Goal: Information Seeking & Learning: Learn about a topic

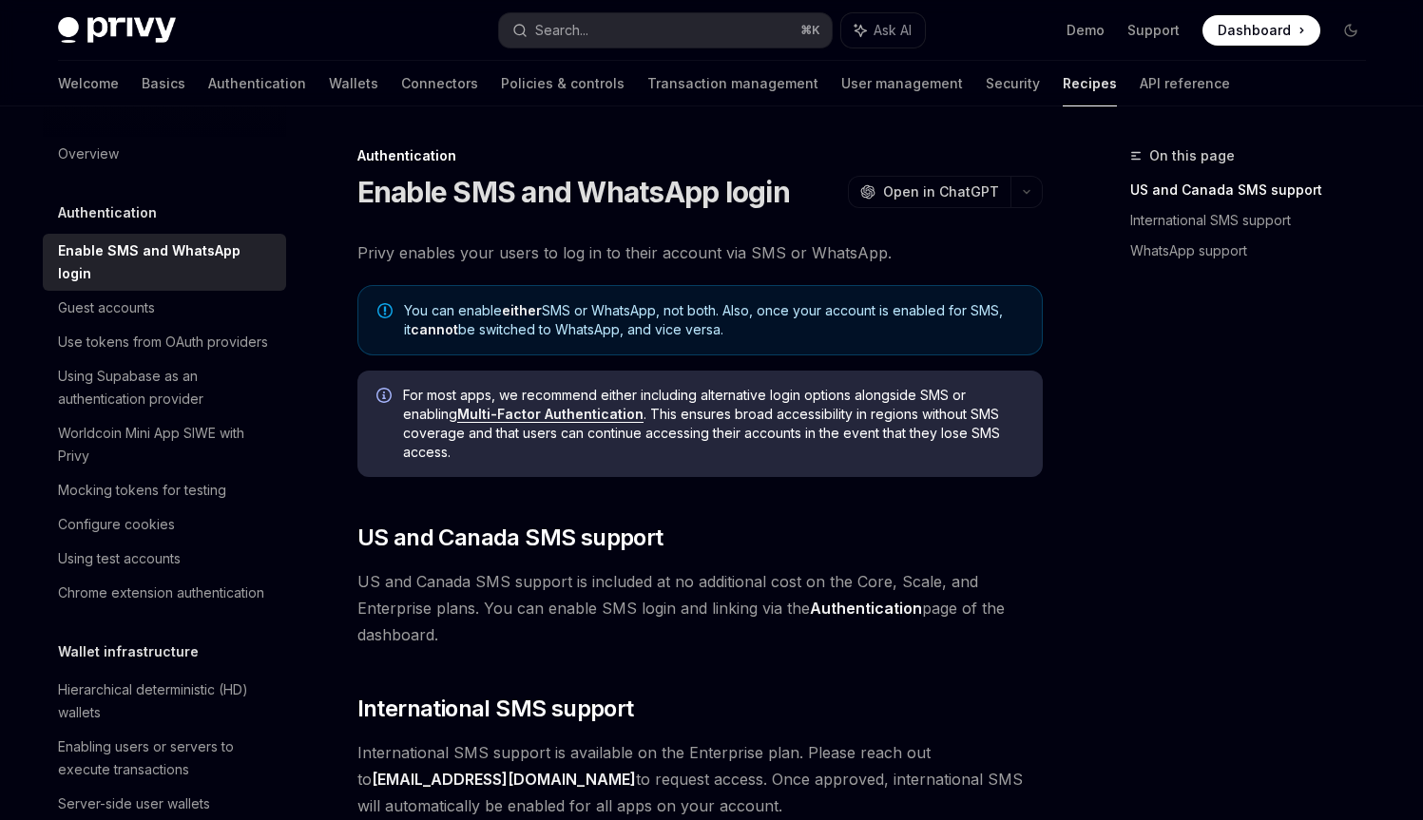
scroll to position [542, 0]
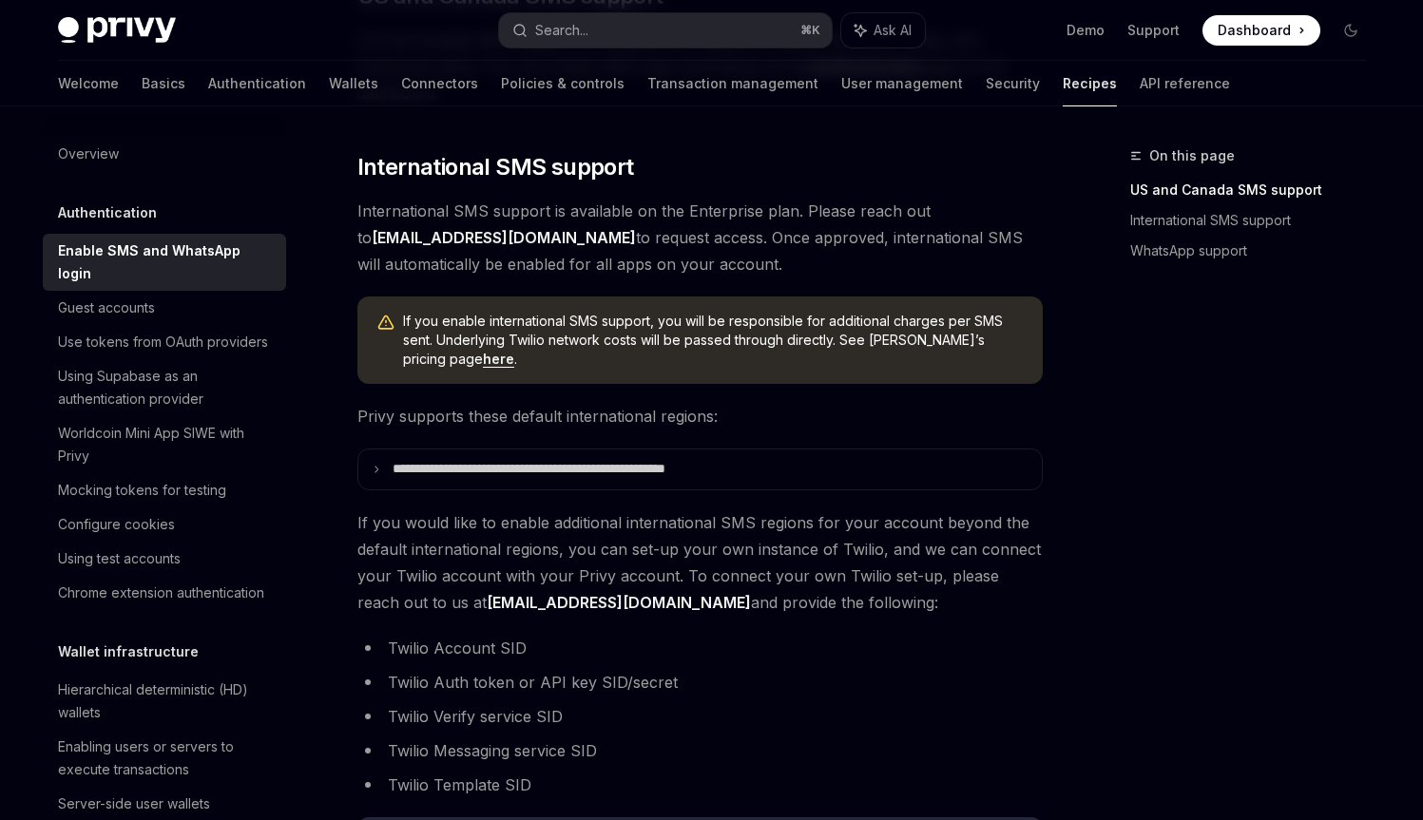
click at [492, 313] on span "If you enable international SMS support, you will be responsible for additional…" at bounding box center [713, 340] width 621 height 57
drag, startPoint x: 490, startPoint y: 313, endPoint x: 629, endPoint y: 316, distance: 138.8
click at [629, 316] on span "If you enable international SMS support, you will be responsible for additional…" at bounding box center [713, 340] width 621 height 57
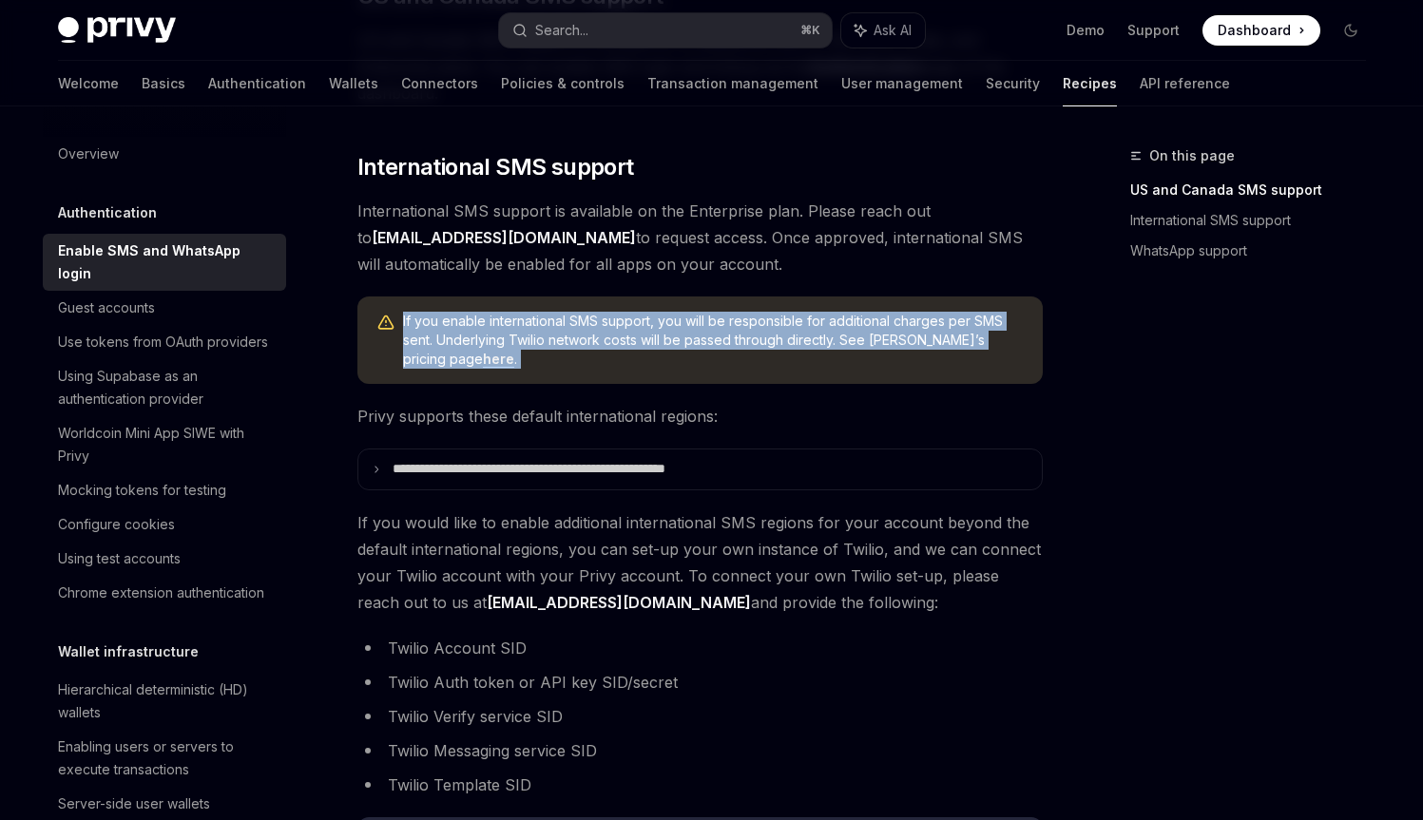
click at [629, 316] on span "If you enable international SMS support, you will be responsible for additional…" at bounding box center [713, 340] width 621 height 57
click at [624, 315] on span "If you enable international SMS support, you will be responsible for additional…" at bounding box center [713, 340] width 621 height 57
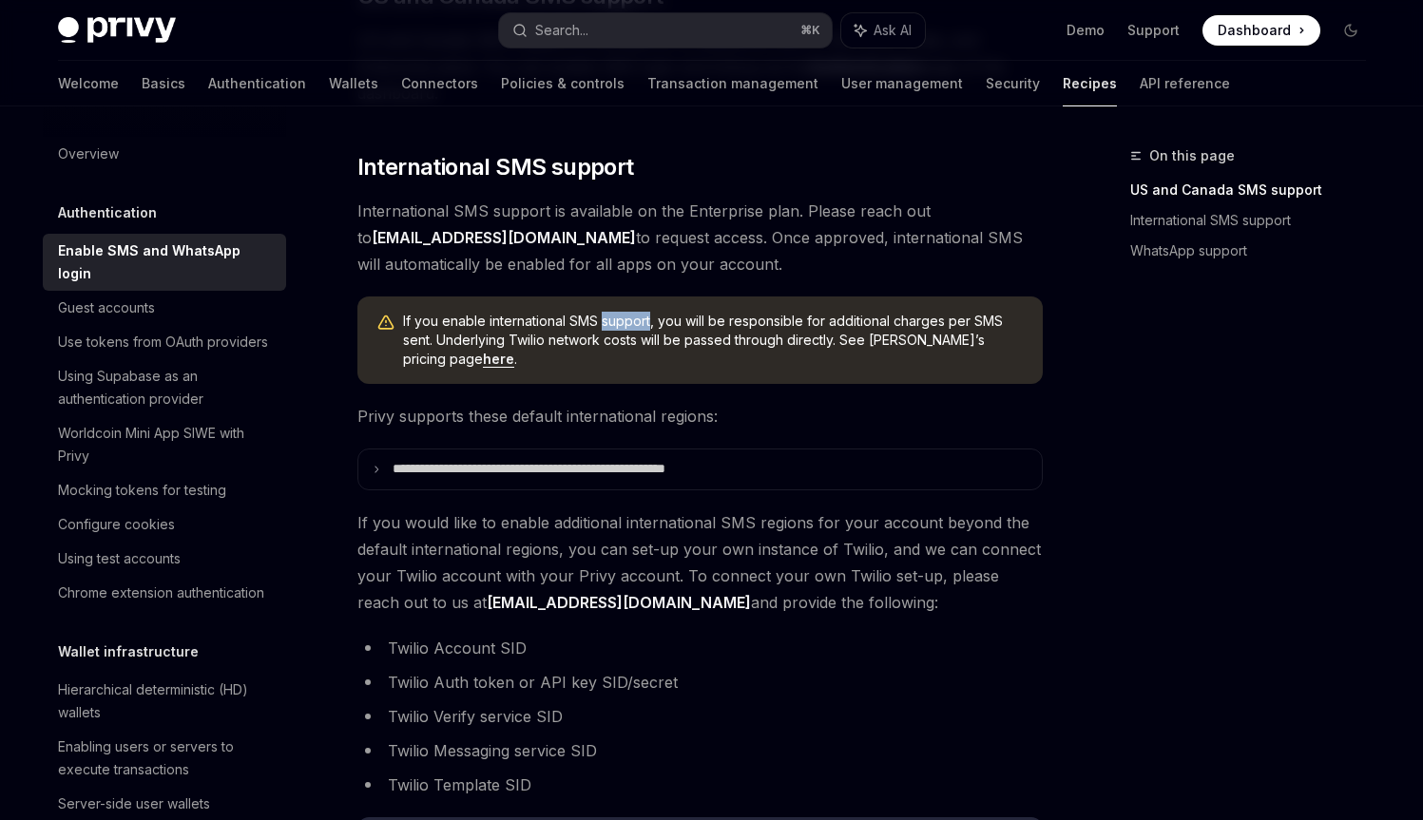
click at [624, 315] on span "If you enable international SMS support, you will be responsible for additional…" at bounding box center [713, 340] width 621 height 57
click at [504, 343] on span "If you enable international SMS support, you will be responsible for additional…" at bounding box center [713, 340] width 621 height 57
drag, startPoint x: 504, startPoint y: 343, endPoint x: 579, endPoint y: 340, distance: 75.1
click at [579, 340] on span "If you enable international SMS support, you will be responsible for additional…" at bounding box center [713, 340] width 621 height 57
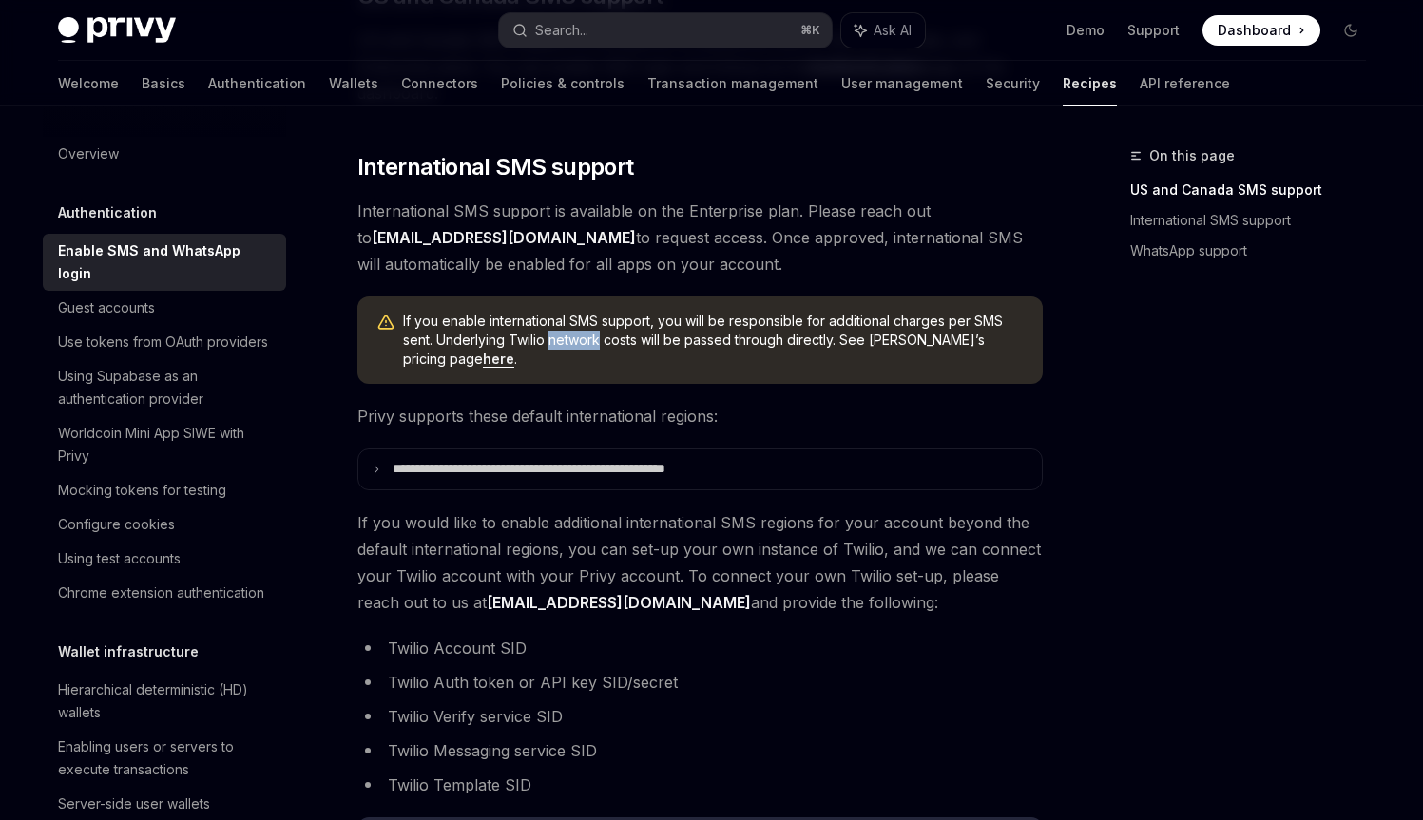
click at [579, 340] on span "If you enable international SMS support, you will be responsible for additional…" at bounding box center [713, 340] width 621 height 57
click at [524, 422] on span "Privy supports these default international regions:" at bounding box center [699, 416] width 685 height 27
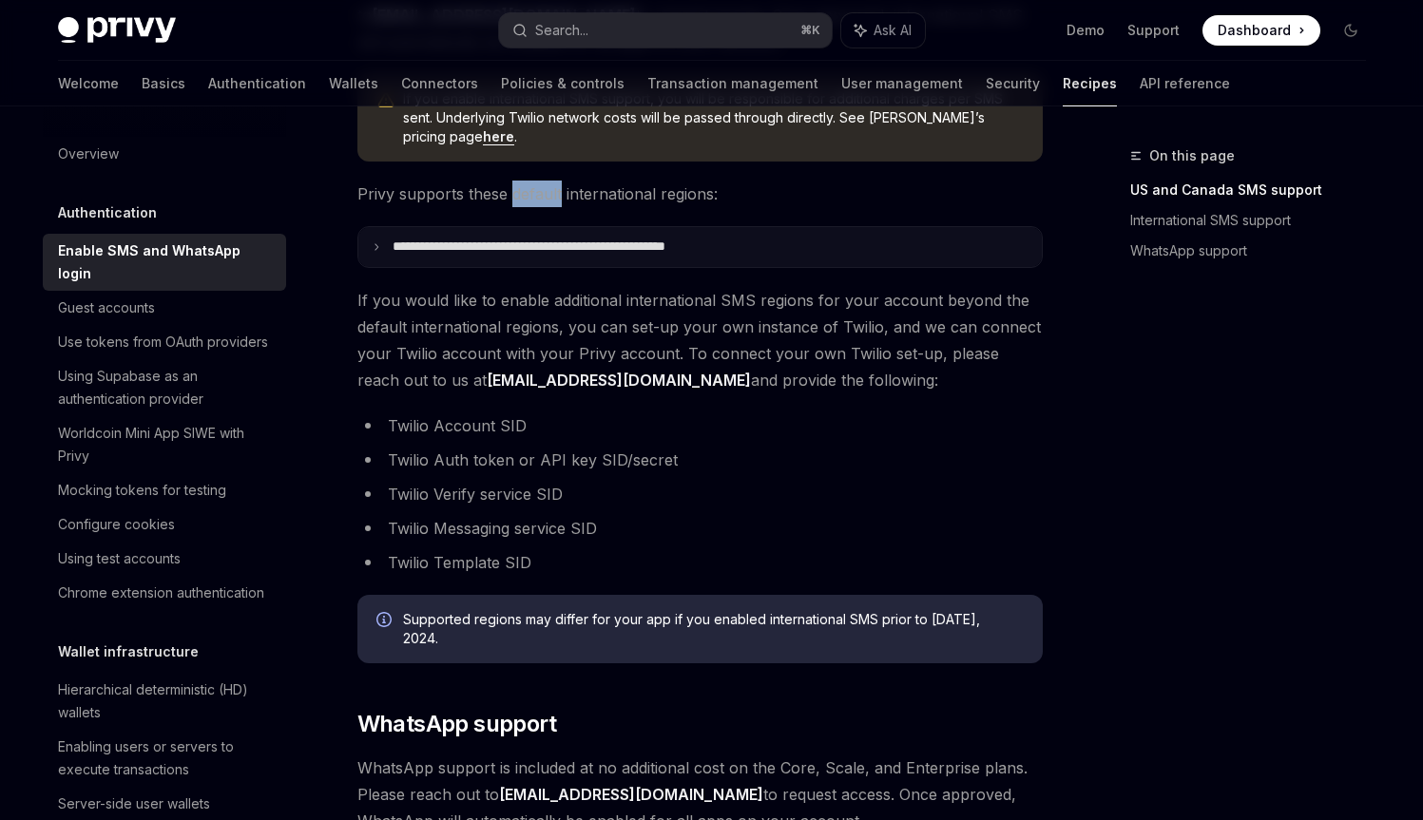
scroll to position [832, 0]
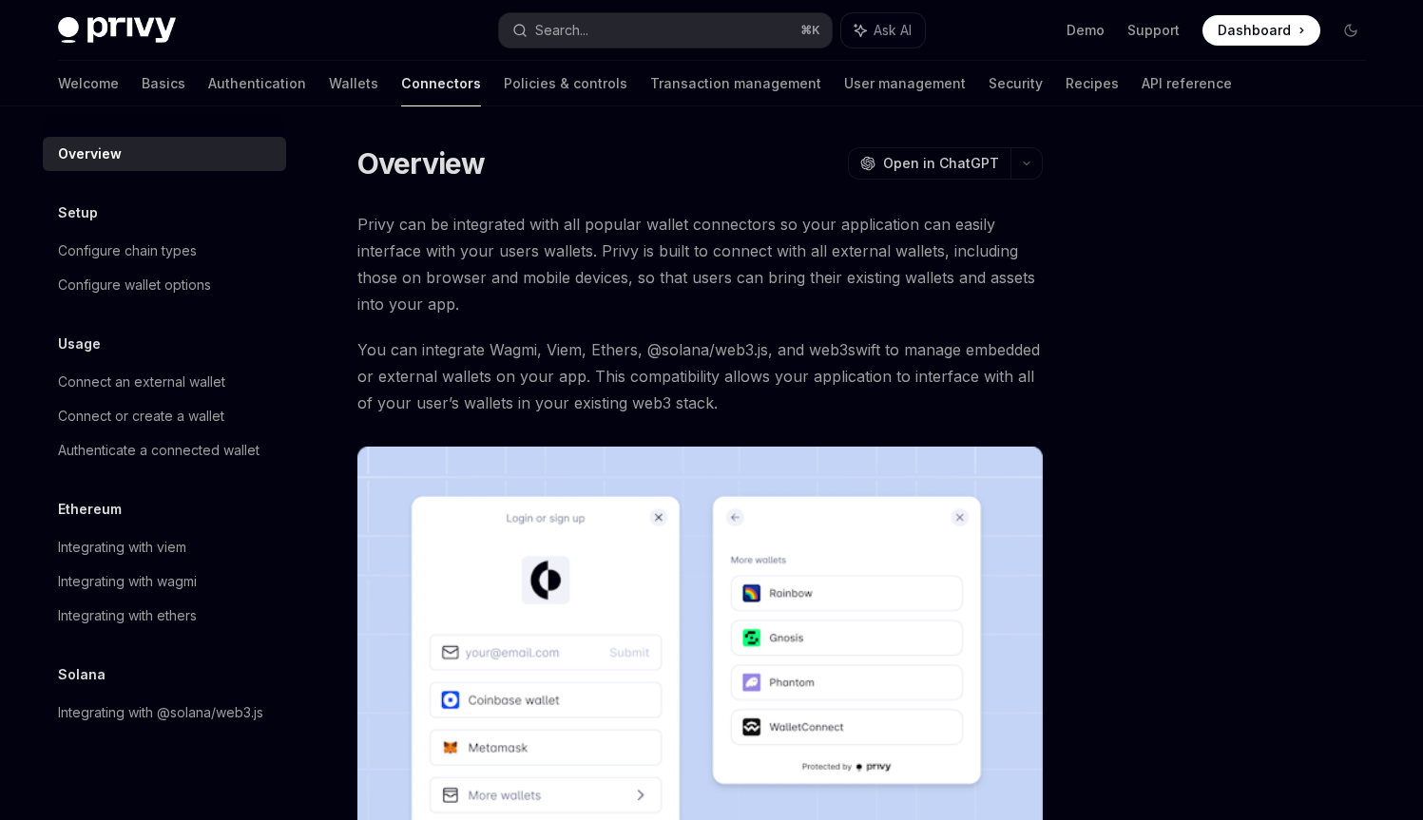
click at [573, 256] on span "Privy can be integrated with all popular wallet connectors so your application …" at bounding box center [699, 264] width 685 height 106
click at [613, 214] on span "Privy can be integrated with all popular wallet connectors so your application …" at bounding box center [699, 264] width 685 height 106
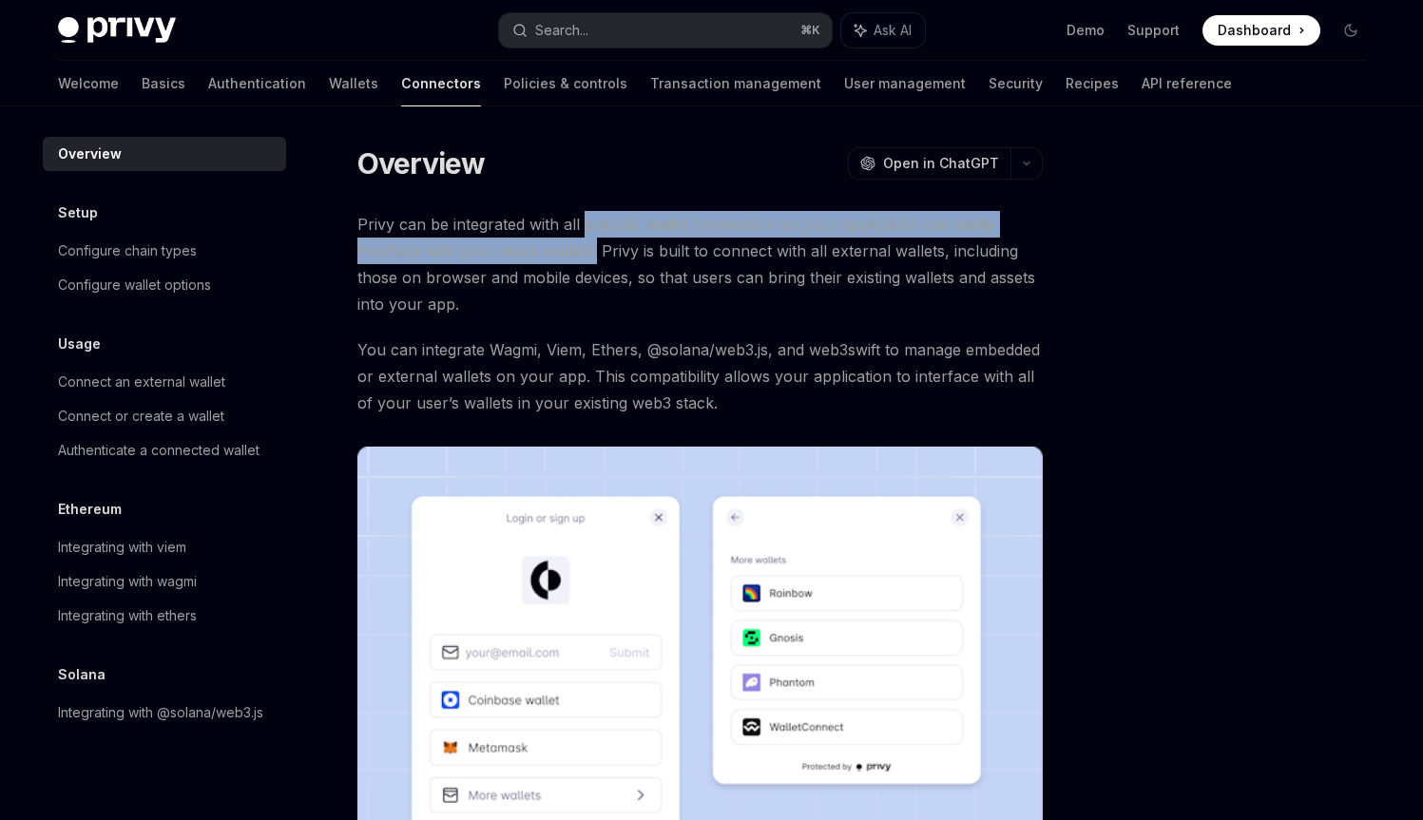
drag, startPoint x: 613, startPoint y: 214, endPoint x: 585, endPoint y: 251, distance: 46.2
click at [585, 251] on span "Privy can be integrated with all popular wallet connectors so your application …" at bounding box center [699, 264] width 685 height 106
click at [592, 249] on span "Privy can be integrated with all popular wallet connectors so your application …" at bounding box center [699, 264] width 685 height 106
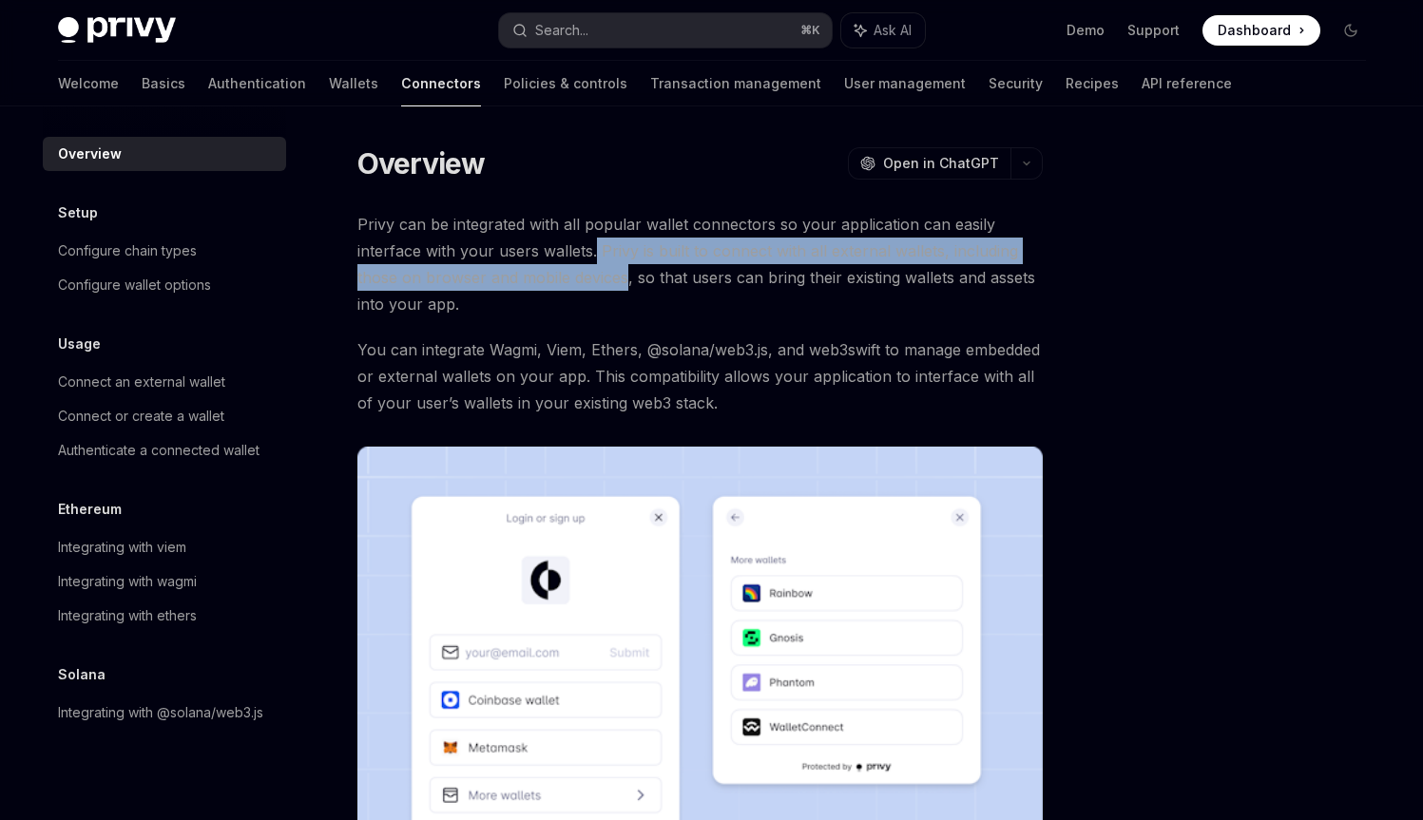
drag, startPoint x: 592, startPoint y: 249, endPoint x: 590, endPoint y: 274, distance: 24.8
click at [590, 274] on span "Privy can be integrated with all popular wallet connectors so your application …" at bounding box center [699, 264] width 685 height 106
drag, startPoint x: 590, startPoint y: 274, endPoint x: 604, endPoint y: 260, distance: 19.5
click at [604, 260] on span "Privy can be integrated with all popular wallet connectors so your application …" at bounding box center [699, 264] width 685 height 106
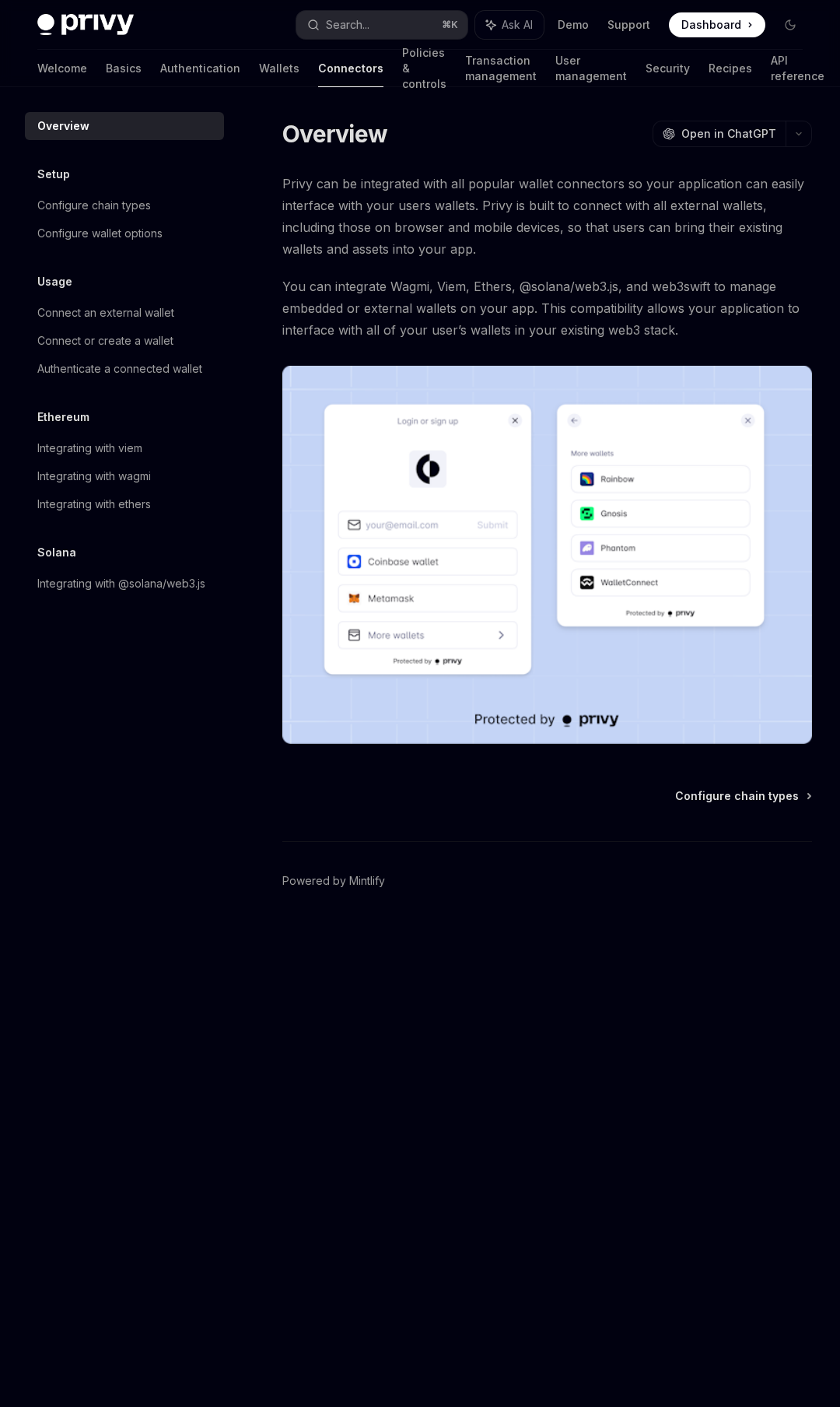
click at [420, 192] on span "Privy can be integrated with all popular wallet connectors so your application …" at bounding box center [547, 216] width 530 height 87
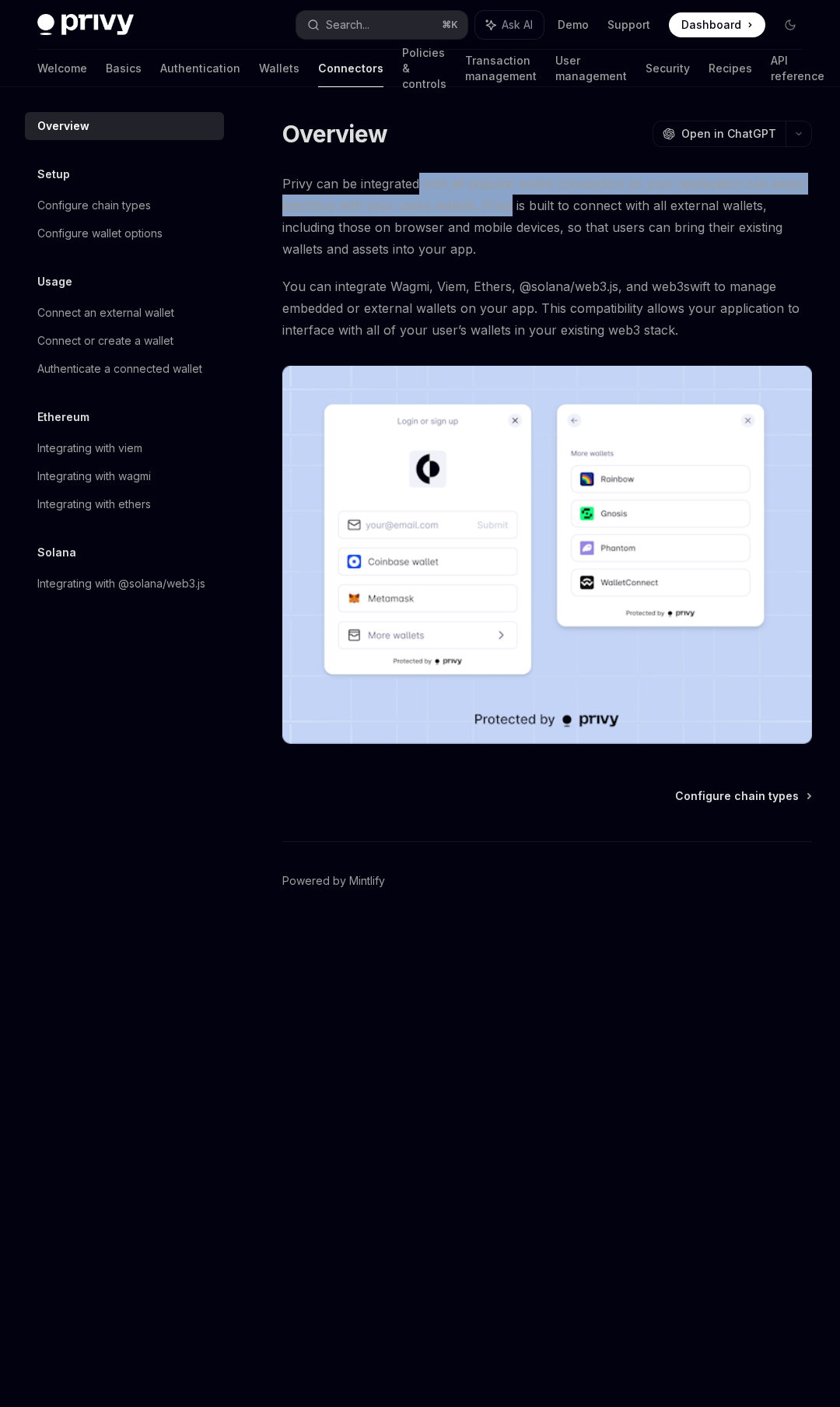
drag, startPoint x: 420, startPoint y: 192, endPoint x: 491, endPoint y: 206, distance: 72.4
click at [491, 206] on span "Privy can be integrated with all popular wallet connectors so your application …" at bounding box center [547, 216] width 530 height 87
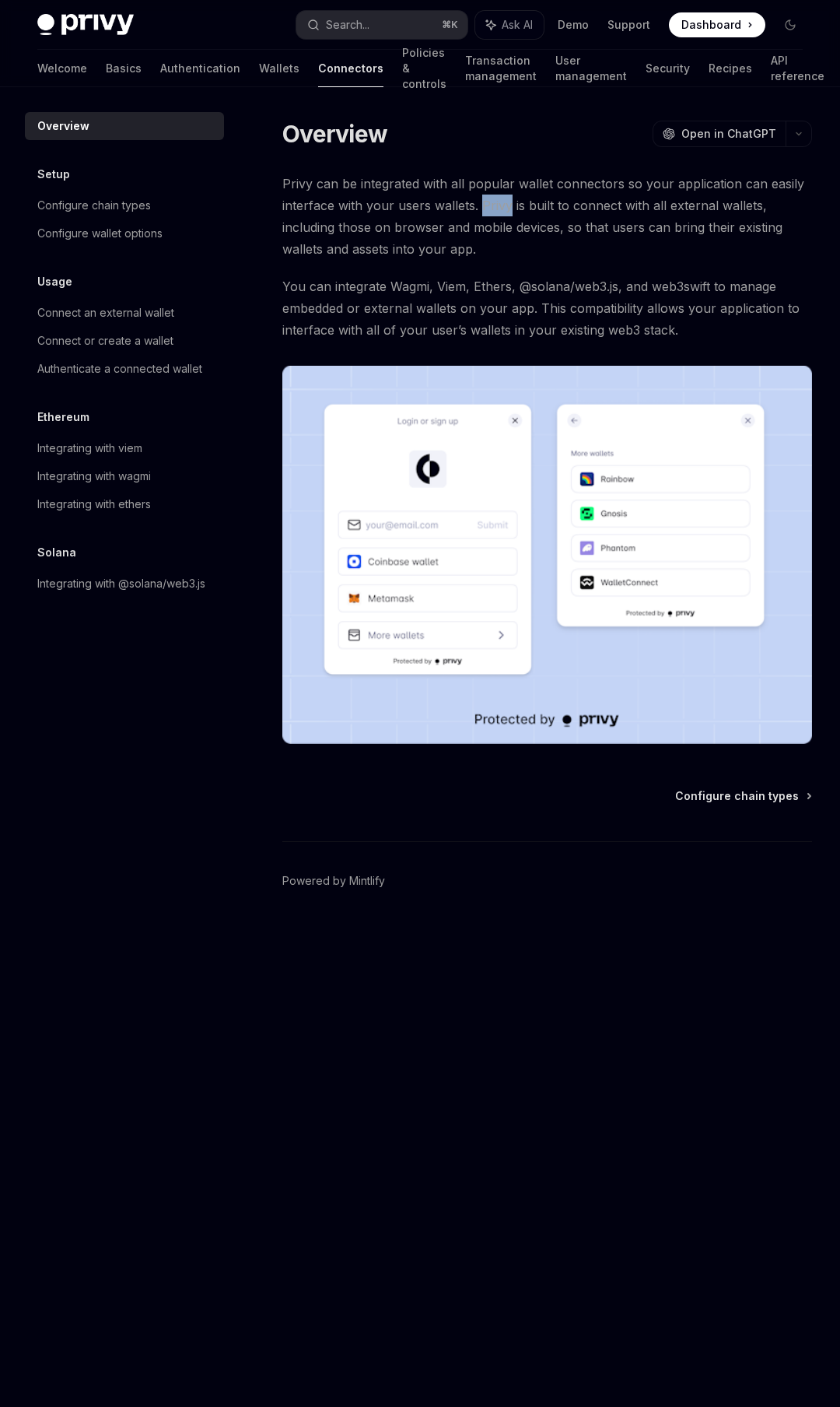
click at [491, 206] on span "Privy can be integrated with all popular wallet connectors so your application …" at bounding box center [547, 216] width 530 height 87
click at [386, 227] on span "Privy can be integrated with all popular wallet connectors so your application …" at bounding box center [547, 216] width 530 height 87
click at [577, 314] on span "You can integrate Wagmi, Viem, Ethers, @solana/web3.js, and web3swift to manage…" at bounding box center [547, 308] width 530 height 66
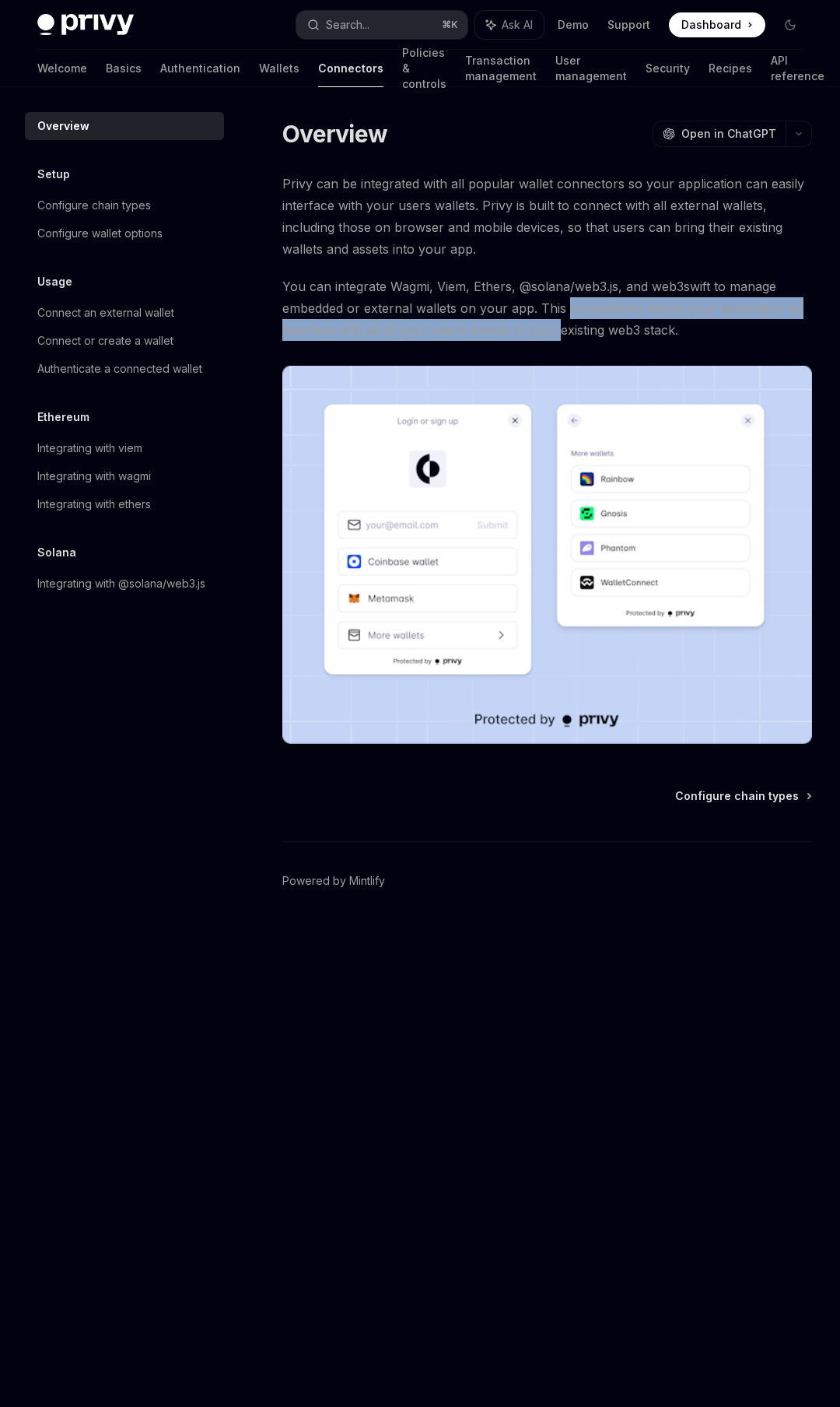
drag, startPoint x: 576, startPoint y: 314, endPoint x: 552, endPoint y: 324, distance: 26.0
click at [552, 324] on span "You can integrate Wagmi, Viem, Ethers, @solana/web3.js, and web3swift to manage…" at bounding box center [547, 308] width 530 height 66
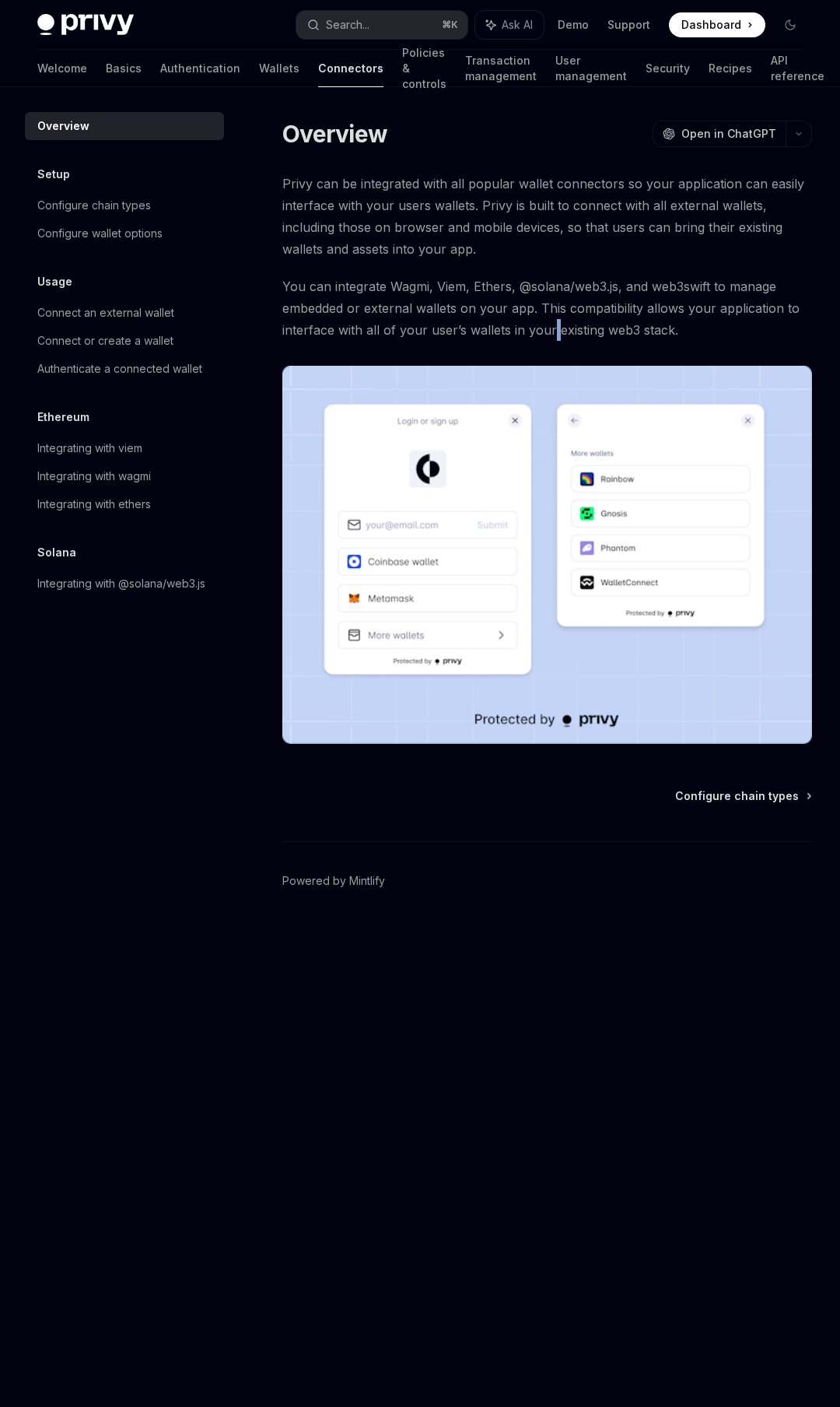
click at [552, 324] on span "You can integrate Wagmi, Viem, Ethers, @solana/web3.js, and web3swift to manage…" at bounding box center [547, 308] width 530 height 66
click at [165, 212] on div "Configure chain types" at bounding box center [126, 205] width 178 height 19
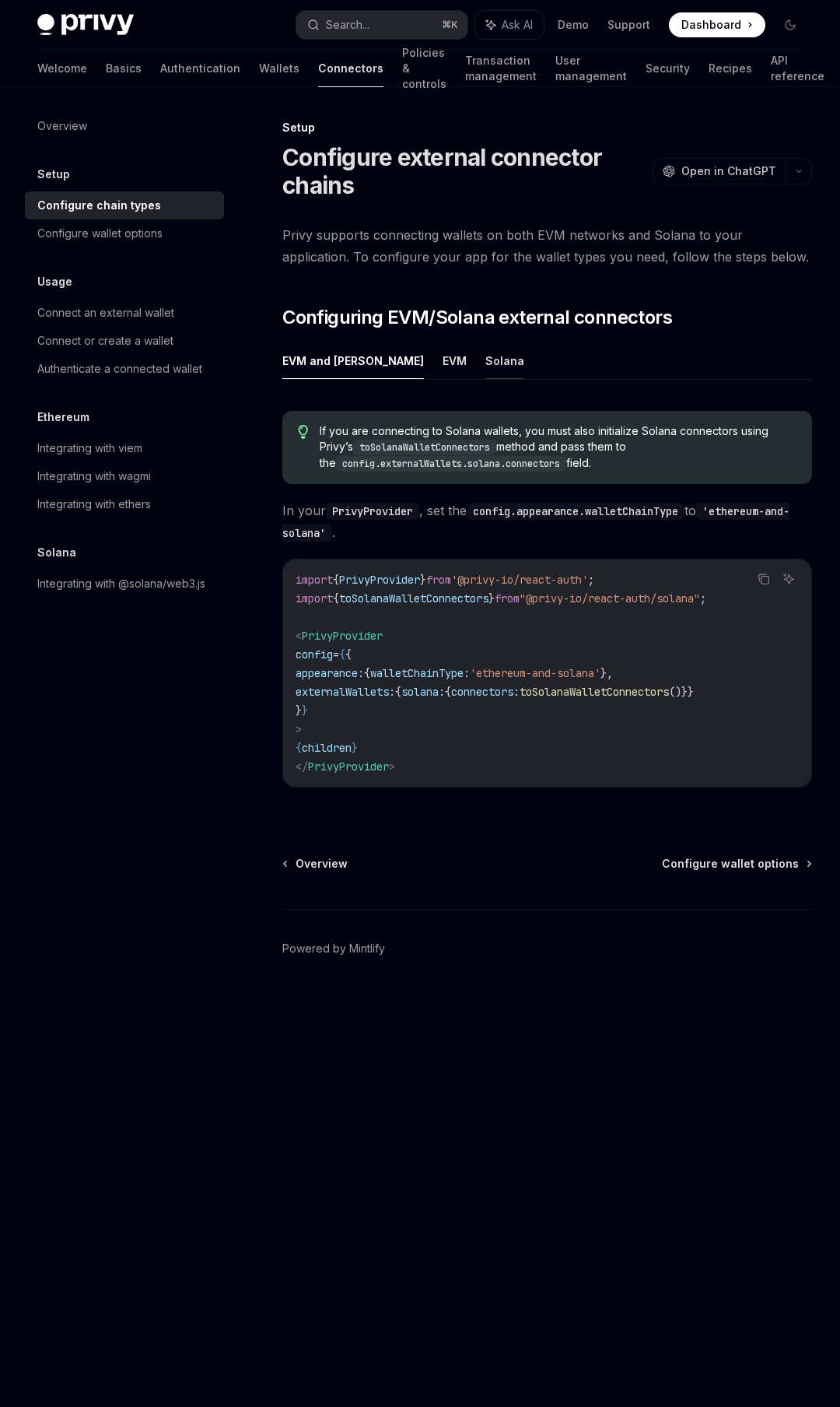
click at [485, 355] on button "Solana" at bounding box center [505, 360] width 39 height 37
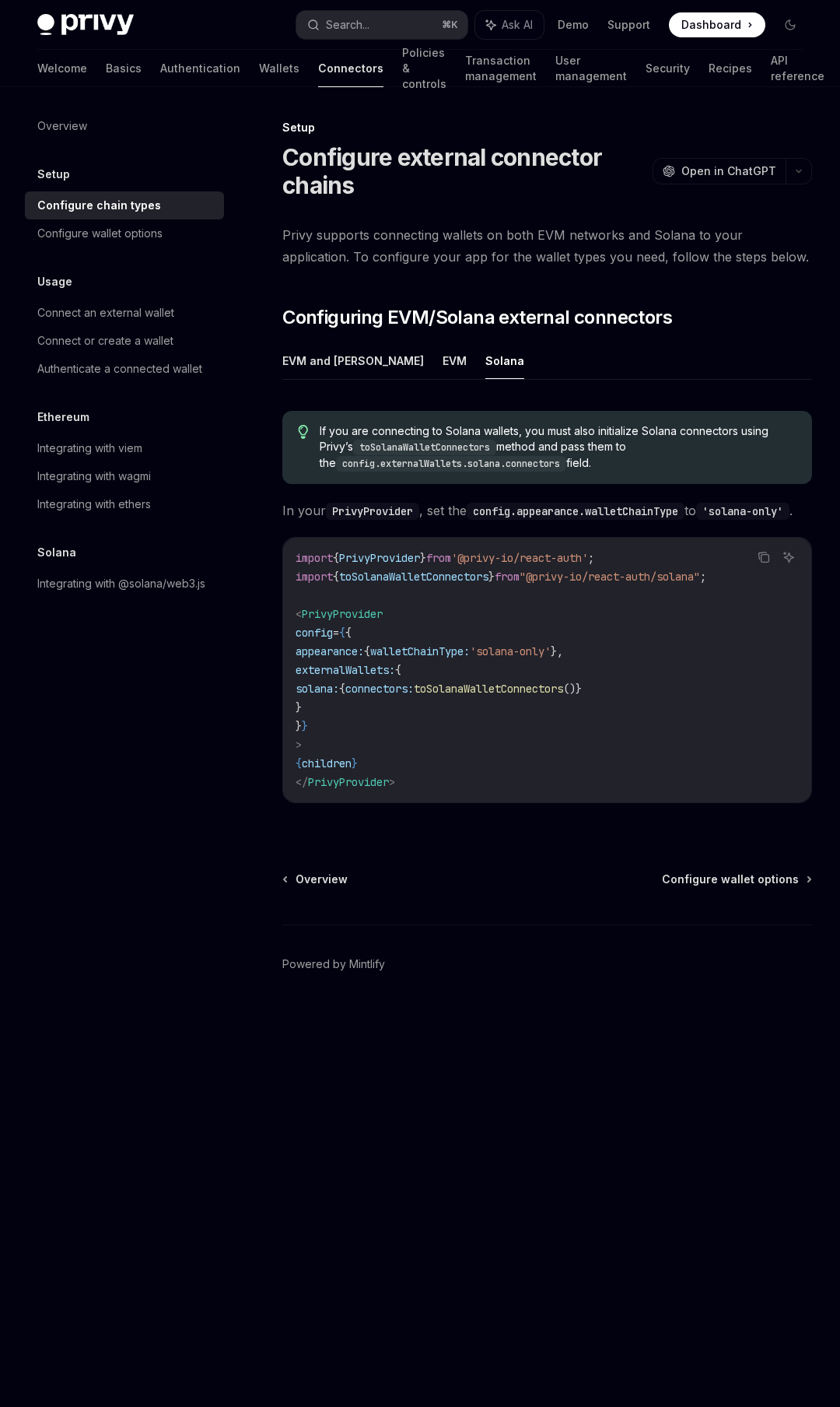
click at [488, 427] on span "If you are connecting to Solana wallets, you must also initialize Solana connec…" at bounding box center [558, 447] width 477 height 48
drag, startPoint x: 488, startPoint y: 427, endPoint x: 616, endPoint y: 431, distance: 128.1
click at [616, 431] on span "If you are connecting to Solana wallets, you must also initialize Solana connec…" at bounding box center [558, 447] width 477 height 48
drag, startPoint x: 616, startPoint y: 431, endPoint x: 425, endPoint y: 441, distance: 191.3
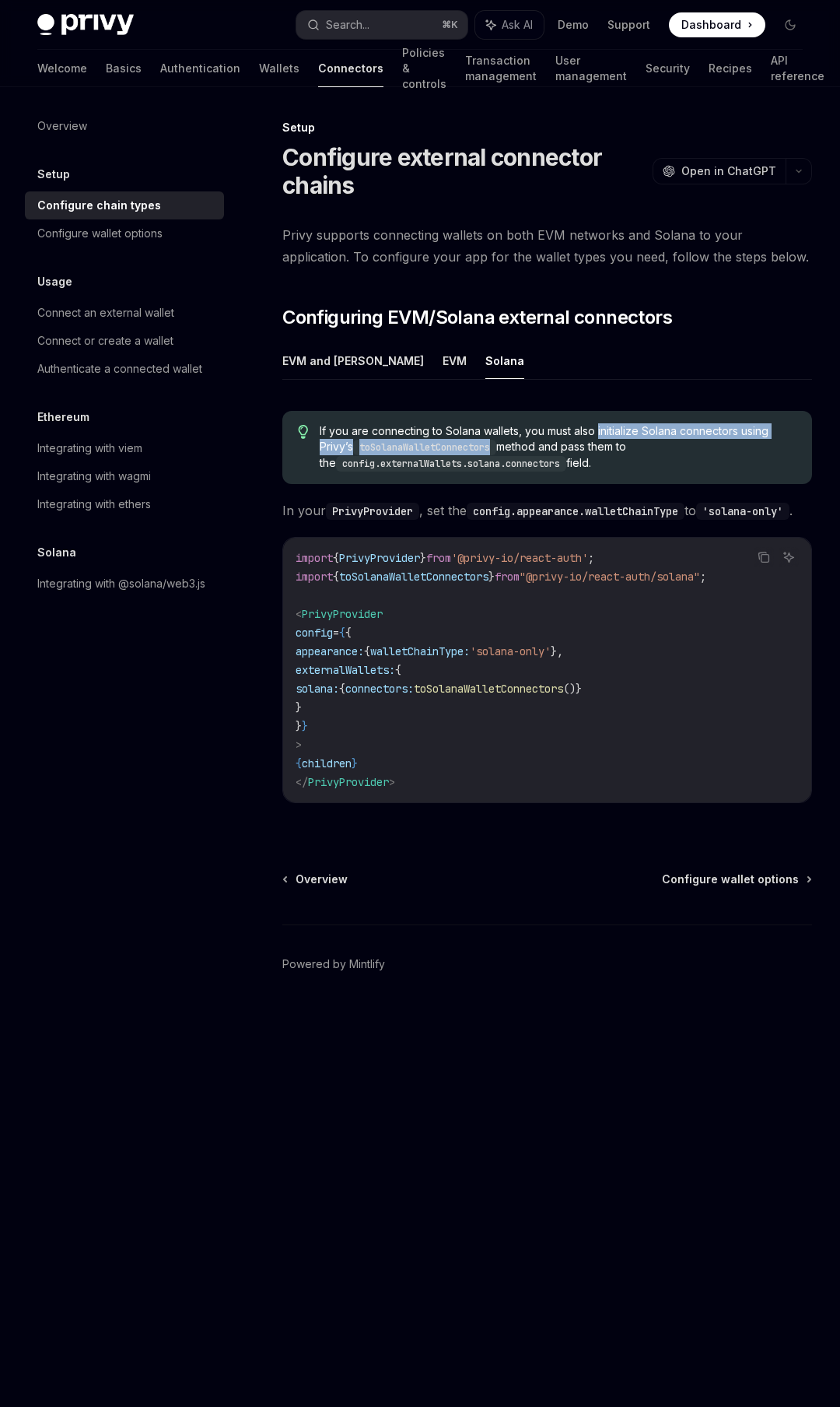
click at [425, 441] on span "If you are connecting to Solana wallets, you must also initialize Solana connec…" at bounding box center [558, 447] width 477 height 48
click at [425, 441] on code "toSolanaWalletConnectors" at bounding box center [424, 447] width 143 height 16
click at [352, 321] on span "Configuring EVM/Solana external connectors" at bounding box center [477, 318] width 390 height 25
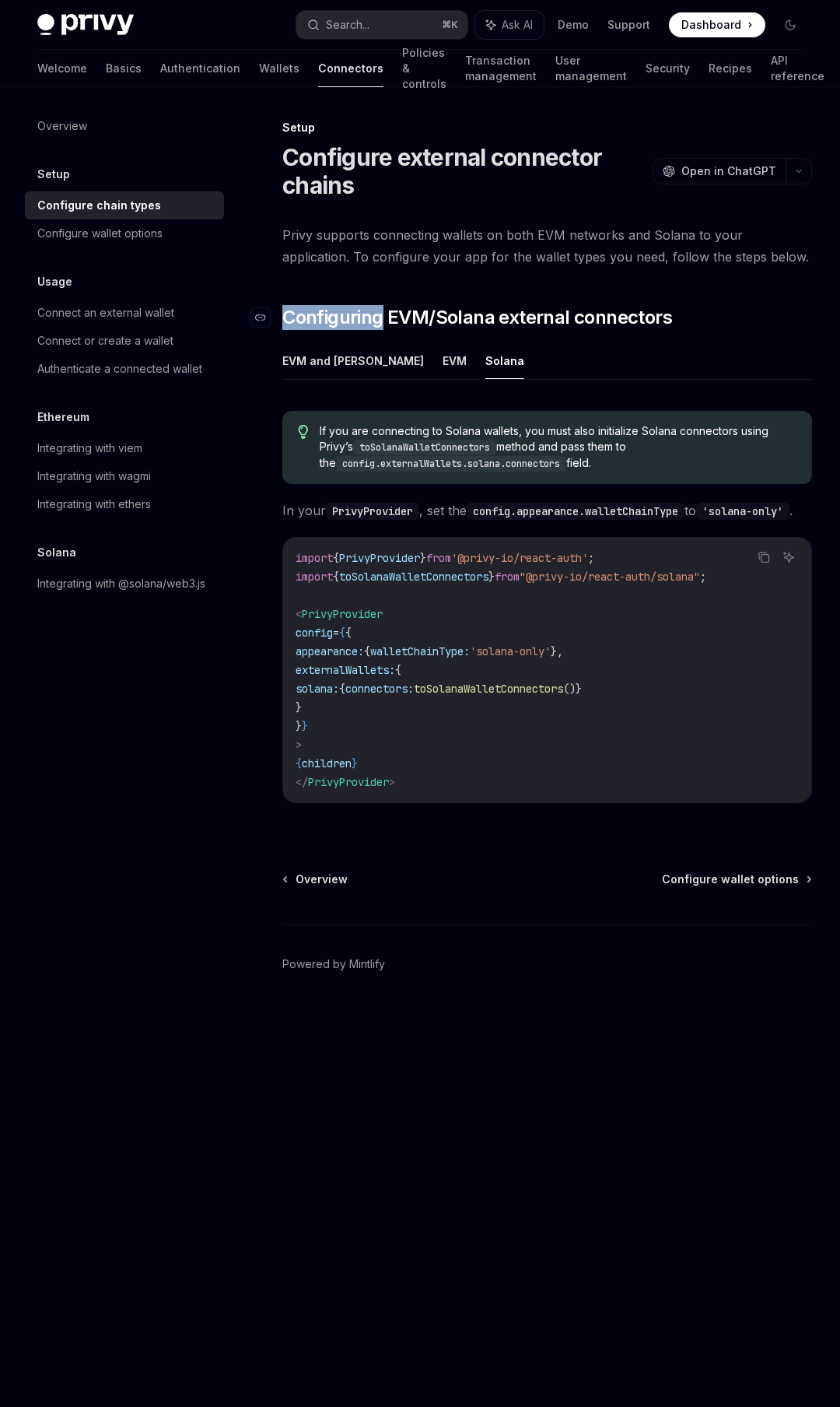
click at [352, 321] on span "Configuring EVM/Solana external connectors" at bounding box center [477, 318] width 390 height 25
click at [342, 226] on span "Privy supports connecting wallets on both EVM networks and Solana to your appli…" at bounding box center [547, 246] width 530 height 43
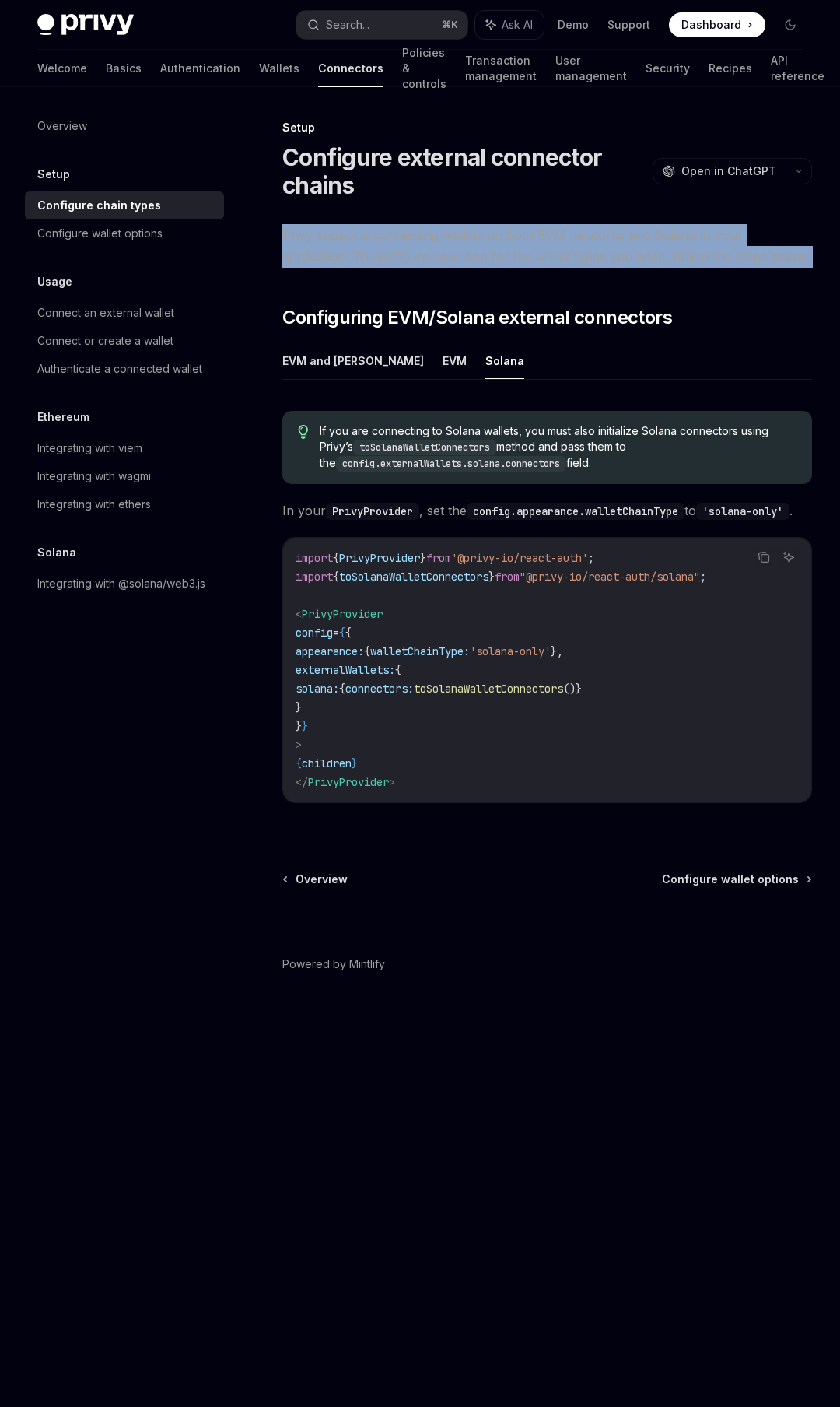
drag, startPoint x: 342, startPoint y: 226, endPoint x: 368, endPoint y: 234, distance: 27.2
click at [368, 234] on span "Privy supports connecting wallets on both EVM networks and Solana to your appli…" at bounding box center [547, 246] width 530 height 43
drag, startPoint x: 368, startPoint y: 234, endPoint x: 426, endPoint y: 258, distance: 62.8
click at [426, 258] on span "Privy supports connecting wallets on both EVM networks and Solana to your appli…" at bounding box center [547, 246] width 530 height 43
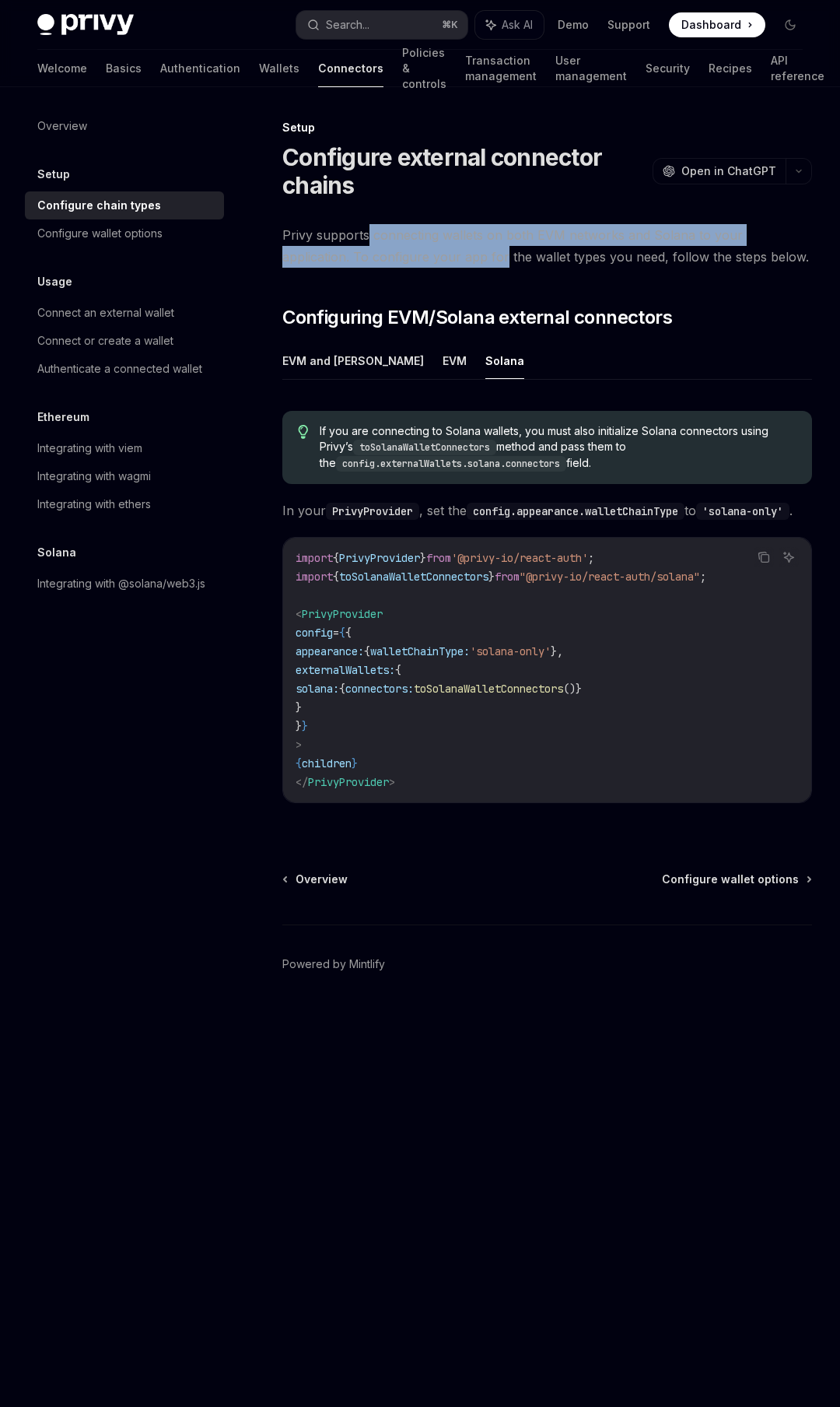
click at [426, 258] on span "Privy supports connecting wallets on both EVM networks and Solana to your appli…" at bounding box center [547, 246] width 530 height 43
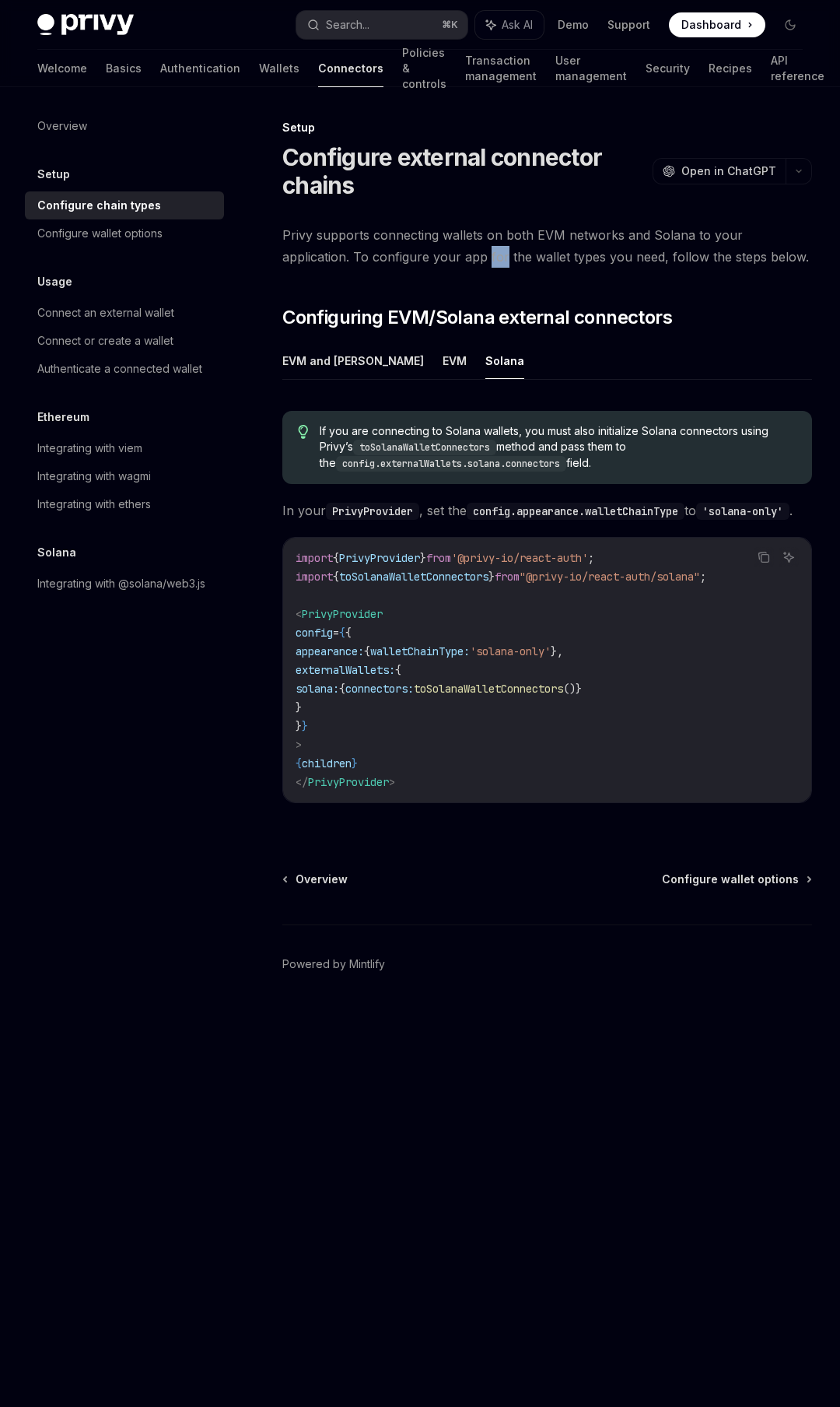
click at [426, 258] on span "Privy supports connecting wallets on both EVM networks and Solana to your appli…" at bounding box center [547, 246] width 530 height 43
click at [627, 258] on span "Privy supports connecting wallets on both EVM networks and Solana to your appli…" at bounding box center [547, 246] width 530 height 43
click at [626, 258] on span "Privy supports connecting wallets on both EVM networks and Solana to your appli…" at bounding box center [547, 246] width 530 height 43
click at [398, 431] on span "If you are connecting to Solana wallets, you must also initialize Solana connec…" at bounding box center [558, 447] width 477 height 48
drag, startPoint x: 398, startPoint y: 431, endPoint x: 603, endPoint y: 435, distance: 205.0
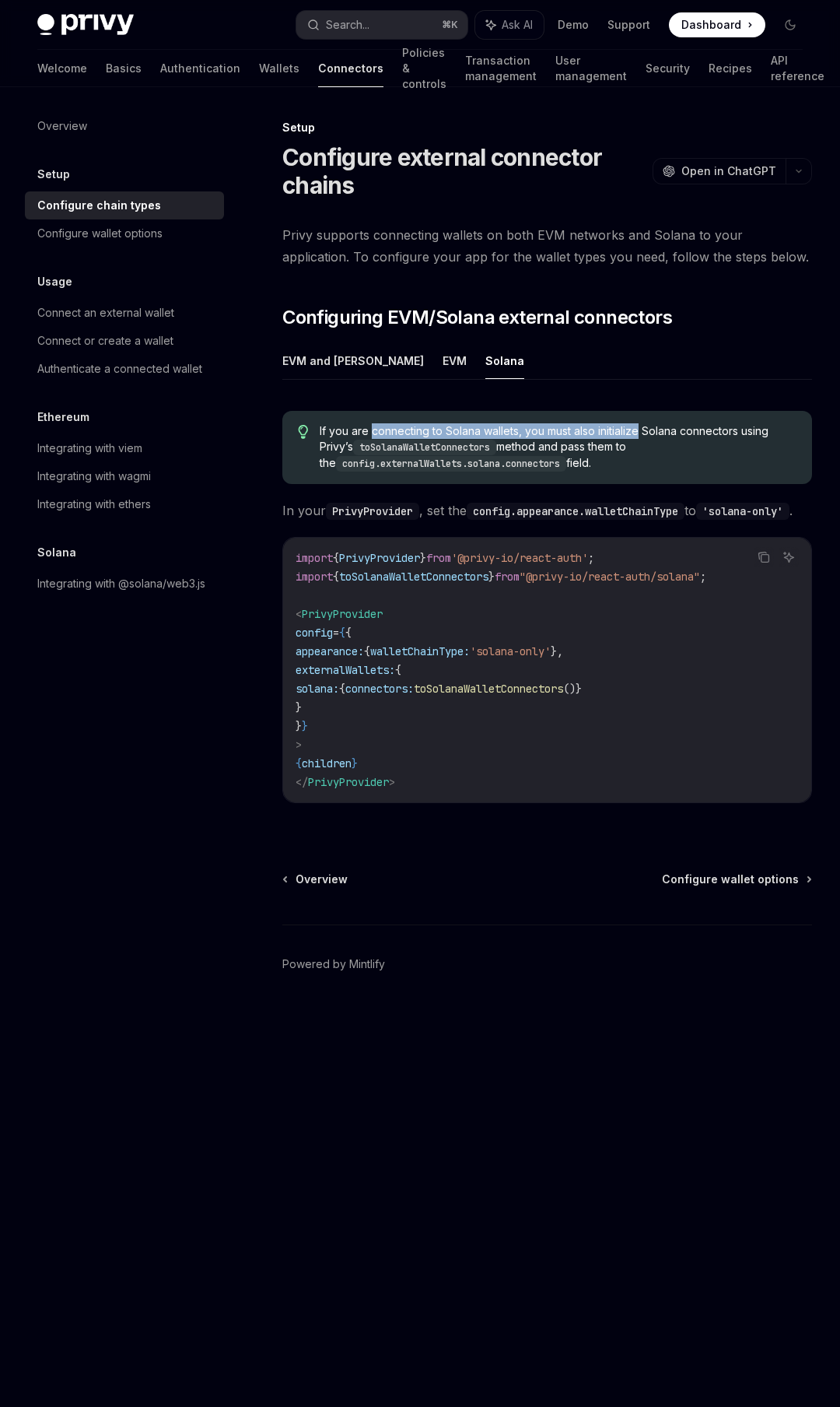
click at [603, 435] on span "If you are connecting to Solana wallets, you must also initialize Solana connec…" at bounding box center [558, 447] width 477 height 48
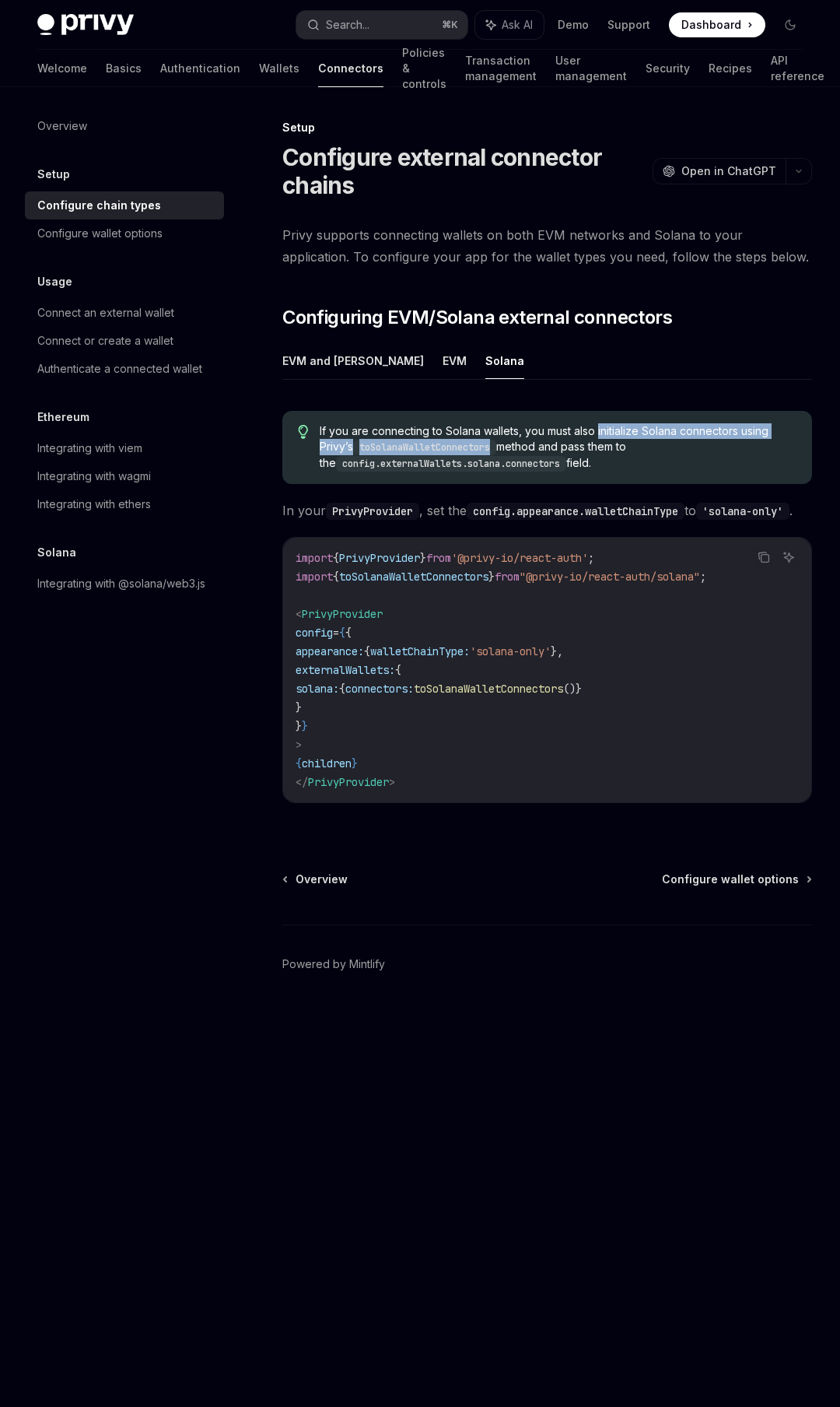
drag, startPoint x: 603, startPoint y: 435, endPoint x: 438, endPoint y: 454, distance: 166.1
click at [438, 454] on span "If you are connecting to Solana wallets, you must also initialize Solana connec…" at bounding box center [558, 447] width 477 height 48
click at [439, 451] on code "toSolanaWalletConnectors" at bounding box center [424, 447] width 143 height 16
click at [418, 466] on code "config.externalWallets.solana.connectors" at bounding box center [451, 464] width 230 height 16
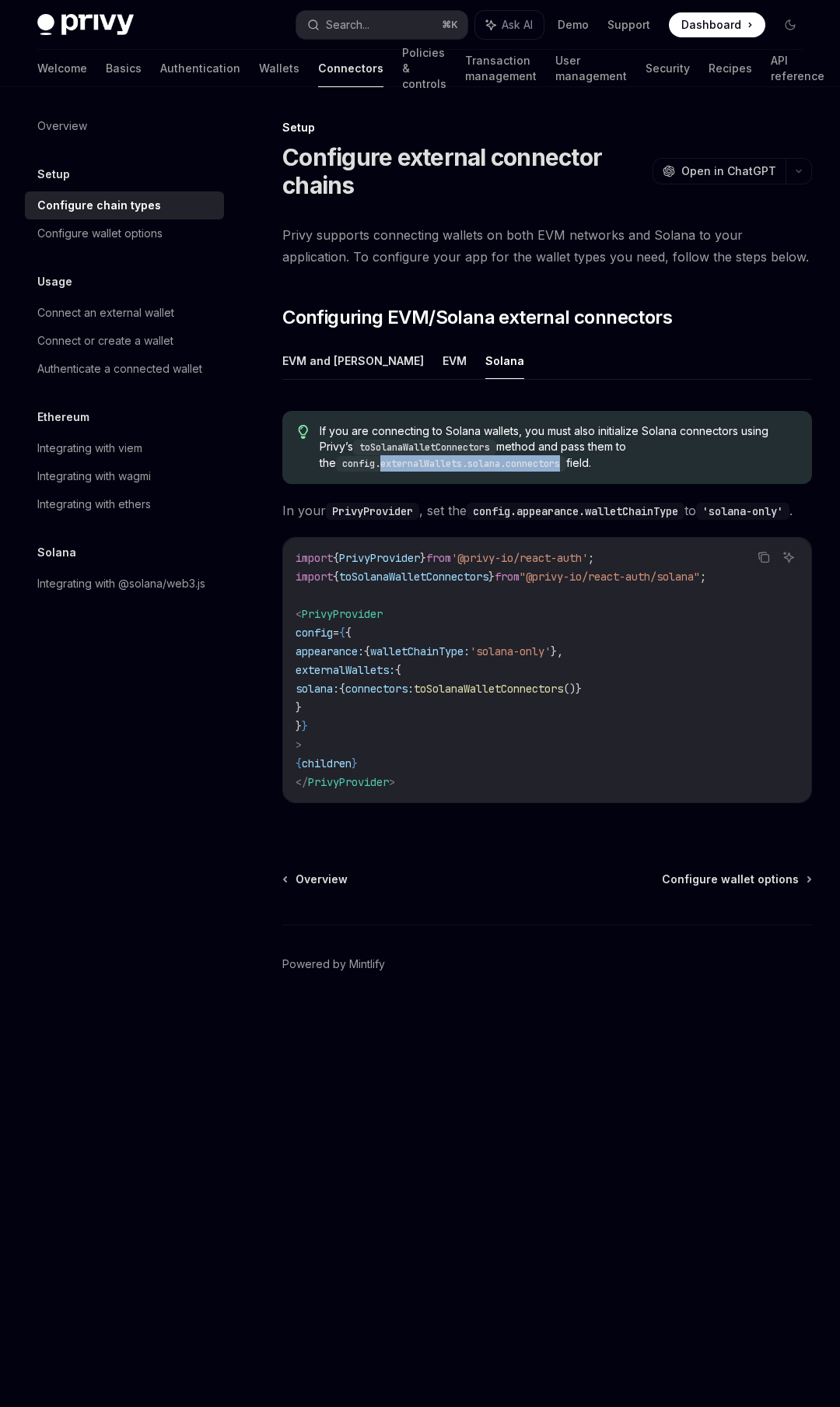
drag, startPoint x: 418, startPoint y: 466, endPoint x: 535, endPoint y: 463, distance: 117.0
click at [535, 463] on code "config.externalWallets.solana.connectors" at bounding box center [451, 464] width 230 height 16
click at [106, 236] on div "Configure wallet options" at bounding box center [100, 233] width 125 height 19
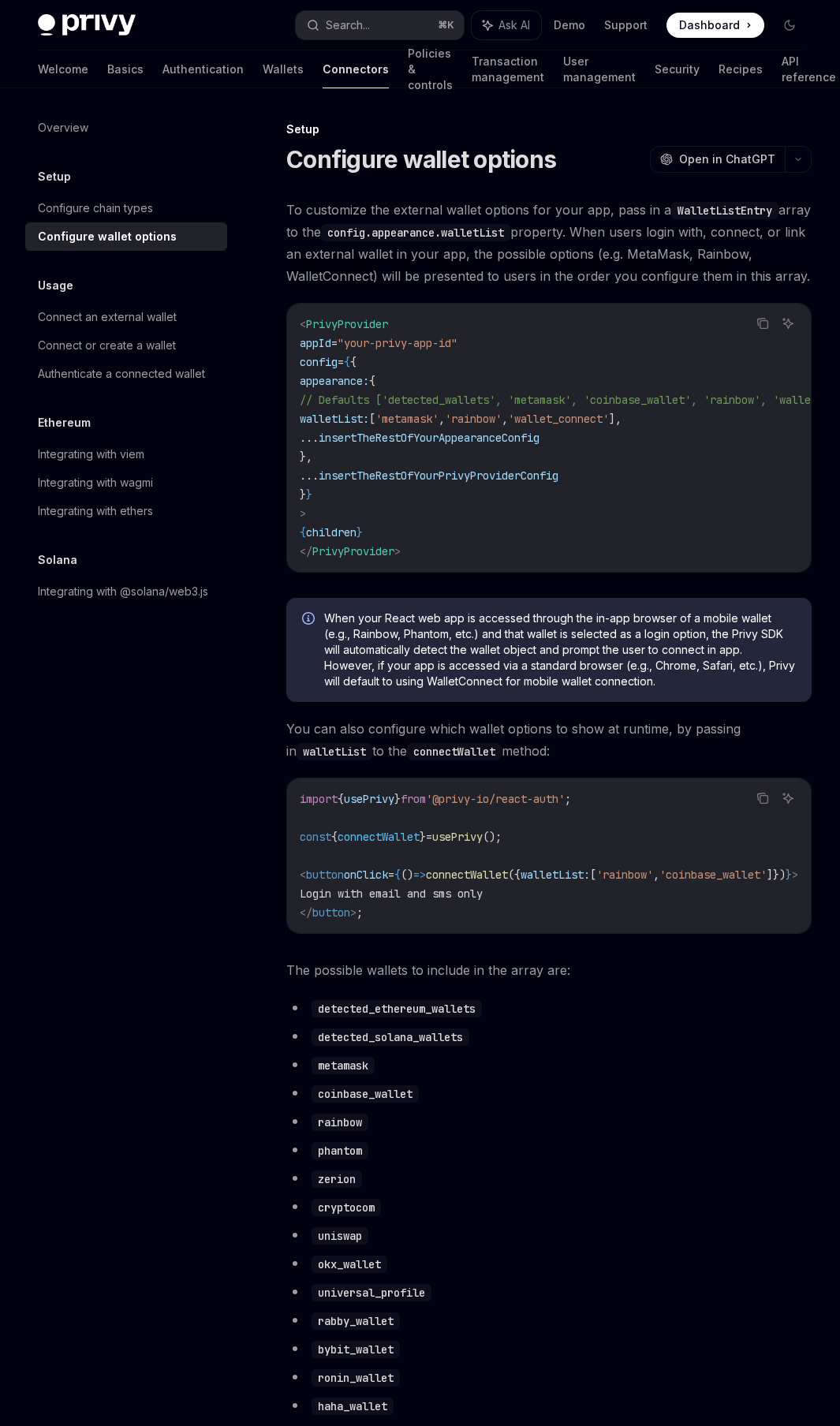
click at [515, 215] on span "To customize the external wallet options for your app, pass in a WalletListEntr…" at bounding box center [549, 242] width 525 height 88
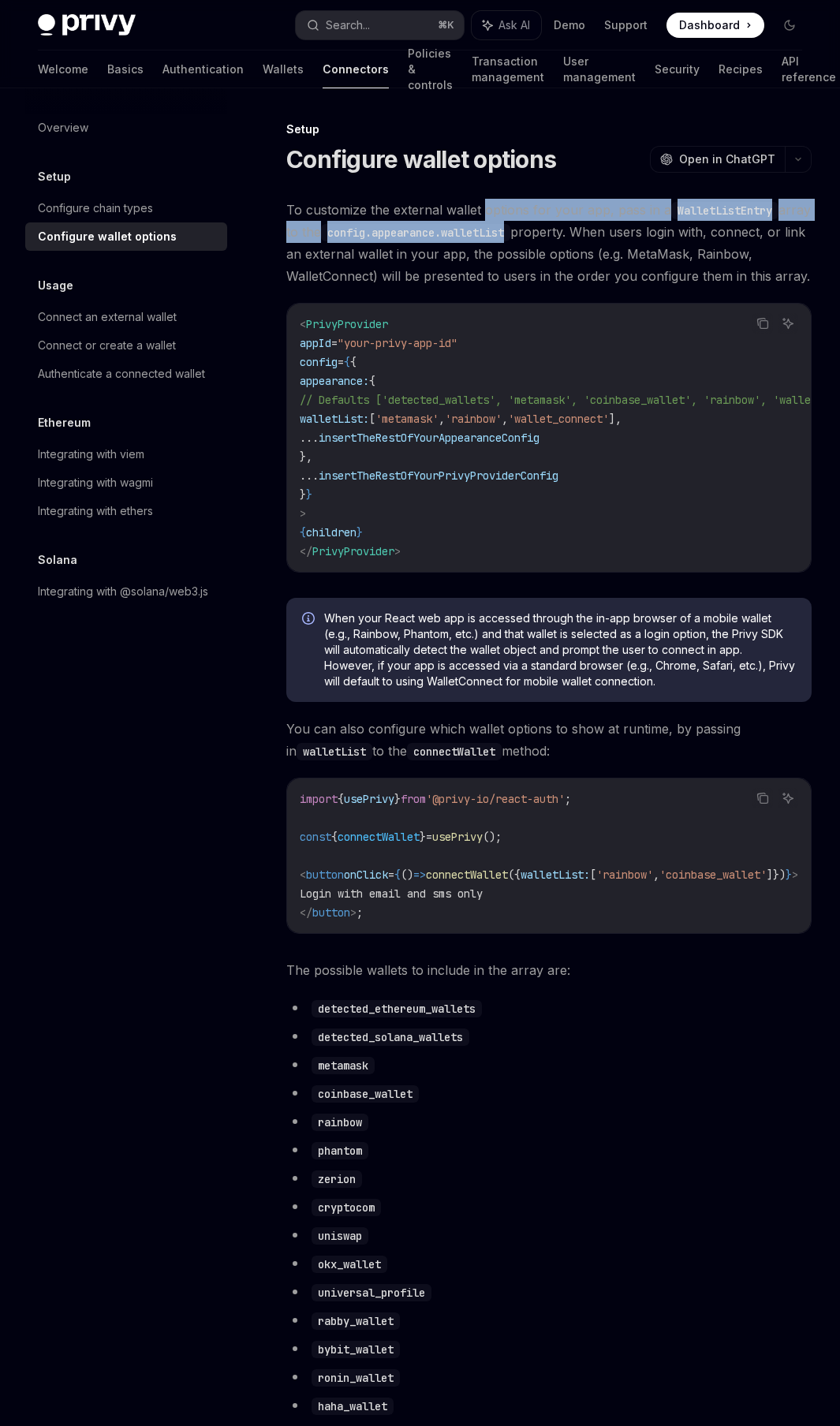
drag, startPoint x: 515, startPoint y: 215, endPoint x: 517, endPoint y: 235, distance: 20.1
click at [517, 235] on span "To customize the external wallet options for your app, pass in a WalletListEntr…" at bounding box center [549, 242] width 525 height 88
click at [510, 236] on code "config.appearance.walletList" at bounding box center [416, 232] width 189 height 17
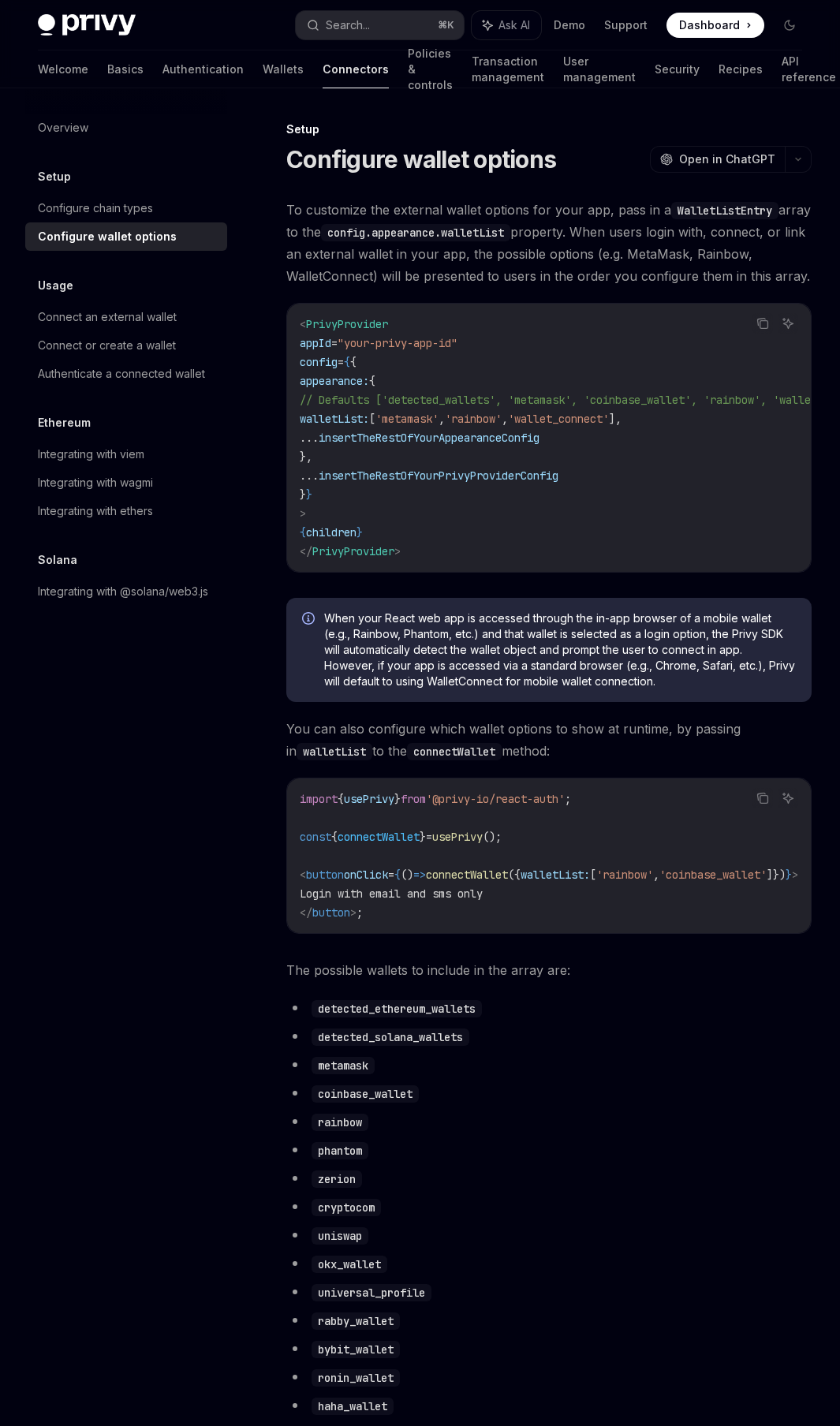
click at [574, 231] on span "To customize the external wallet options for your app, pass in a WalletListEntr…" at bounding box center [549, 242] width 525 height 88
drag, startPoint x: 574, startPoint y: 231, endPoint x: 635, endPoint y: 234, distance: 61.1
click at [635, 234] on span "To customize the external wallet options for your app, pass in a WalletListEntr…" at bounding box center [549, 242] width 525 height 88
click at [635, 235] on span "To customize the external wallet options for your app, pass in a WalletListEntr…" at bounding box center [549, 242] width 525 height 88
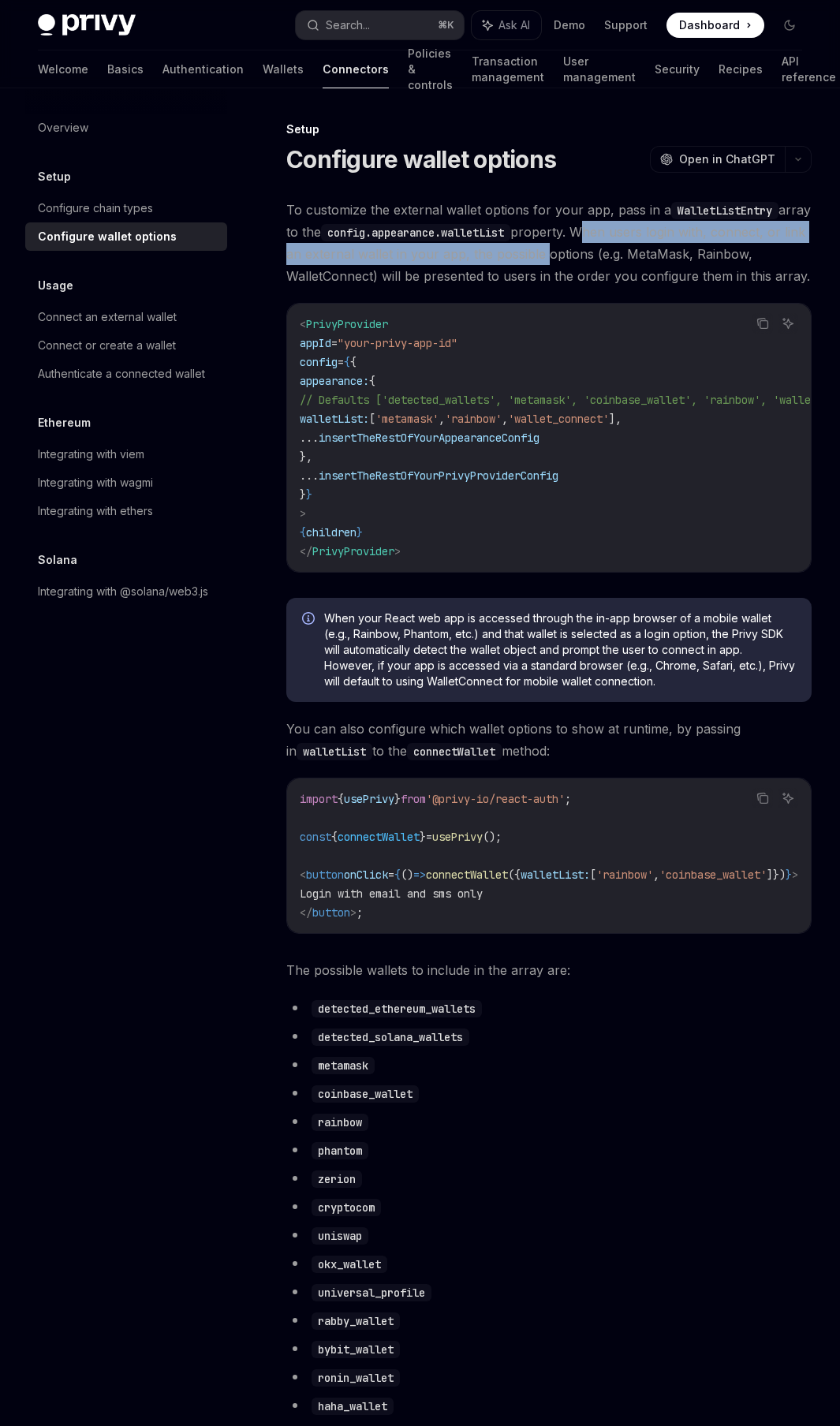
drag, startPoint x: 635, startPoint y: 235, endPoint x: 532, endPoint y: 250, distance: 104.1
click at [532, 250] on span "To customize the external wallet options for your app, pass in a WalletListEntr…" at bounding box center [549, 242] width 525 height 88
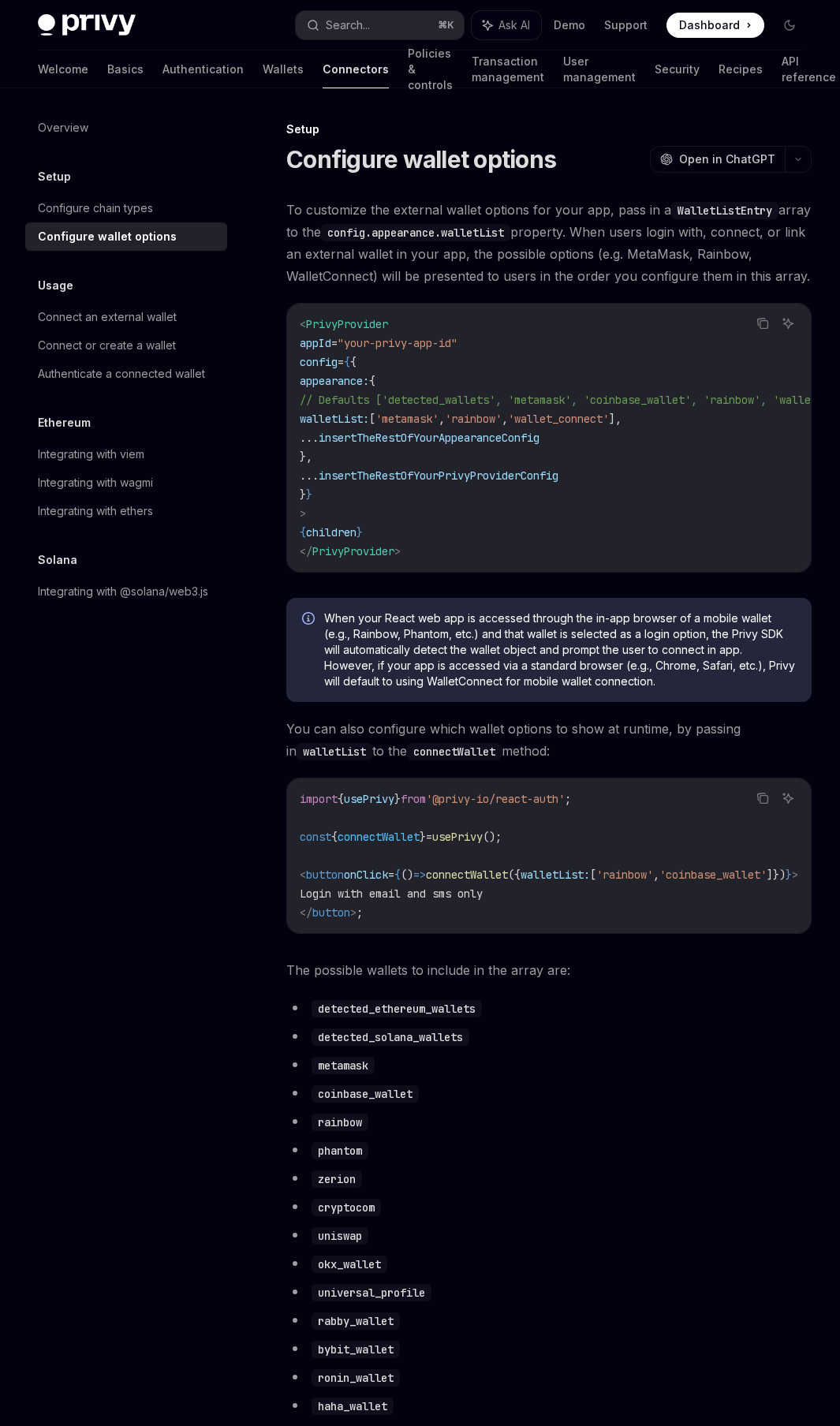
click at [395, 276] on span "To customize the external wallet options for your app, pass in a WalletListEntr…" at bounding box center [549, 242] width 525 height 88
drag, startPoint x: 395, startPoint y: 276, endPoint x: 444, endPoint y: 277, distance: 49.0
click at [444, 277] on span "To customize the external wallet options for your app, pass in a WalletListEntr…" at bounding box center [549, 242] width 525 height 88
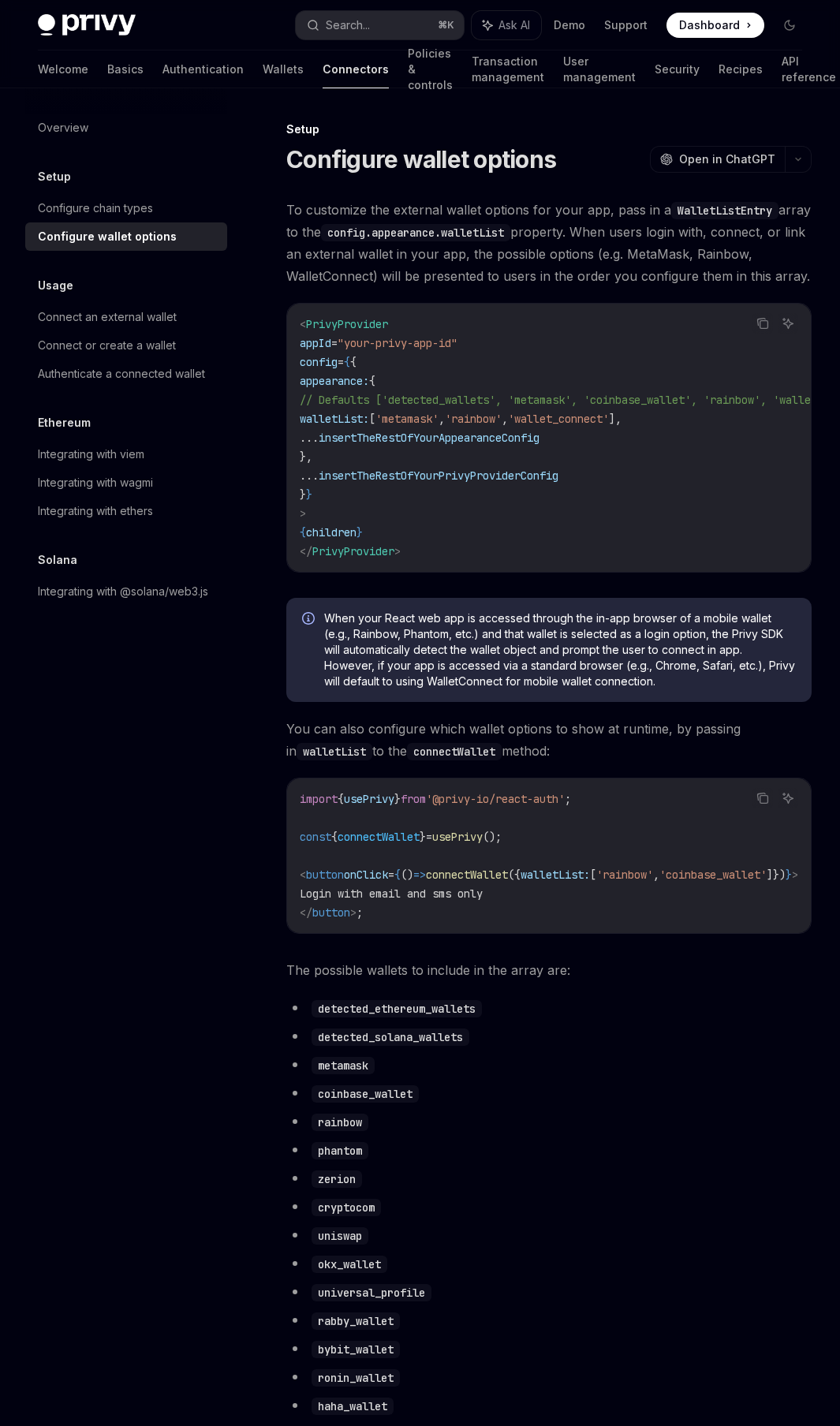
click at [411, 278] on span "To customize the external wallet options for your app, pass in a WalletListEntr…" at bounding box center [549, 242] width 525 height 88
drag, startPoint x: 411, startPoint y: 278, endPoint x: 539, endPoint y: 279, distance: 128.0
click at [539, 279] on span "To customize the external wallet options for your app, pass in a WalletListEntr…" at bounding box center [549, 242] width 525 height 88
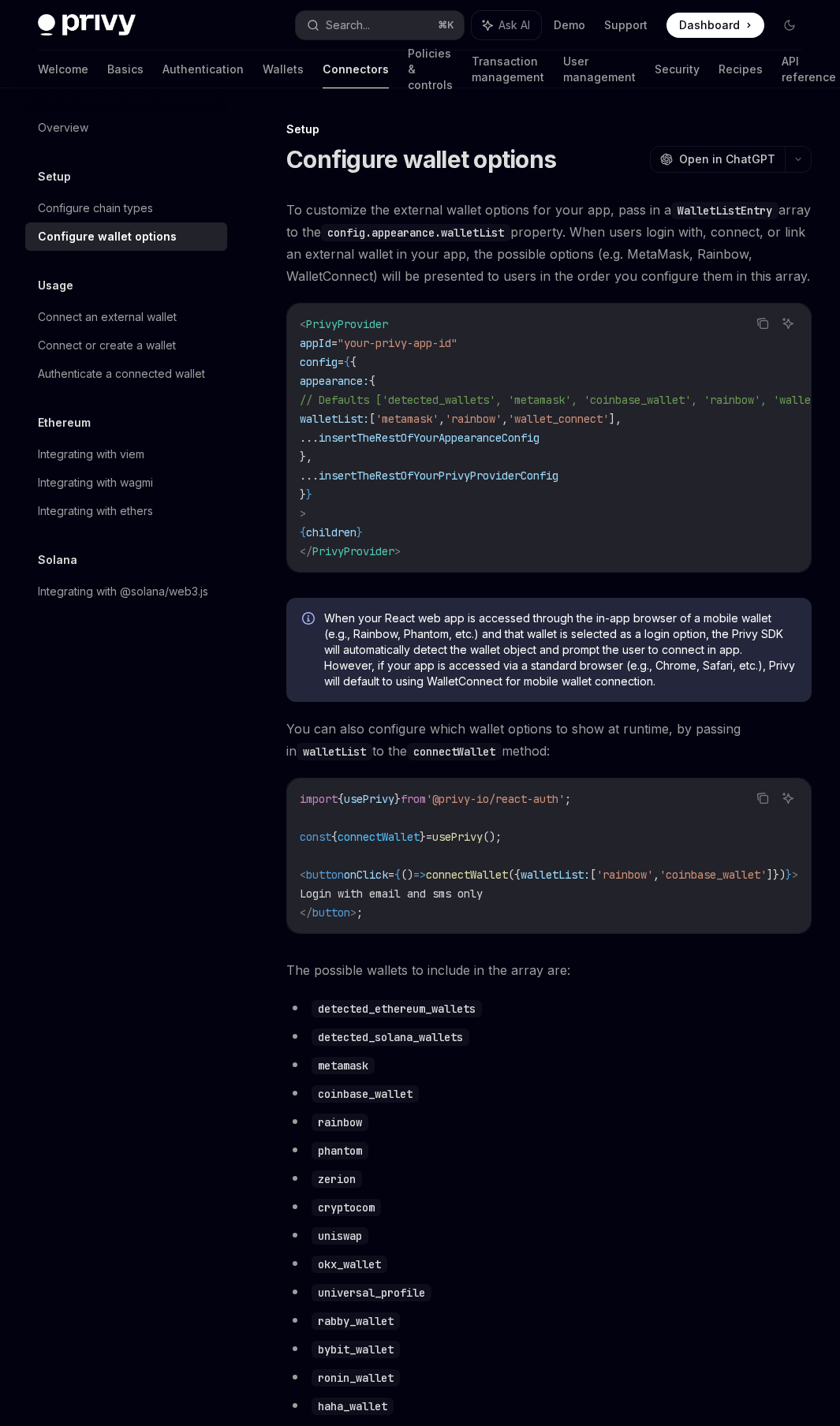
drag, startPoint x: 647, startPoint y: 568, endPoint x: 658, endPoint y: 570, distance: 11.2
click at [658, 570] on div "< PrivyProvider appId = "your-privy-app-id" config = { { appearance: { // Defau…" at bounding box center [549, 437] width 524 height 268
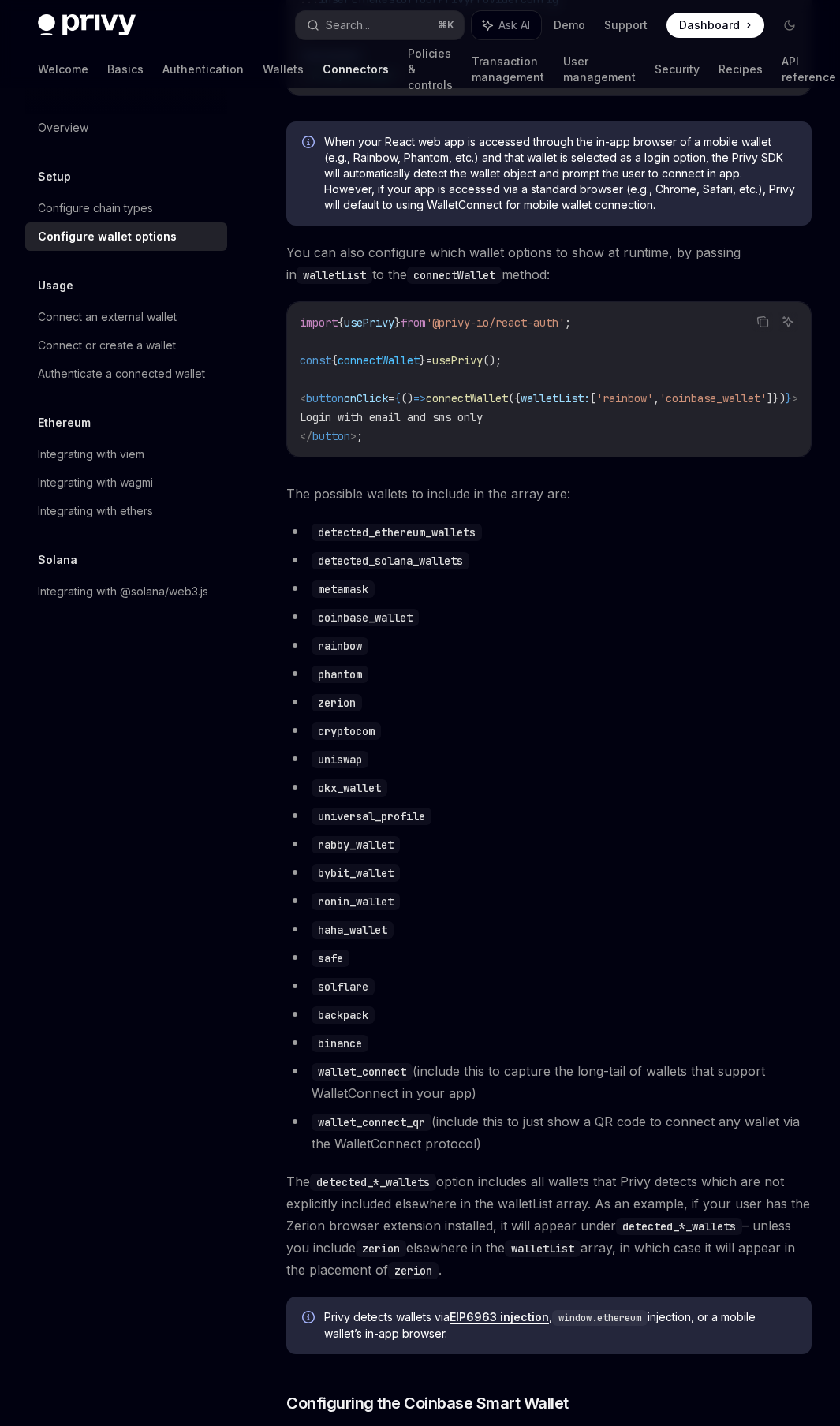
scroll to position [536, 0]
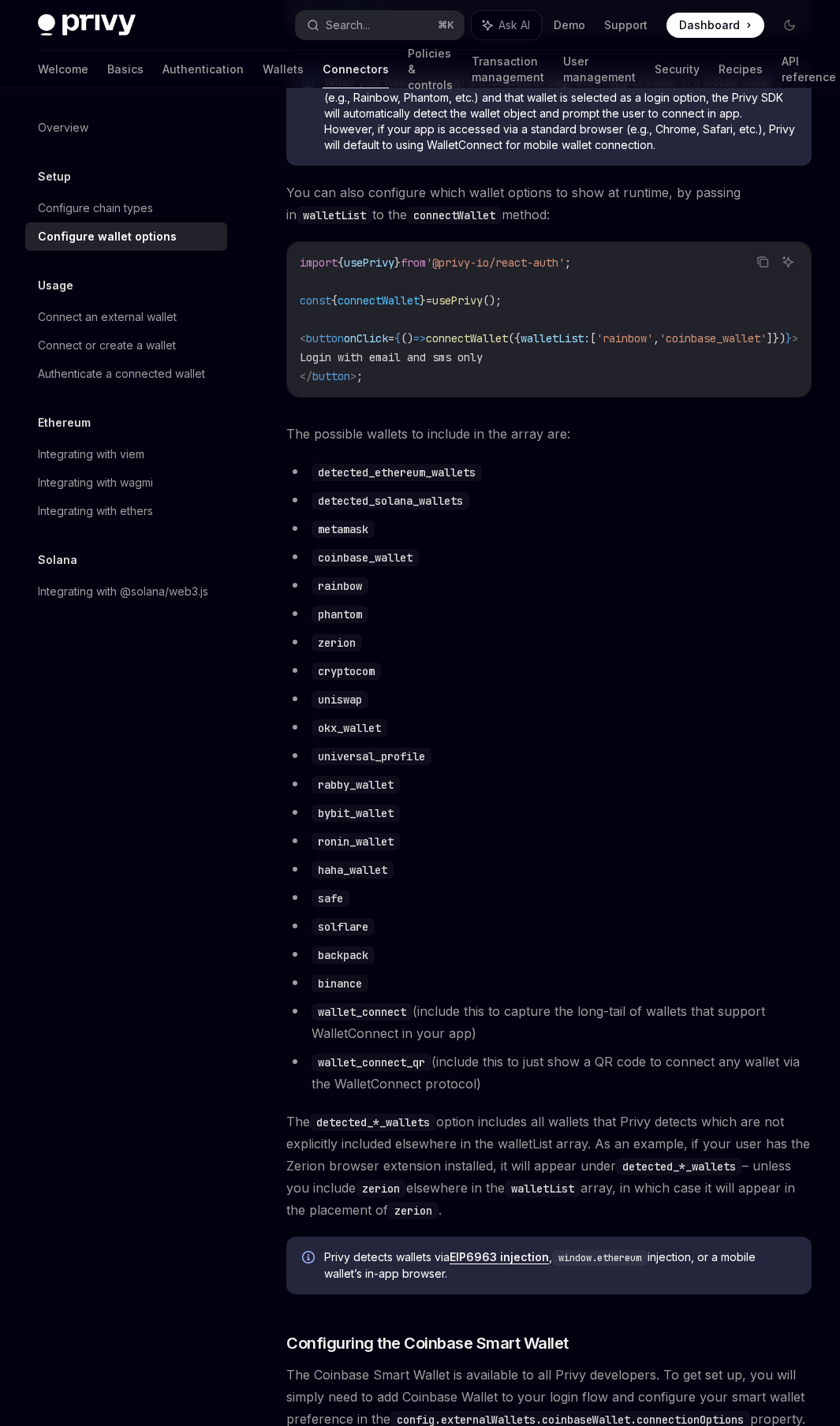
click at [426, 505] on code "detected_solana_wallets" at bounding box center [390, 501] width 158 height 17
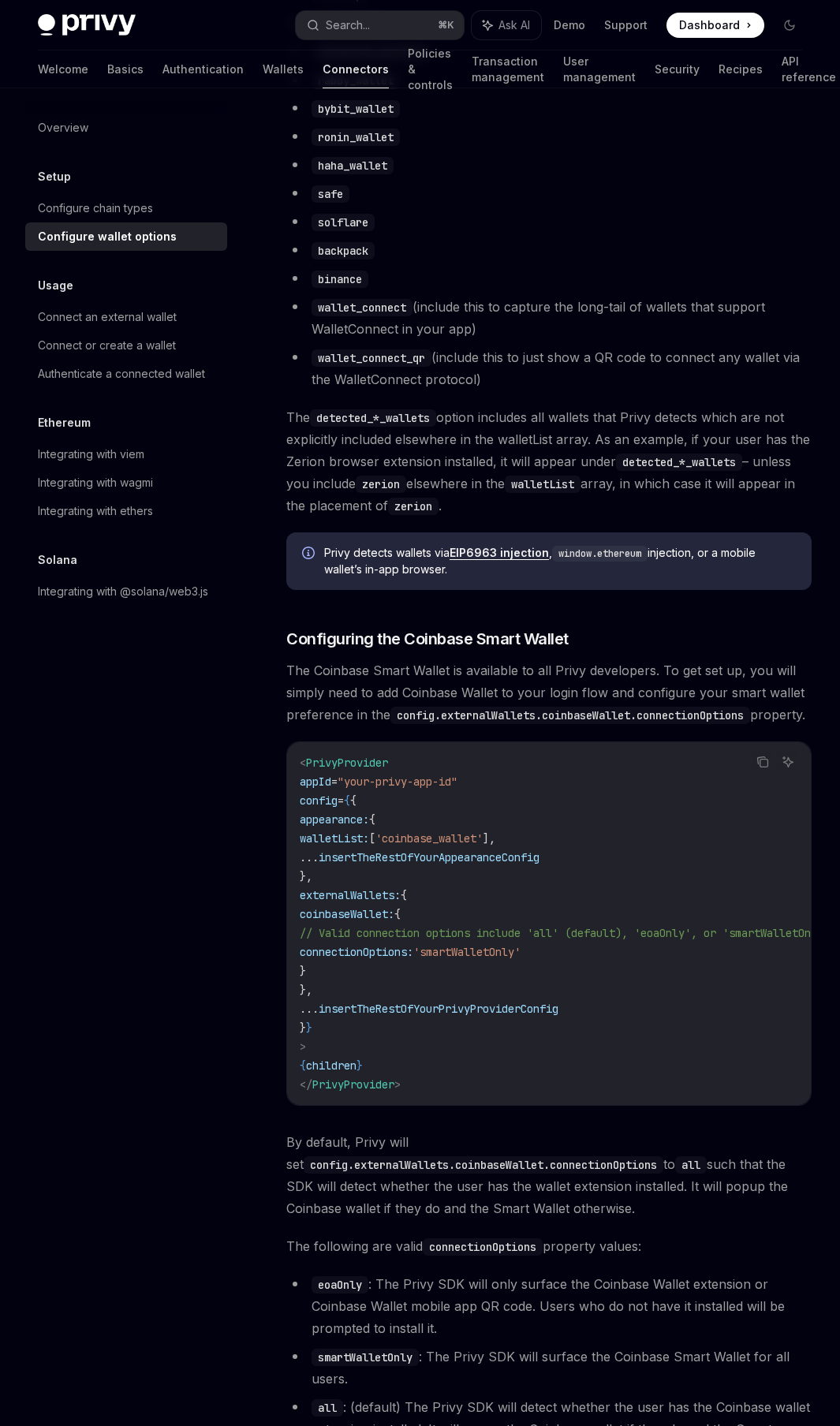
scroll to position [1326, 0]
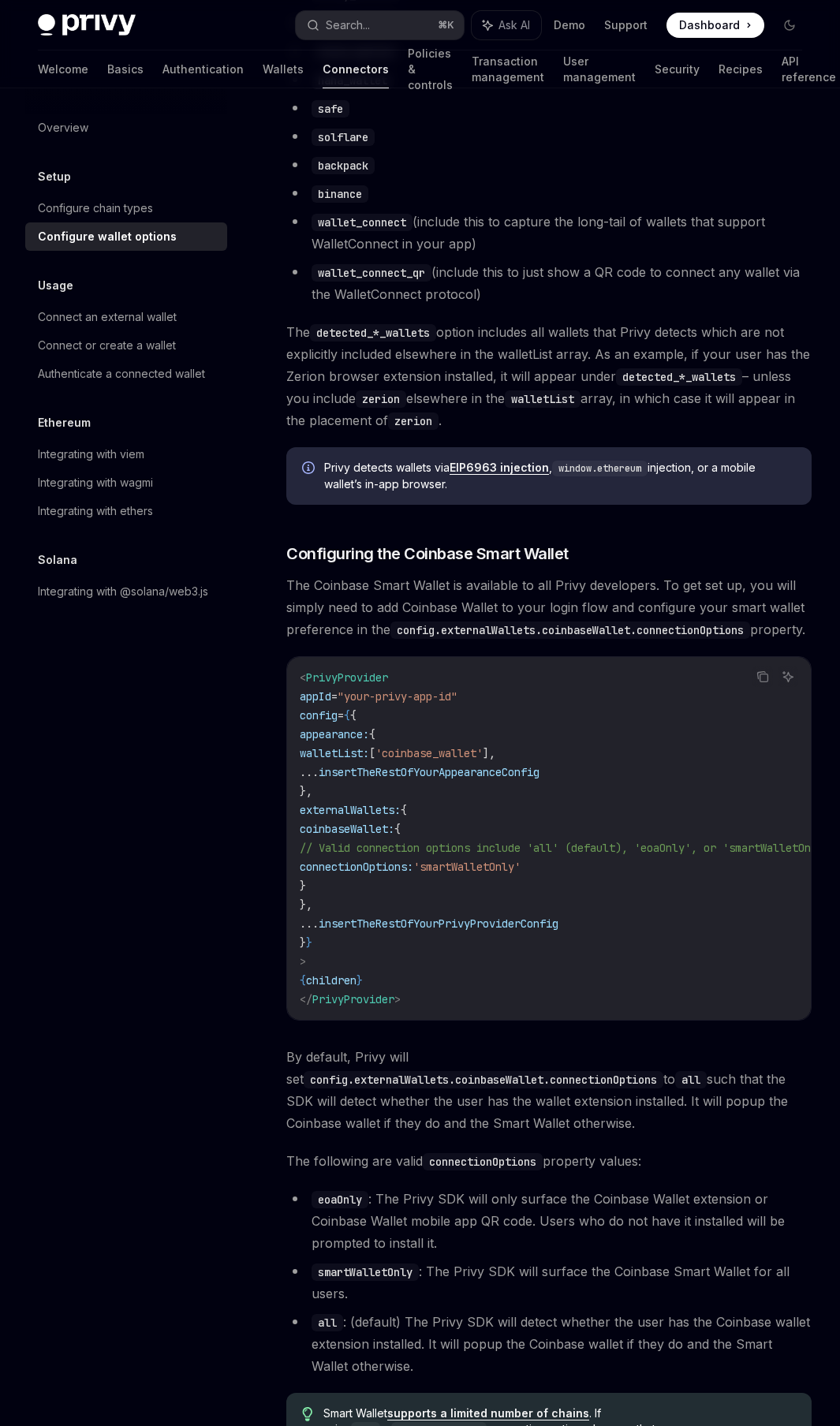
click at [424, 492] on span "Privy detects wallets via EIP6963 injection , window.ethereum injection, or a m…" at bounding box center [560, 476] width 471 height 32
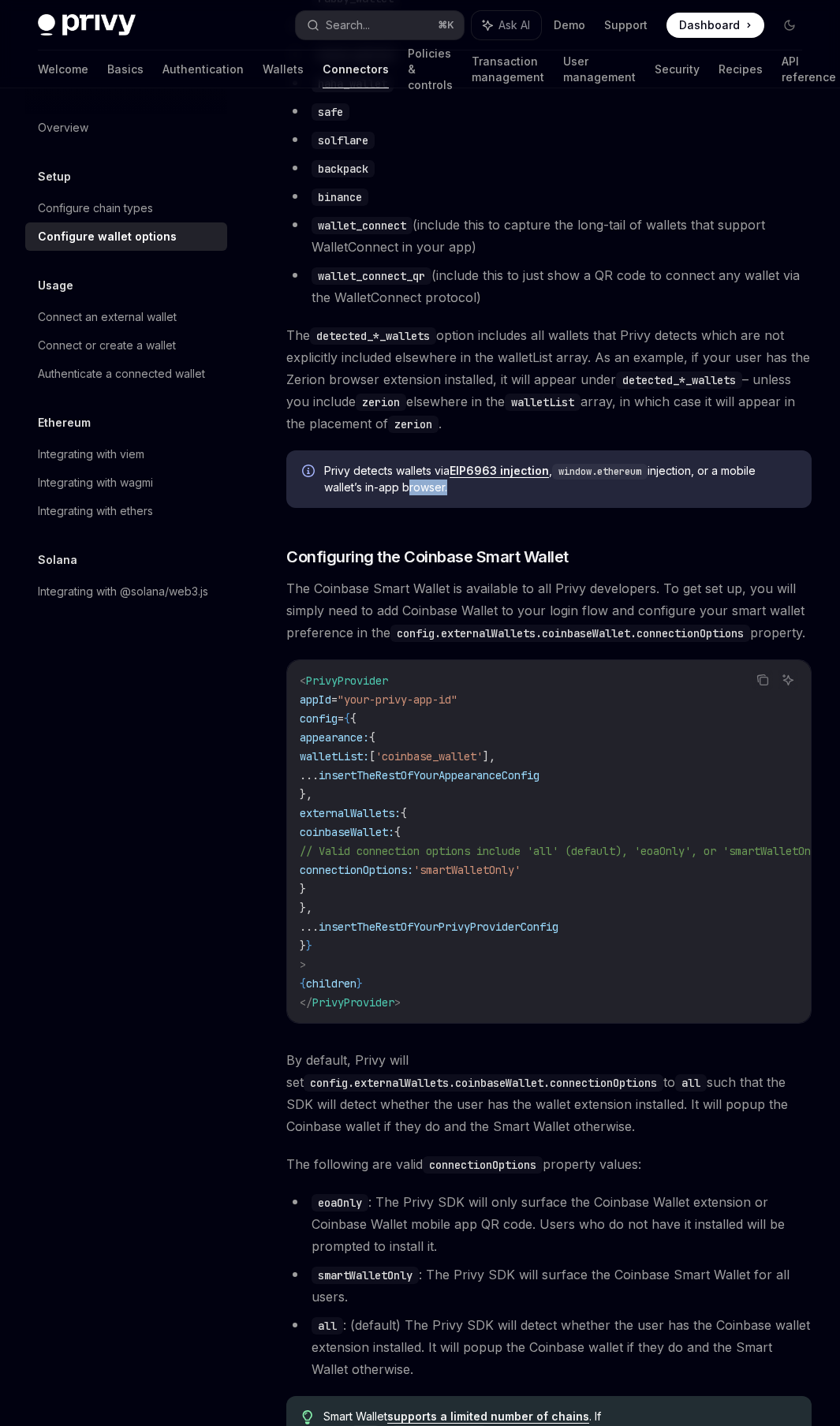
click at [588, 476] on code "window.ethereum" at bounding box center [599, 471] width 95 height 16
drag, startPoint x: 588, startPoint y: 476, endPoint x: 602, endPoint y: 480, distance: 14.6
click at [602, 480] on code "window.ethereum" at bounding box center [599, 471] width 95 height 16
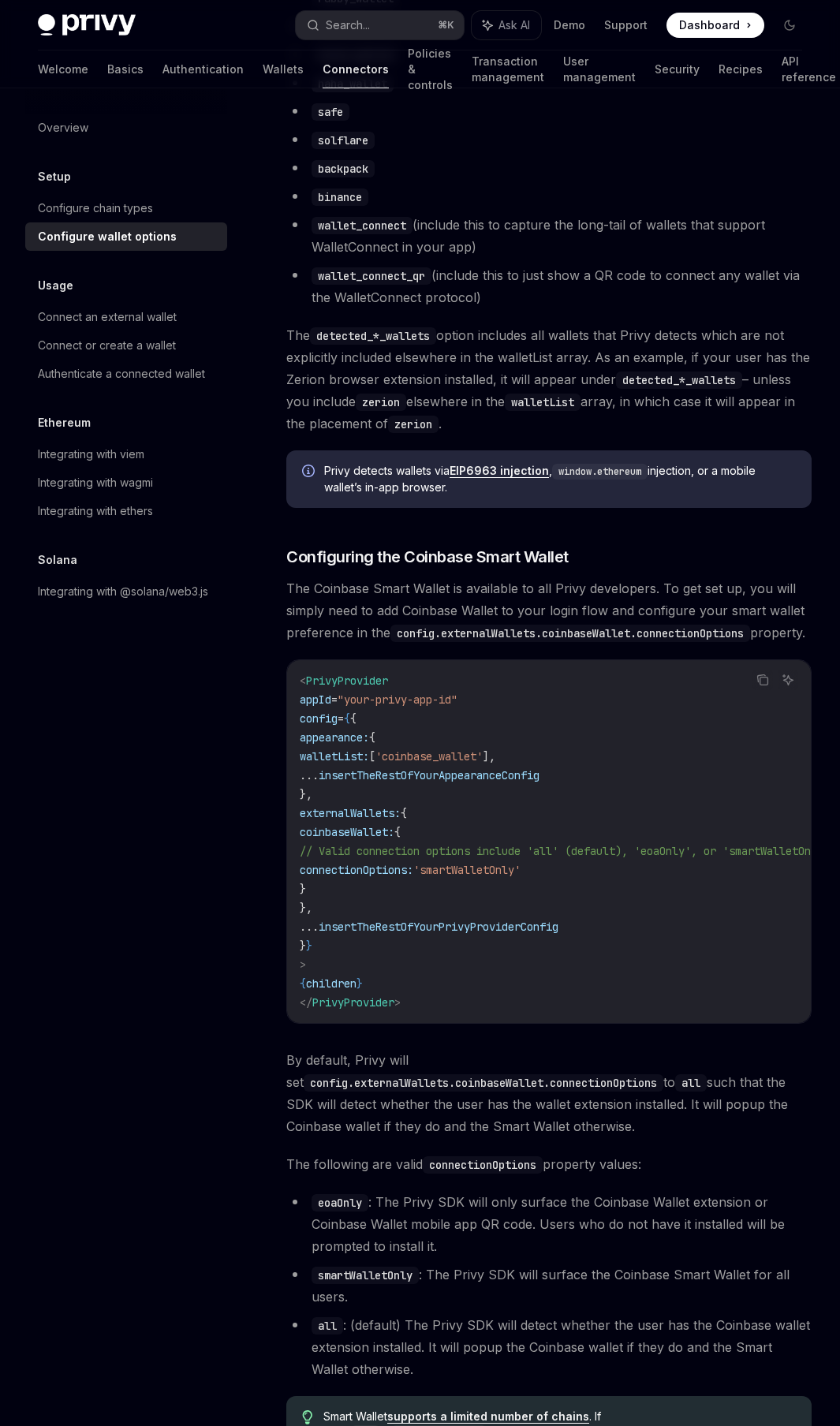
click at [416, 495] on span "Privy detects wallets via EIP6963 injection , window.ethereum injection, or a m…" at bounding box center [560, 479] width 471 height 32
click at [398, 483] on span "Privy detects wallets via EIP6963 injection , window.ethereum injection, or a m…" at bounding box center [560, 479] width 471 height 32
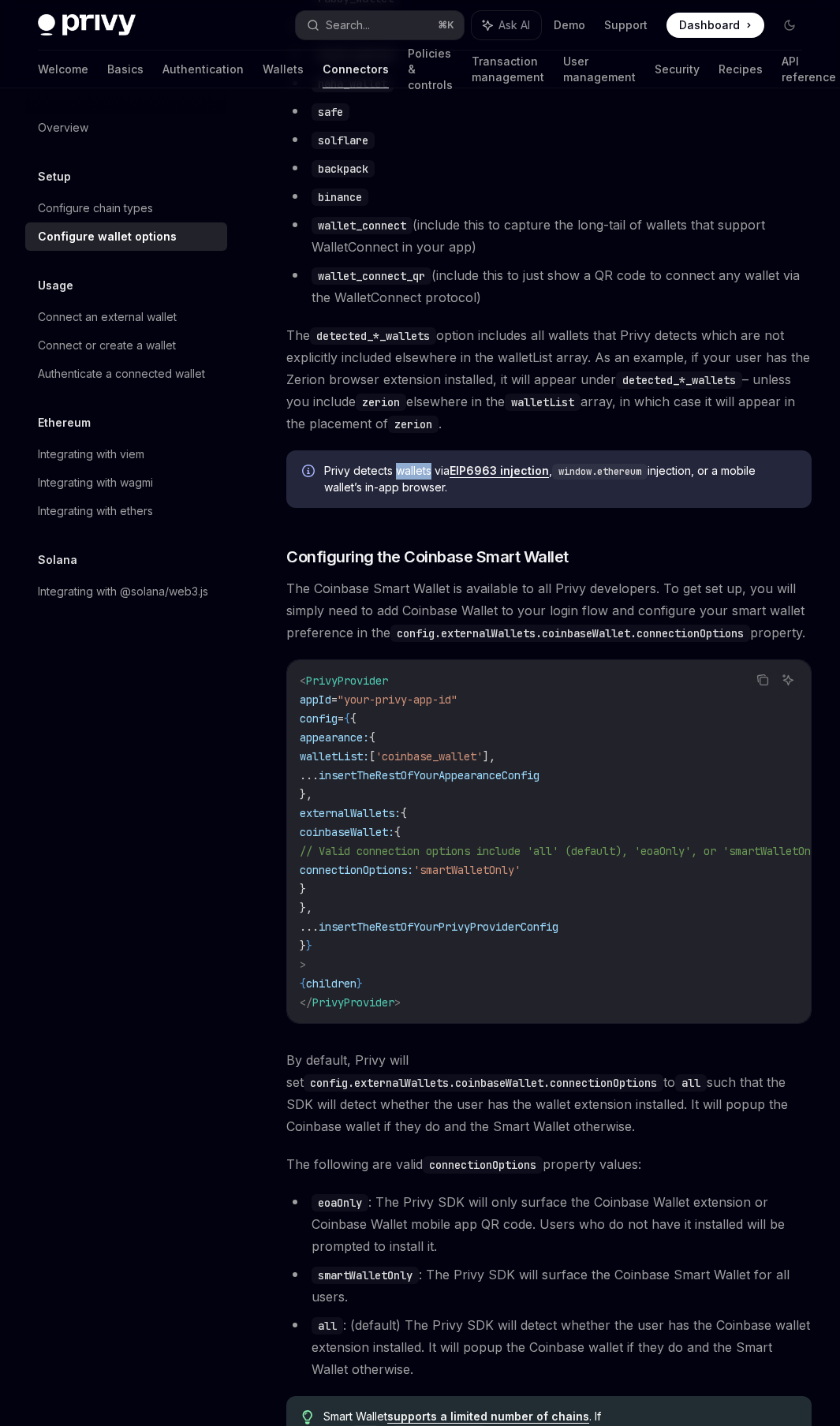
click at [462, 478] on link "EIP6963 injection" at bounding box center [500, 471] width 100 height 14
click at [404, 566] on span "Configuring the Coinbase Smart Wallet" at bounding box center [427, 557] width 282 height 22
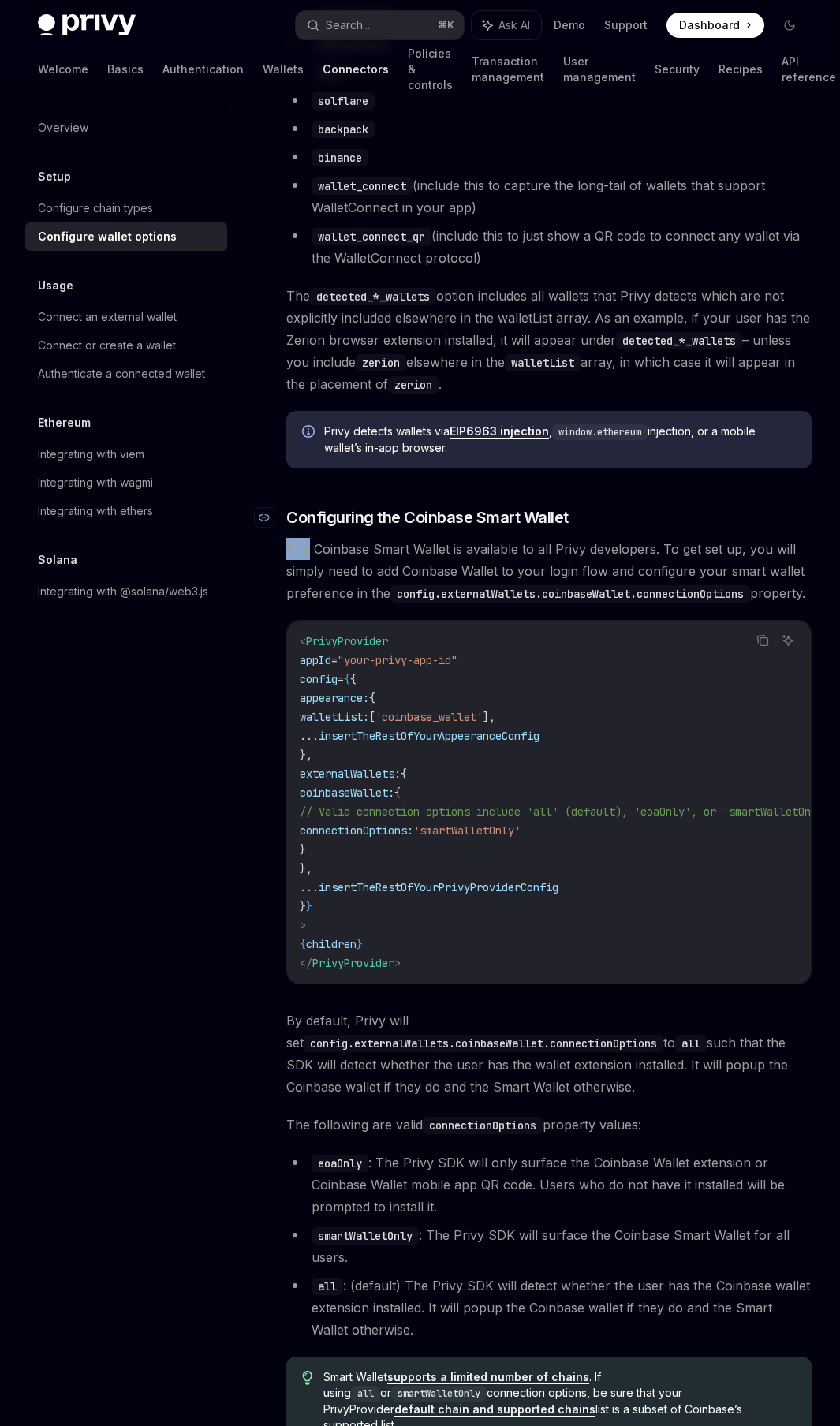
click at [404, 566] on div "To customize the external wallet options for your app, pass in a WalletListEntr…" at bounding box center [549, 141] width 525 height 2610
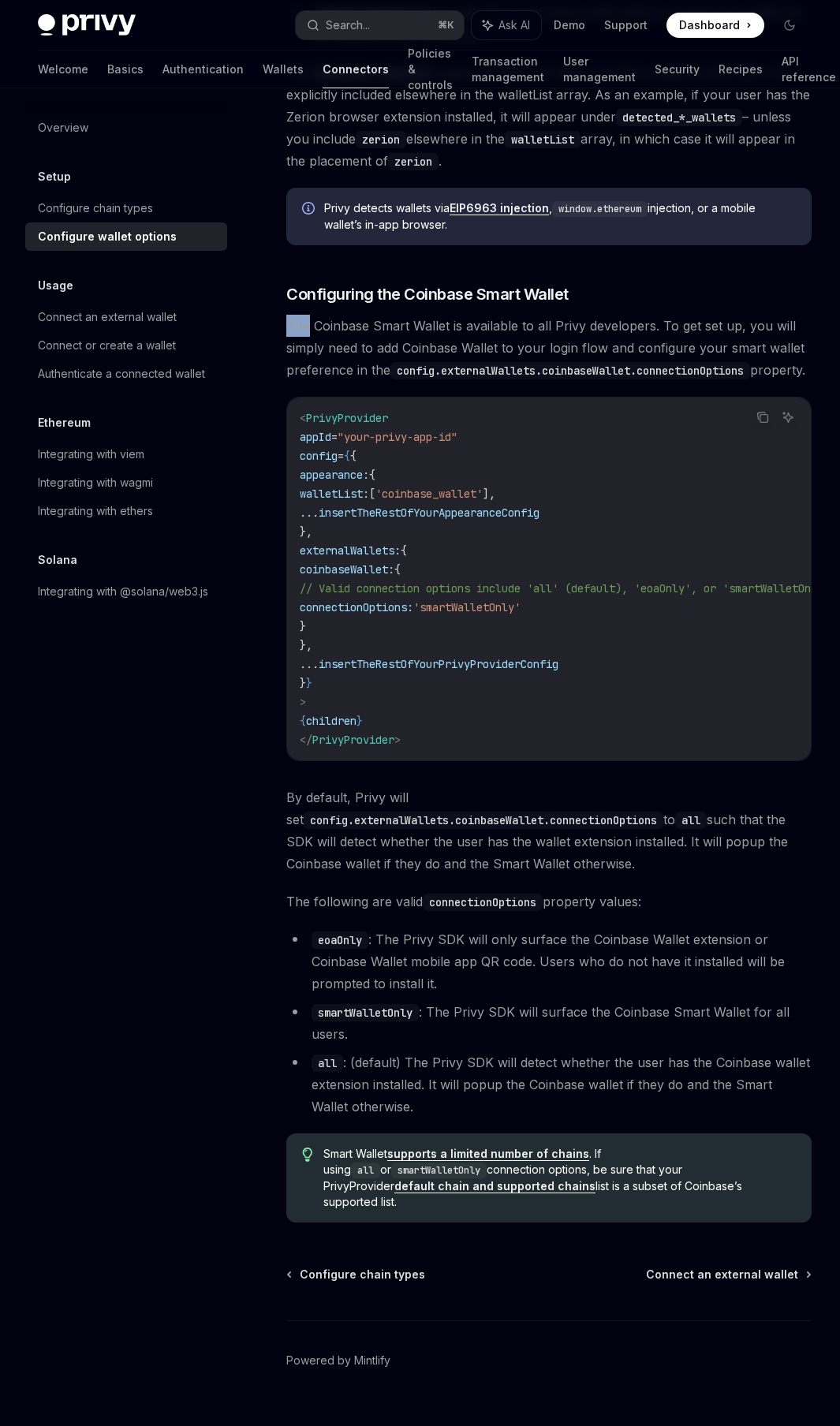
scroll to position [1619, 0]
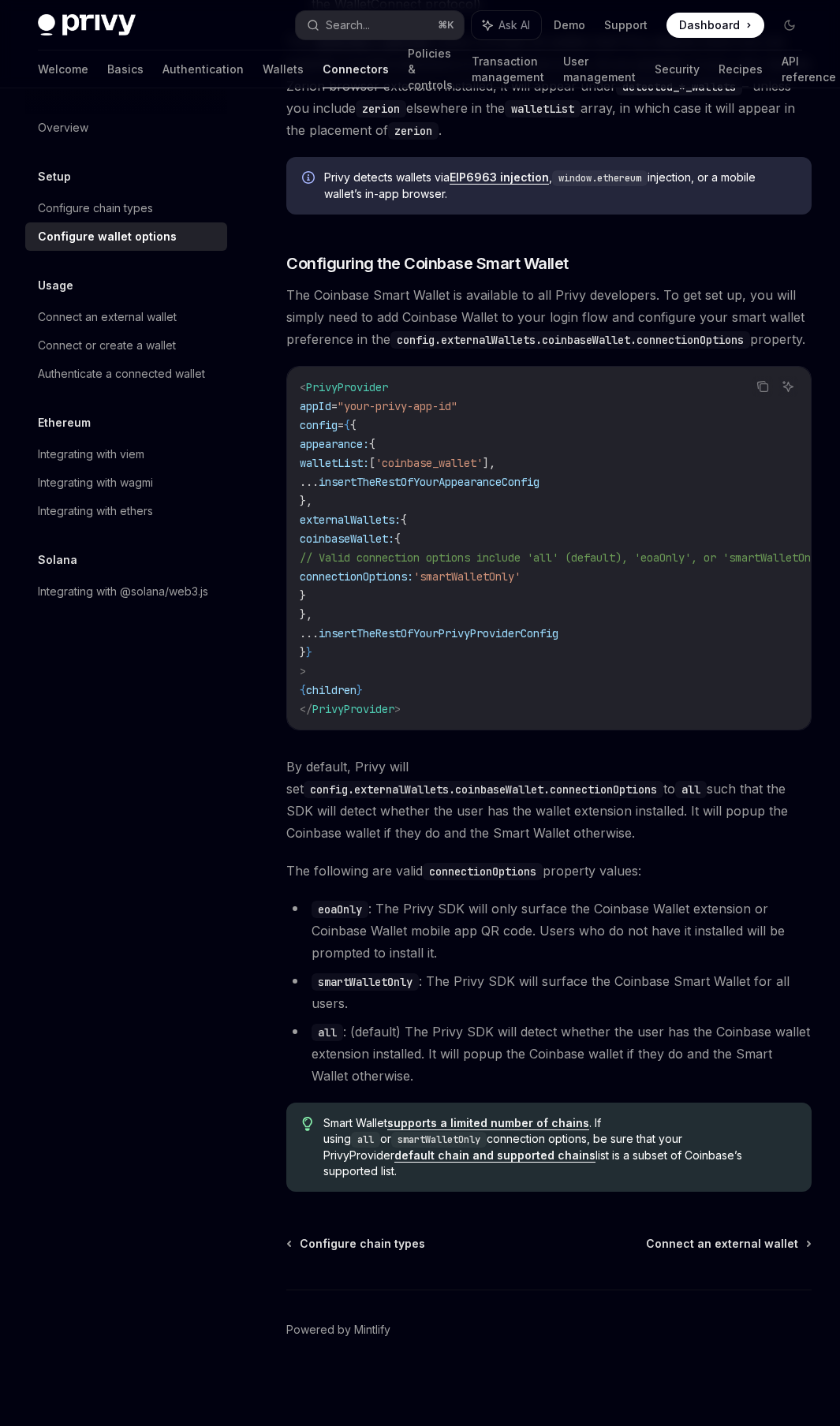
click at [341, 321] on span "The Coinbase Smart Wallet is available to all Privy developers. To get set up, …" at bounding box center [549, 317] width 525 height 66
drag, startPoint x: 341, startPoint y: 321, endPoint x: 341, endPoint y: 333, distance: 12.0
click at [341, 333] on span "The Coinbase Smart Wallet is available to all Privy developers. To get set up, …" at bounding box center [549, 317] width 525 height 66
click at [590, 680] on span "Smart Wallet supports a limited number of chains . If using all or smartWalletO…" at bounding box center [559, 1147] width 472 height 64
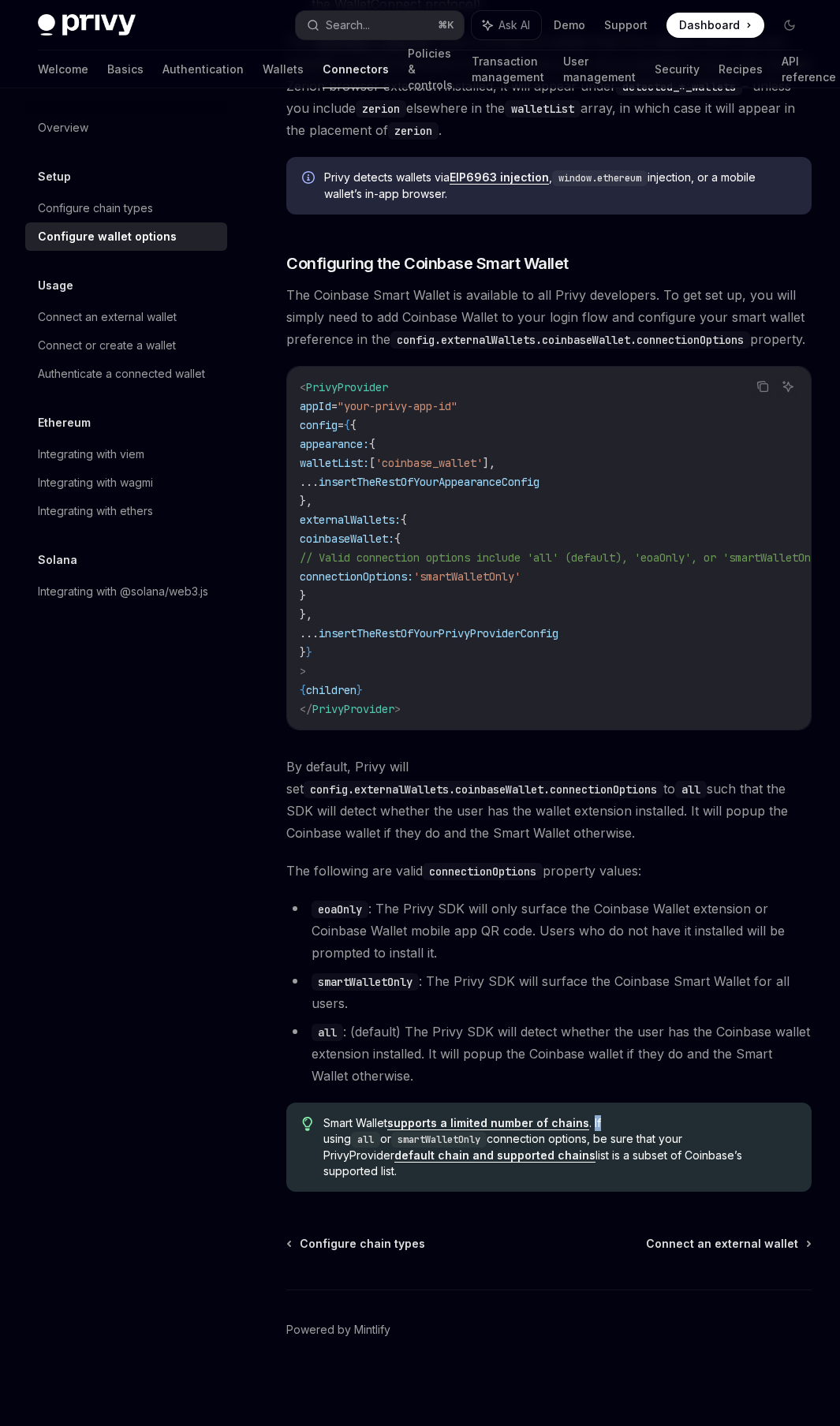
click at [590, 680] on span "Smart Wallet supports a limited number of chains . If using all or smartWalletO…" at bounding box center [559, 1147] width 472 height 64
drag, startPoint x: 590, startPoint y: 1138, endPoint x: 603, endPoint y: 1139, distance: 13.0
click at [603, 680] on span "Smart Wallet supports a limited number of chains . If using all or smartWalletO…" at bounding box center [559, 1147] width 472 height 64
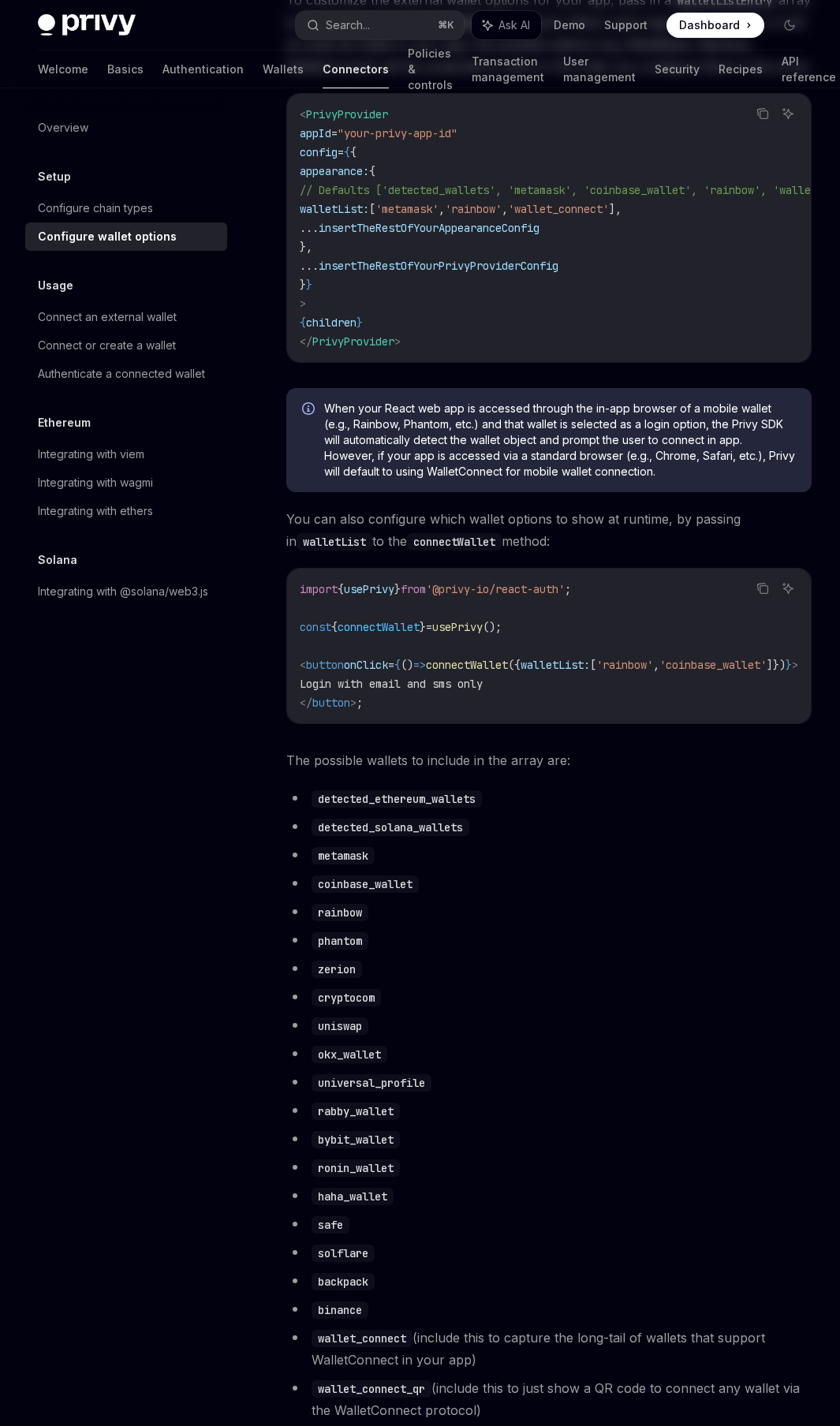
scroll to position [0, 0]
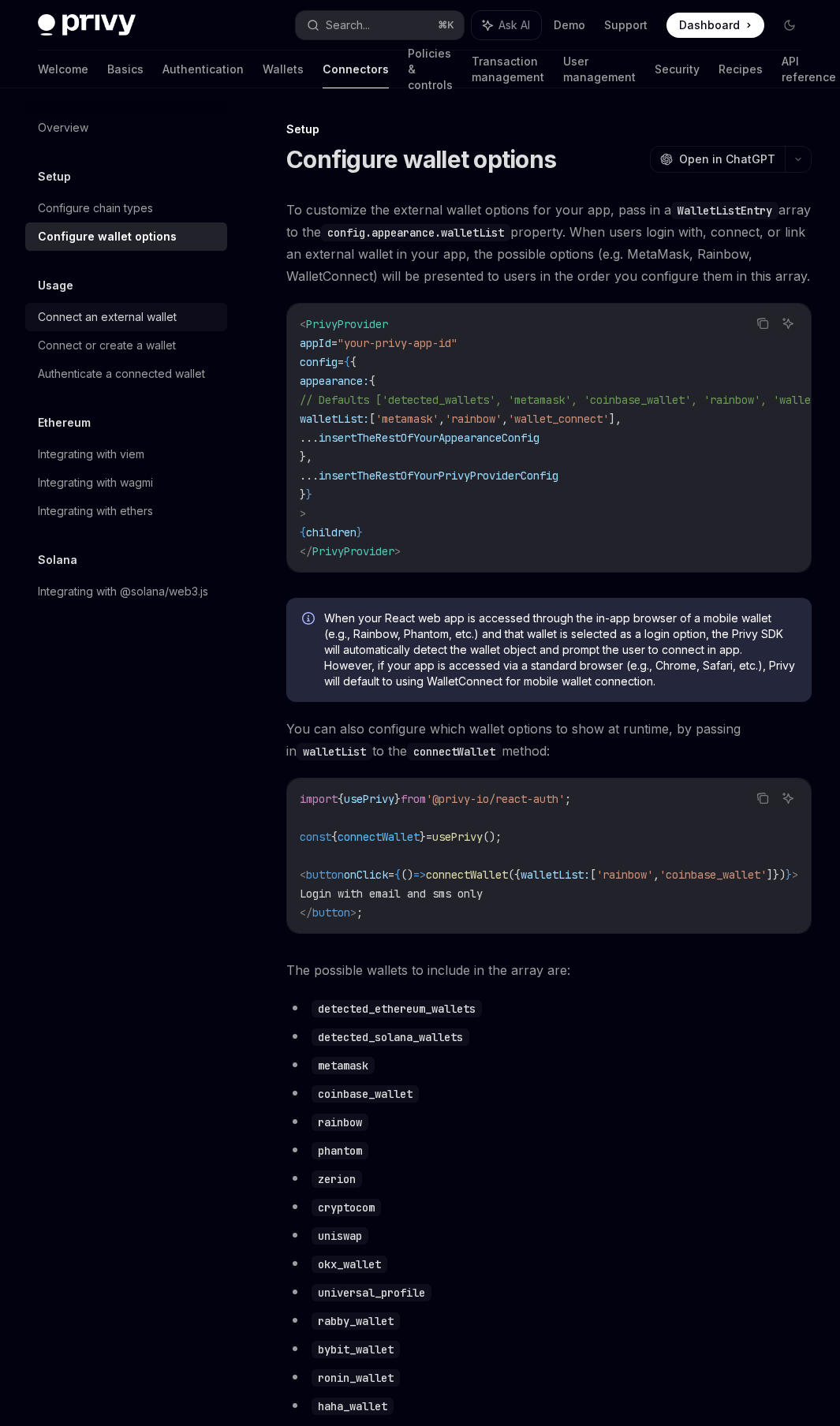
click at [66, 313] on div "Connect an external wallet" at bounding box center [107, 317] width 139 height 19
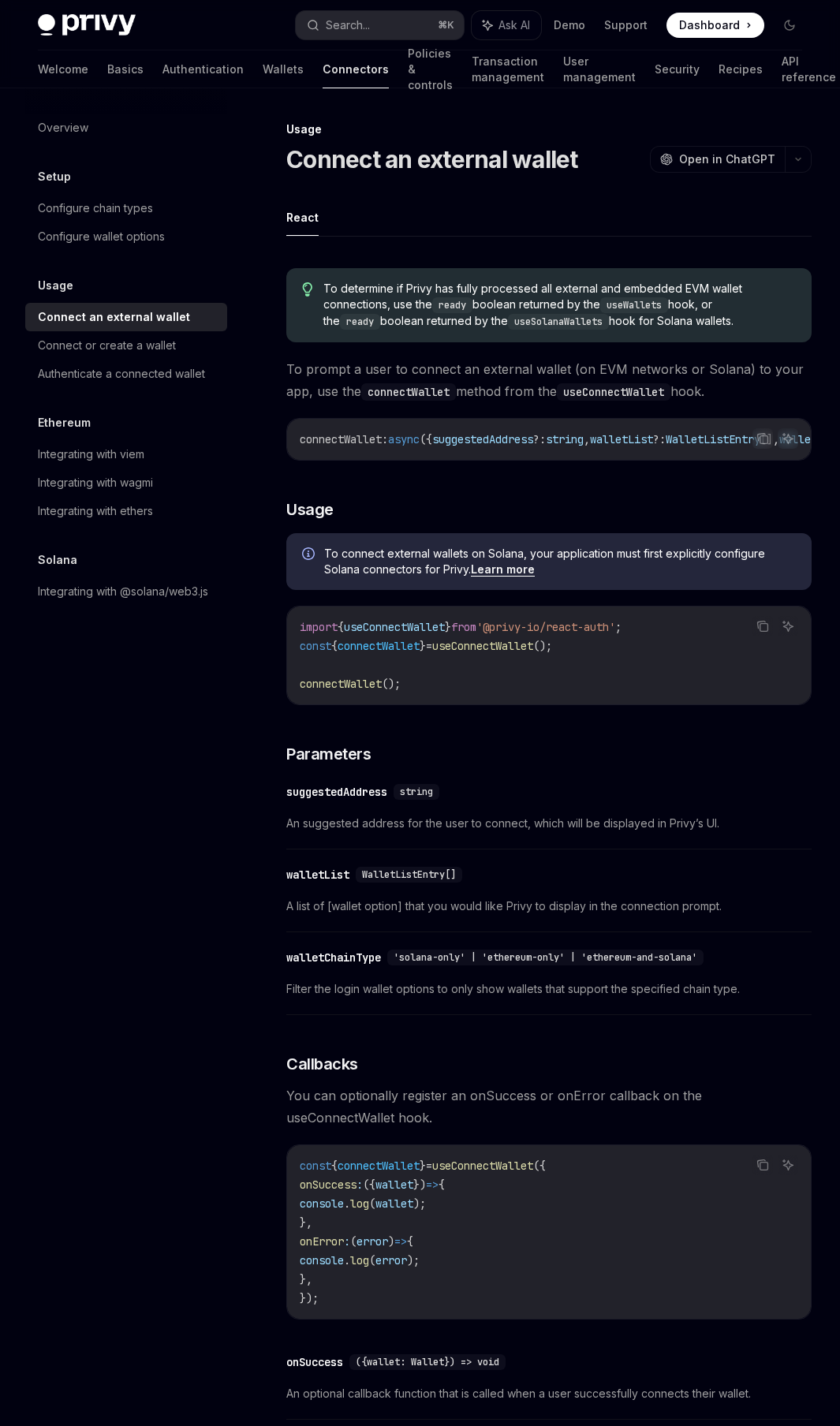
click at [357, 277] on div "To determine if Privy has fully processed all external and embedded EVM wallet …" at bounding box center [549, 305] width 525 height 74
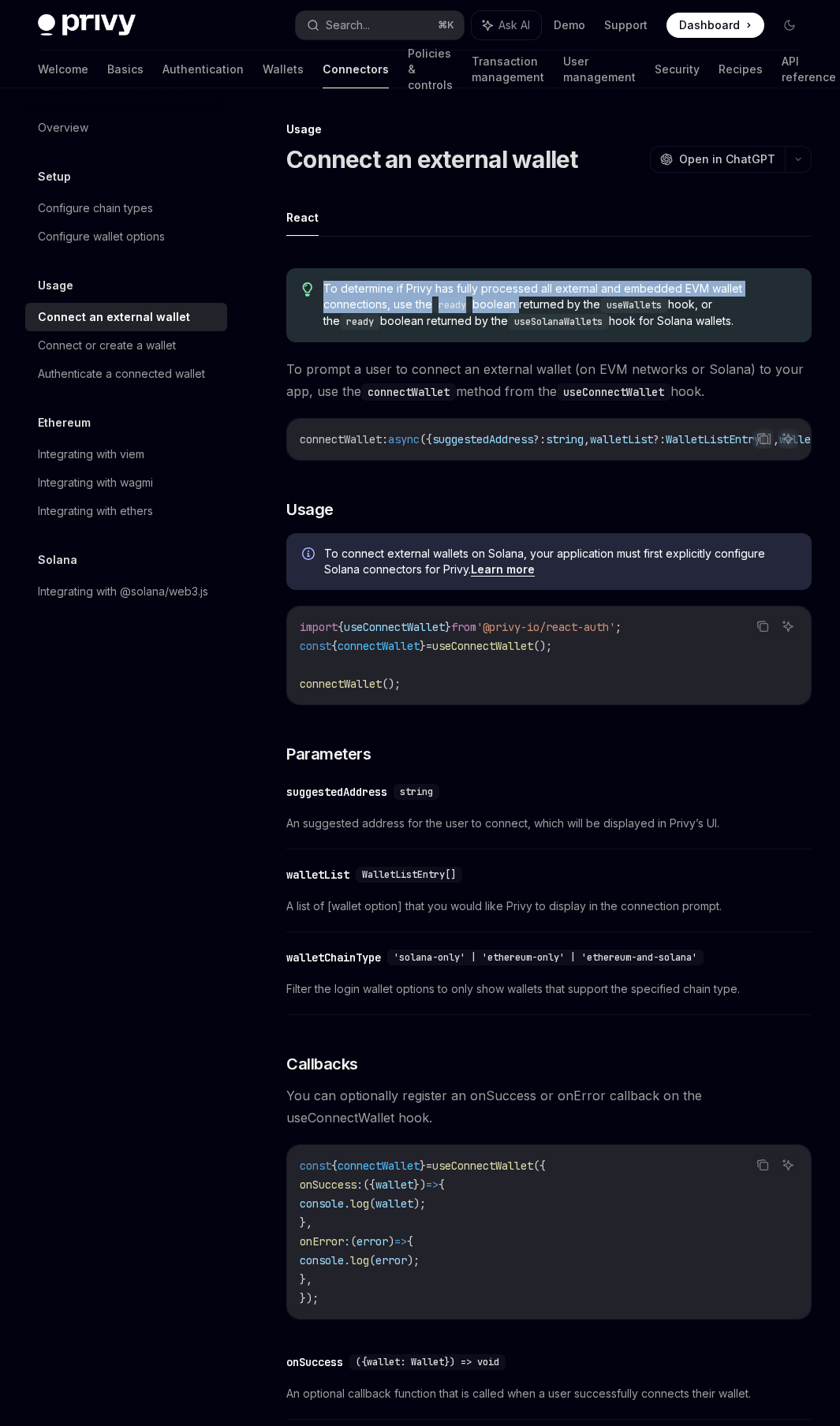
drag, startPoint x: 357, startPoint y: 277, endPoint x: 517, endPoint y: 301, distance: 161.8
click at [517, 301] on div "To determine if Privy has fully processed all external and embedded EVM wallet …" at bounding box center [549, 305] width 525 height 74
click at [517, 301] on span "To determine if Privy has fully processed all external and embedded EVM wallet …" at bounding box center [559, 305] width 472 height 49
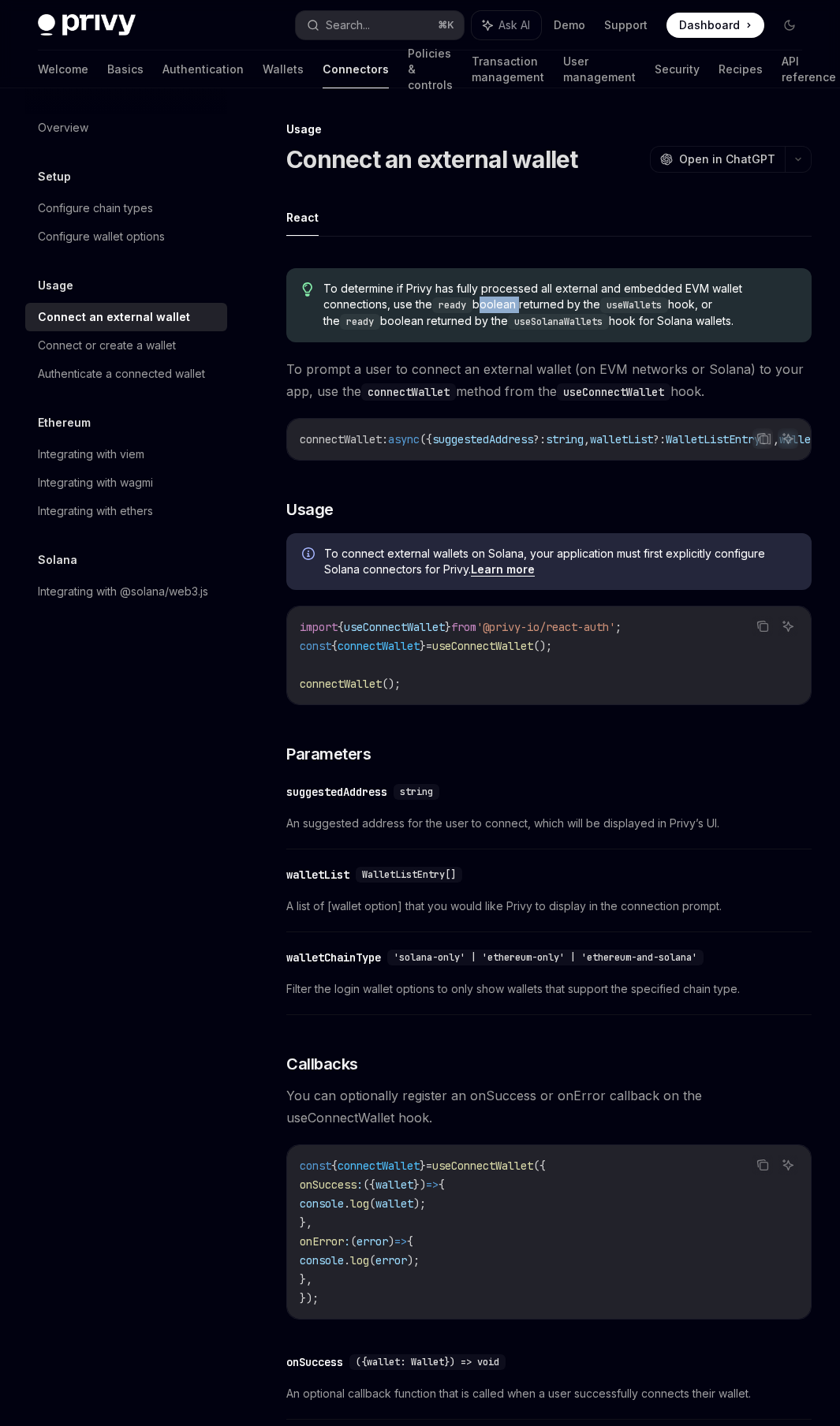
click at [517, 301] on span "To determine if Privy has fully processed all external and embedded EVM wallet …" at bounding box center [559, 305] width 472 height 49
click at [537, 301] on span "To determine if Privy has fully processed all external and embedded EVM wallet …" at bounding box center [559, 305] width 472 height 49
click at [535, 292] on span "To determine if Privy has fully processed all external and embedded EVM wallet …" at bounding box center [559, 305] width 472 height 49
drag, startPoint x: 535, startPoint y: 292, endPoint x: 620, endPoint y: 294, distance: 85.0
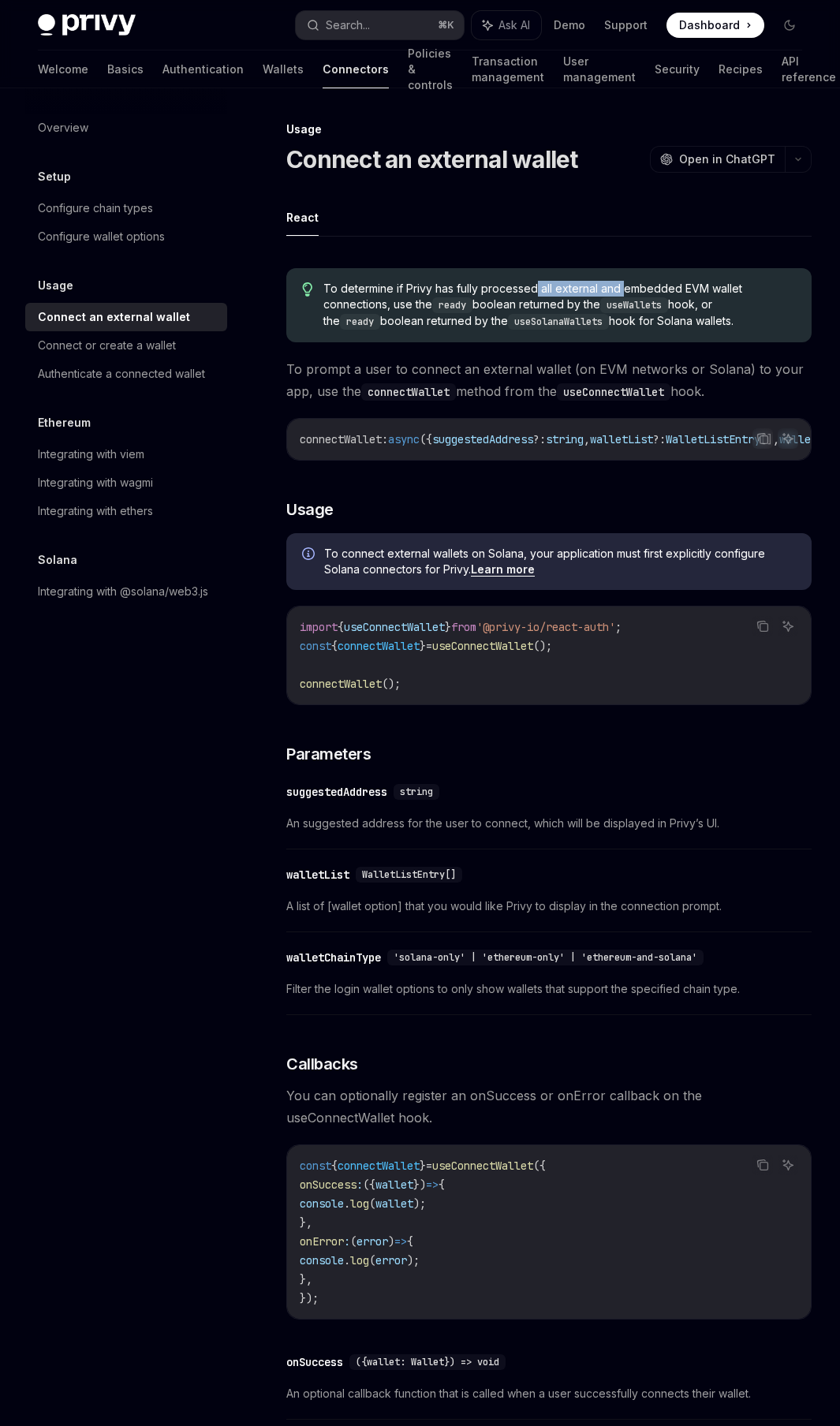
click at [620, 294] on span "To determine if Privy has fully processed all external and embedded EVM wallet …" at bounding box center [559, 305] width 472 height 49
click at [591, 300] on span "To determine if Privy has fully processed all external and embedded EVM wallet …" at bounding box center [559, 305] width 472 height 49
drag, startPoint x: 591, startPoint y: 300, endPoint x: 627, endPoint y: 302, distance: 36.1
click at [626, 302] on span "To determine if Privy has fully processed all external and embedded EVM wallet …" at bounding box center [559, 305] width 472 height 49
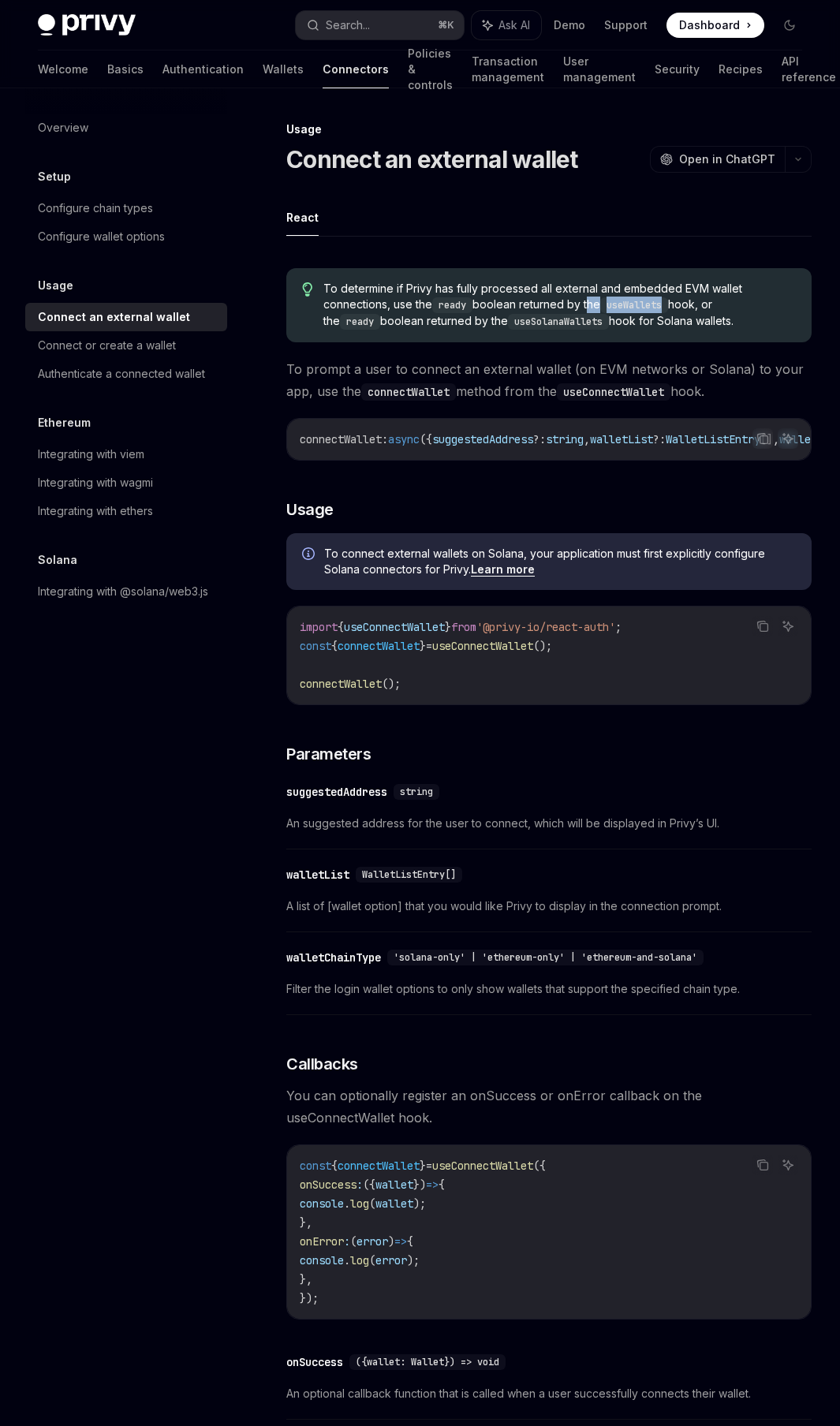
click at [627, 302] on code "useWallets" at bounding box center [634, 305] width 68 height 16
drag, startPoint x: 627, startPoint y: 302, endPoint x: 486, endPoint y: 319, distance: 142.0
click at [486, 319] on span "To determine if Privy has fully processed all external and embedded EVM wallet …" at bounding box center [559, 305] width 472 height 49
click at [508, 319] on code "useSolanaWallets" at bounding box center [559, 321] width 101 height 16
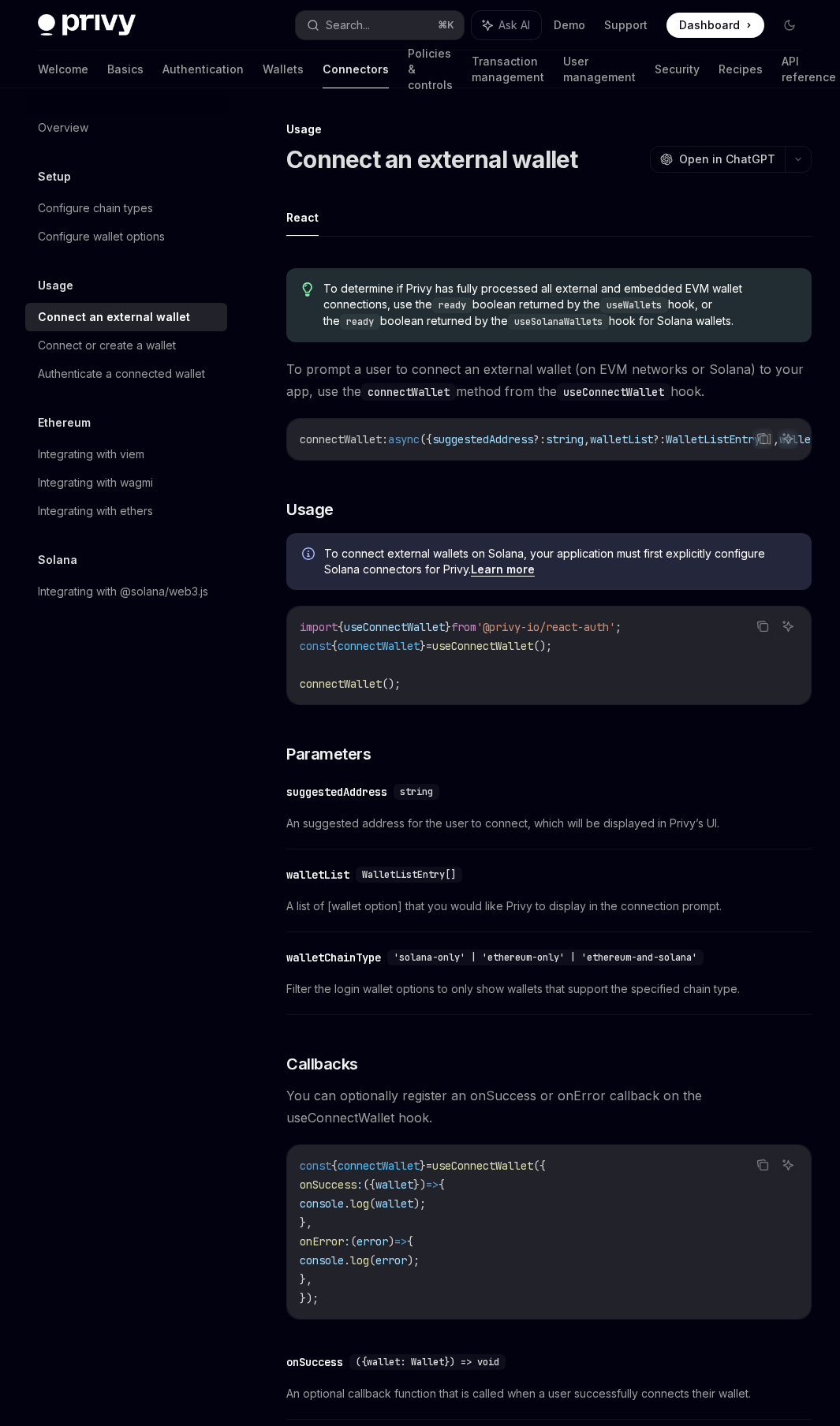
click at [415, 358] on span "To prompt a user to connect an external wallet (on EVM networks or Solana) to y…" at bounding box center [549, 379] width 525 height 44
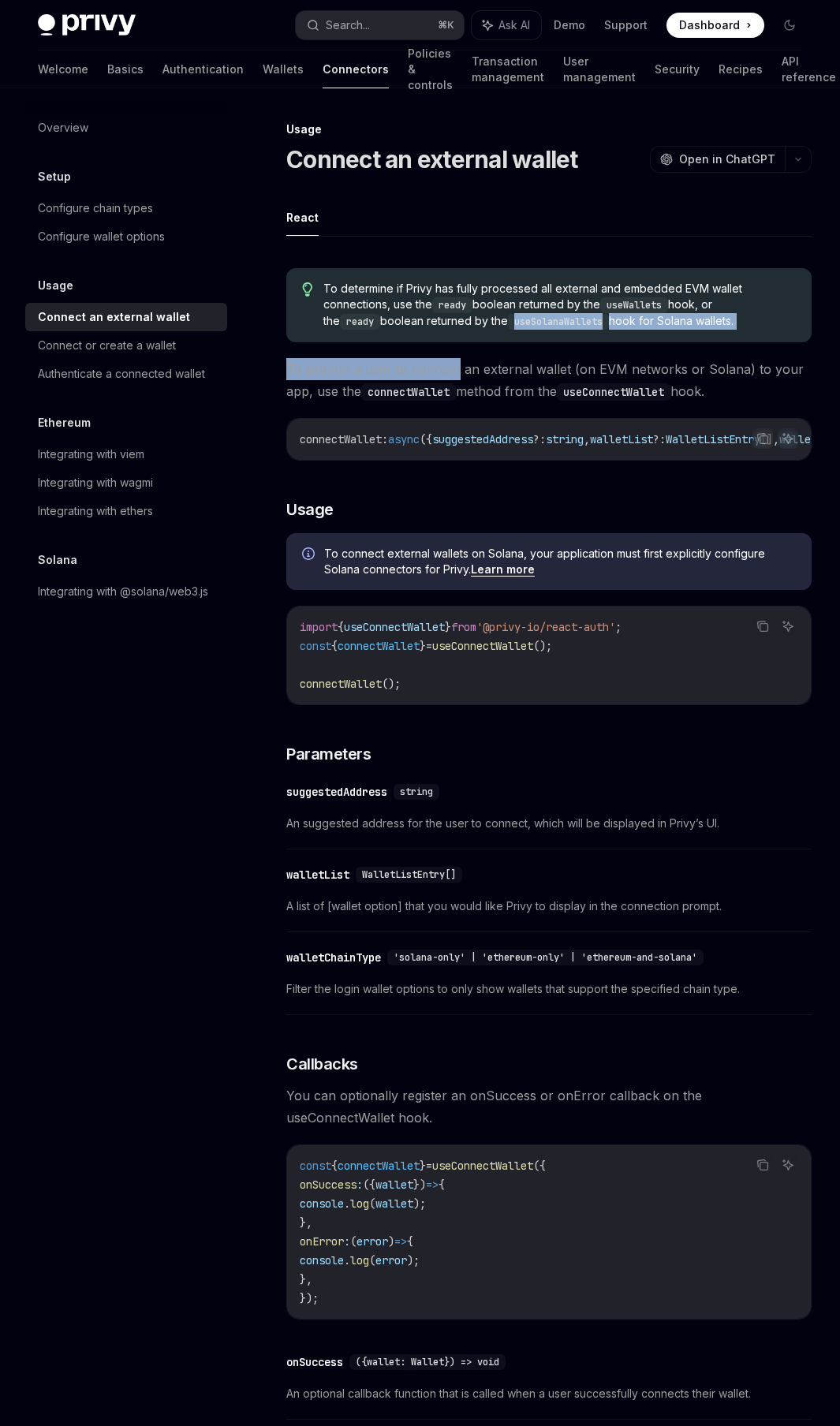
drag, startPoint x: 415, startPoint y: 358, endPoint x: 480, endPoint y: 323, distance: 73.8
click at [480, 323] on div "To determine if Privy has fully processed all external and embedded EVM wallet …" at bounding box center [549, 883] width 525 height 1255
click at [508, 323] on code "useSolanaWallets" at bounding box center [559, 321] width 101 height 16
drag, startPoint x: 480, startPoint y: 323, endPoint x: 514, endPoint y: 322, distance: 34.0
click at [514, 322] on code "useSolanaWallets" at bounding box center [559, 321] width 101 height 16
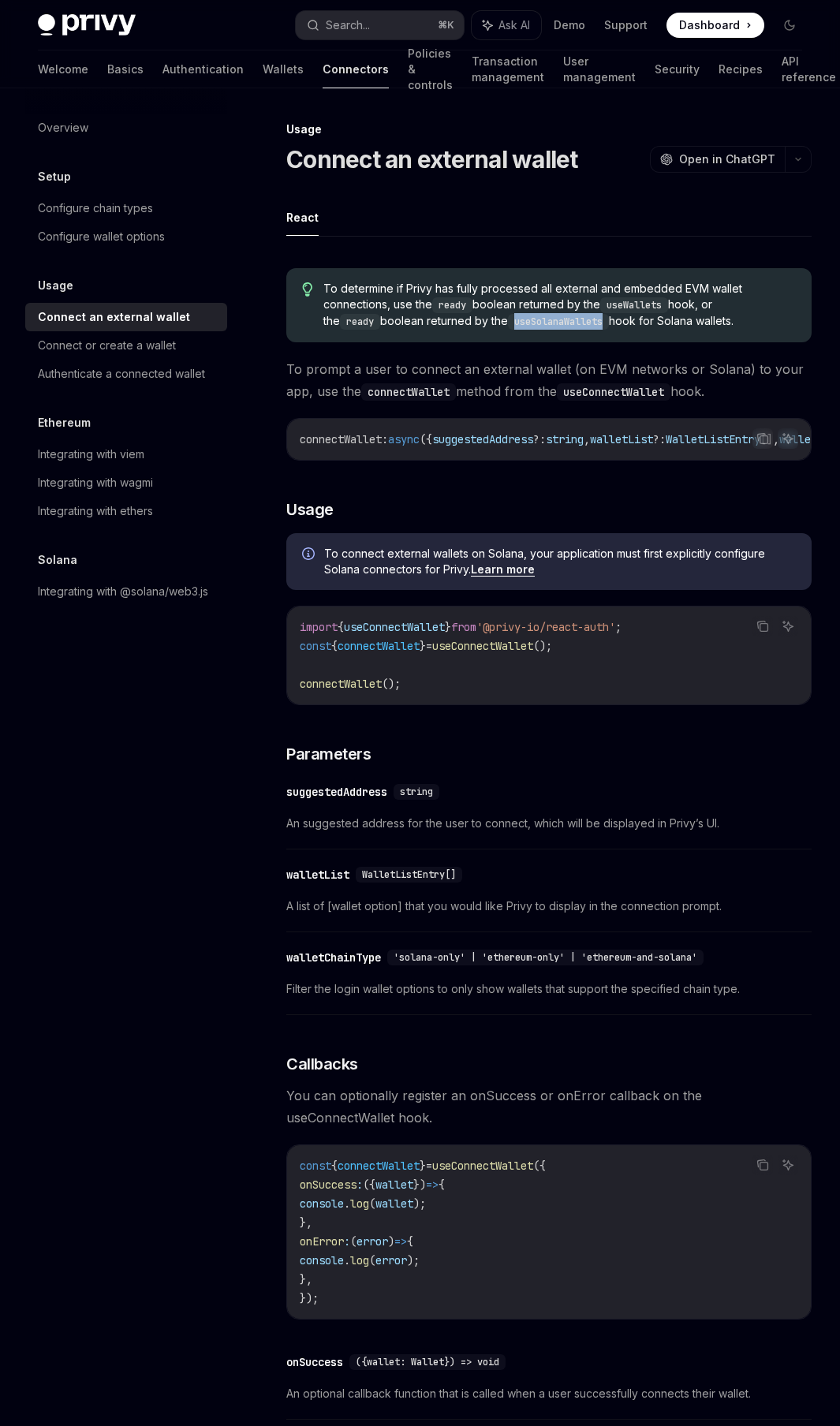
click at [514, 322] on code "useSolanaWallets" at bounding box center [559, 321] width 101 height 16
click at [494, 550] on span "To connect external wallets on Solana, your application must first explicitly c…" at bounding box center [560, 562] width 471 height 32
click at [495, 556] on span "To connect external wallets on Solana, your application must first explicitly c…" at bounding box center [560, 562] width 471 height 32
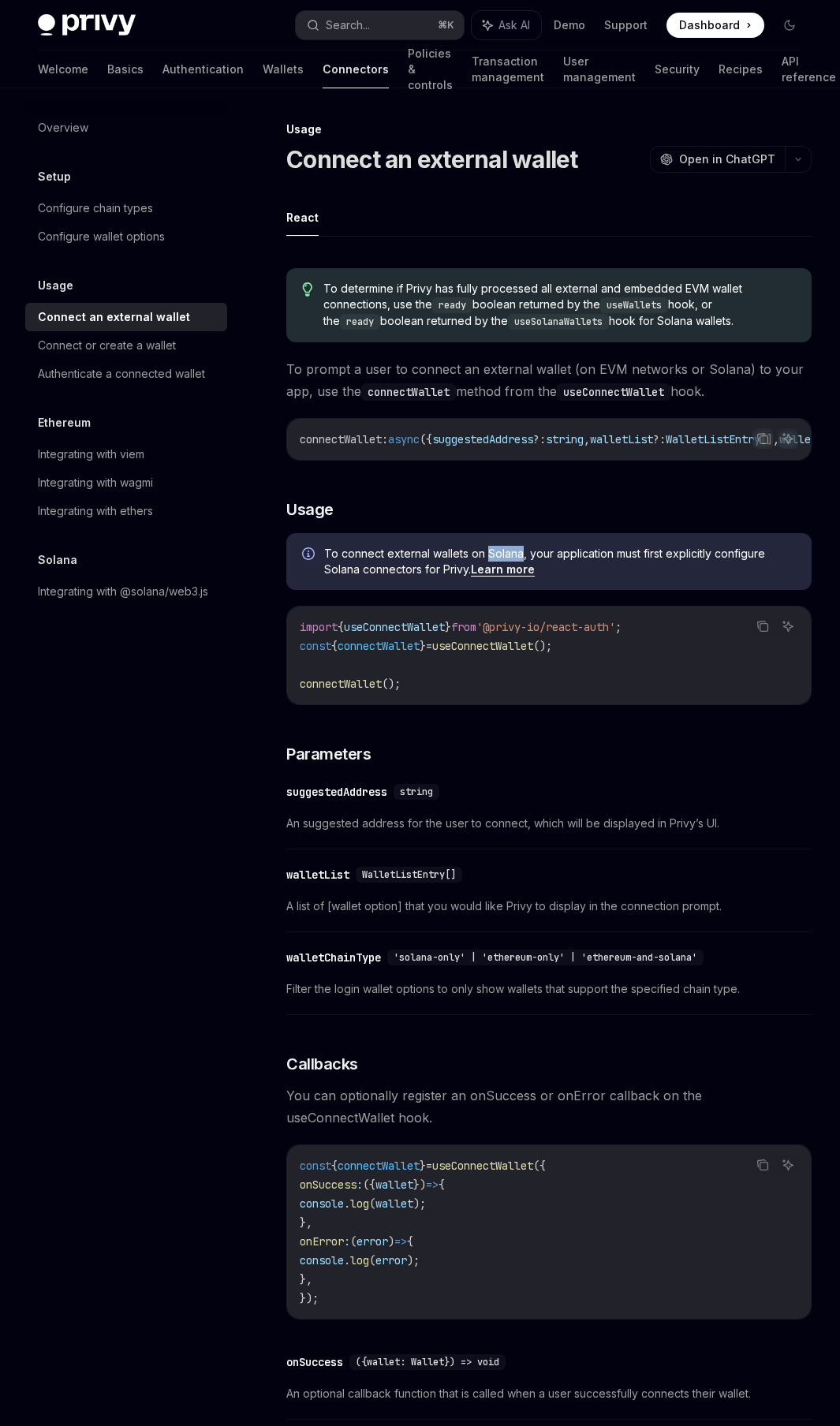
click at [495, 556] on span "To connect external wallets on Solana, your application must first explicitly c…" at bounding box center [560, 562] width 471 height 32
click at [440, 573] on span "To connect external wallets on Solana, your application must first explicitly c…" at bounding box center [560, 562] width 471 height 32
click at [445, 573] on span "To connect external wallets on Solana, your application must first explicitly c…" at bounding box center [560, 562] width 471 height 32
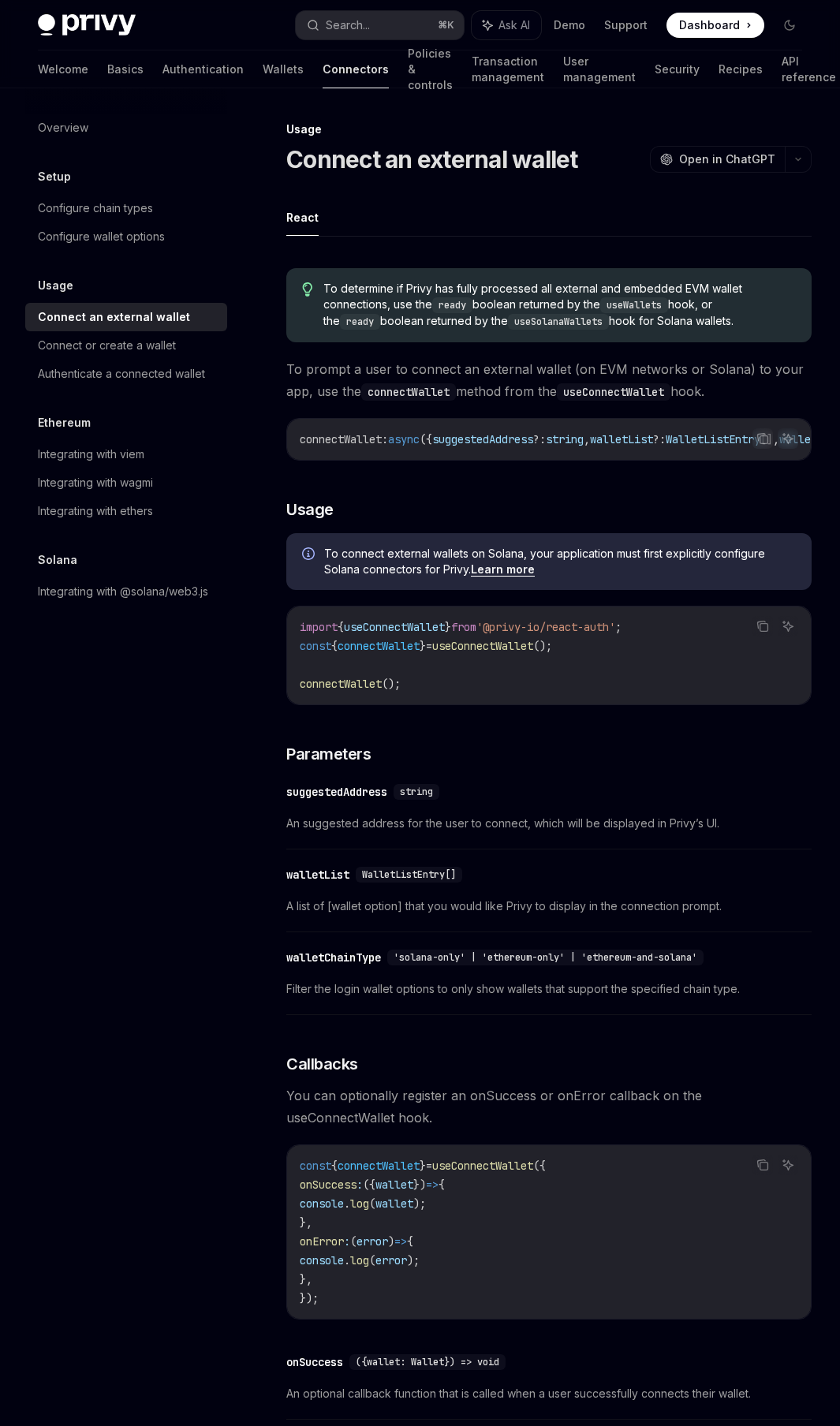
click at [348, 222] on ul "React" at bounding box center [549, 217] width 525 height 38
click at [515, 293] on span "To determine if Privy has fully processed all external and embedded EVM wallet …" at bounding box center [559, 305] width 472 height 49
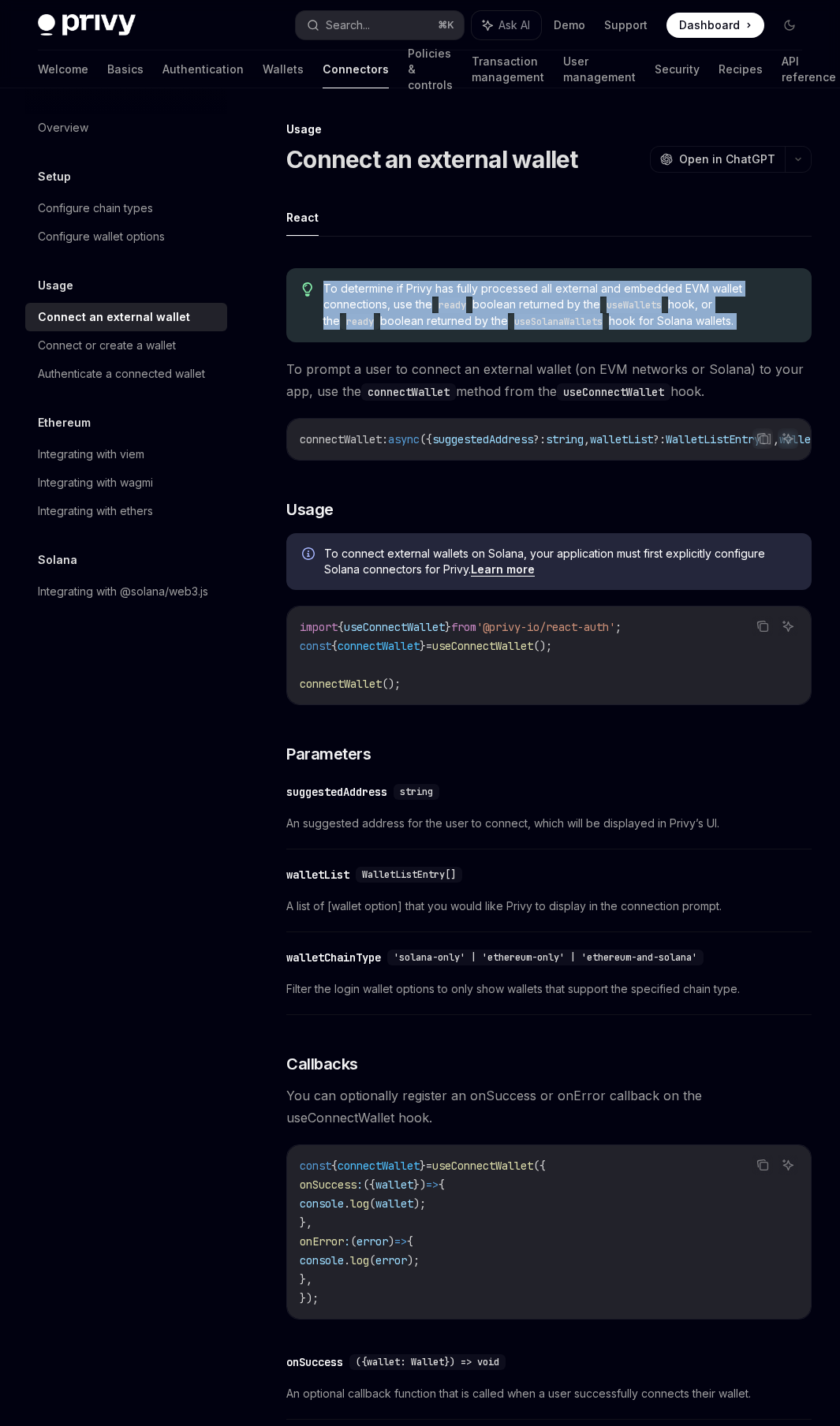
drag, startPoint x: 515, startPoint y: 293, endPoint x: 499, endPoint y: 333, distance: 43.1
click at [501, 325] on span "To determine if Privy has fully processed all external and embedded EVM wallet …" at bounding box center [559, 305] width 472 height 49
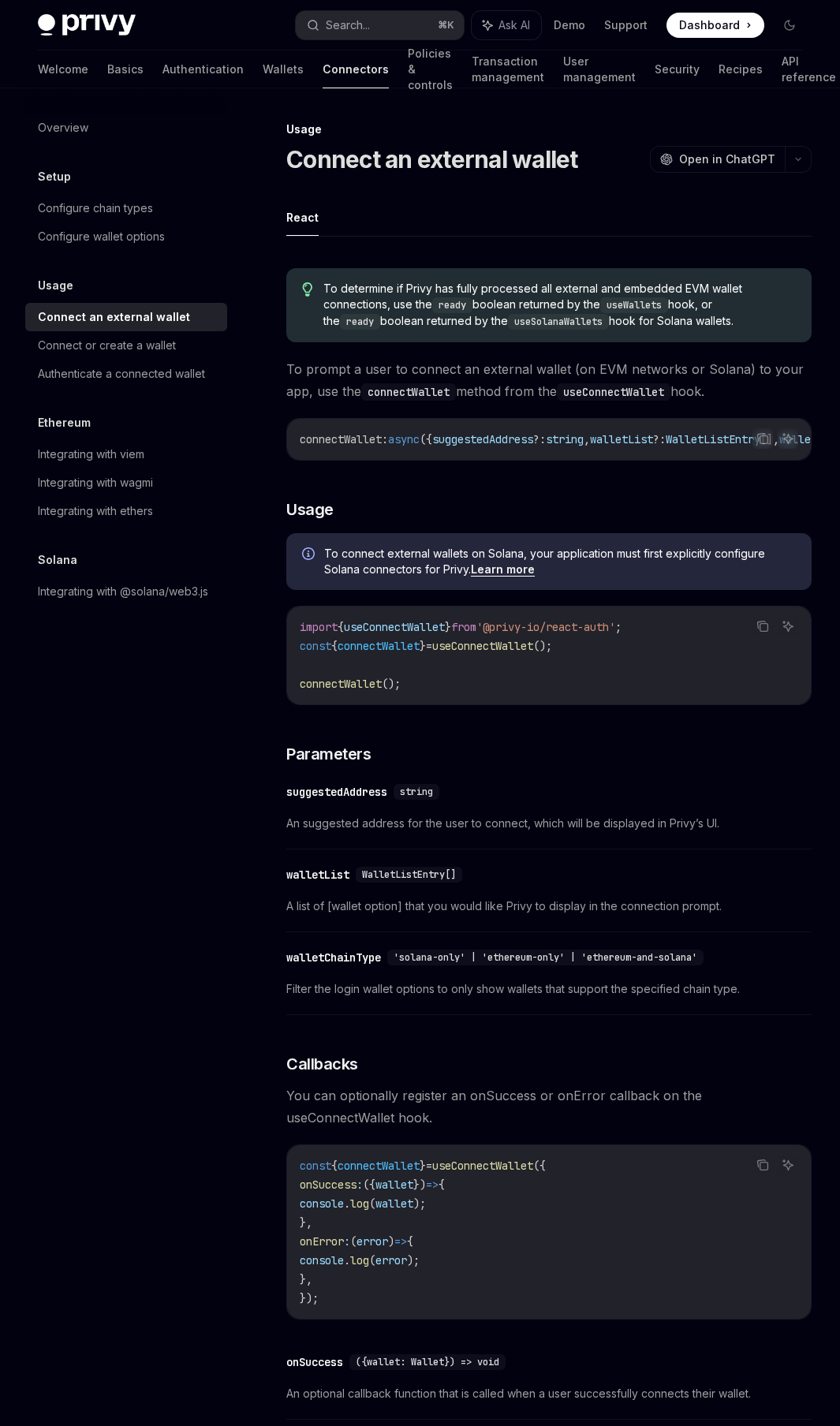
click at [484, 378] on span "To prompt a user to connect an external wallet (on EVM networks or Solana) to y…" at bounding box center [549, 379] width 525 height 44
click at [475, 392] on span "To prompt a user to connect an external wallet (on EVM networks or Solana) to y…" at bounding box center [549, 379] width 525 height 44
click at [510, 680] on span "An suggested address for the user to connect, which will be displayed in Privy’…" at bounding box center [549, 823] width 525 height 19
click at [510, 680] on span "An suggested address for the user to connect, which will be displayed in Privy’…" at bounding box center [549, 823] width 525 height 19
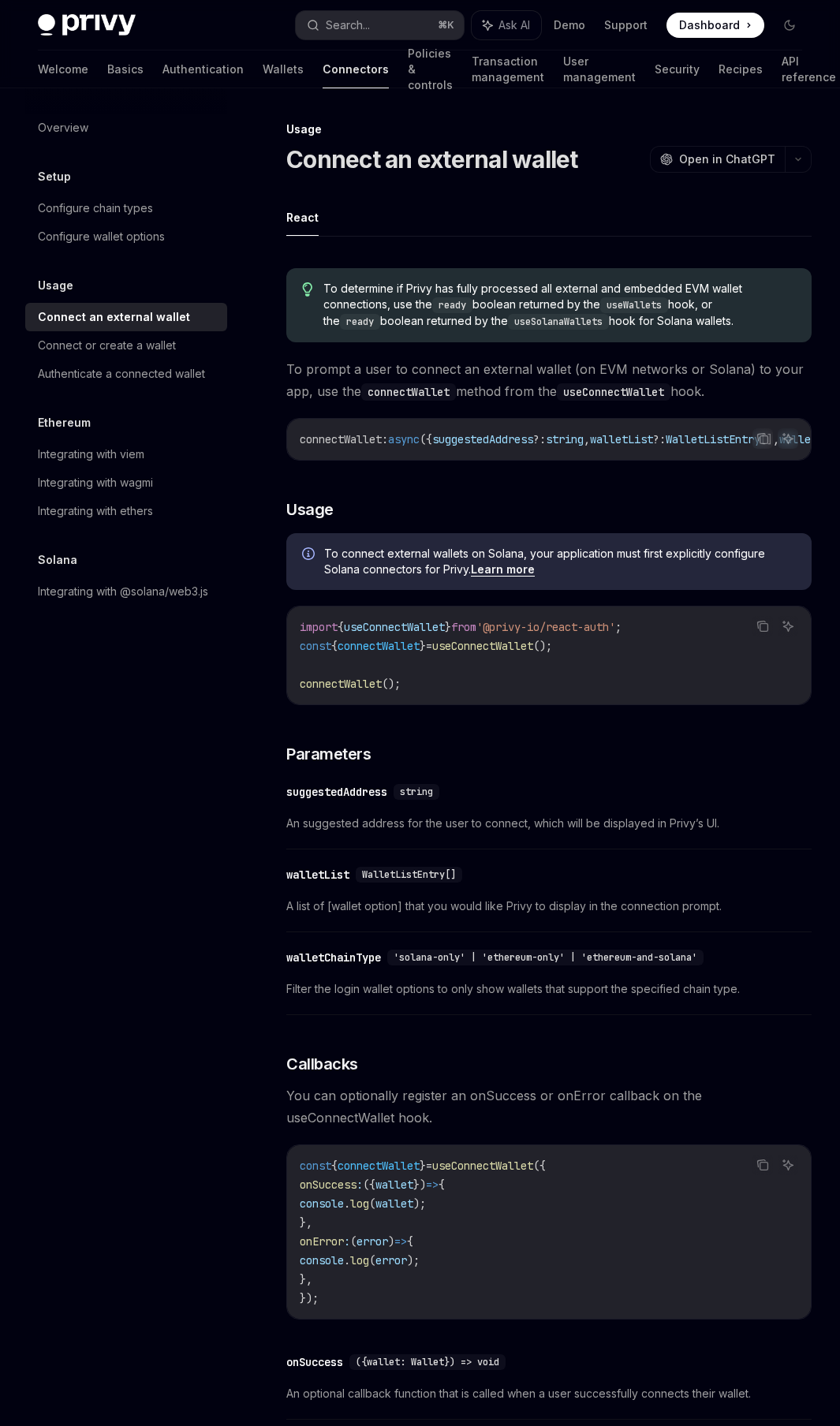
click at [383, 680] on span "An suggested address for the user to connect, which will be displayed in Privy’…" at bounding box center [549, 823] width 525 height 19
click at [452, 680] on span "An suggested address for the user to connect, which will be displayed in Privy’…" at bounding box center [549, 823] width 525 height 19
click at [447, 680] on span "An suggested address for the user to connect, which will be displayed in Privy’…" at bounding box center [549, 823] width 525 height 19
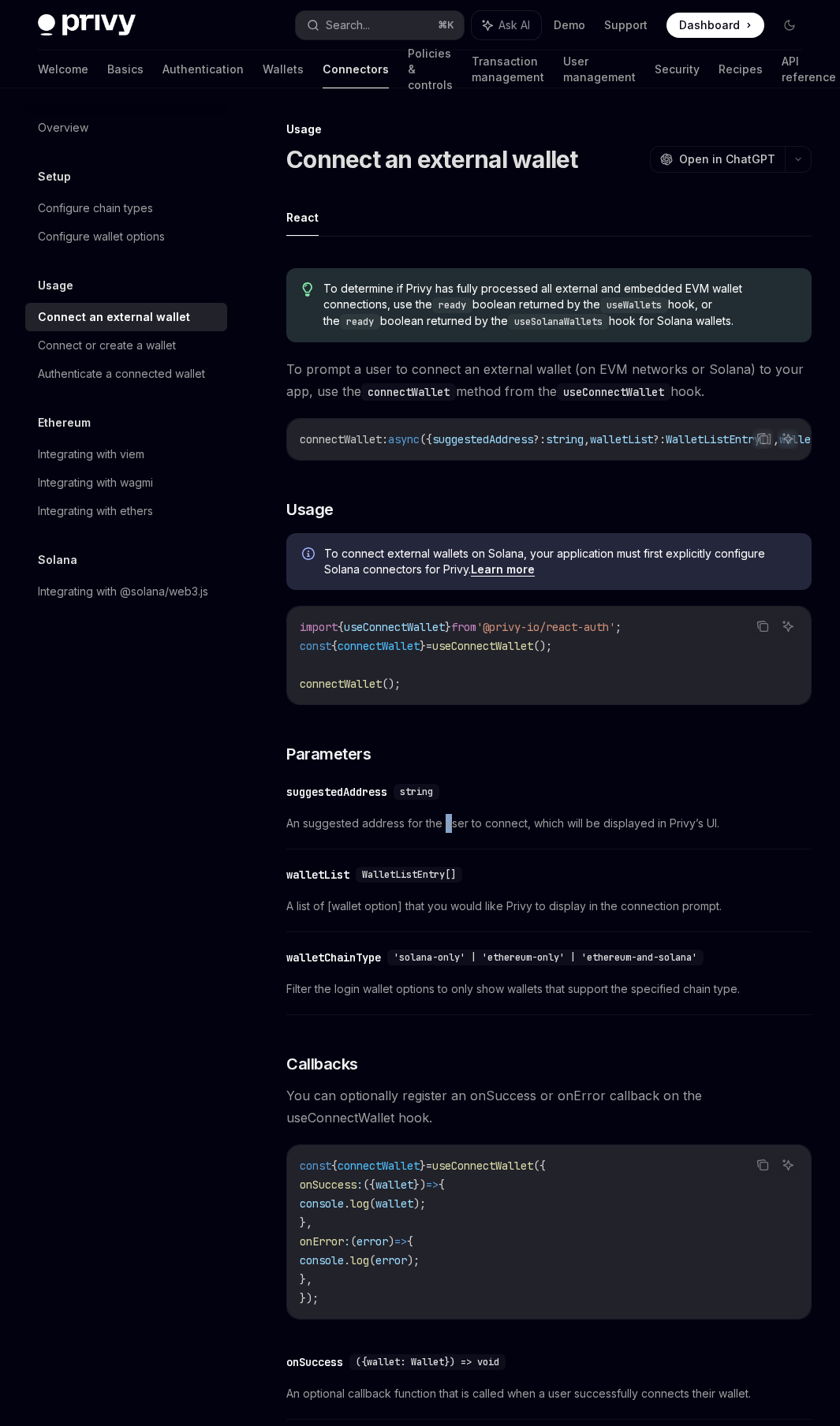
click at [450, 680] on span "An suggested address for the user to connect, which will be displayed in Privy’…" at bounding box center [549, 823] width 525 height 19
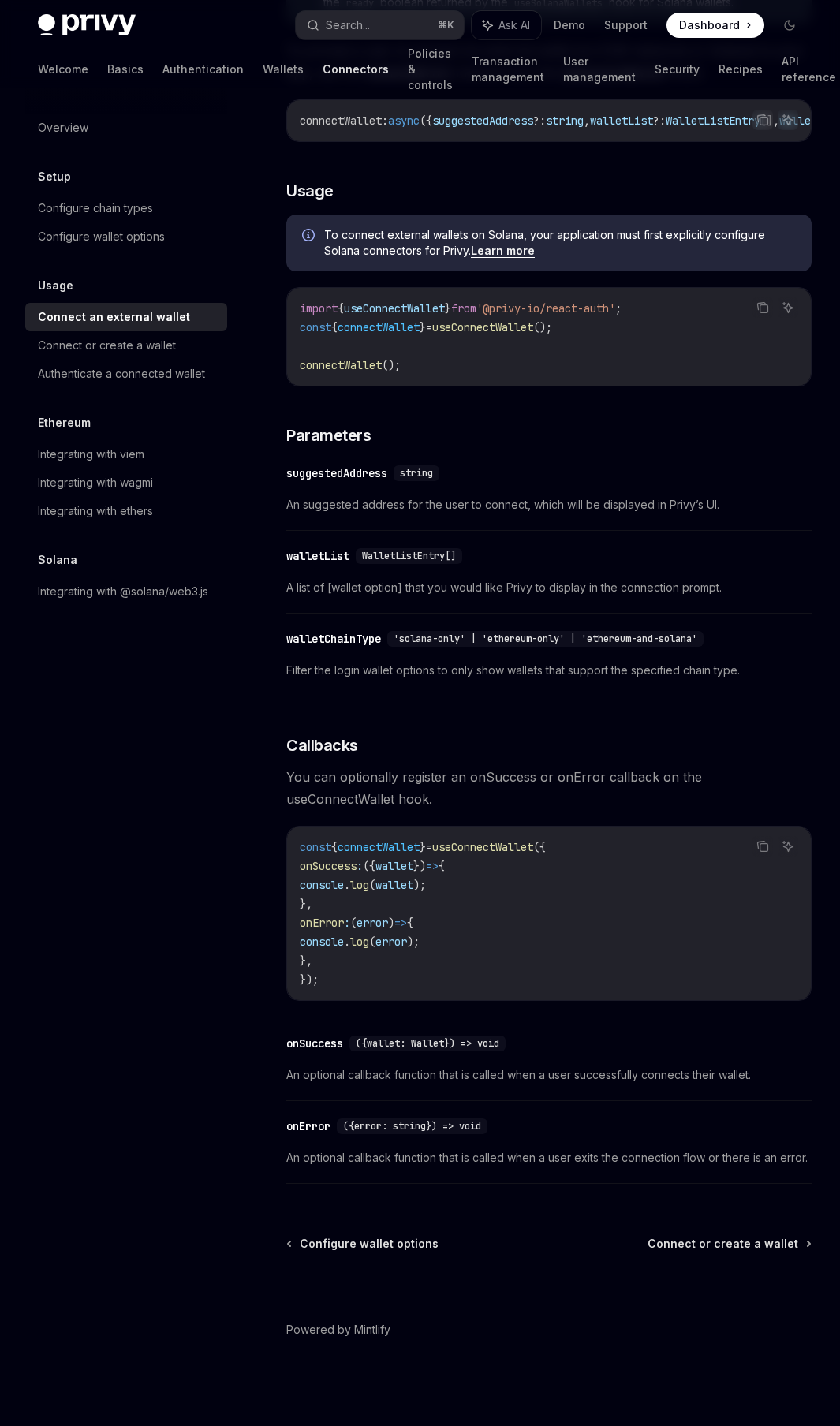
click at [452, 680] on span "You can optionally register an onSuccess or onError callback on the useConnectW…" at bounding box center [549, 788] width 525 height 44
drag, startPoint x: 452, startPoint y: 774, endPoint x: 486, endPoint y: 777, distance: 34.1
click at [486, 680] on span "You can optionally register an onSuccess or onError callback on the useConnectW…" at bounding box center [549, 788] width 525 height 44
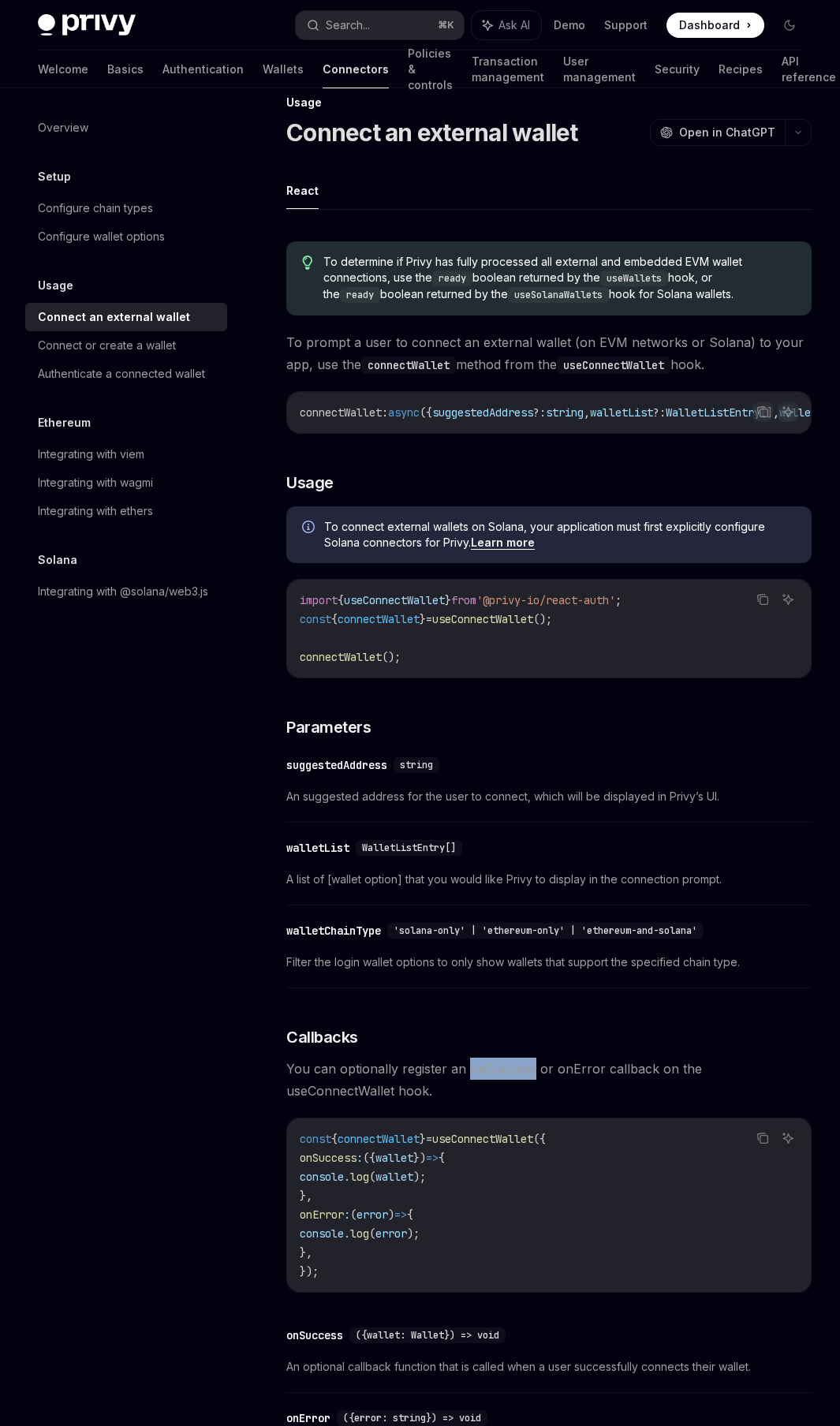
scroll to position [0, 0]
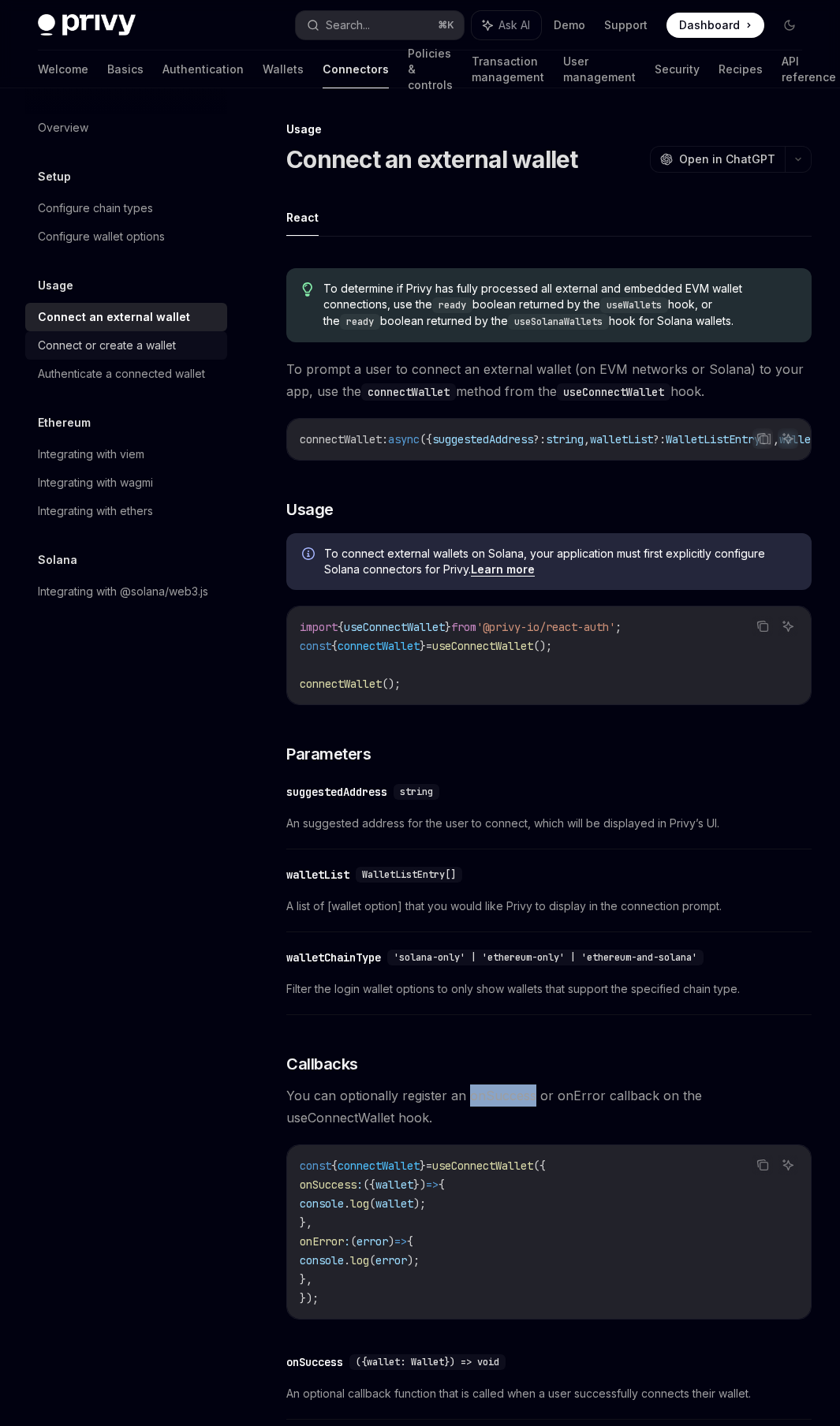
click at [73, 356] on link "Connect or create a wallet" at bounding box center [125, 345] width 202 height 28
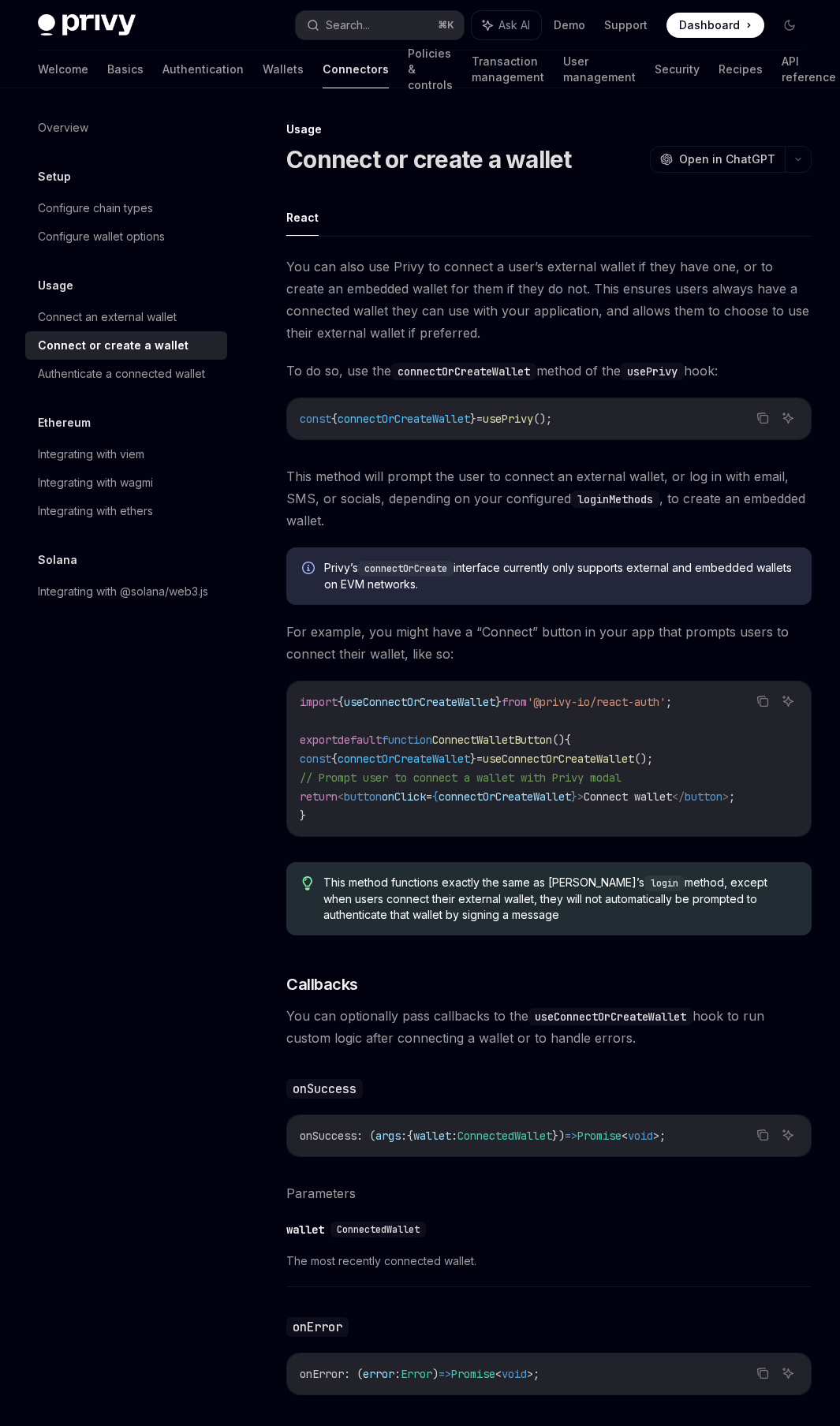
click at [452, 271] on span "You can also use Privy to connect a user’s external wallet if they have one, or…" at bounding box center [549, 300] width 525 height 88
drag, startPoint x: 452, startPoint y: 271, endPoint x: 561, endPoint y: 271, distance: 109.0
click at [561, 271] on span "You can also use Privy to connect a user’s external wallet if they have one, or…" at bounding box center [549, 300] width 525 height 88
click at [452, 259] on span "You can also use Privy to connect a user’s external wallet if they have one, or…" at bounding box center [549, 300] width 525 height 88
drag, startPoint x: 452, startPoint y: 259, endPoint x: 706, endPoint y: 261, distance: 254.0
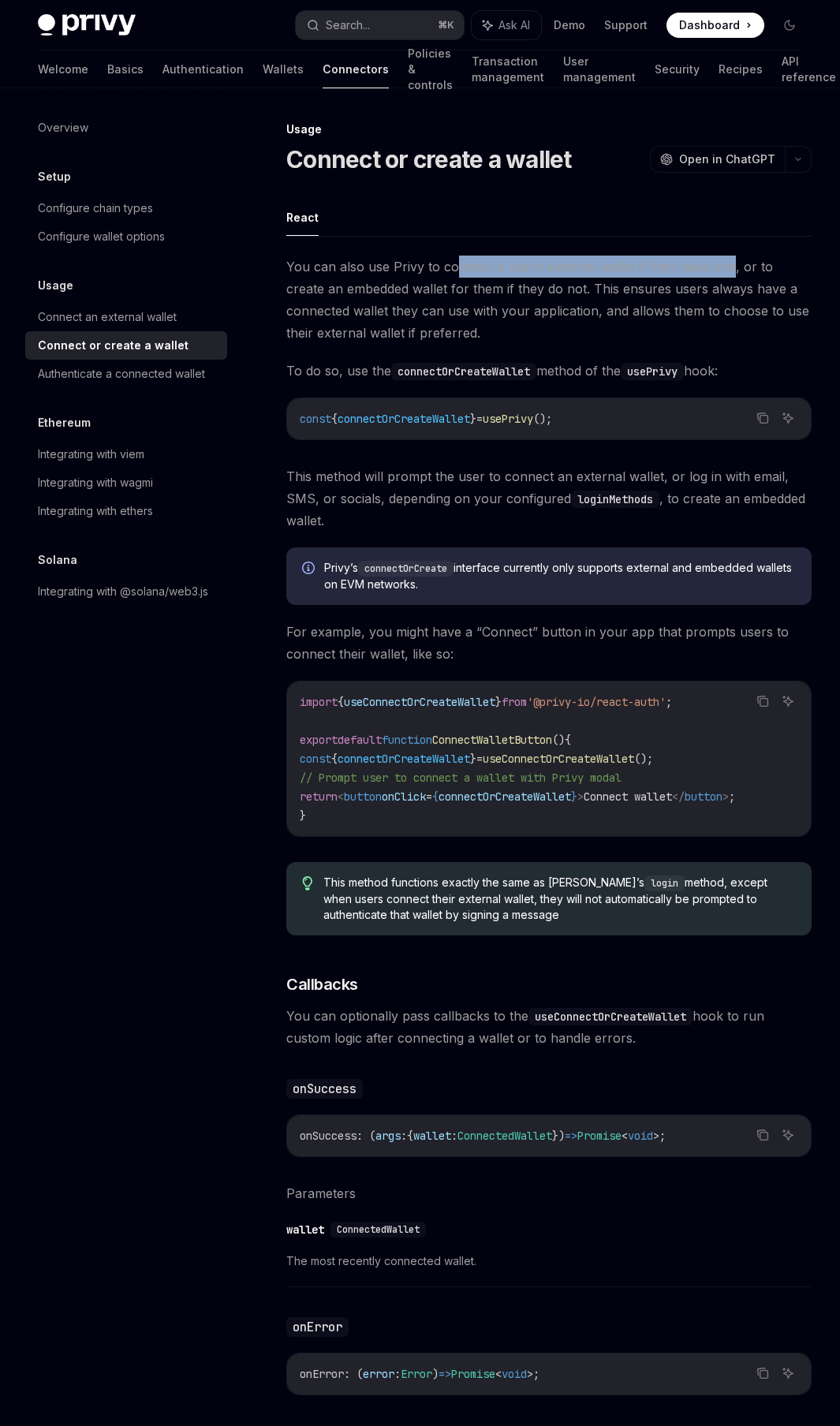
click at [706, 261] on span "You can also use Privy to connect a user’s external wallet if they have one, or…" at bounding box center [549, 300] width 525 height 88
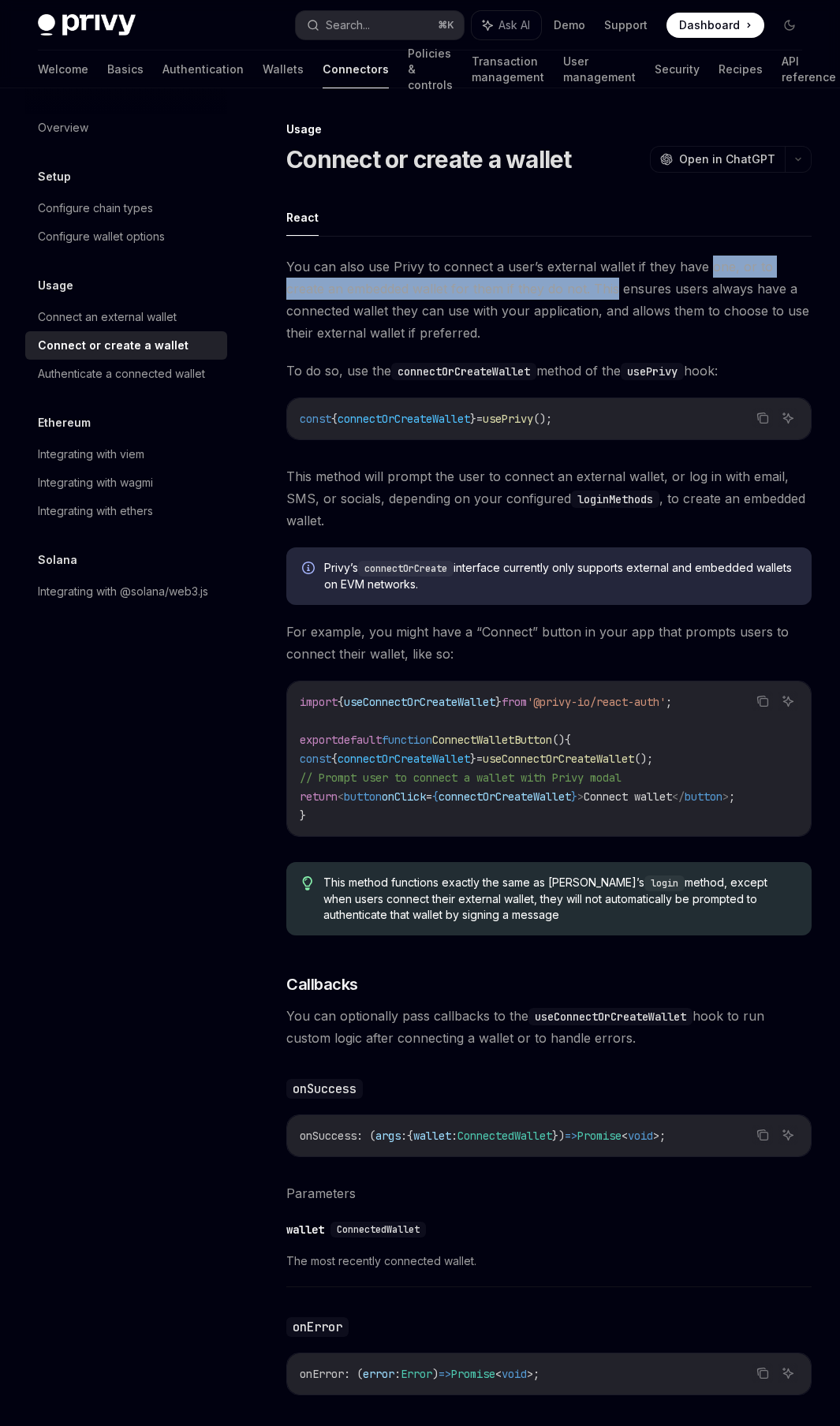
drag, startPoint x: 706, startPoint y: 261, endPoint x: 550, endPoint y: 291, distance: 158.9
click at [550, 291] on span "You can also use Privy to connect a user’s external wallet if they have one, or…" at bounding box center [549, 300] width 525 height 88
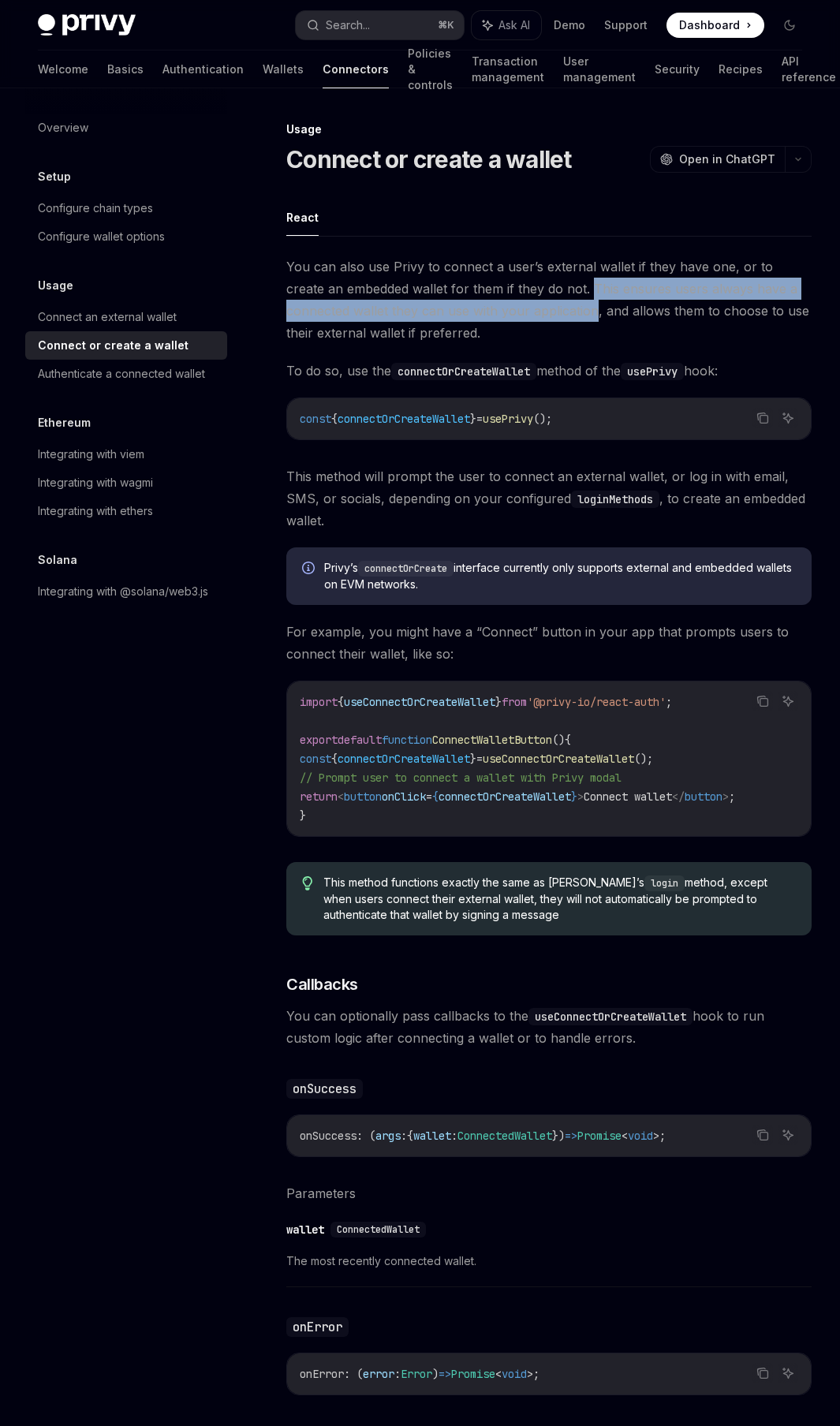
drag, startPoint x: 550, startPoint y: 291, endPoint x: 545, endPoint y: 302, distance: 12.1
click at [545, 302] on span "You can also use Privy to connect a user’s external wallet if they have one, or…" at bounding box center [549, 300] width 525 height 88
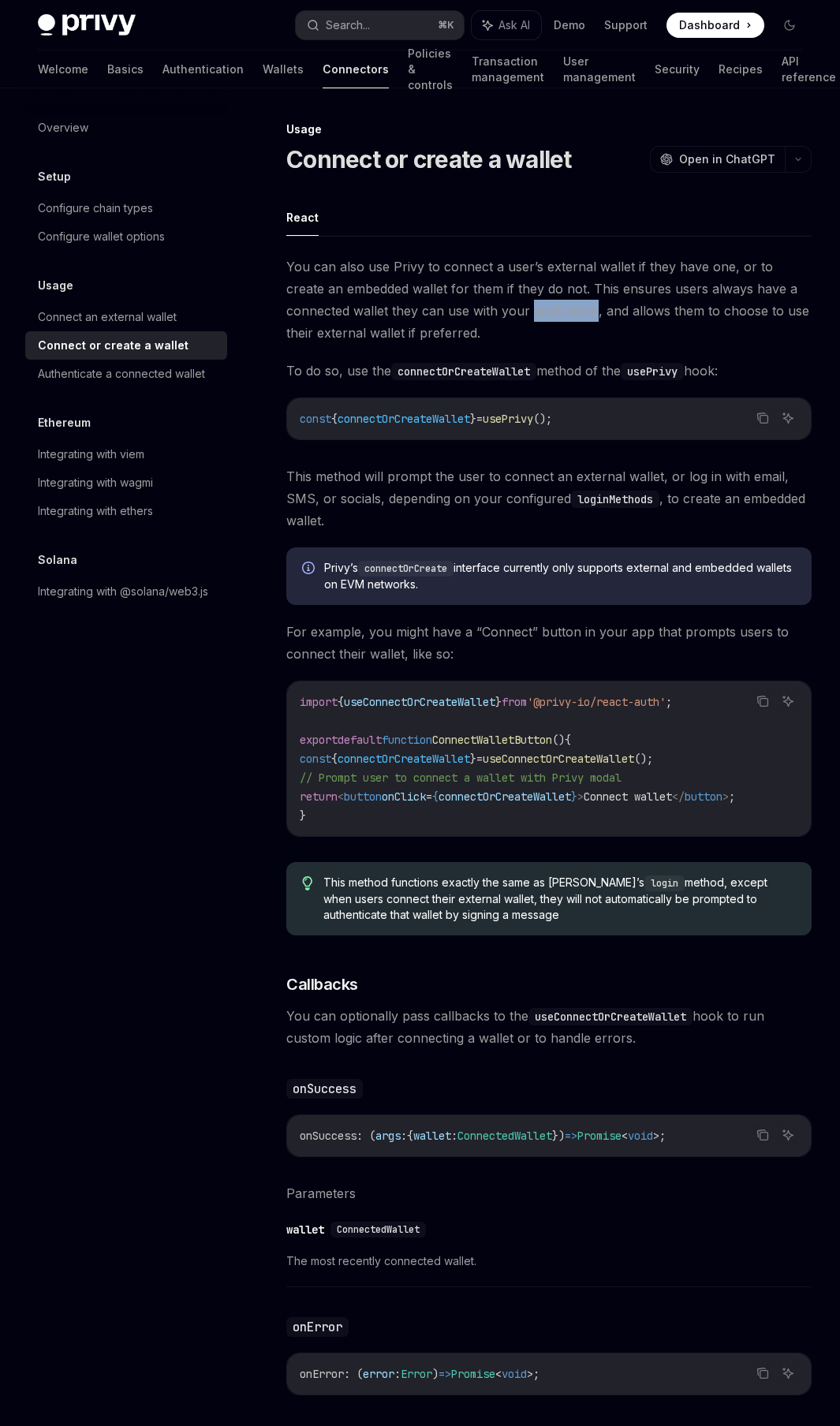
click at [545, 302] on span "You can also use Privy to connect a user’s external wallet if they have one, or…" at bounding box center [549, 300] width 525 height 88
click at [402, 335] on span "You can also use Privy to connect a user’s external wallet if they have one, or…" at bounding box center [549, 300] width 525 height 88
click at [383, 364] on span "To do so, use the connectOrCreateWallet method of the usePrivy hook:" at bounding box center [549, 370] width 525 height 22
click at [420, 373] on code "connectOrCreateWallet" at bounding box center [463, 371] width 145 height 17
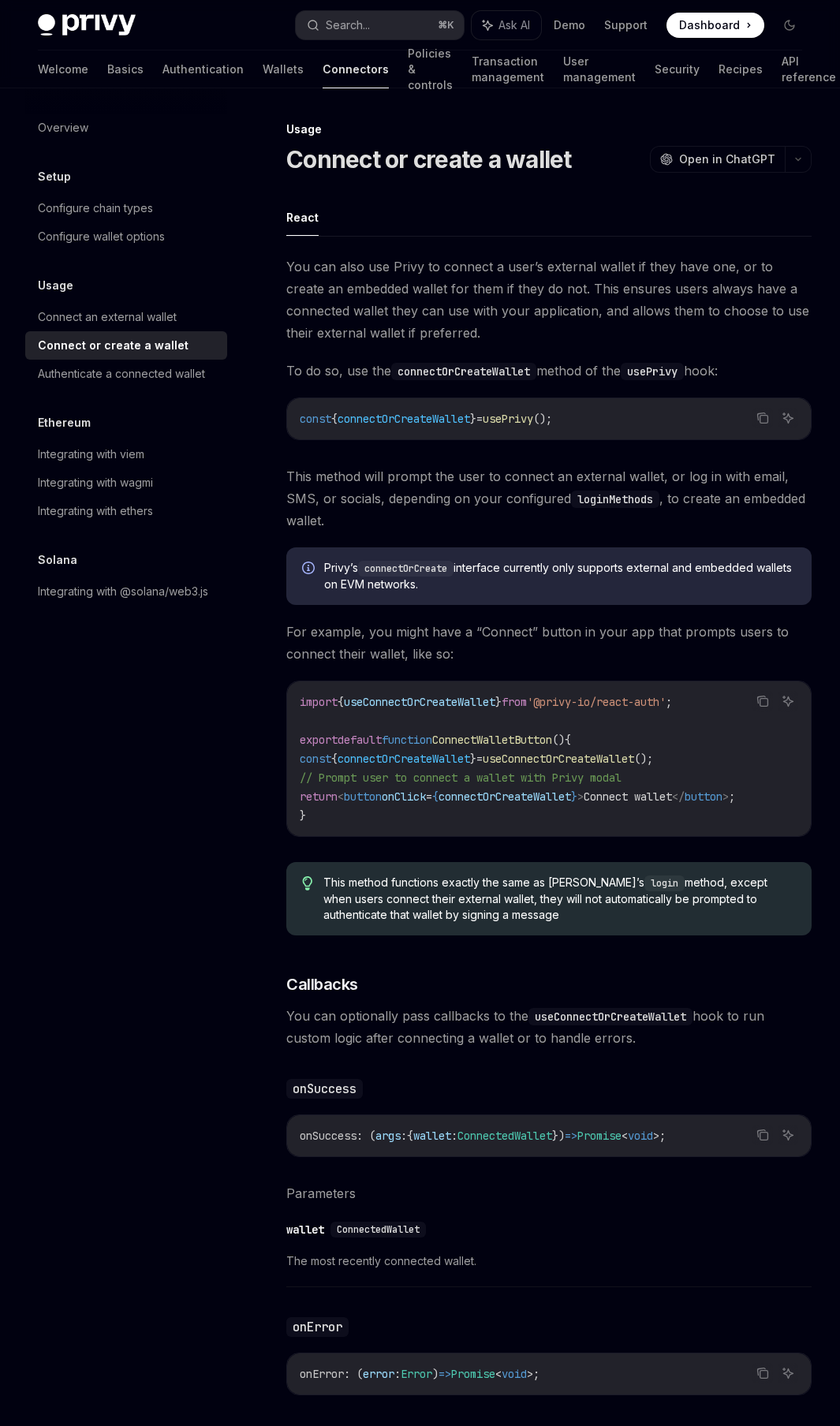
click at [428, 427] on code "const { connectOrCreateWallet } = usePrivy ();" at bounding box center [549, 418] width 499 height 19
click at [428, 419] on span "connectOrCreateWallet" at bounding box center [404, 418] width 133 height 14
click at [167, 321] on div "Connect an external wallet" at bounding box center [107, 317] width 139 height 19
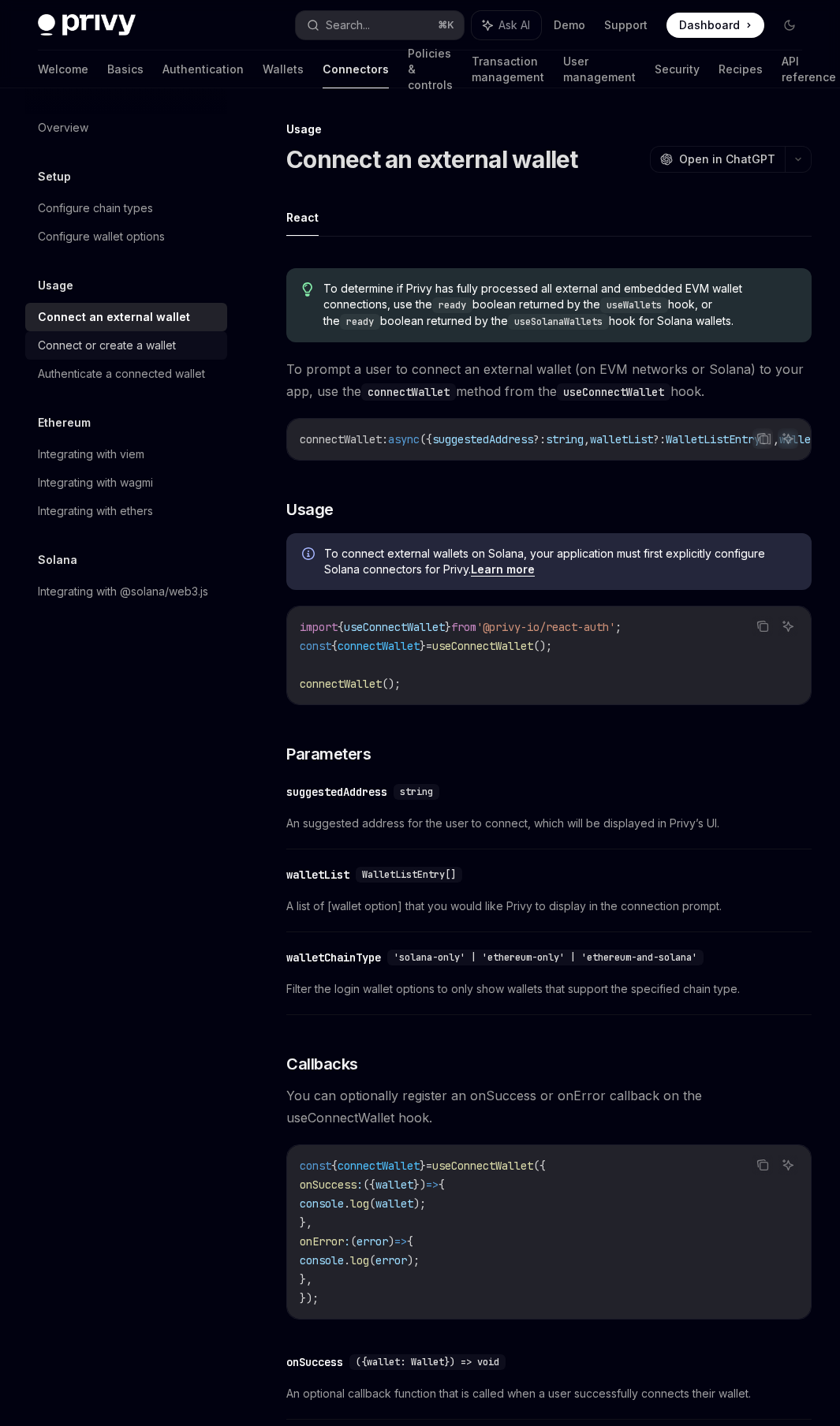
click at [155, 350] on div "Connect or create a wallet" at bounding box center [107, 345] width 138 height 19
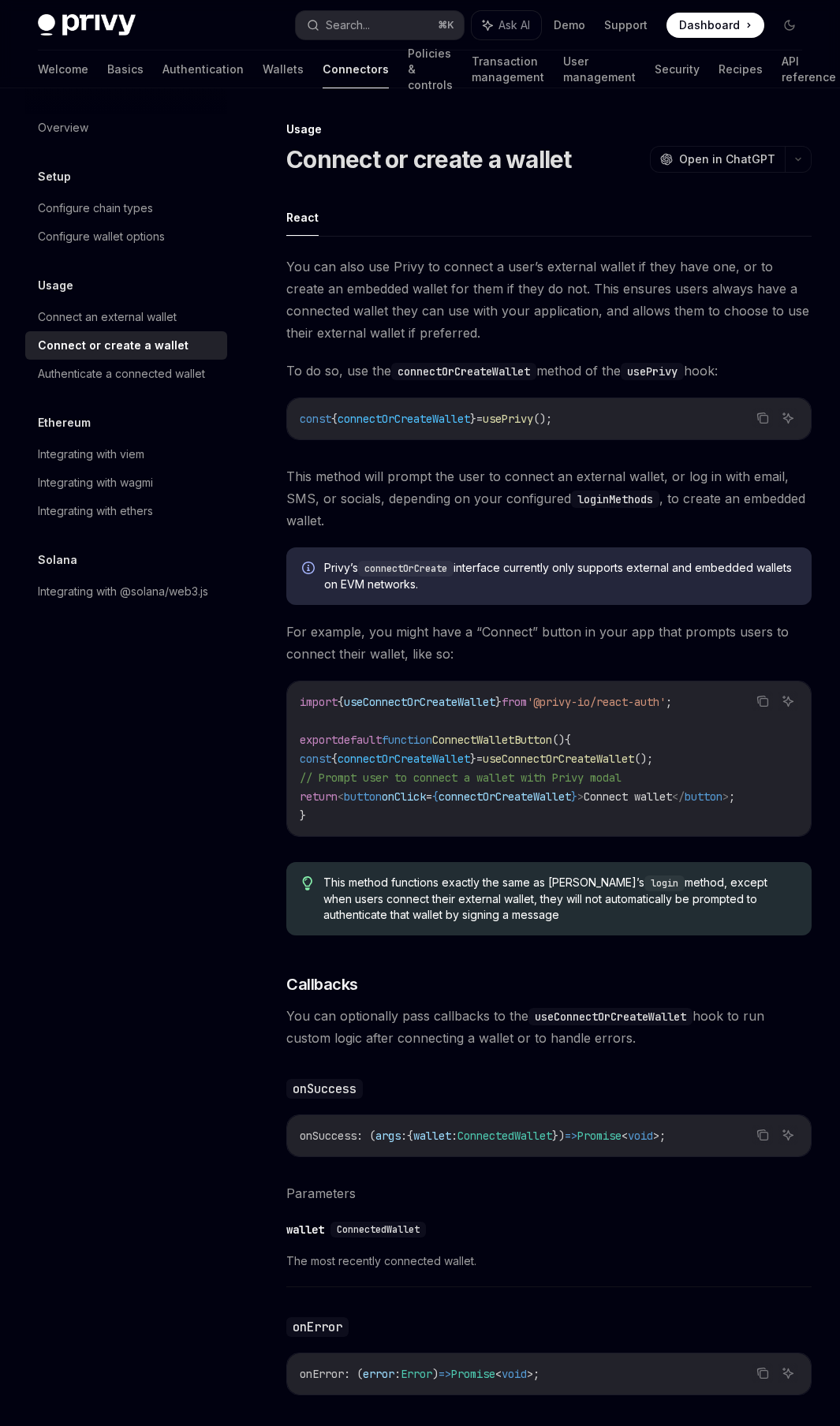
click at [430, 412] on span "connectOrCreateWallet" at bounding box center [404, 418] width 133 height 14
copy span "connectOrCreateWallet"
click at [677, 477] on span "This method will prompt the user to connect an external wallet, or log in with …" at bounding box center [549, 499] width 525 height 66
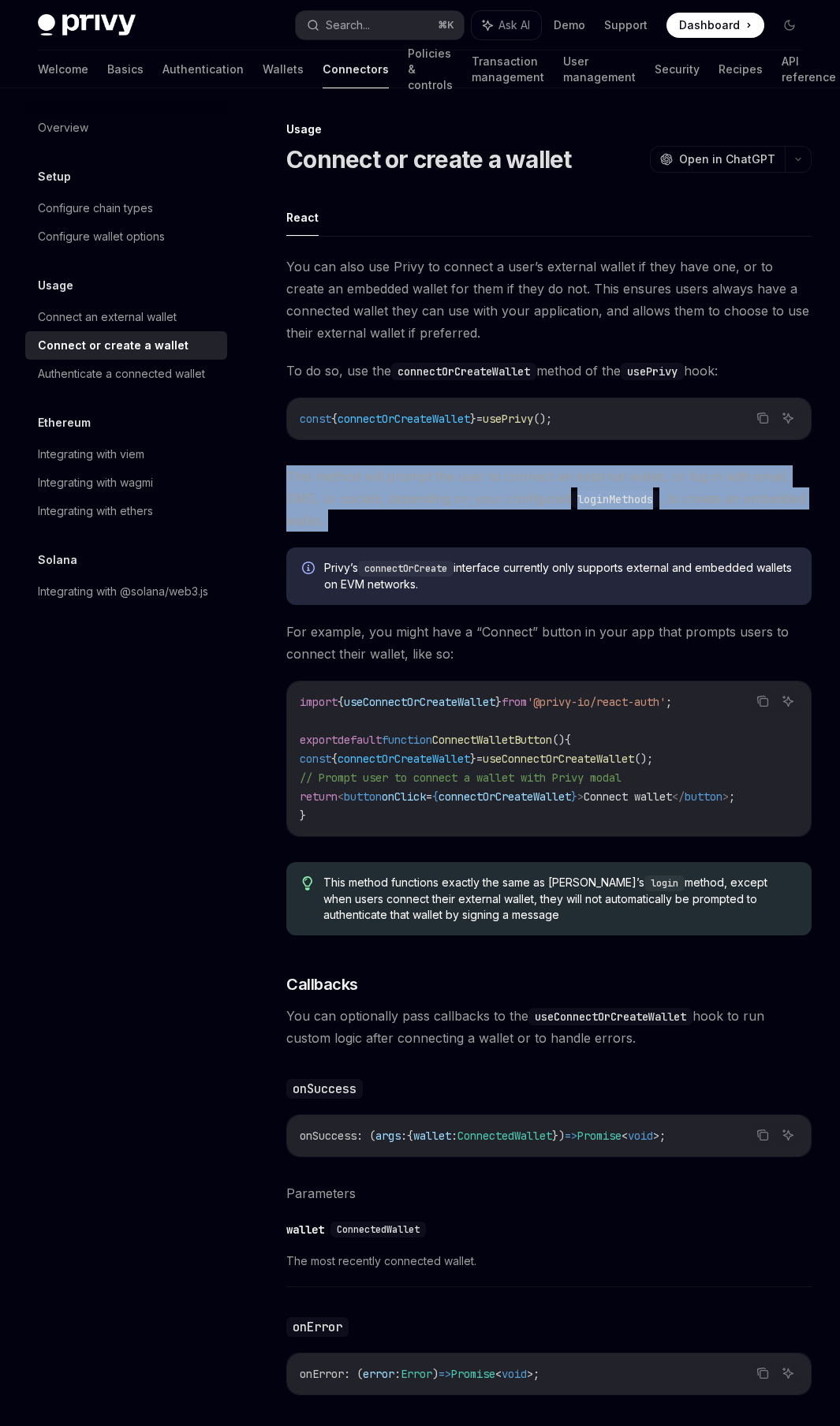
click at [677, 477] on span "This method will prompt the user to connect an external wallet, or log in with …" at bounding box center [549, 499] width 525 height 66
copy div "This method will prompt the user to connect an external wallet, or log in with …"
click at [392, 579] on span "Privy’s connectOrCreate interface currently only supports external and embedded…" at bounding box center [560, 576] width 471 height 32
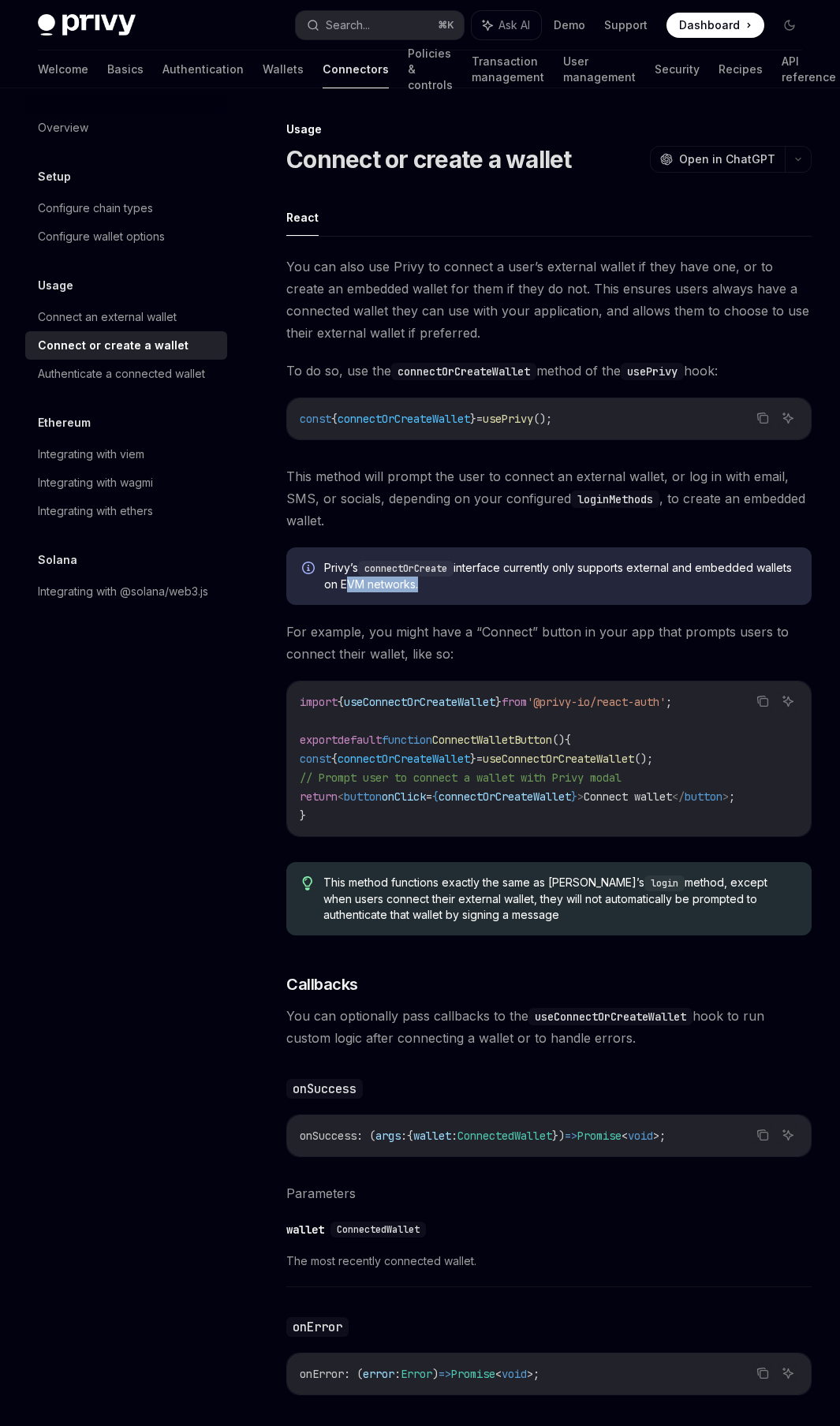
drag, startPoint x: 392, startPoint y: 579, endPoint x: 430, endPoint y: 585, distance: 38.5
click at [430, 585] on span "Privy’s connectOrCreate interface currently only supports external and embedded…" at bounding box center [560, 576] width 471 height 32
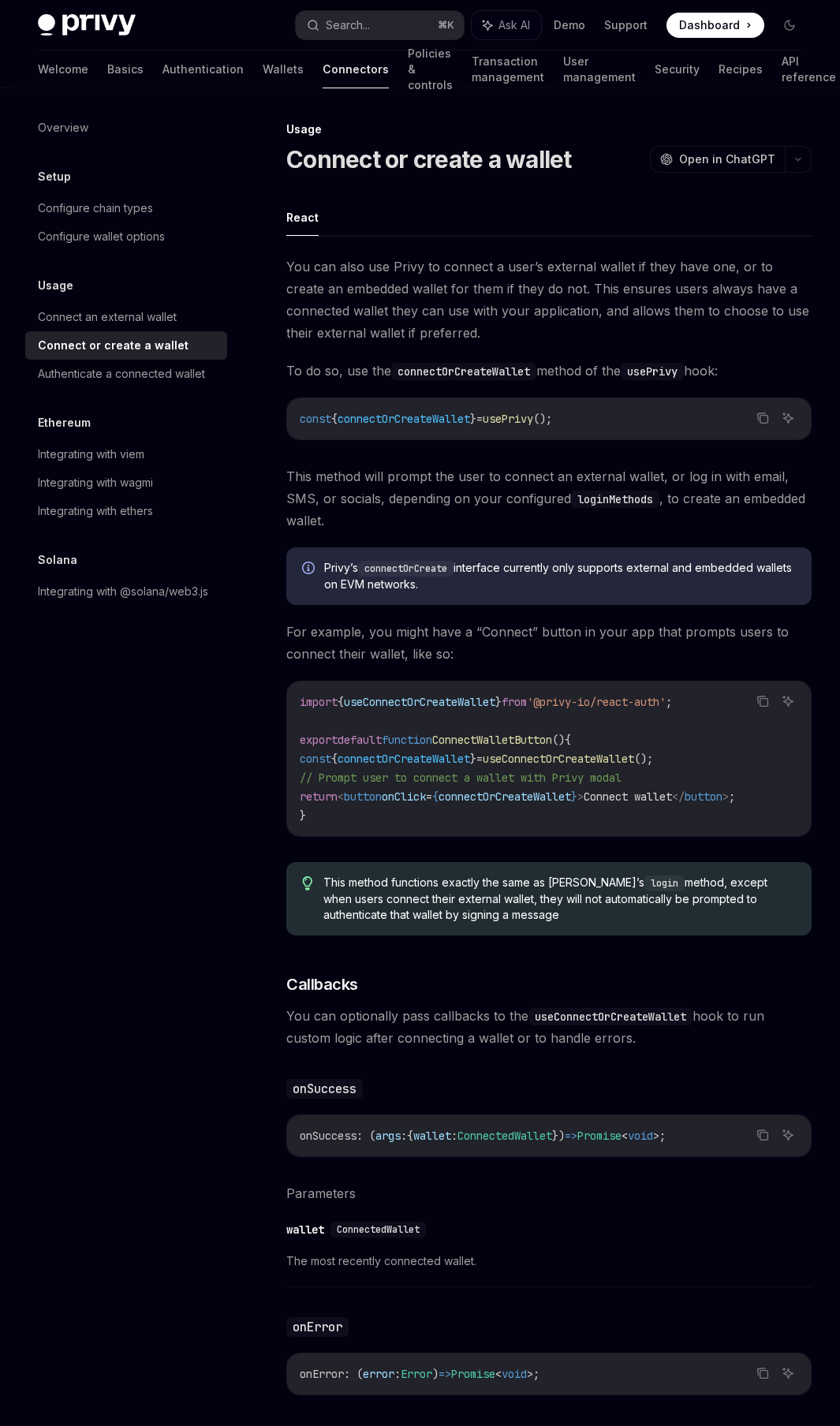
click at [410, 472] on span "This method will prompt the user to connect an external wallet, or log in with …" at bounding box center [549, 499] width 525 height 66
drag, startPoint x: 410, startPoint y: 472, endPoint x: 627, endPoint y: 482, distance: 217.2
click at [627, 482] on span "This method will prompt the user to connect an external wallet, or log in with …" at bounding box center [549, 499] width 525 height 66
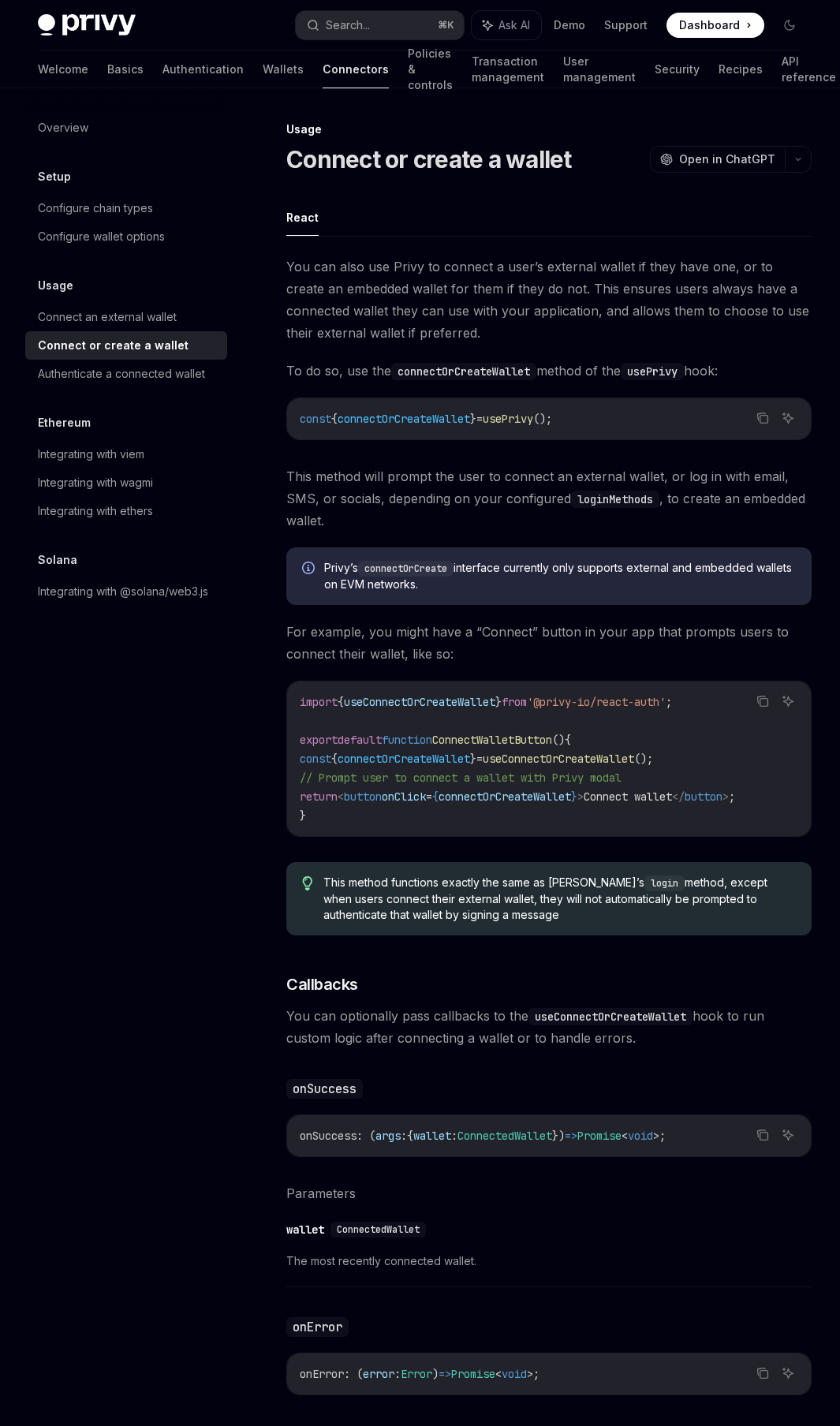
click at [515, 495] on span "This method will prompt the user to connect an external wallet, or log in with …" at bounding box center [549, 499] width 525 height 66
click at [342, 564] on span "Privy’s connectOrCreate interface currently only supports external and embedded…" at bounding box center [560, 576] width 471 height 32
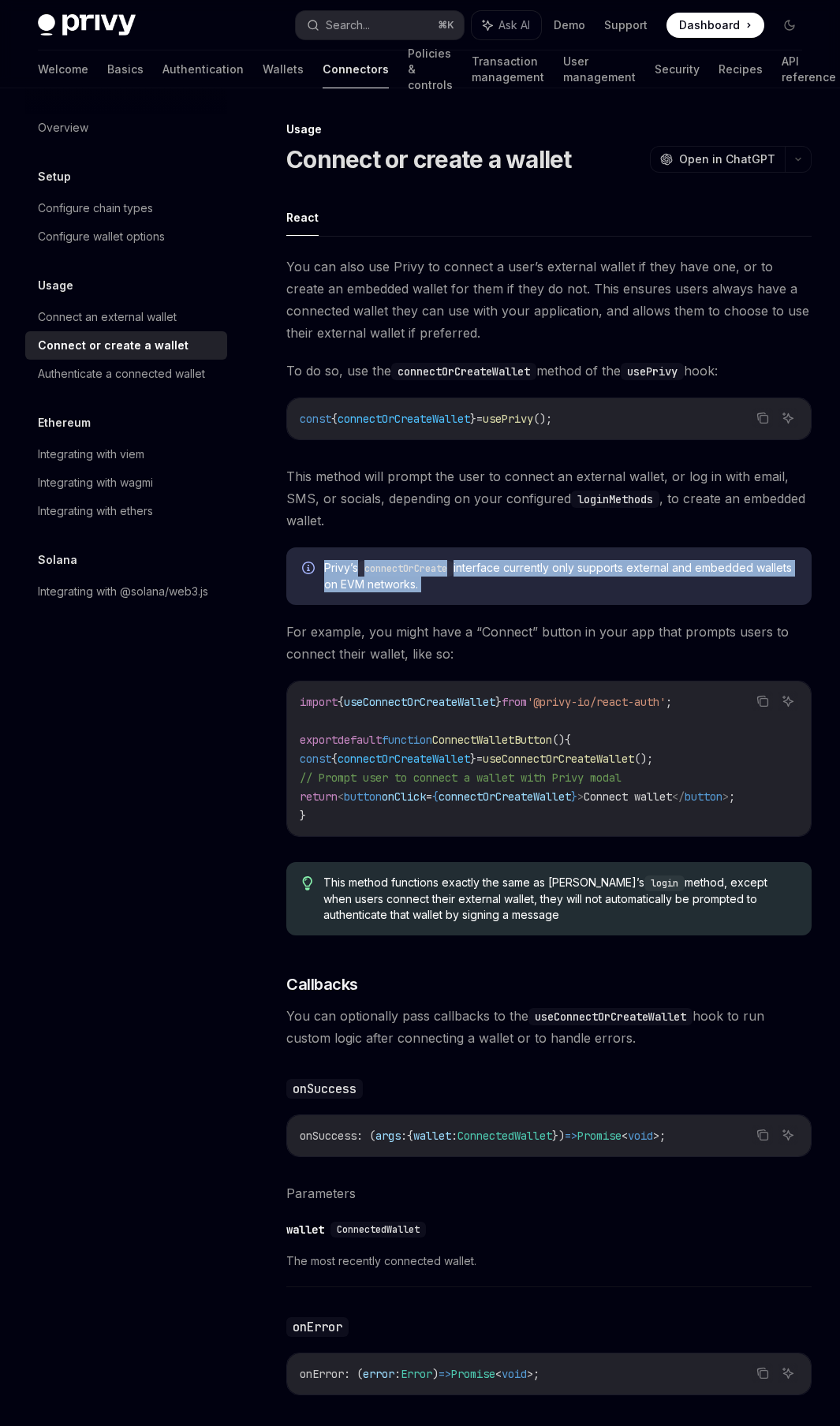
copy span "Privy’s connectOrCreate interface currently only supports external and embedded…"
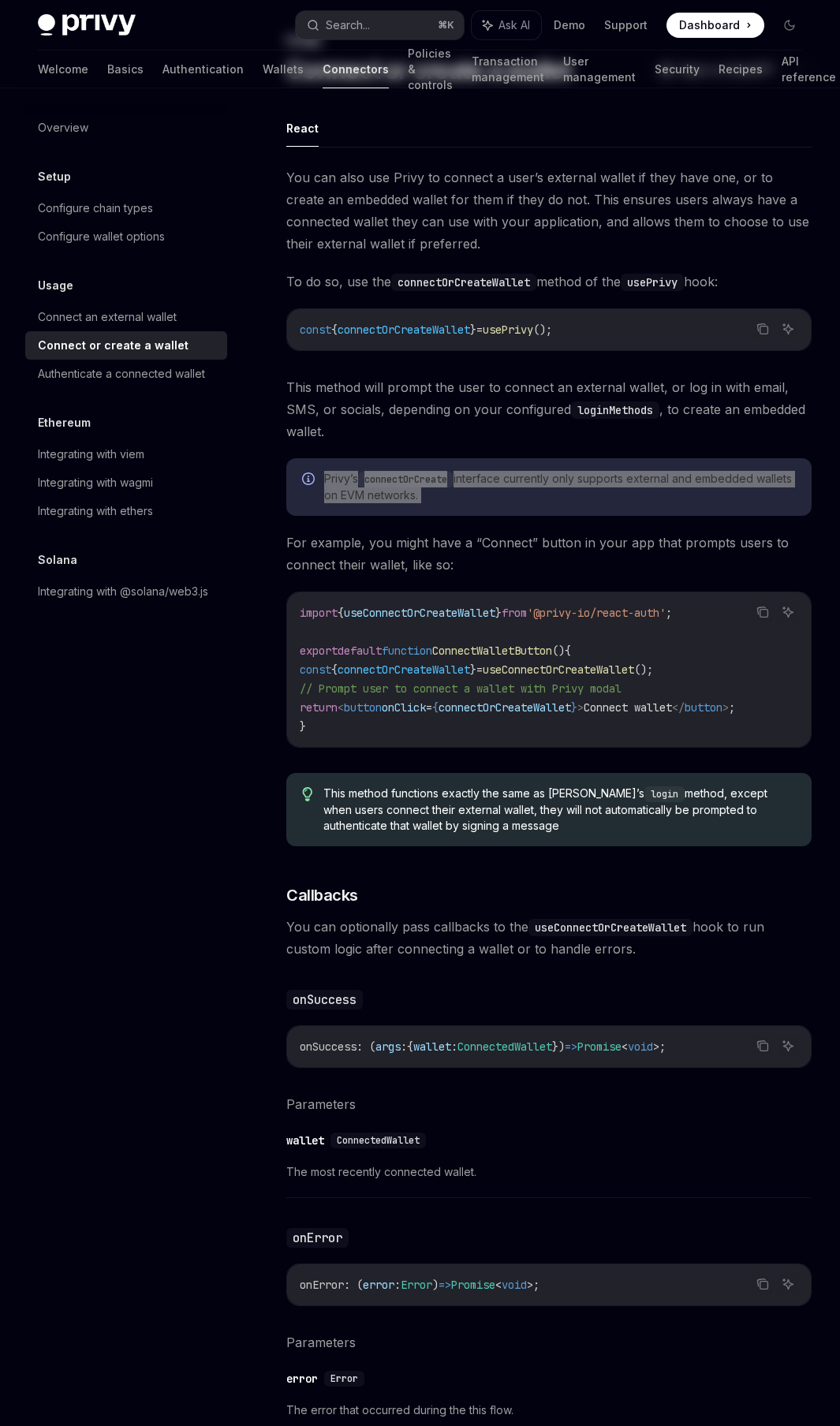
scroll to position [347, 0]
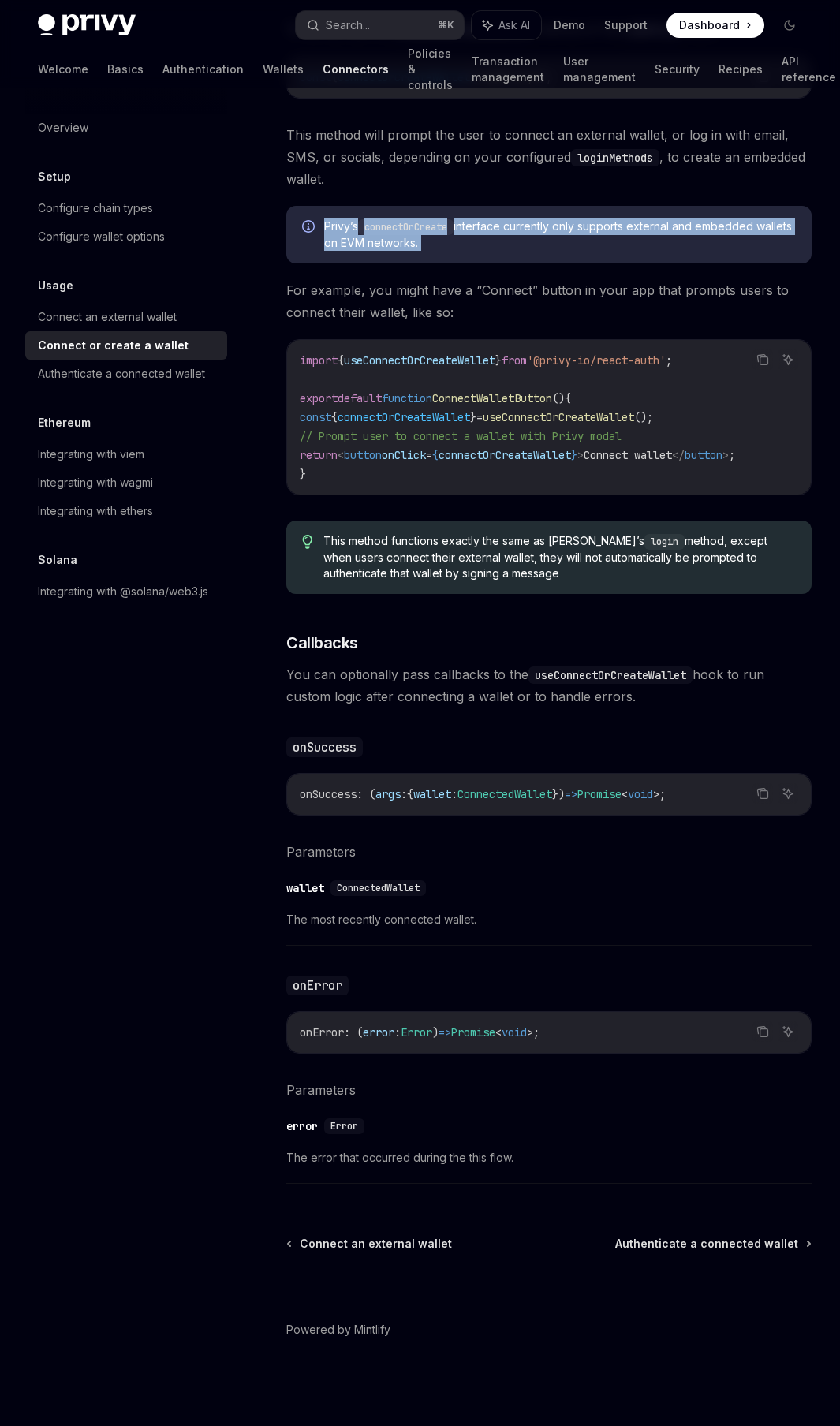
click at [441, 535] on span "This method functions exactly the same as Privy’s login method, except when use…" at bounding box center [559, 557] width 472 height 48
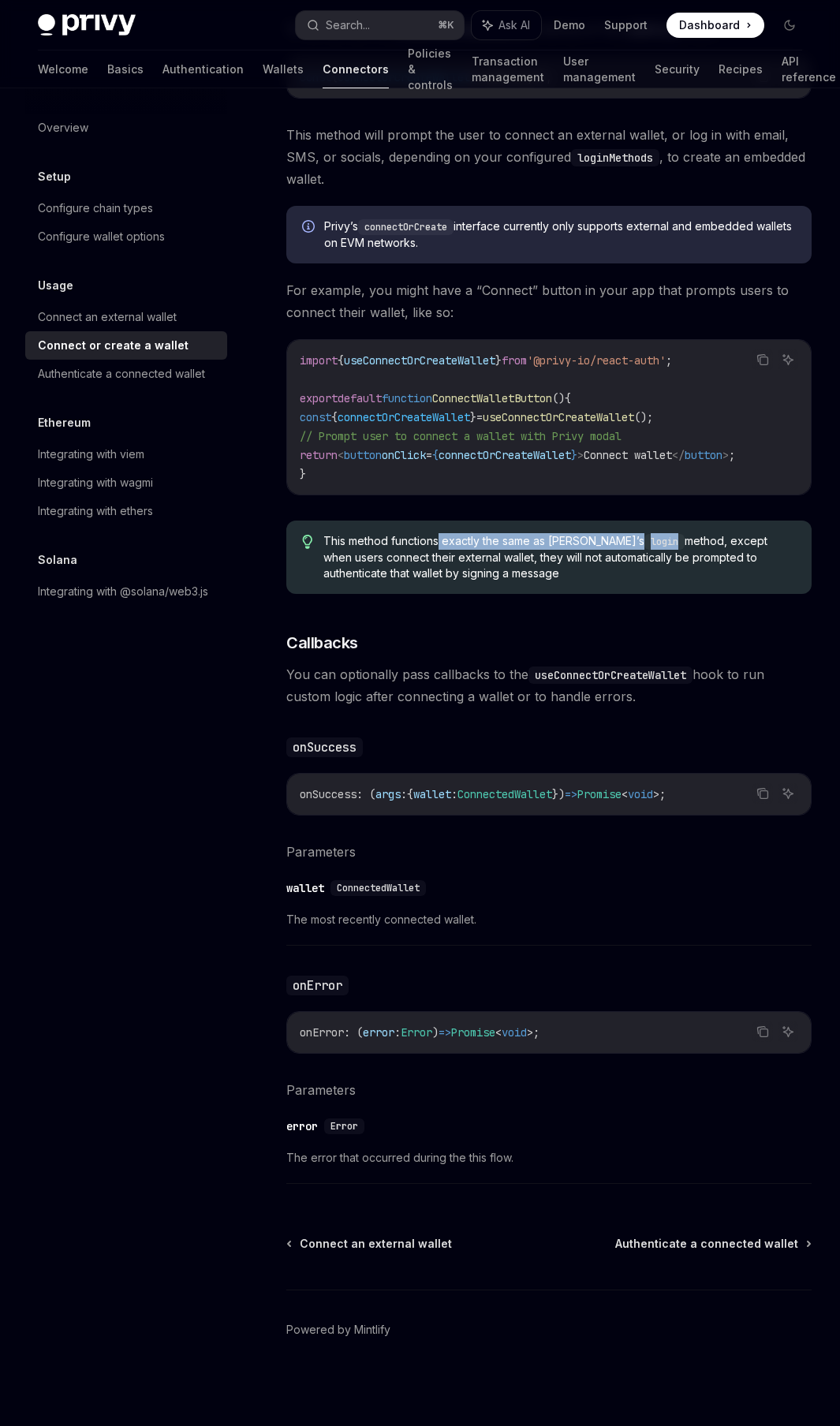
drag, startPoint x: 441, startPoint y: 535, endPoint x: 600, endPoint y: 543, distance: 159.2
click at [600, 543] on span "This method functions exactly the same as Privy’s login method, except when use…" at bounding box center [559, 557] width 472 height 48
click at [644, 543] on code "login" at bounding box center [664, 541] width 40 height 16
drag, startPoint x: 600, startPoint y: 543, endPoint x: 656, endPoint y: 544, distance: 56.0
click at [656, 544] on span "This method functions exactly the same as Privy’s login method, except when use…" at bounding box center [559, 557] width 472 height 48
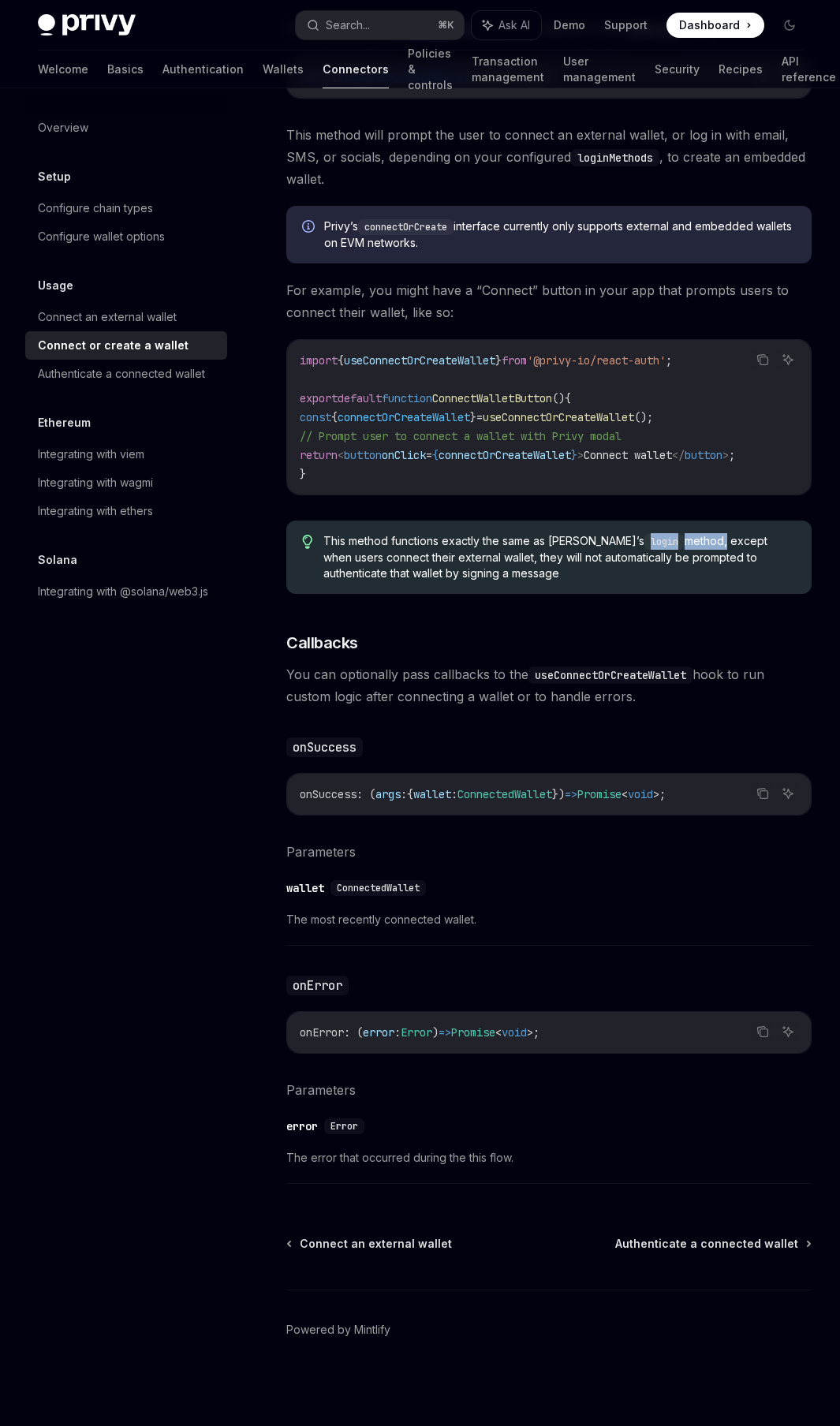
click at [656, 544] on span "This method functions exactly the same as Privy’s login method, except when use…" at bounding box center [559, 557] width 472 height 48
click at [403, 559] on span "This method functions exactly the same as Privy’s login method, except when use…" at bounding box center [559, 557] width 472 height 48
drag, startPoint x: 403, startPoint y: 559, endPoint x: 490, endPoint y: 556, distance: 87.1
click at [490, 556] on span "This method functions exactly the same as Privy’s login method, except when use…" at bounding box center [559, 557] width 472 height 48
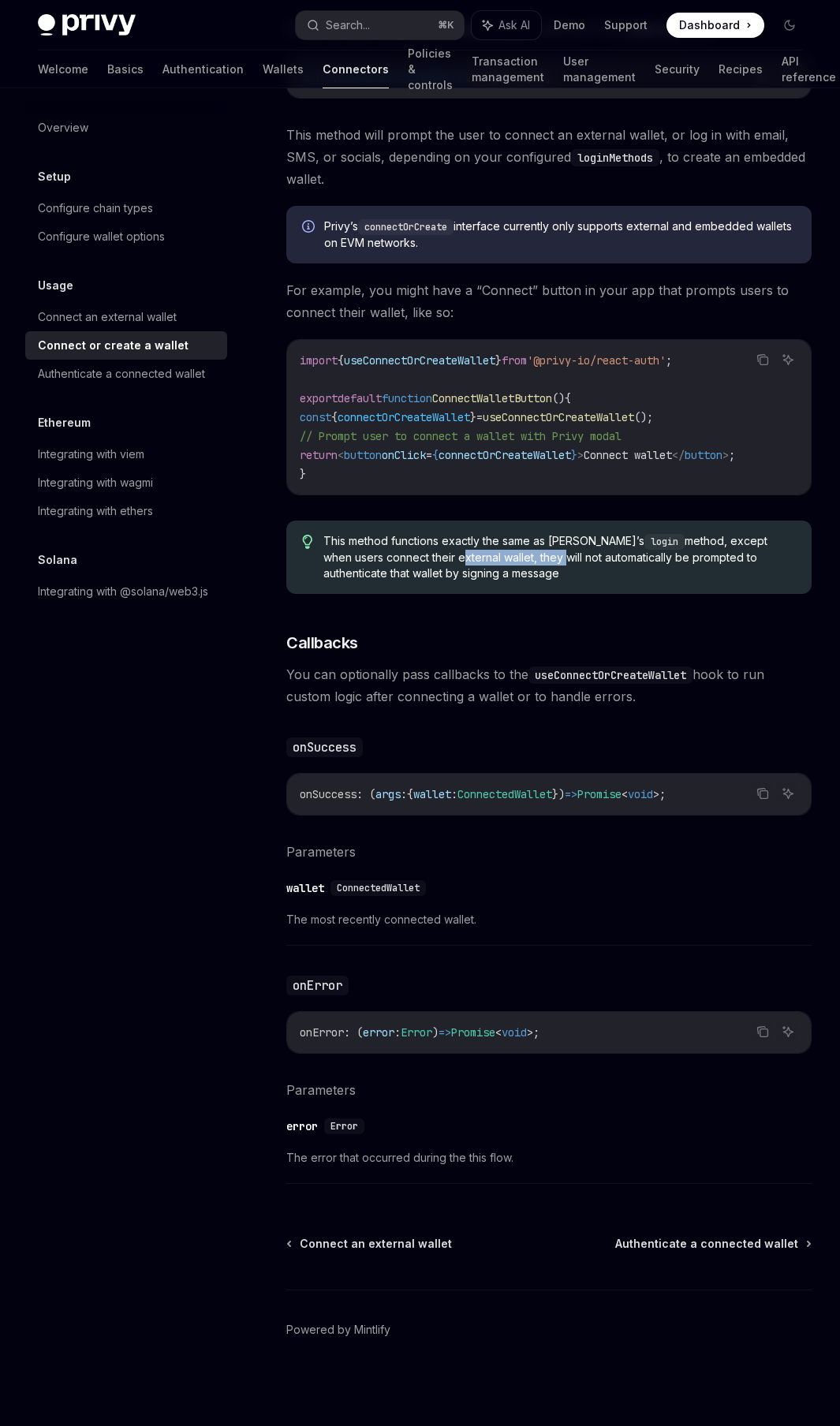
click at [490, 556] on span "This method functions exactly the same as Privy’s login method, except when use…" at bounding box center [559, 557] width 472 height 48
drag, startPoint x: 490, startPoint y: 556, endPoint x: 439, endPoint y: 555, distance: 51.0
click at [439, 555] on span "This method functions exactly the same as Privy’s login method, except when use…" at bounding box center [559, 557] width 472 height 48
click at [445, 574] on span "This method functions exactly the same as Privy’s login method, except when use…" at bounding box center [559, 557] width 472 height 48
drag, startPoint x: 445, startPoint y: 574, endPoint x: 692, endPoint y: 547, distance: 248.5
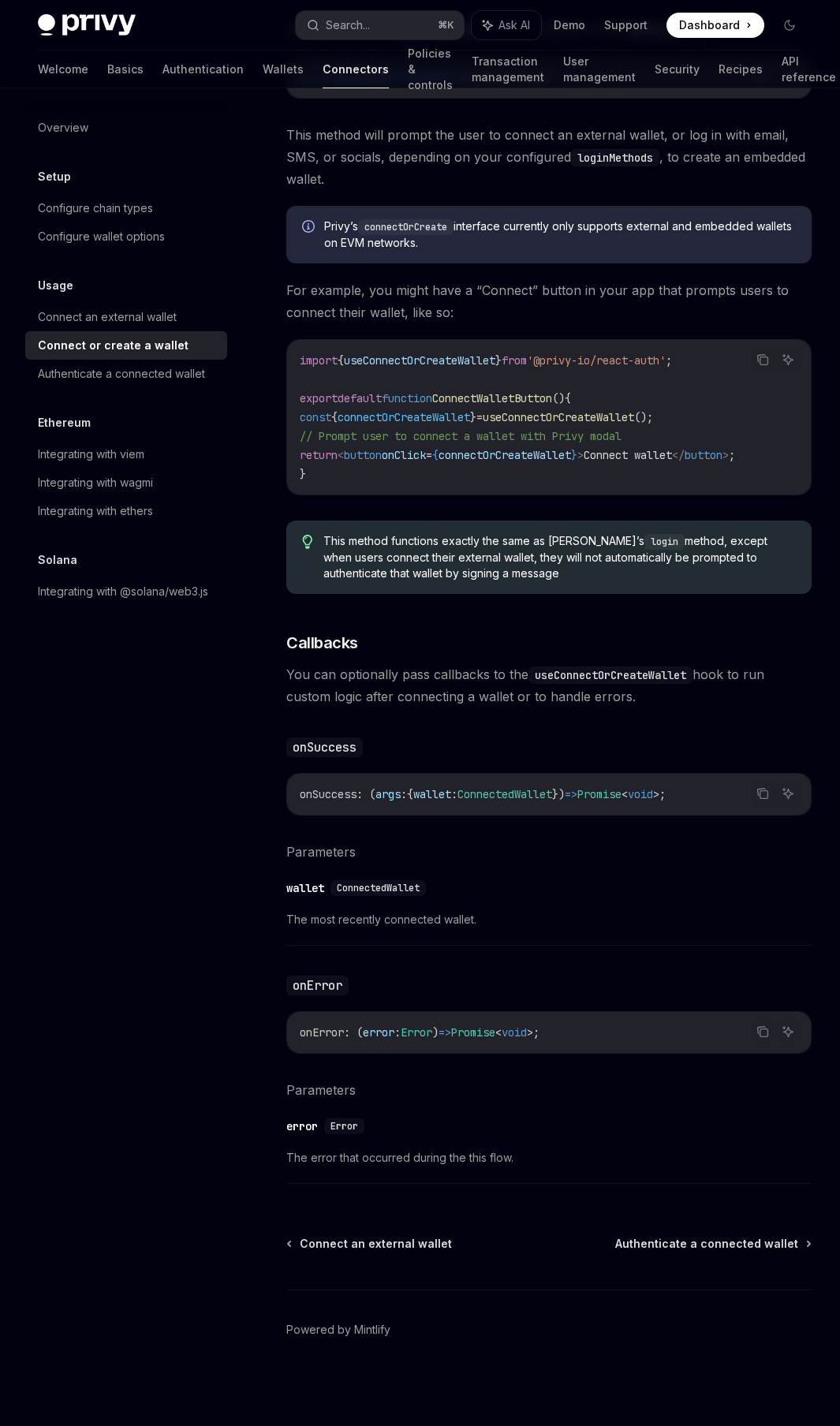
click at [692, 547] on span "This method functions exactly the same as Privy’s login method, except when use…" at bounding box center [559, 557] width 472 height 48
copy span "except when users connect their external wallet, they will not automatically be…"
click at [329, 667] on span "You can optionally pass callbacks to the useConnectOrCreateWallet hook to run c…" at bounding box center [549, 685] width 525 height 44
drag, startPoint x: 341, startPoint y: 667, endPoint x: 415, endPoint y: 674, distance: 74.3
click at [415, 674] on span "You can optionally pass callbacks to the useConnectOrCreateWallet hook to run c…" at bounding box center [549, 685] width 525 height 44
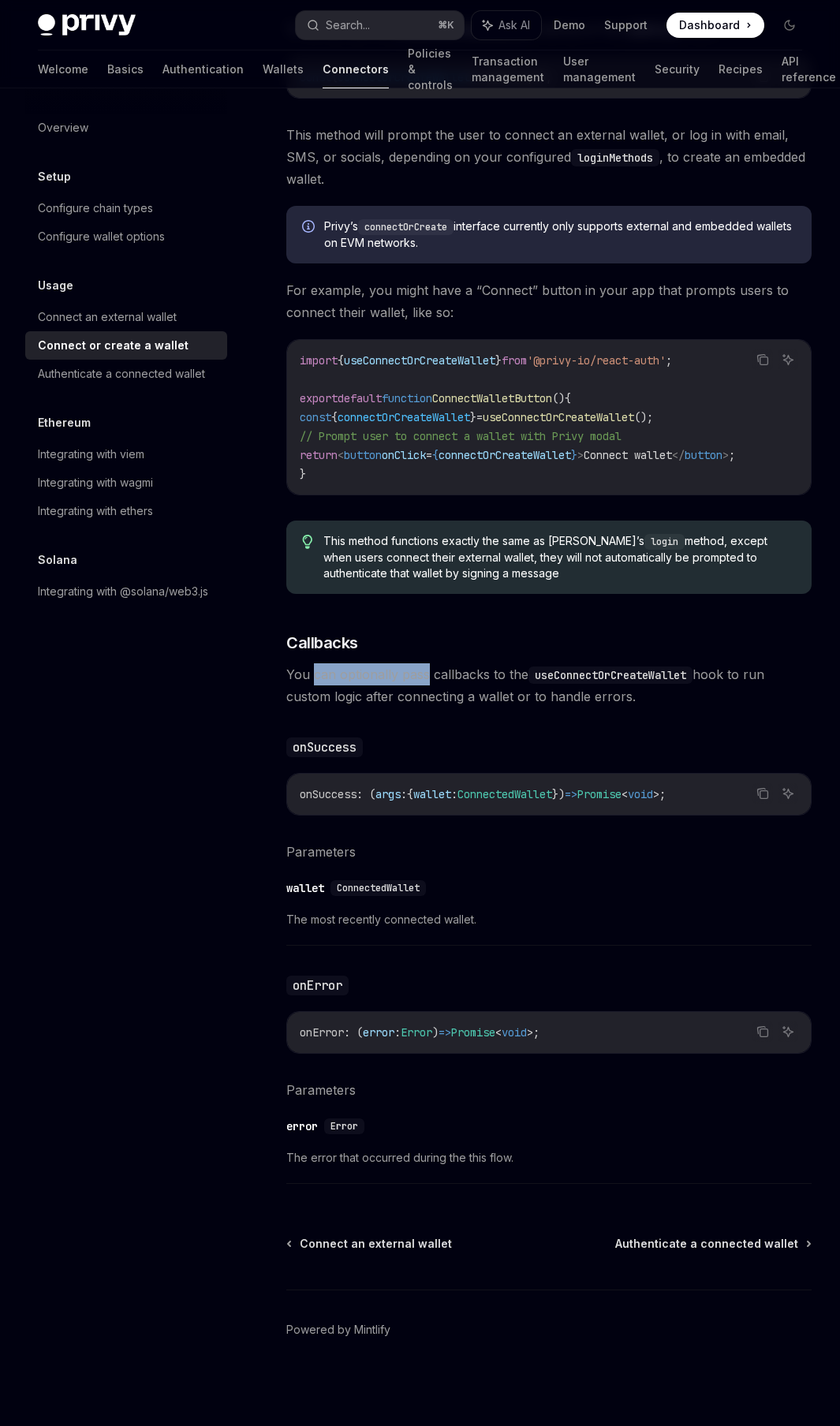
click at [415, 674] on span "You can optionally pass callbacks to the useConnectOrCreateWallet hook to run c…" at bounding box center [549, 685] width 525 height 44
drag, startPoint x: 390, startPoint y: 700, endPoint x: 411, endPoint y: 696, distance: 21.4
click at [411, 680] on span "You can optionally pass callbacks to the useConnectOrCreateWallet hook to run c…" at bounding box center [549, 685] width 525 height 44
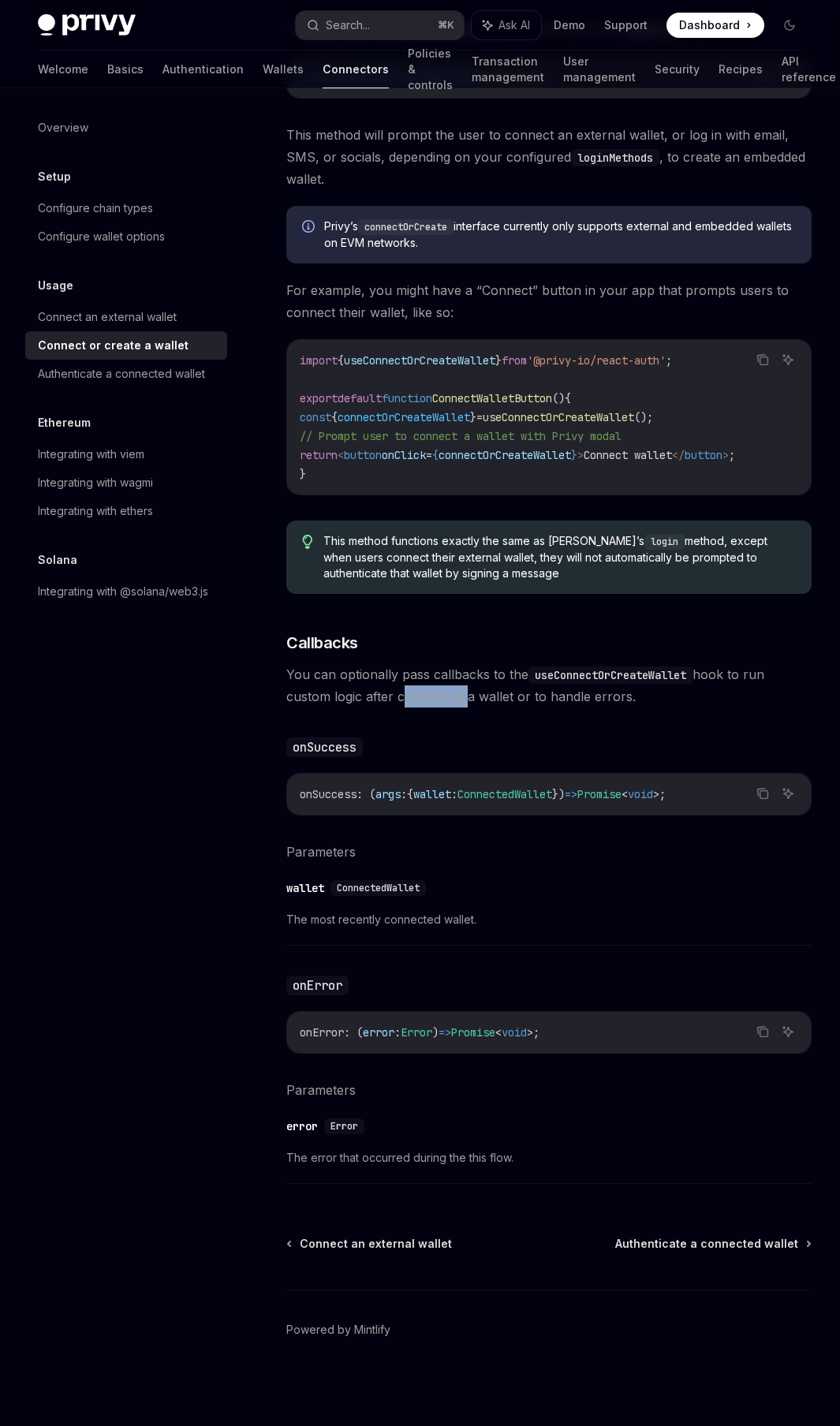
click at [411, 680] on span "You can optionally pass callbacks to the useConnectOrCreateWallet hook to run c…" at bounding box center [549, 685] width 525 height 44
click at [120, 378] on div "Authenticate a connected wallet" at bounding box center [121, 374] width 167 height 19
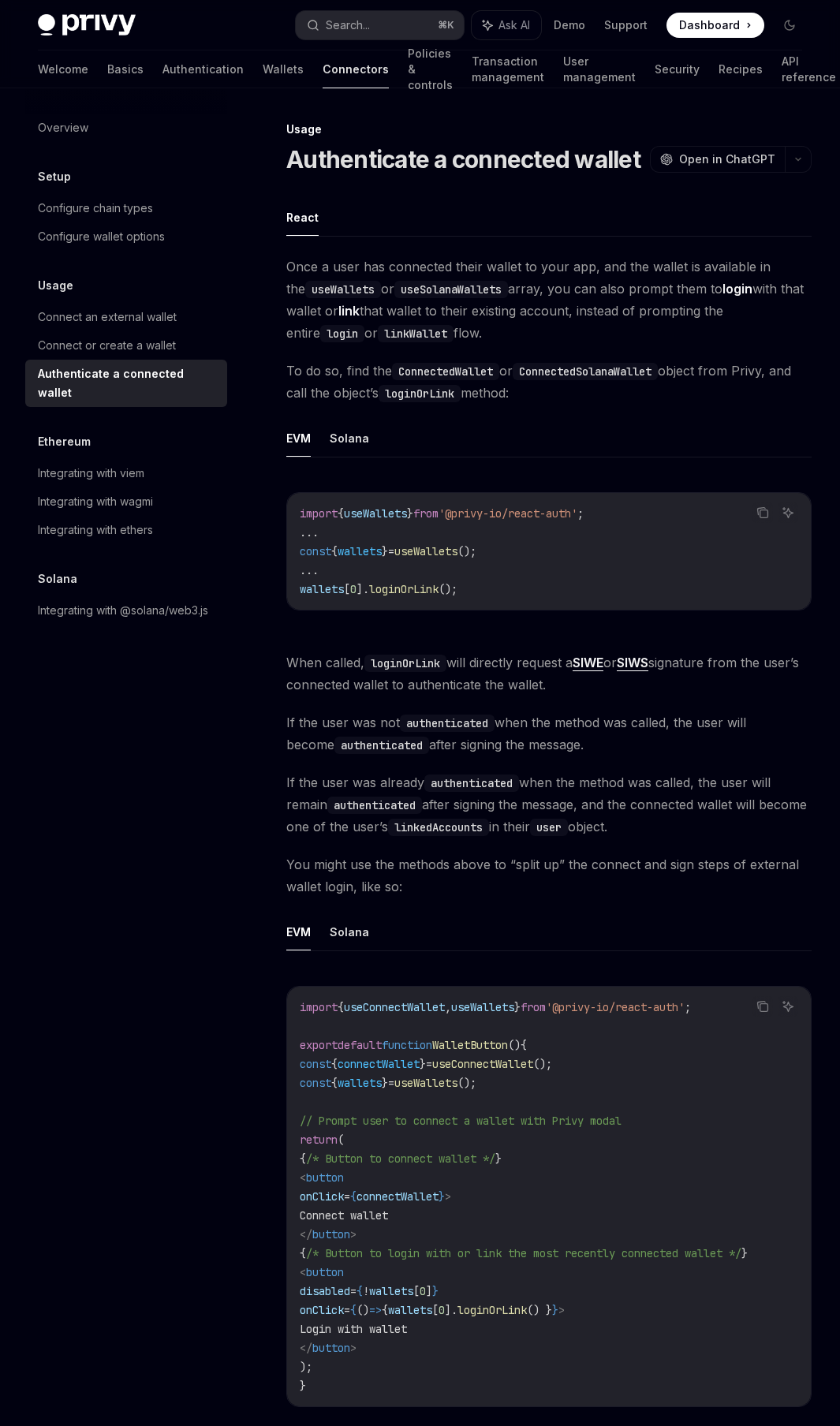
click at [408, 311] on span "Once a user has connected their wallet to your app, and the wallet is available…" at bounding box center [549, 300] width 525 height 88
drag, startPoint x: 408, startPoint y: 311, endPoint x: 537, endPoint y: 313, distance: 129.0
click at [537, 313] on span "Once a user has connected their wallet to your app, and the wallet is available…" at bounding box center [549, 300] width 525 height 88
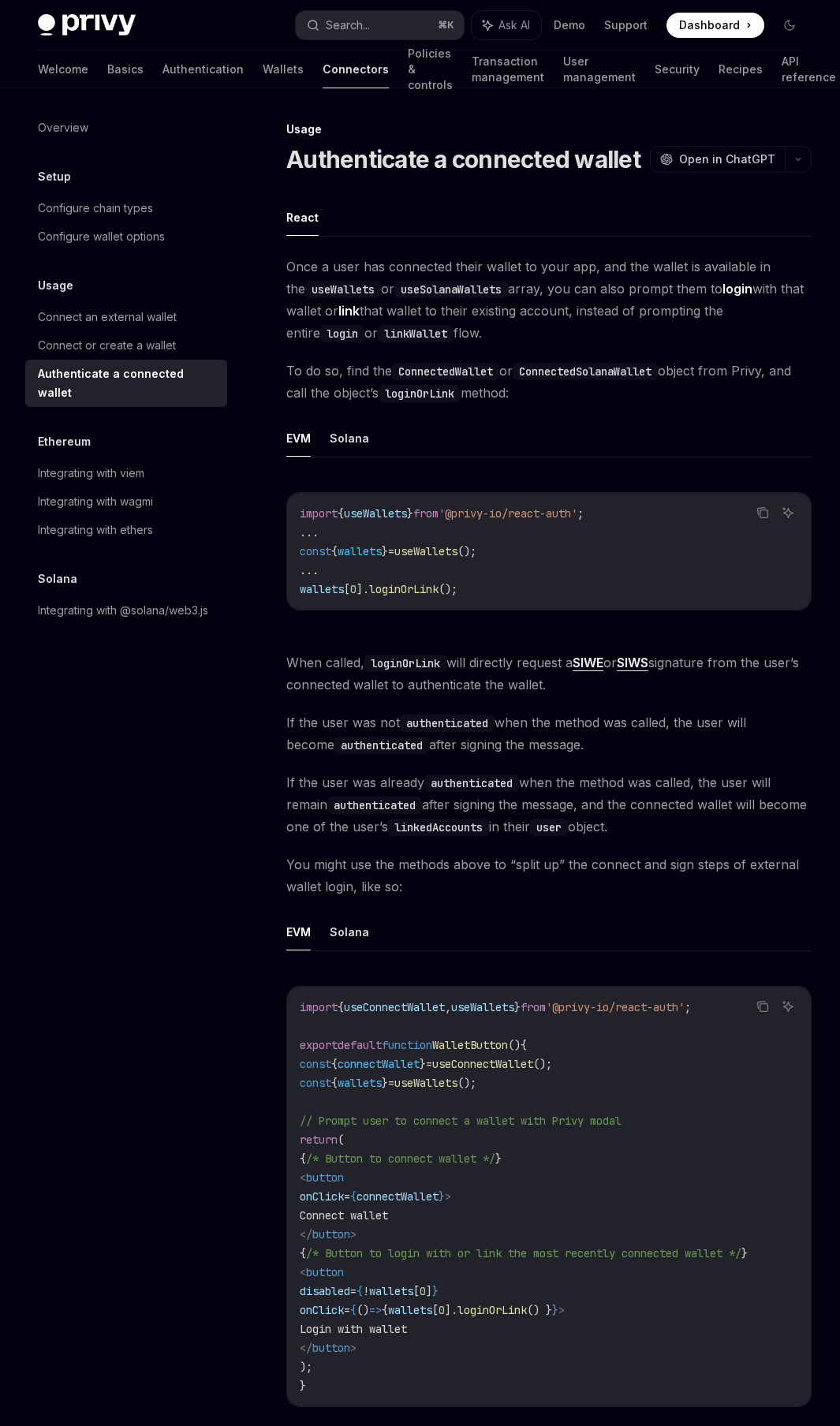
click at [488, 309] on span "Once a user has connected their wallet to your app, and the wallet is available…" at bounding box center [549, 300] width 525 height 88
drag, startPoint x: 488, startPoint y: 309, endPoint x: 530, endPoint y: 312, distance: 42.1
click at [530, 312] on span "Once a user has connected their wallet to your app, and the wallet is available…" at bounding box center [549, 300] width 525 height 88
drag, startPoint x: 530, startPoint y: 312, endPoint x: 594, endPoint y: 313, distance: 64.0
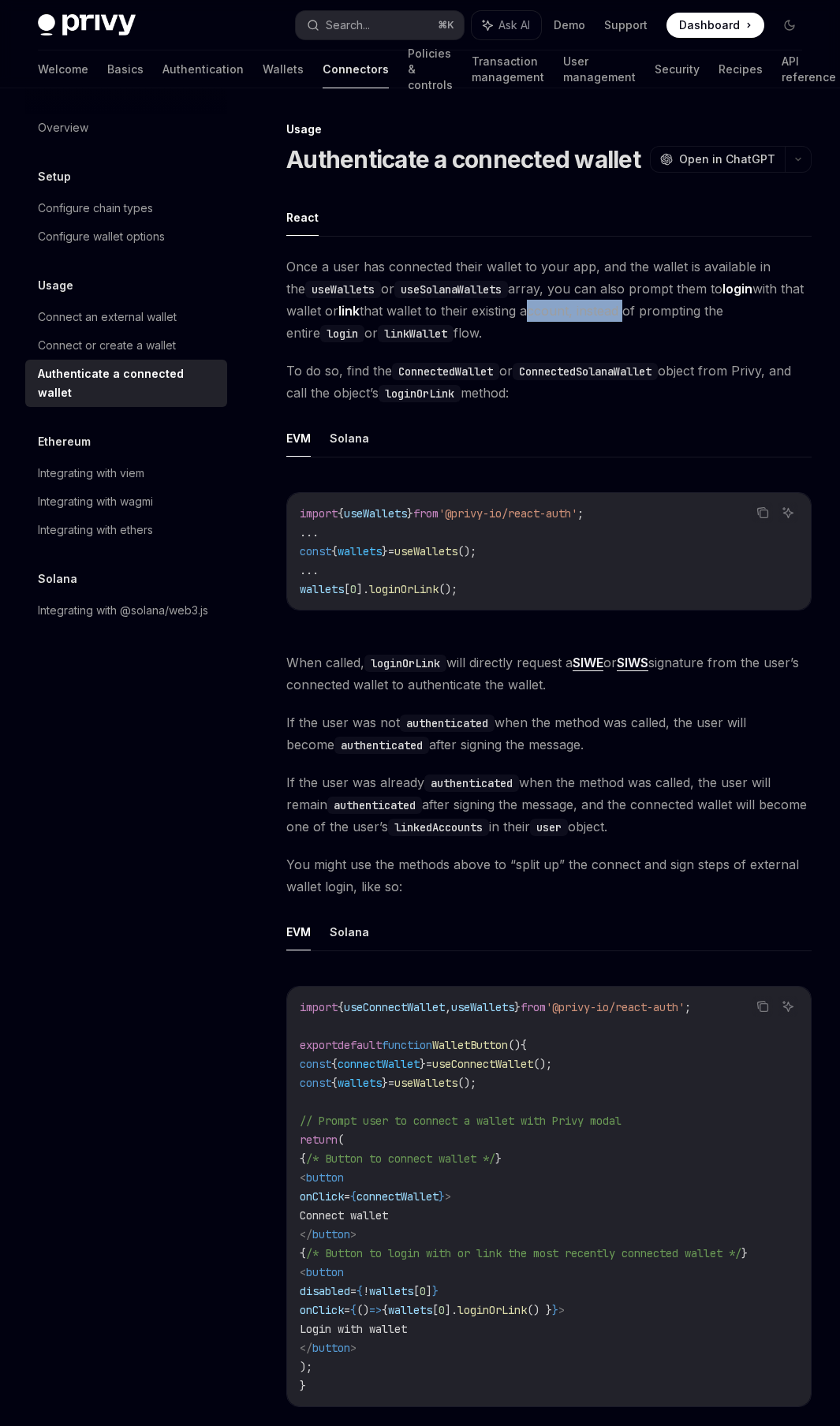
click at [594, 313] on span "Once a user has connected their wallet to your app, and the wallet is available…" at bounding box center [549, 300] width 525 height 88
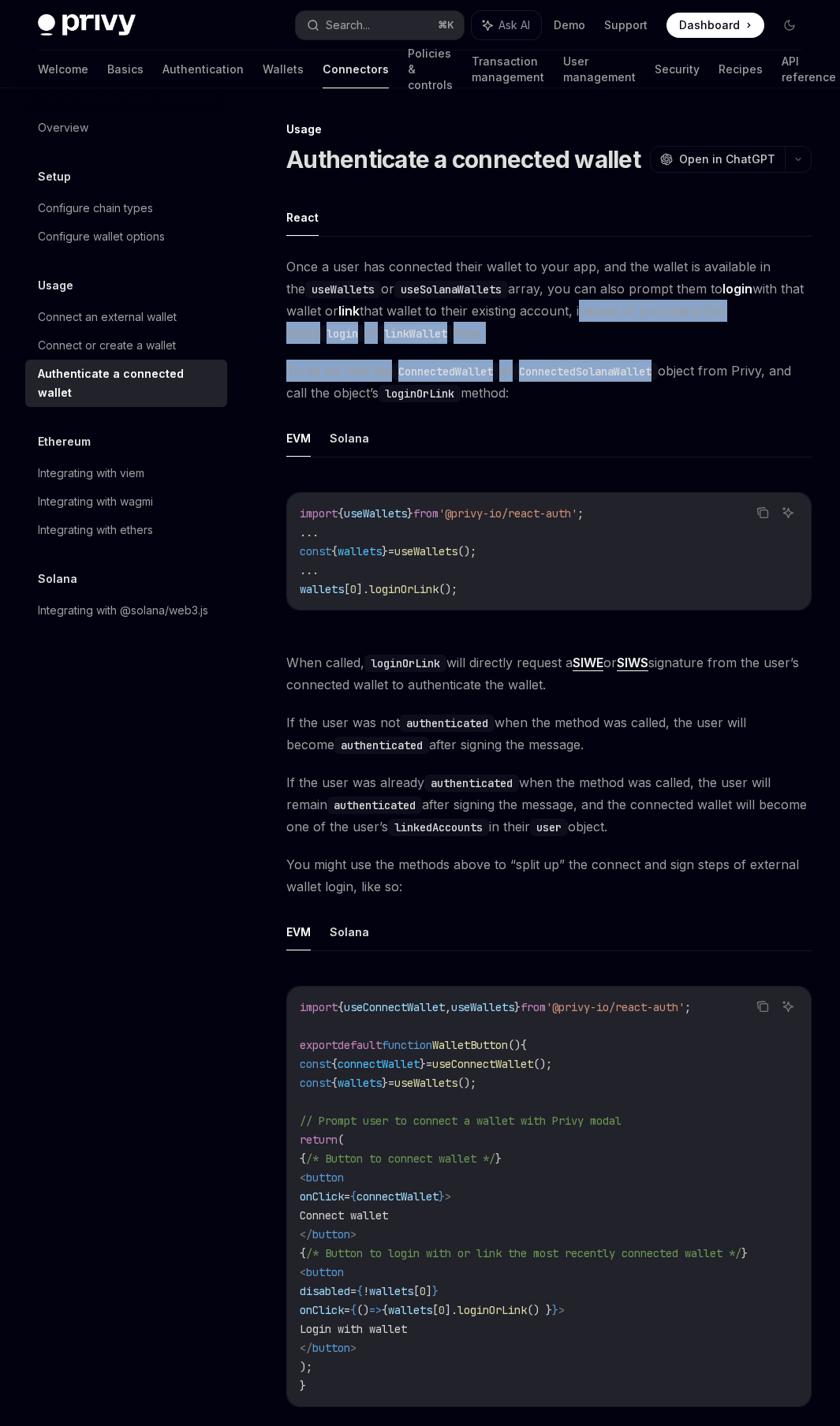
drag, startPoint x: 594, startPoint y: 313, endPoint x: 540, endPoint y: 369, distance: 77.8
click at [540, 369] on div "Once a user has connected their wallet to your app, and the wallet is available…" at bounding box center [549, 844] width 525 height 1177
click at [540, 369] on code "ConnectedSolanaWallet" at bounding box center [585, 371] width 145 height 17
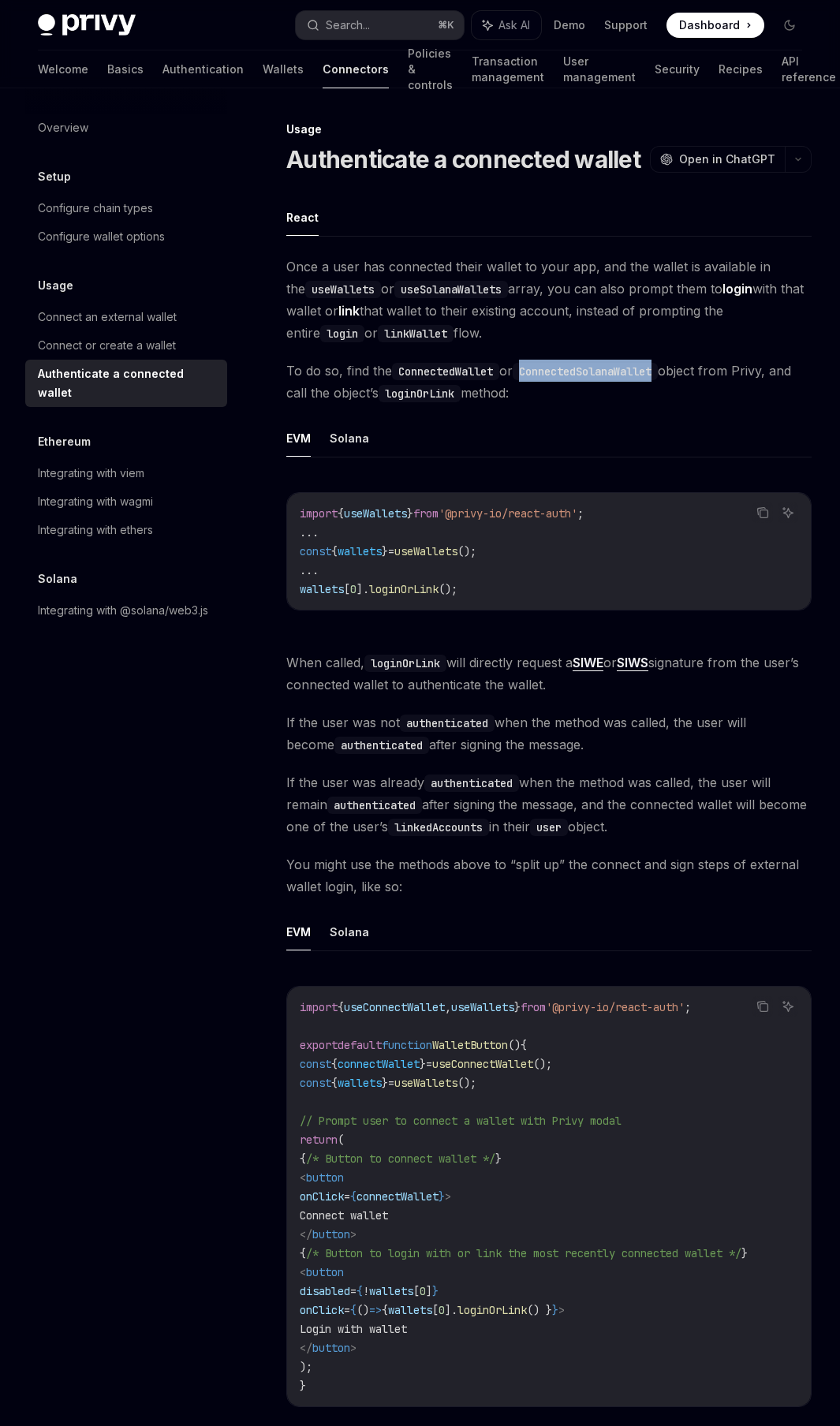
click at [540, 369] on code "ConnectedSolanaWallet" at bounding box center [585, 371] width 145 height 17
click at [341, 437] on button "Solana" at bounding box center [349, 438] width 40 height 37
click at [354, 435] on button "Solana" at bounding box center [349, 438] width 40 height 37
click at [414, 652] on span "When called, loginOrLink will directly request a SIWE or SIWS signature from th…" at bounding box center [549, 673] width 525 height 44
click at [413, 658] on code "loginOrLink" at bounding box center [405, 663] width 82 height 17
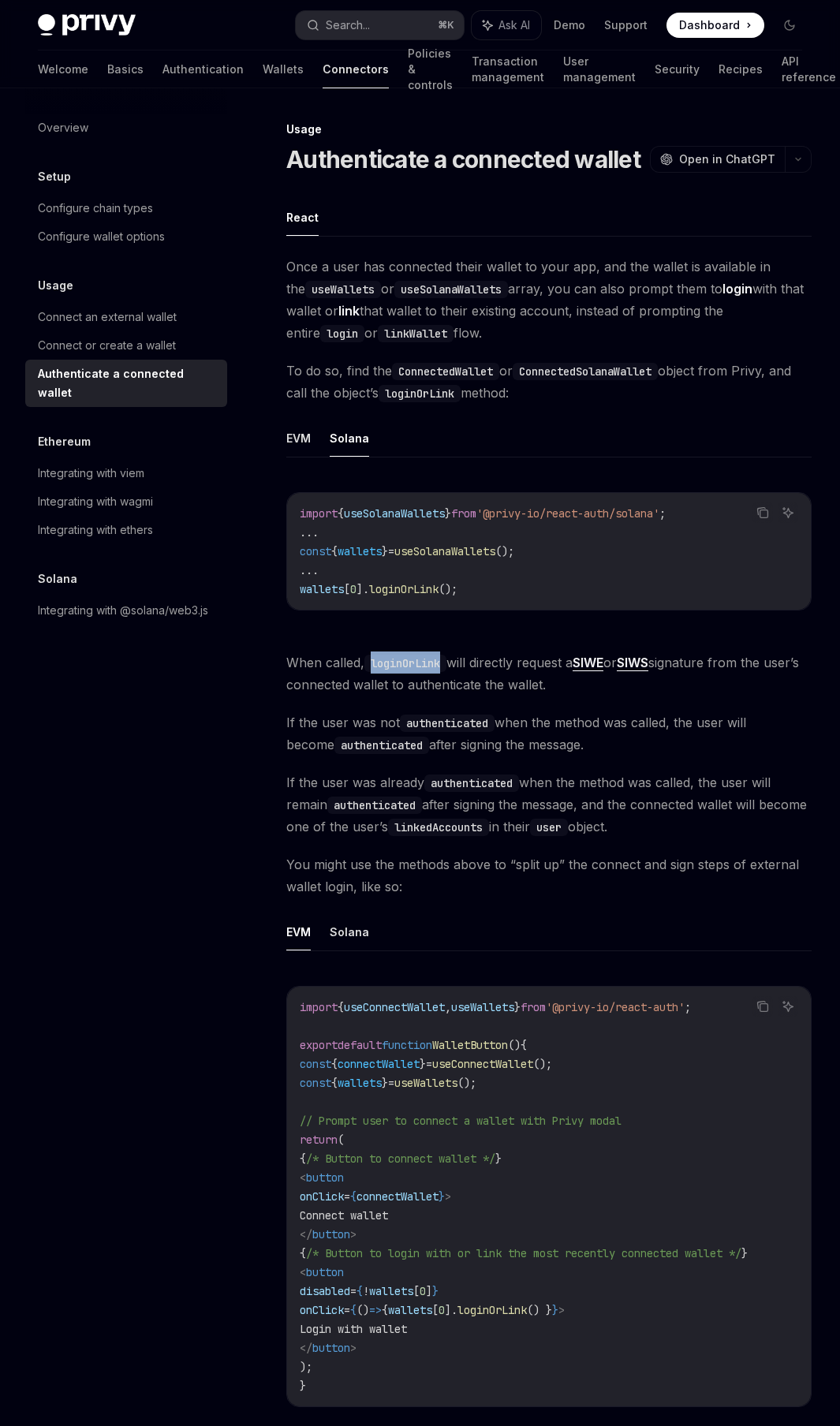
click at [413, 658] on code "loginOrLink" at bounding box center [405, 663] width 82 height 17
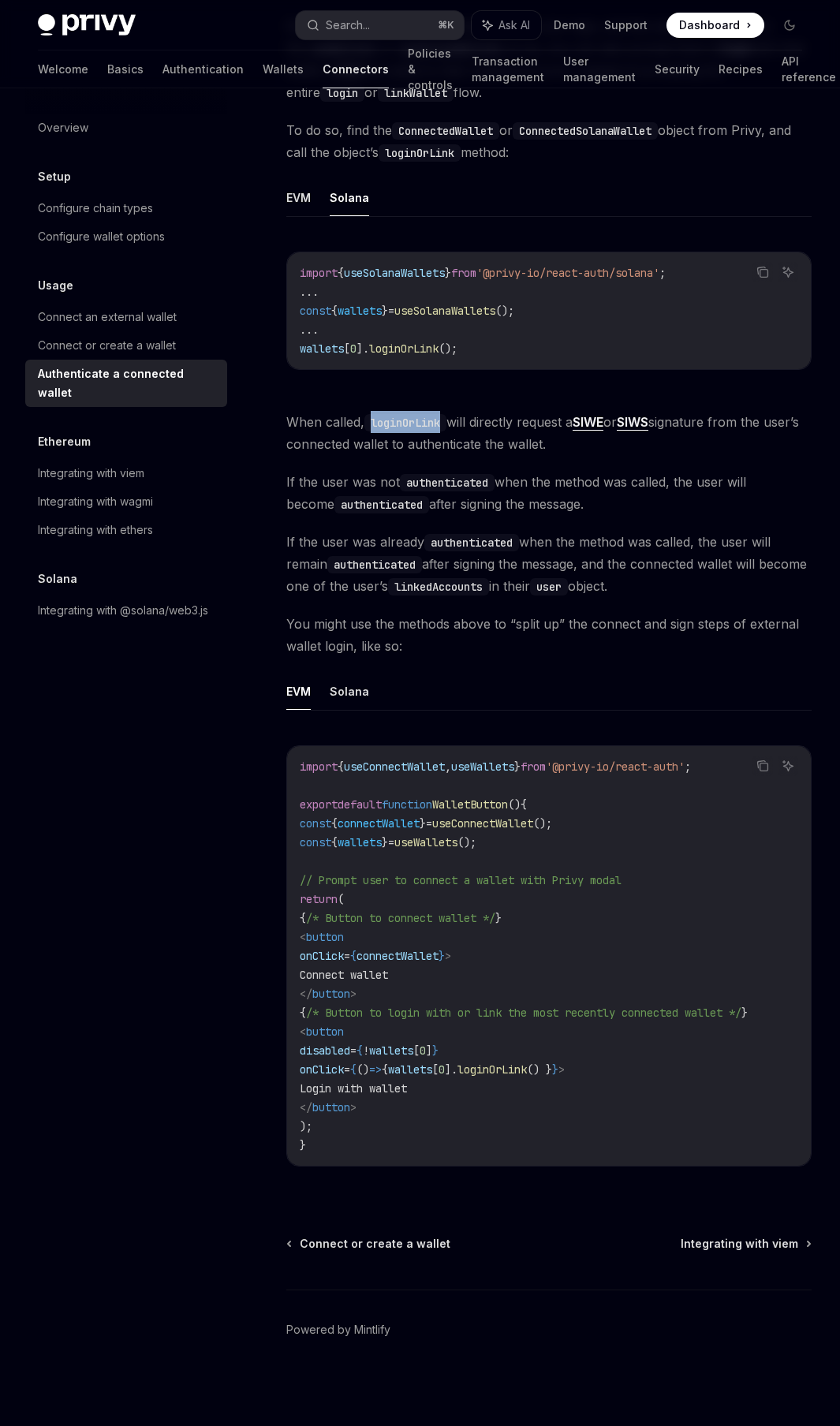
scroll to position [247, 0]
click at [427, 627] on span "You might use the methods above to “split up” the connect and sign steps of ext…" at bounding box center [549, 634] width 525 height 44
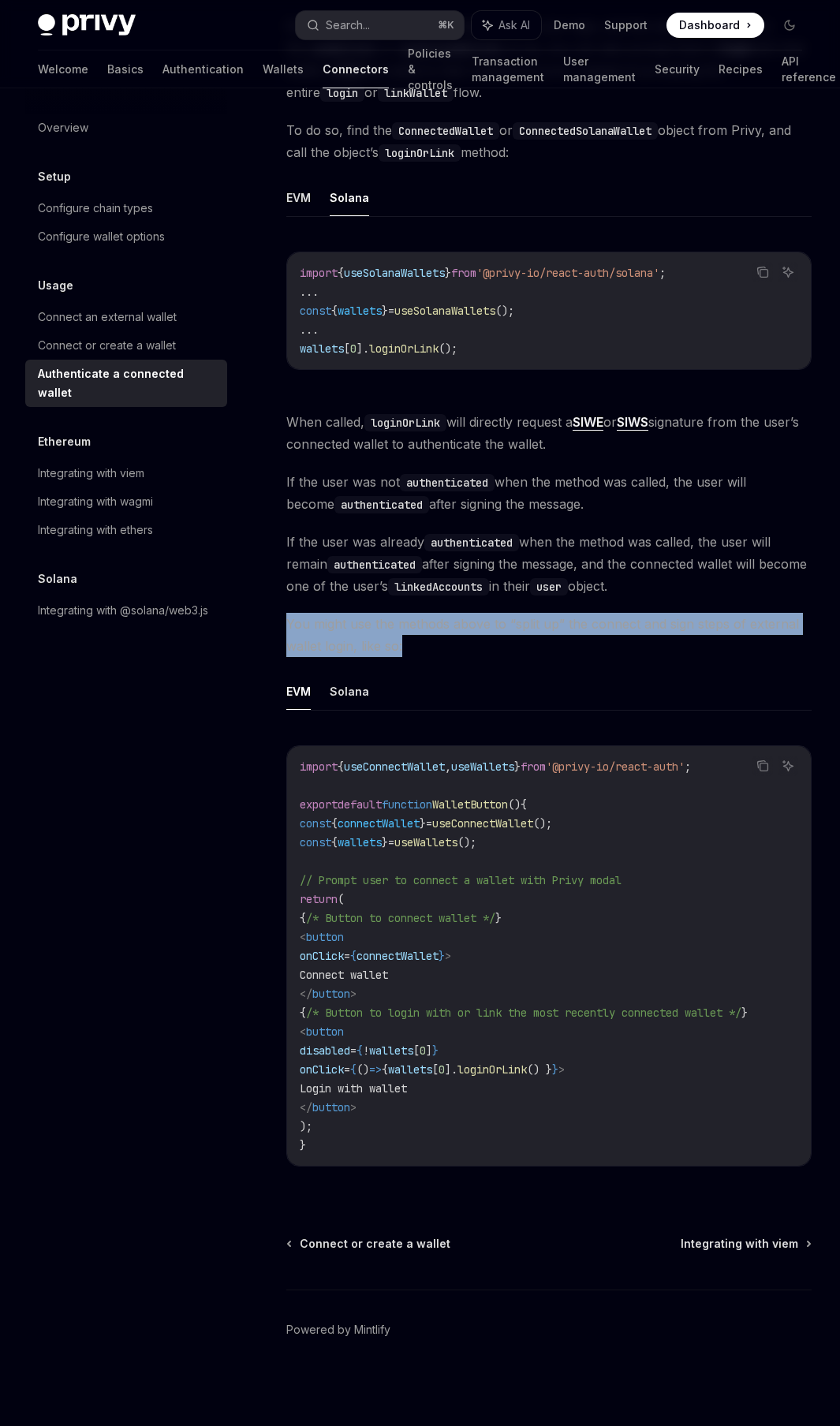
click at [427, 627] on span "You might use the methods above to “split up” the connect and sign steps of ext…" at bounding box center [549, 634] width 525 height 44
click at [610, 549] on span "If the user was already authenticated when the method was called, the user will…" at bounding box center [549, 564] width 525 height 66
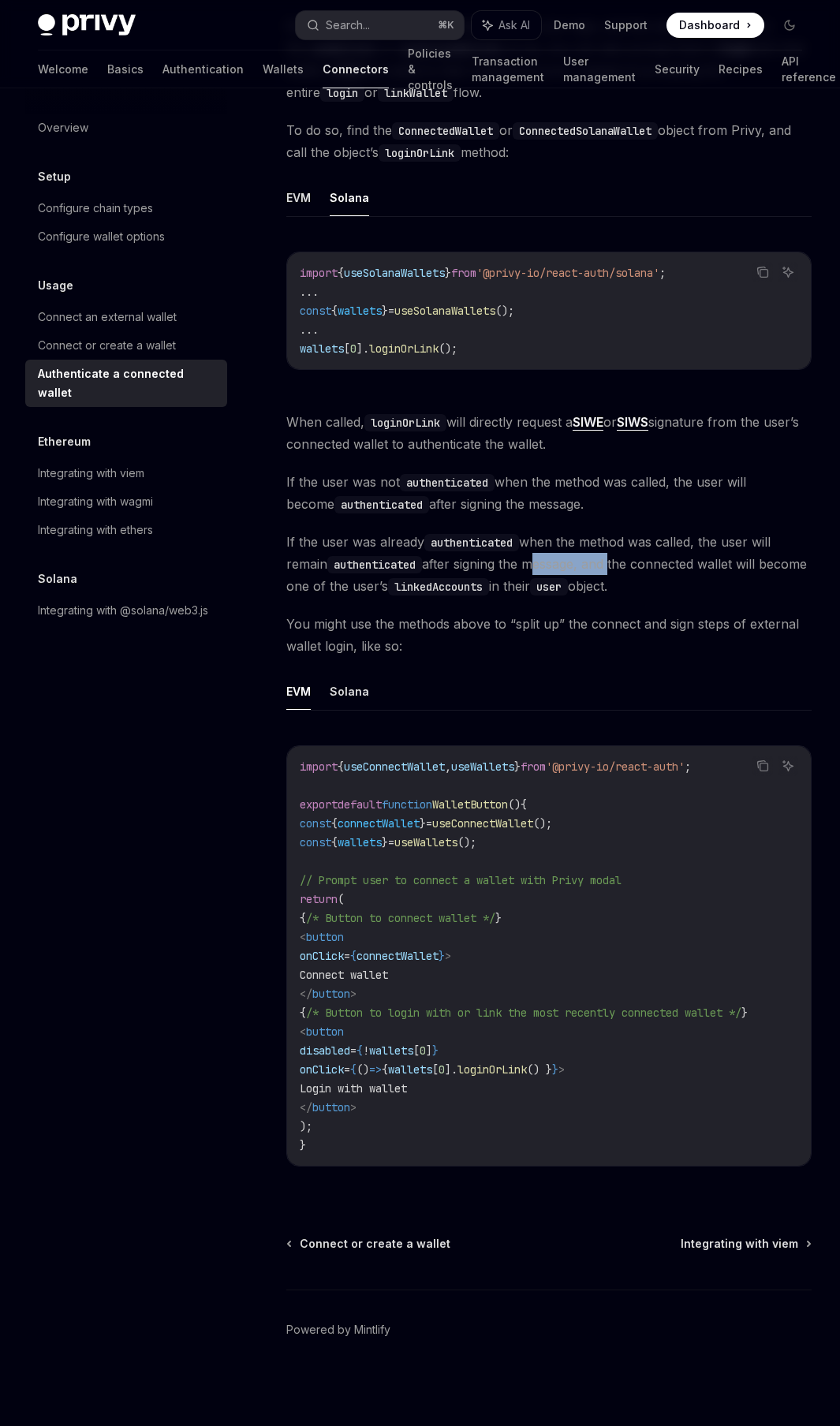
drag, startPoint x: 610, startPoint y: 549, endPoint x: 556, endPoint y: 562, distance: 55.5
click at [556, 562] on span "If the user was already authenticated when the method was called, the user will…" at bounding box center [549, 564] width 525 height 66
drag, startPoint x: 556, startPoint y: 562, endPoint x: 548, endPoint y: 577, distance: 17.0
click at [548, 577] on span "If the user was already authenticated when the method was called, the user will…" at bounding box center [549, 564] width 525 height 66
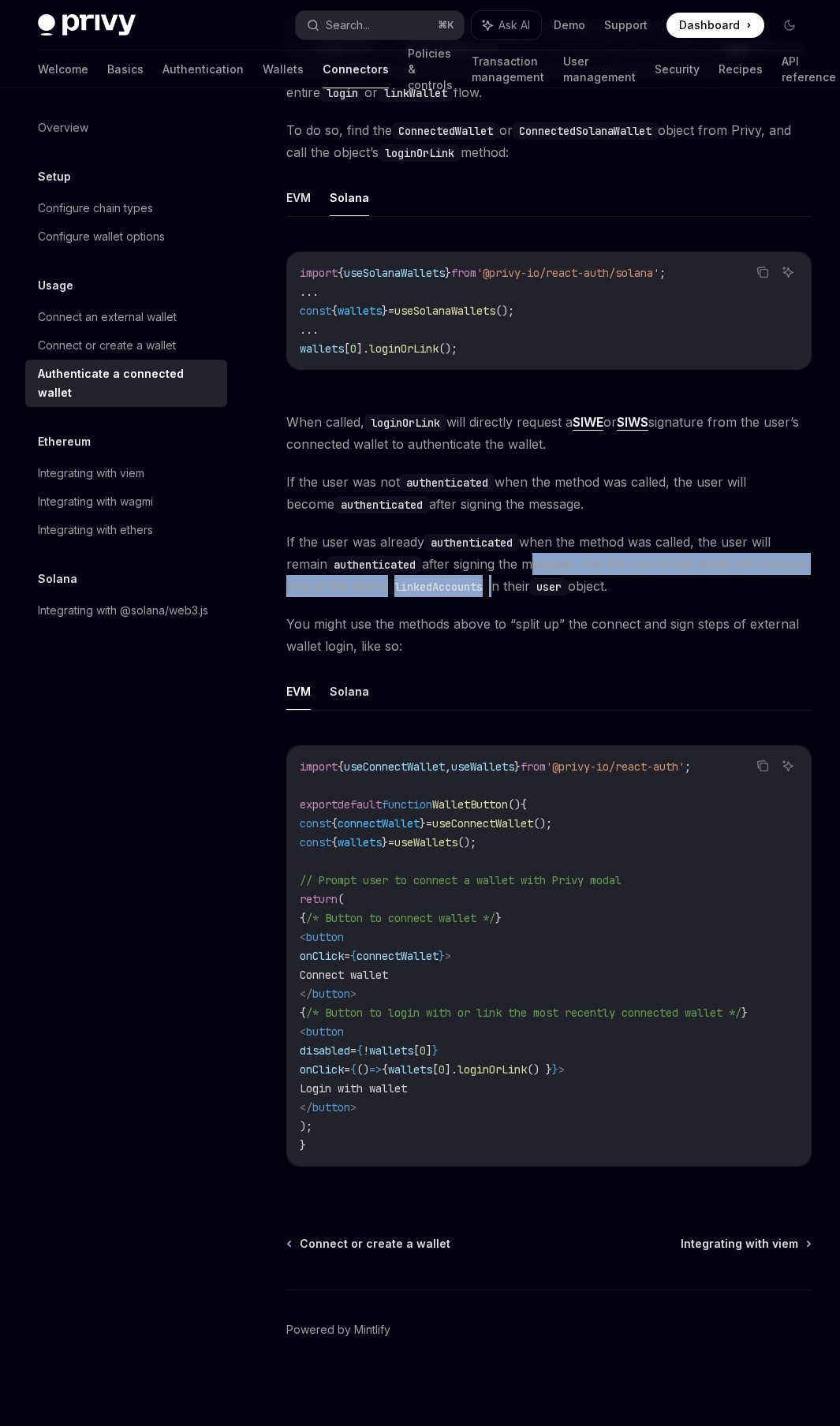
click at [548, 577] on span "If the user was already authenticated when the method was called, the user will…" at bounding box center [549, 564] width 525 height 66
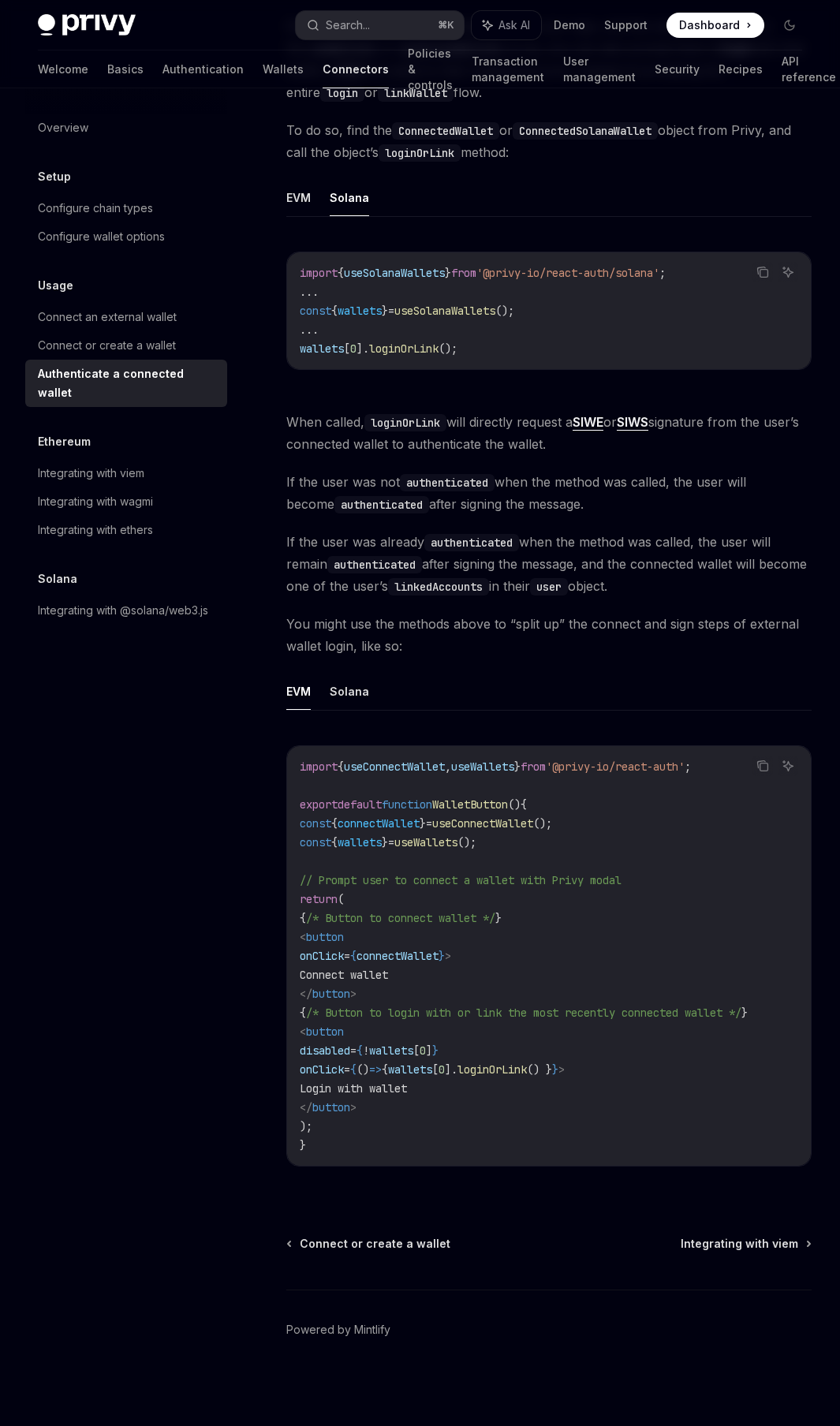
drag, startPoint x: 548, startPoint y: 577, endPoint x: 588, endPoint y: 579, distance: 40.0
click at [588, 579] on span "If the user was already authenticated when the method was called, the user will…" at bounding box center [549, 564] width 525 height 66
click at [524, 589] on span "If the user was already authenticated when the method was called, the user will…" at bounding box center [549, 564] width 525 height 66
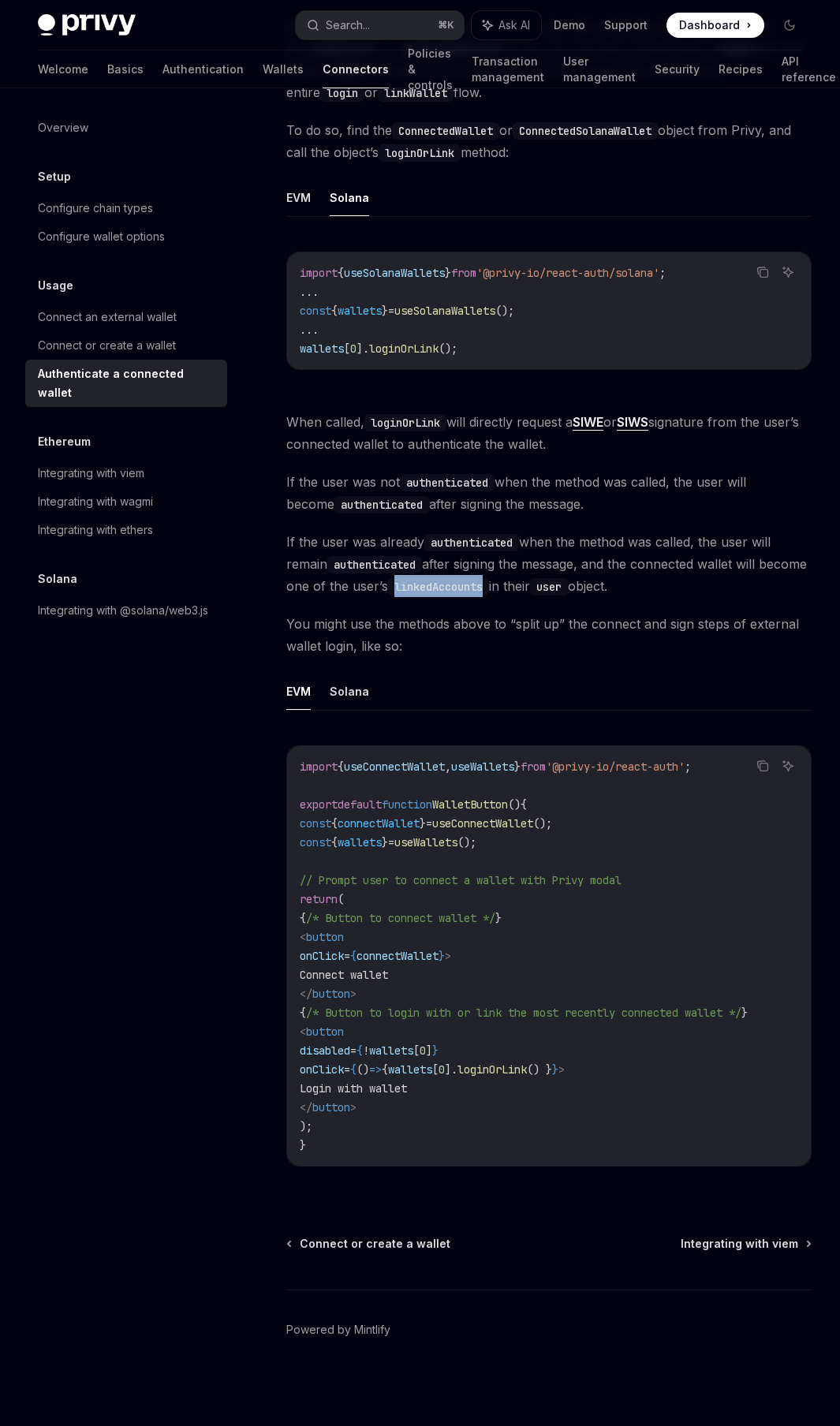
click at [524, 589] on span "If the user was already authenticated when the method was called, the user will…" at bounding box center [549, 564] width 525 height 66
click at [410, 347] on span "loginOrLink" at bounding box center [404, 348] width 70 height 14
click at [411, 347] on span "loginOrLink" at bounding box center [404, 348] width 70 height 14
copy span "loginOrLink"
click at [351, 680] on button "Solana" at bounding box center [349, 691] width 40 height 37
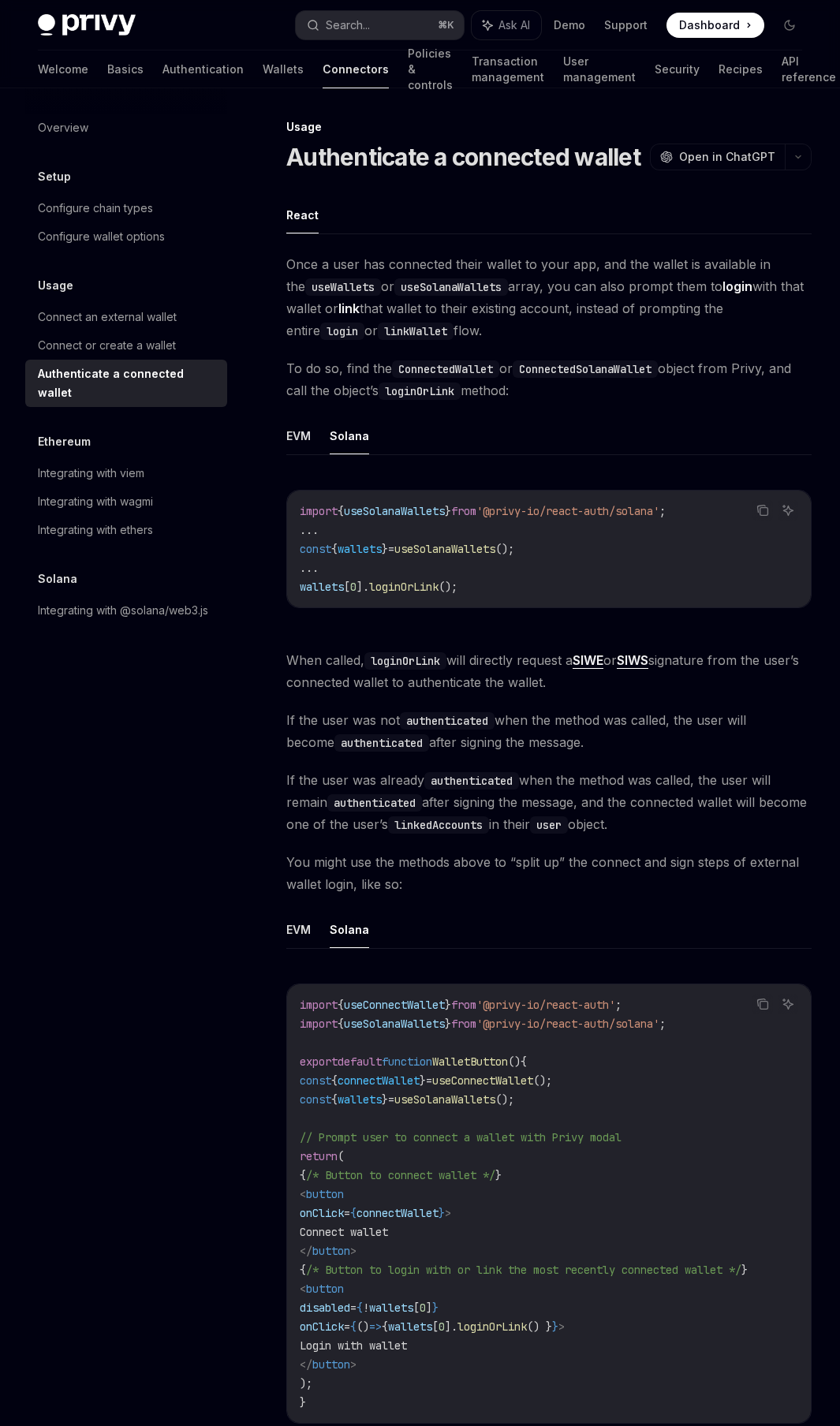
scroll to position [3, 0]
click at [120, 601] on div "Integrating with @solana/web3.js" at bounding box center [123, 610] width 170 height 19
type textarea "*"
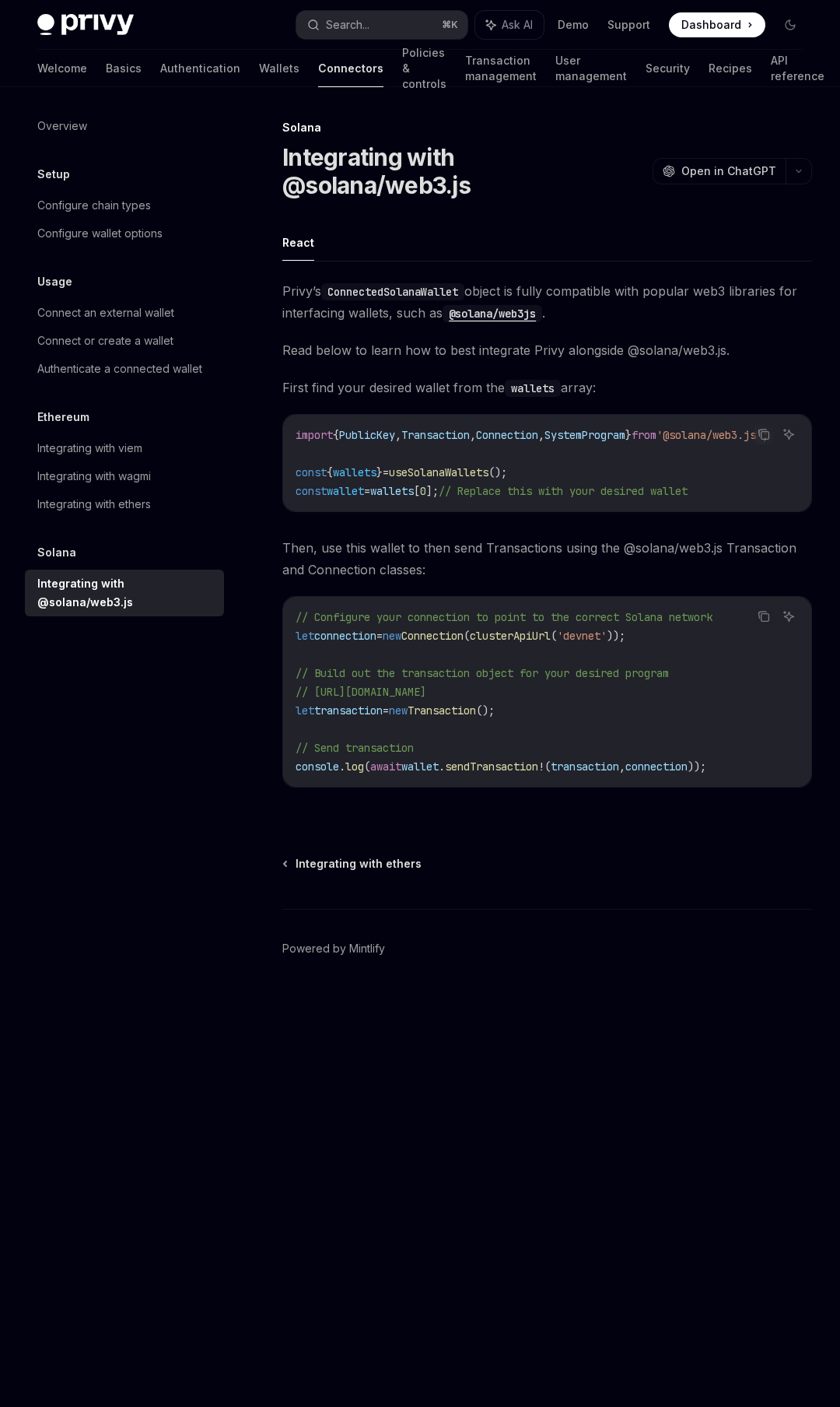
click at [456, 339] on span "Read below to learn how to best integrate Privy alongside @solana/web3.js." at bounding box center [547, 350] width 530 height 22
drag, startPoint x: 456, startPoint y: 321, endPoint x: 492, endPoint y: 322, distance: 36.0
click at [492, 339] on span "Read below to learn how to best integrate Privy alongside @solana/web3.js." at bounding box center [547, 350] width 530 height 22
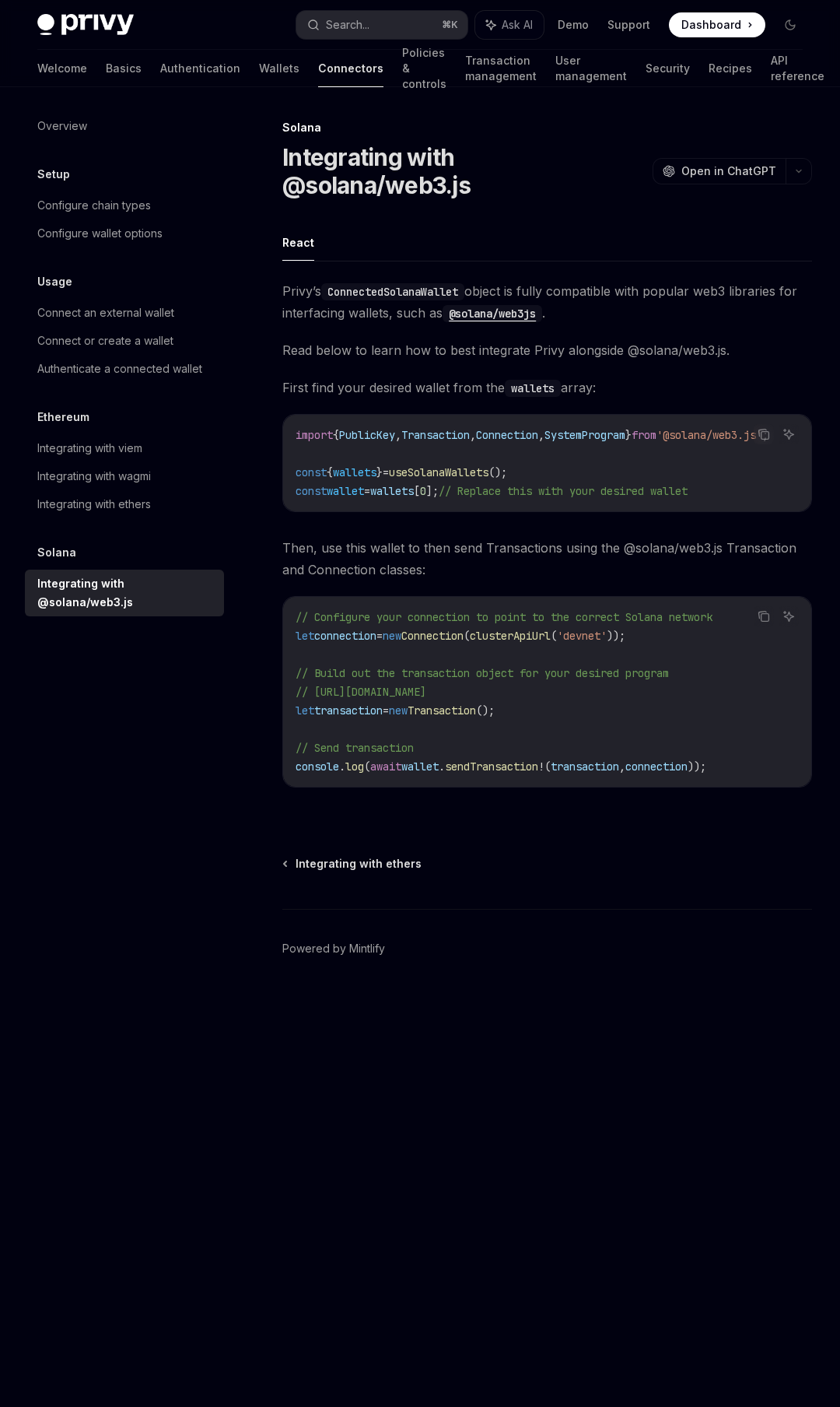
click at [454, 339] on span "Read below to learn how to best integrate Privy alongside @solana/web3.js." at bounding box center [547, 350] width 530 height 22
drag, startPoint x: 454, startPoint y: 323, endPoint x: 488, endPoint y: 325, distance: 34.1
click at [488, 339] on span "Read below to learn how to best integrate Privy alongside @solana/web3.js." at bounding box center [547, 350] width 530 height 22
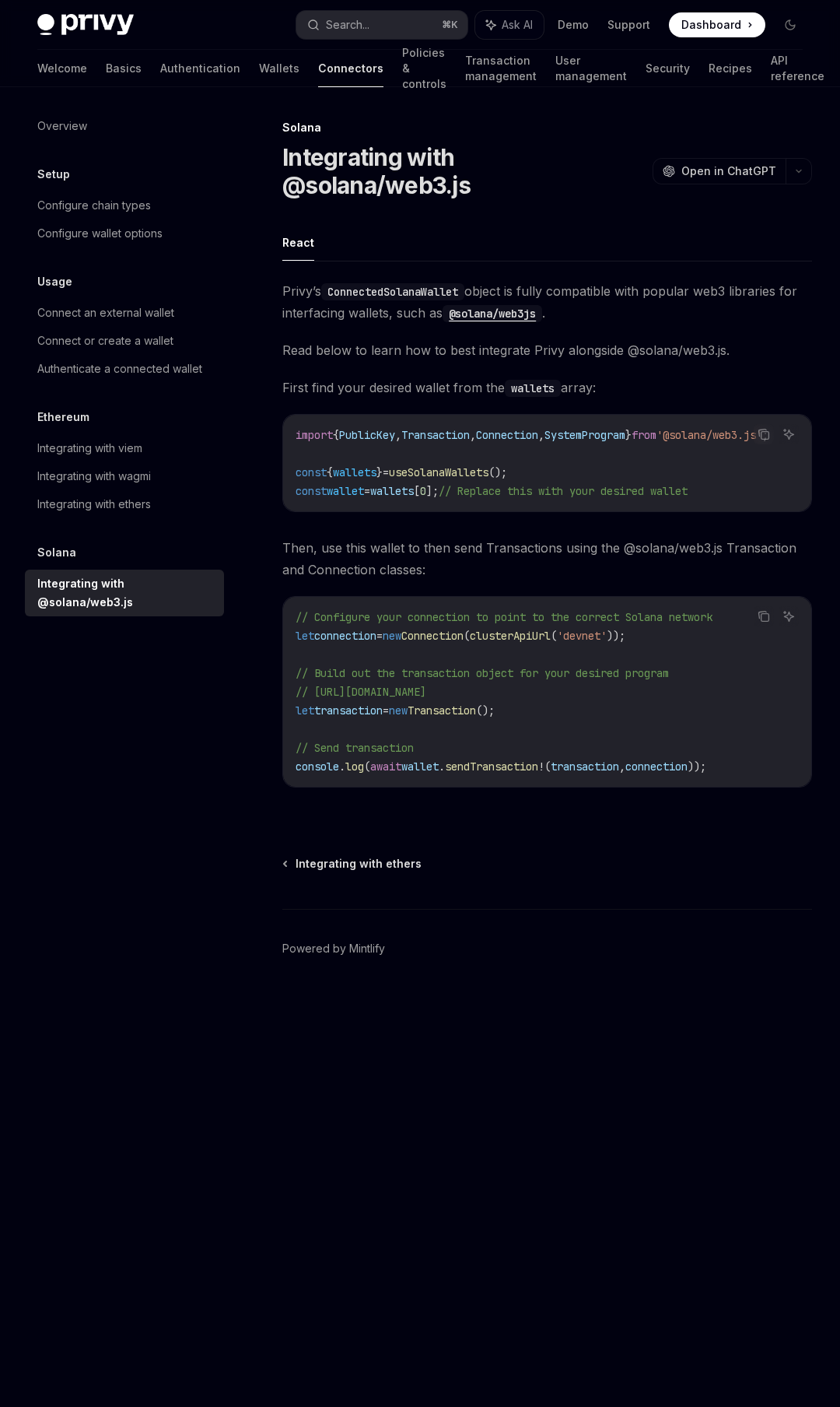
click at [401, 377] on span "First find your desired wallet from the wallets array:" at bounding box center [547, 387] width 530 height 22
click at [464, 537] on span "Then, use this wallet to then send Transactions using the @solana/web3.js Trans…" at bounding box center [547, 559] width 530 height 43
drag, startPoint x: 464, startPoint y: 524, endPoint x: 502, endPoint y: 526, distance: 38.1
click at [502, 537] on span "Then, use this wallet to then send Transactions using the @solana/web3.js Trans…" at bounding box center [547, 559] width 530 height 43
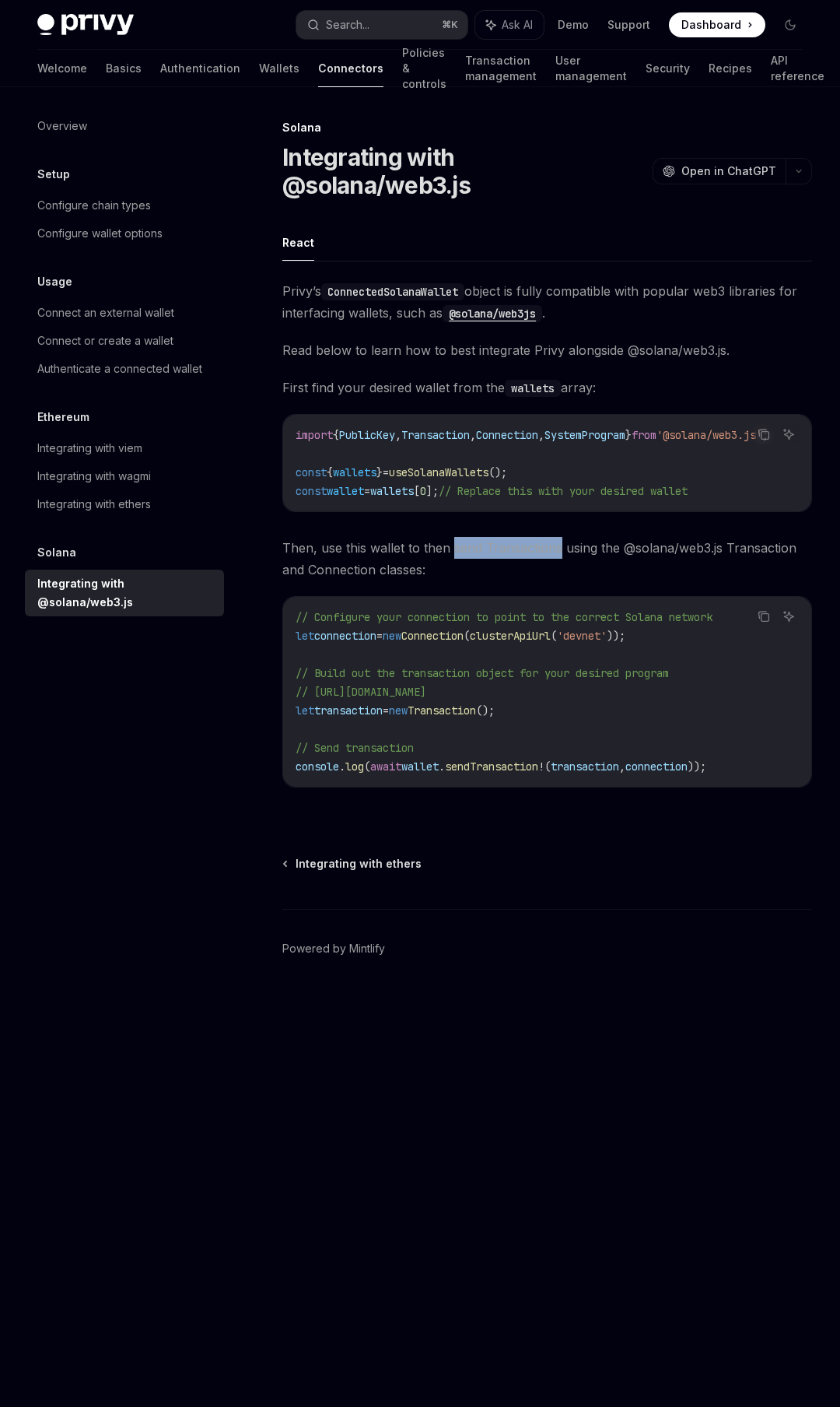
click at [502, 537] on span "Then, use this wallet to then send Transactions using the @solana/web3.js Trans…" at bounding box center [547, 559] width 530 height 43
click at [463, 629] on span "Connection" at bounding box center [432, 636] width 62 height 14
drag, startPoint x: 466, startPoint y: 613, endPoint x: 526, endPoint y: 622, distance: 60.7
click at [526, 622] on code "// Configure your connection to point to the correct Solana network let connect…" at bounding box center [547, 691] width 504 height 168
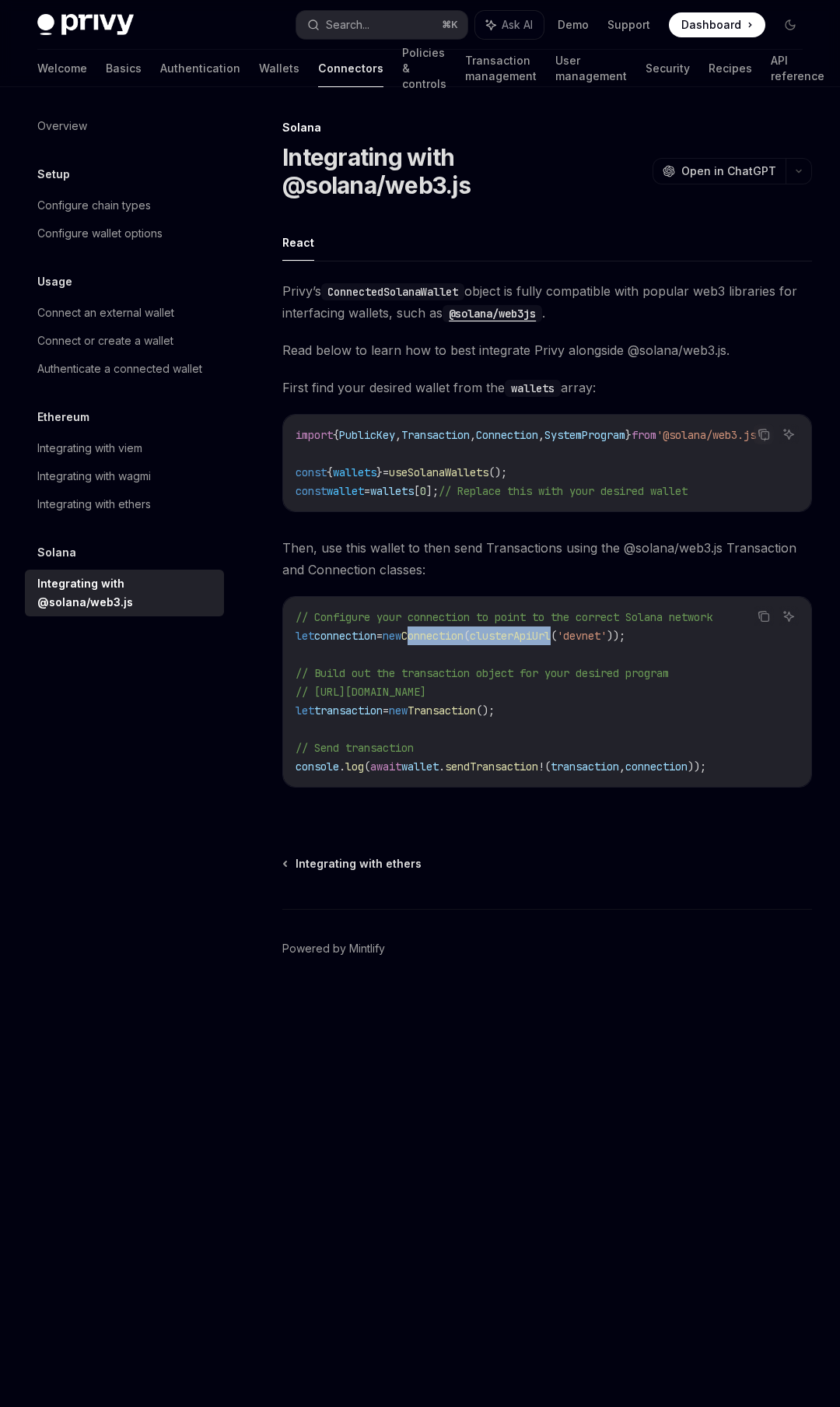
click at [526, 622] on code "// Configure your connection to point to the correct Solana network let connect…" at bounding box center [547, 691] width 504 height 168
click at [434, 671] on span "wallet" at bounding box center [420, 766] width 38 height 14
drag, startPoint x: 436, startPoint y: 744, endPoint x: 462, endPoint y: 744, distance: 26.0
click at [462, 671] on span "console . log ( await wallet . sendTransaction ! ( transaction , connection ));" at bounding box center [501, 766] width 411 height 14
click at [377, 671] on span "await" at bounding box center [386, 766] width 31 height 14
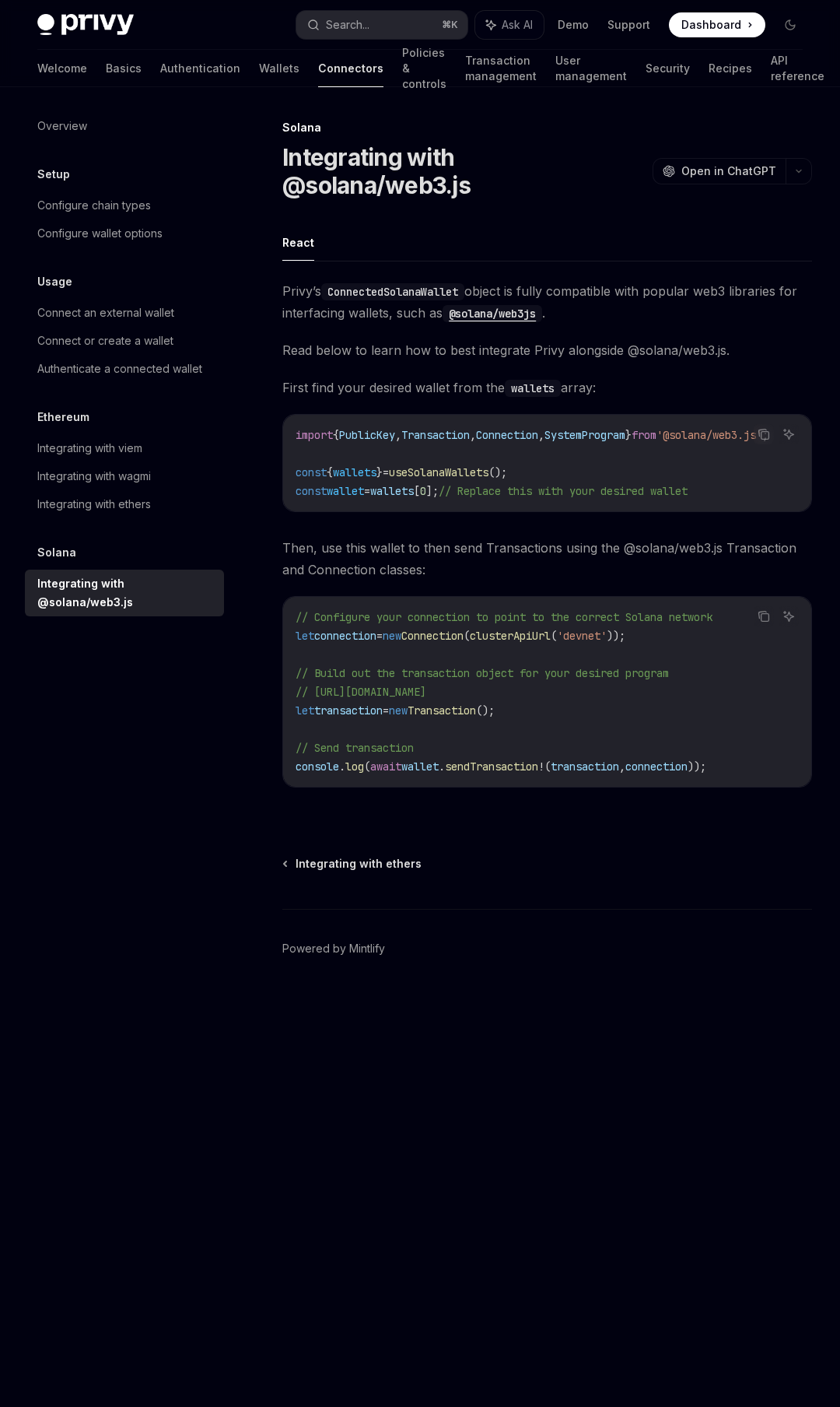
drag, startPoint x: 377, startPoint y: 741, endPoint x: 425, endPoint y: 735, distance: 48.4
click at [425, 671] on code "// Configure your connection to point to the correct Solana network let connect…" at bounding box center [547, 691] width 504 height 168
drag, startPoint x: 425, startPoint y: 735, endPoint x: 485, endPoint y: 739, distance: 60.1
click at [485, 671] on code "// Configure your connection to point to the correct Solana network let connect…" at bounding box center [547, 691] width 504 height 168
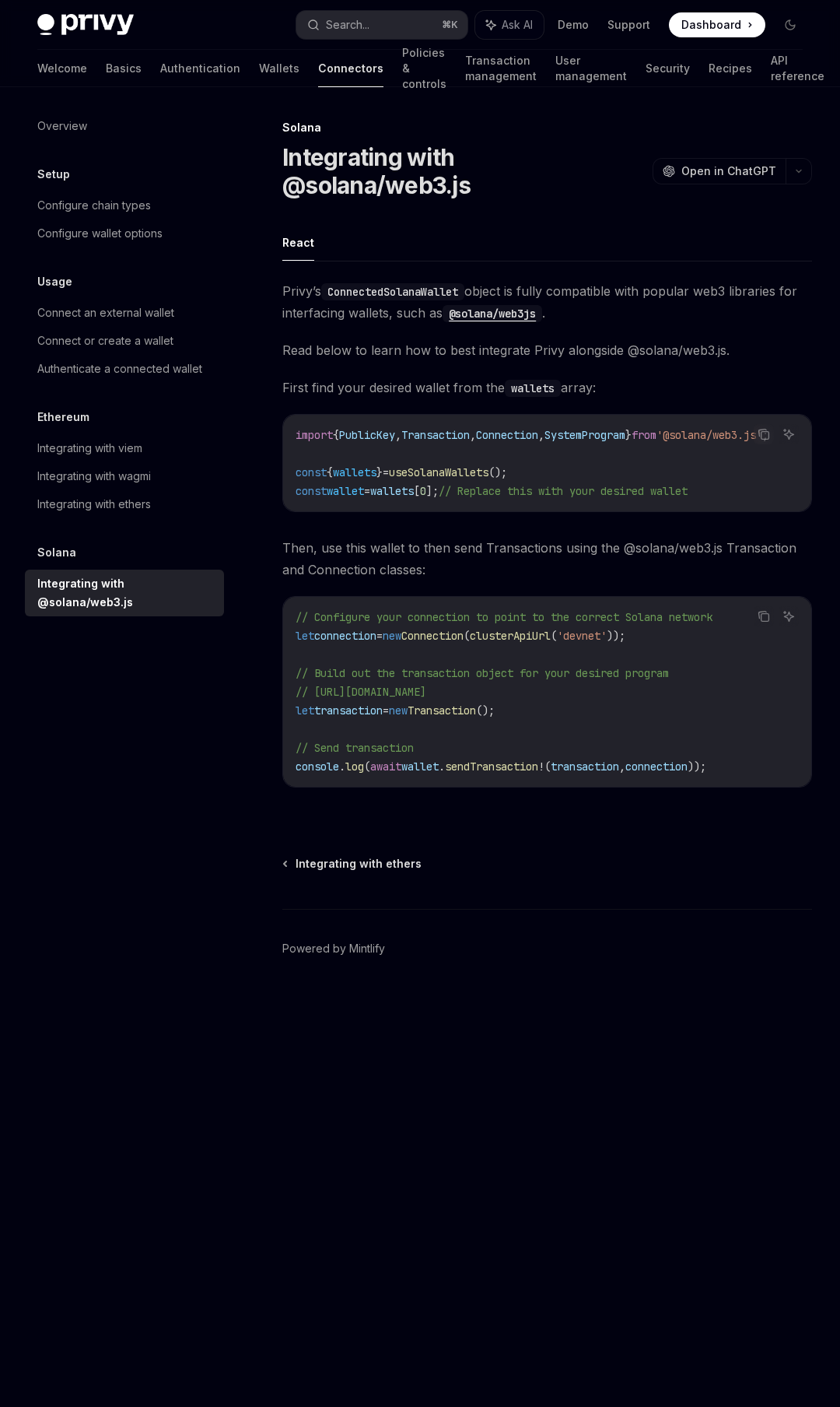
click at [383, 552] on span "Then, use this wallet to then send Transactions using the @solana/web3.js Trans…" at bounding box center [547, 559] width 530 height 43
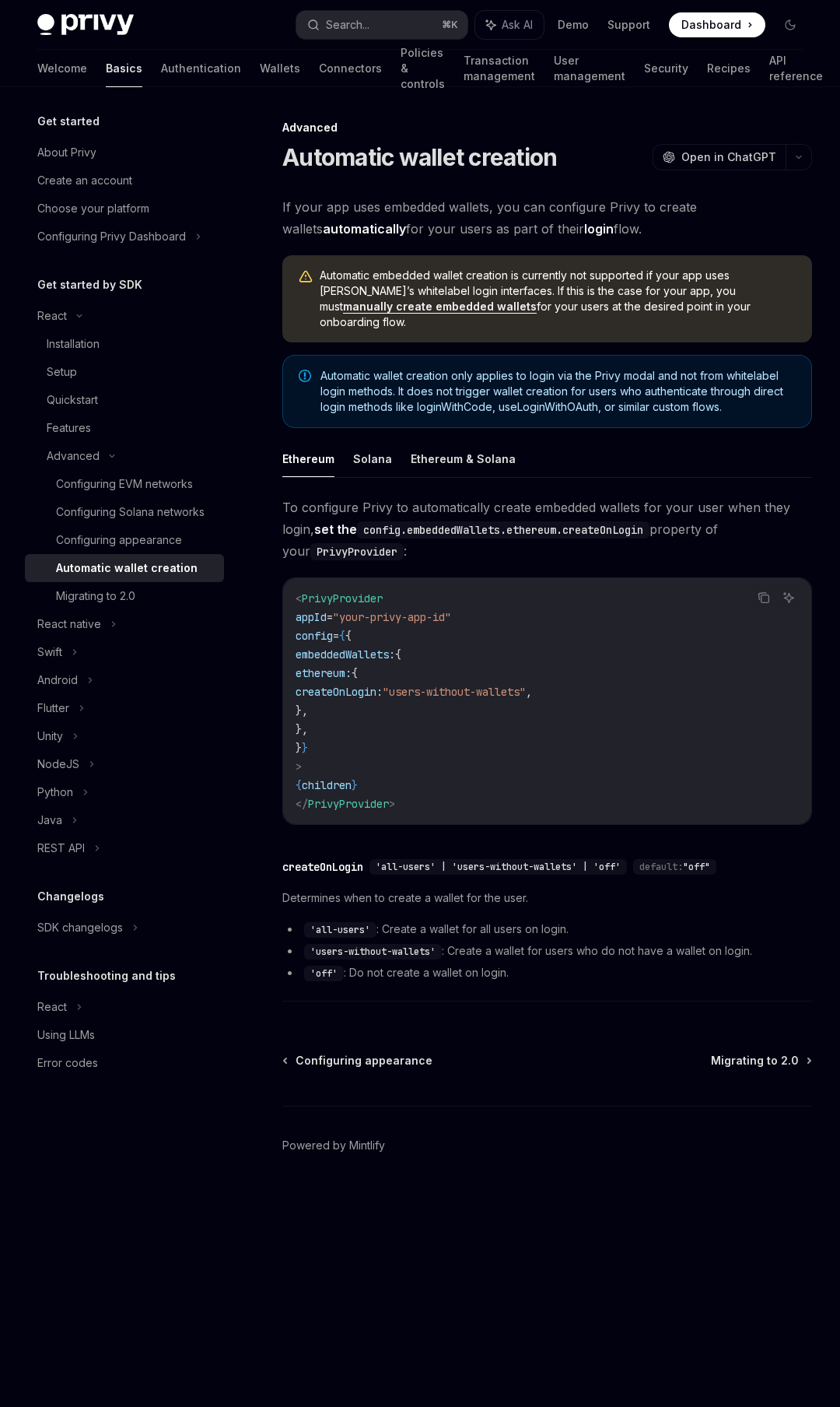
click at [396, 213] on span "If your app uses embedded wallets, you can configure Privy to create wallets au…" at bounding box center [547, 217] width 530 height 43
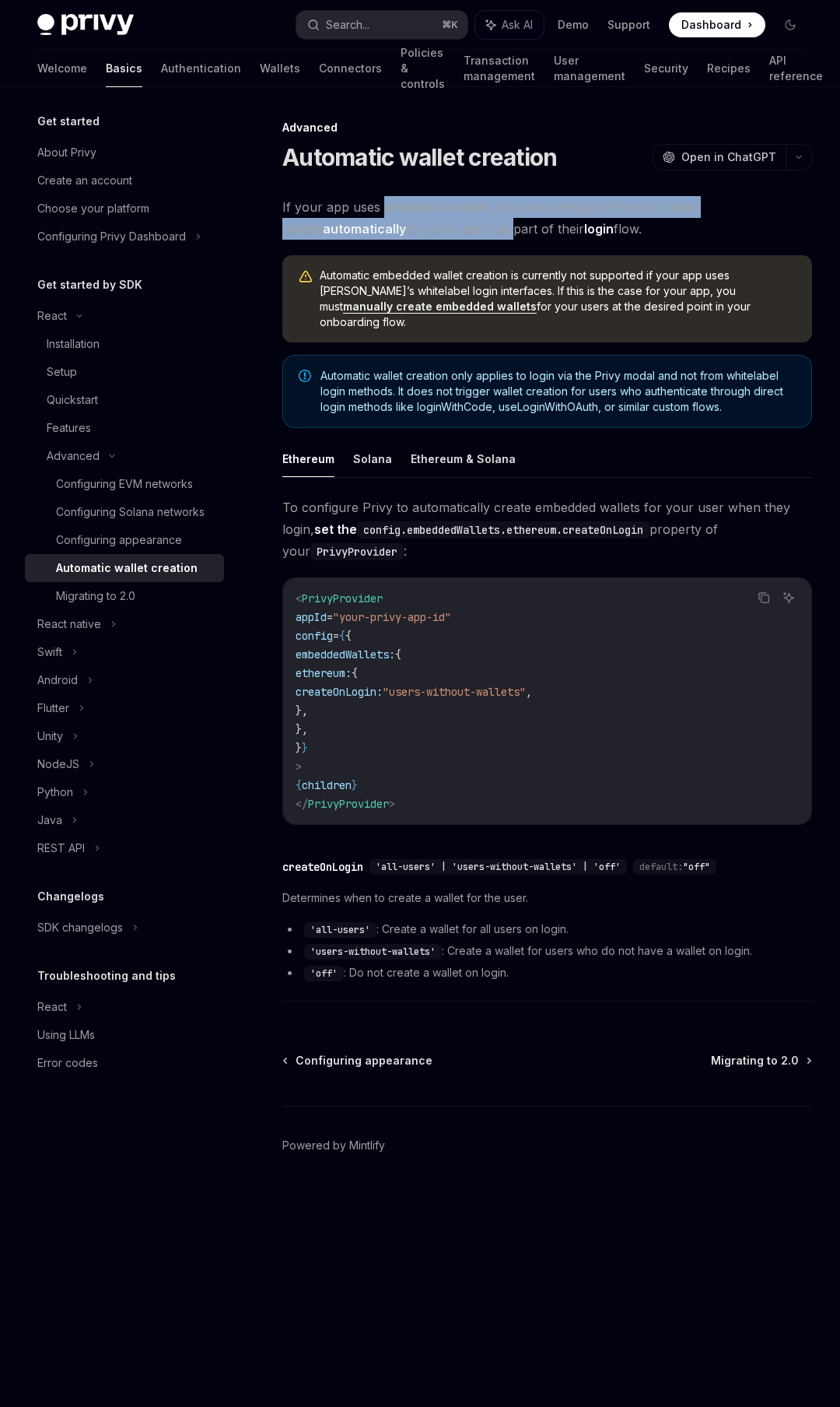
drag, startPoint x: 396, startPoint y: 213, endPoint x: 456, endPoint y: 231, distance: 62.6
click at [456, 231] on span "If your app uses embedded wallets, you can configure Privy to create wallets au…" at bounding box center [547, 217] width 530 height 43
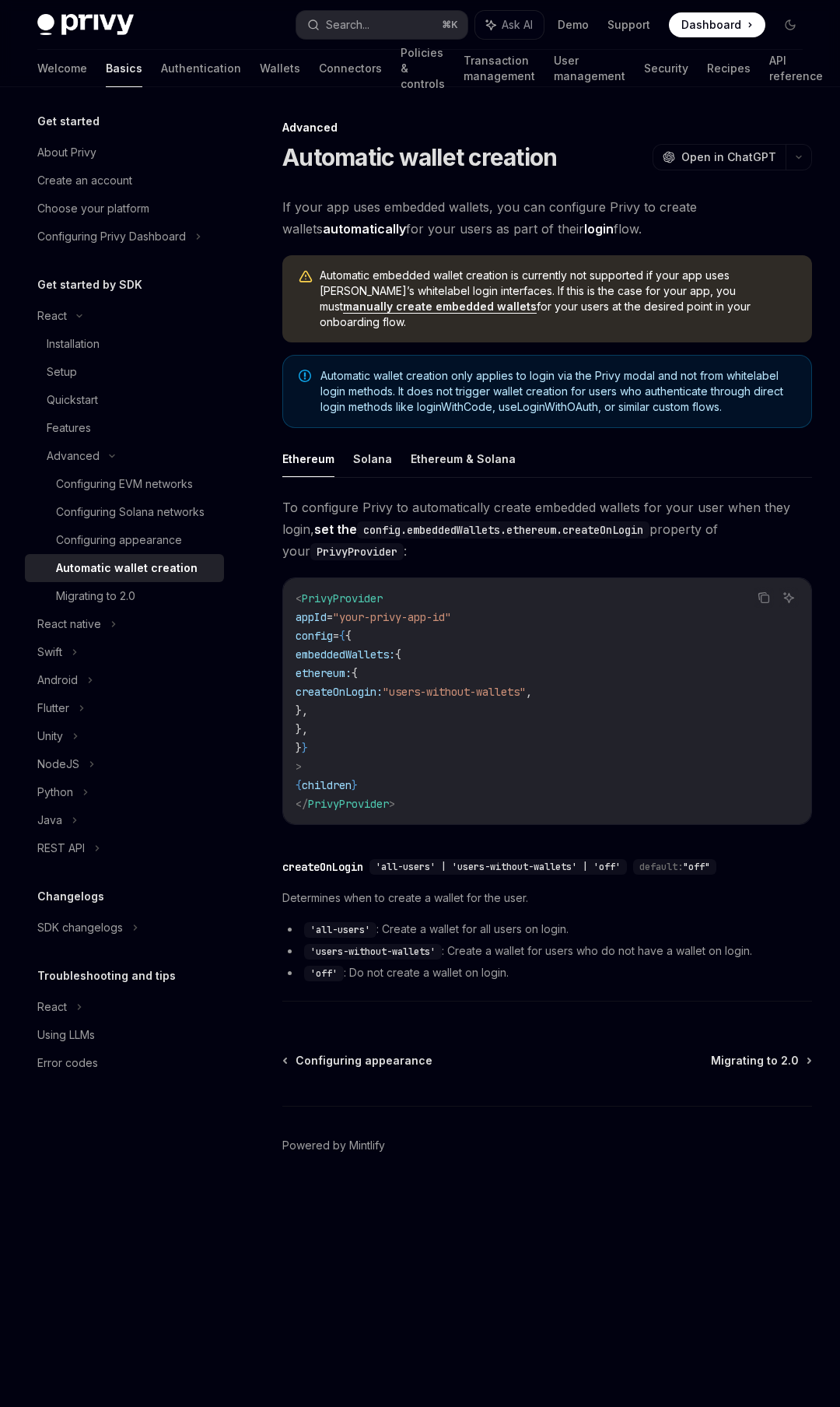
click at [463, 284] on span "Automatic embedded wallet creation is currently not supported if your app uses …" at bounding box center [558, 299] width 477 height 62
drag, startPoint x: 463, startPoint y: 284, endPoint x: 490, endPoint y: 278, distance: 27.7
click at [490, 278] on span "Automatic embedded wallet creation is currently not supported if your app uses …" at bounding box center [558, 299] width 477 height 62
click at [490, 278] on span "Automatic embedded wallet creation is currently not supported if your app uses …" at bounding box center [558, 299] width 477 height 62
drag, startPoint x: 490, startPoint y: 278, endPoint x: 477, endPoint y: 283, distance: 13.9
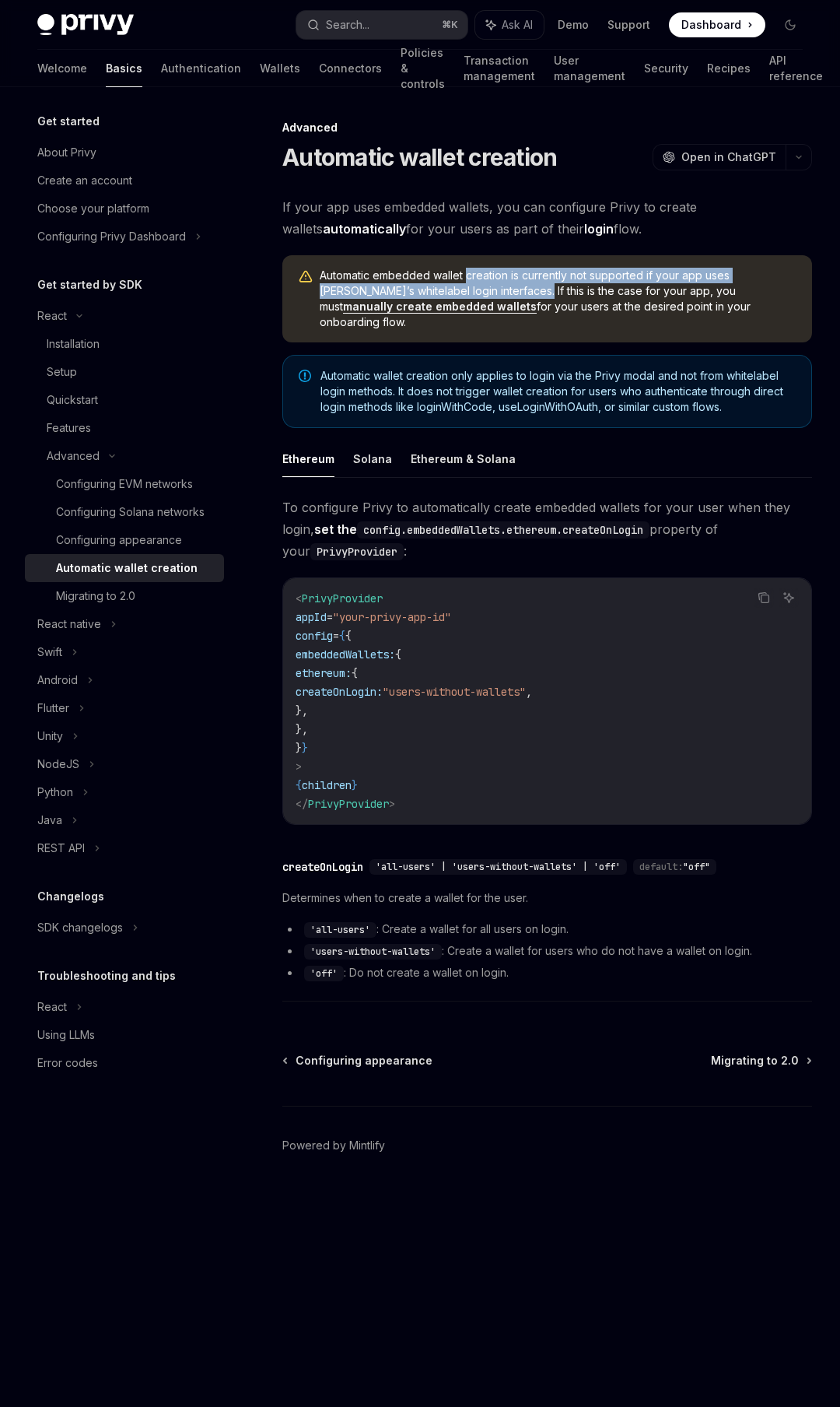
click at [477, 283] on span "Automatic embedded wallet creation is currently not supported if your app uses …" at bounding box center [558, 299] width 477 height 62
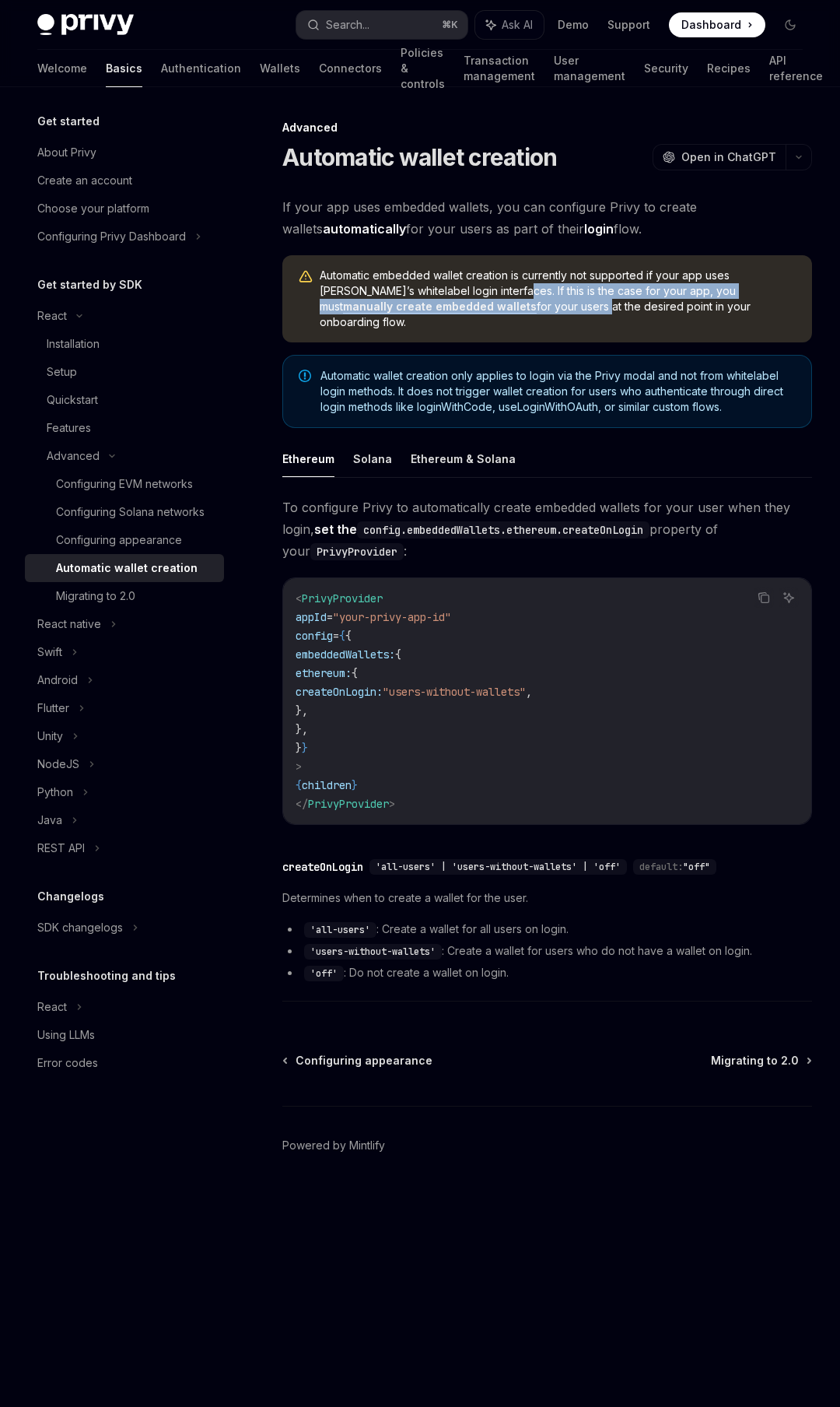
drag, startPoint x: 477, startPoint y: 283, endPoint x: 487, endPoint y: 307, distance: 26.0
click at [487, 307] on span "Automatic embedded wallet creation is currently not supported if your app uses …" at bounding box center [558, 299] width 477 height 62
click at [528, 368] on span "Automatic wallet creation only applies to login via the Privy modal and not fro…" at bounding box center [558, 391] width 476 height 47
drag, startPoint x: 528, startPoint y: 368, endPoint x: 520, endPoint y: 368, distance: 8.0
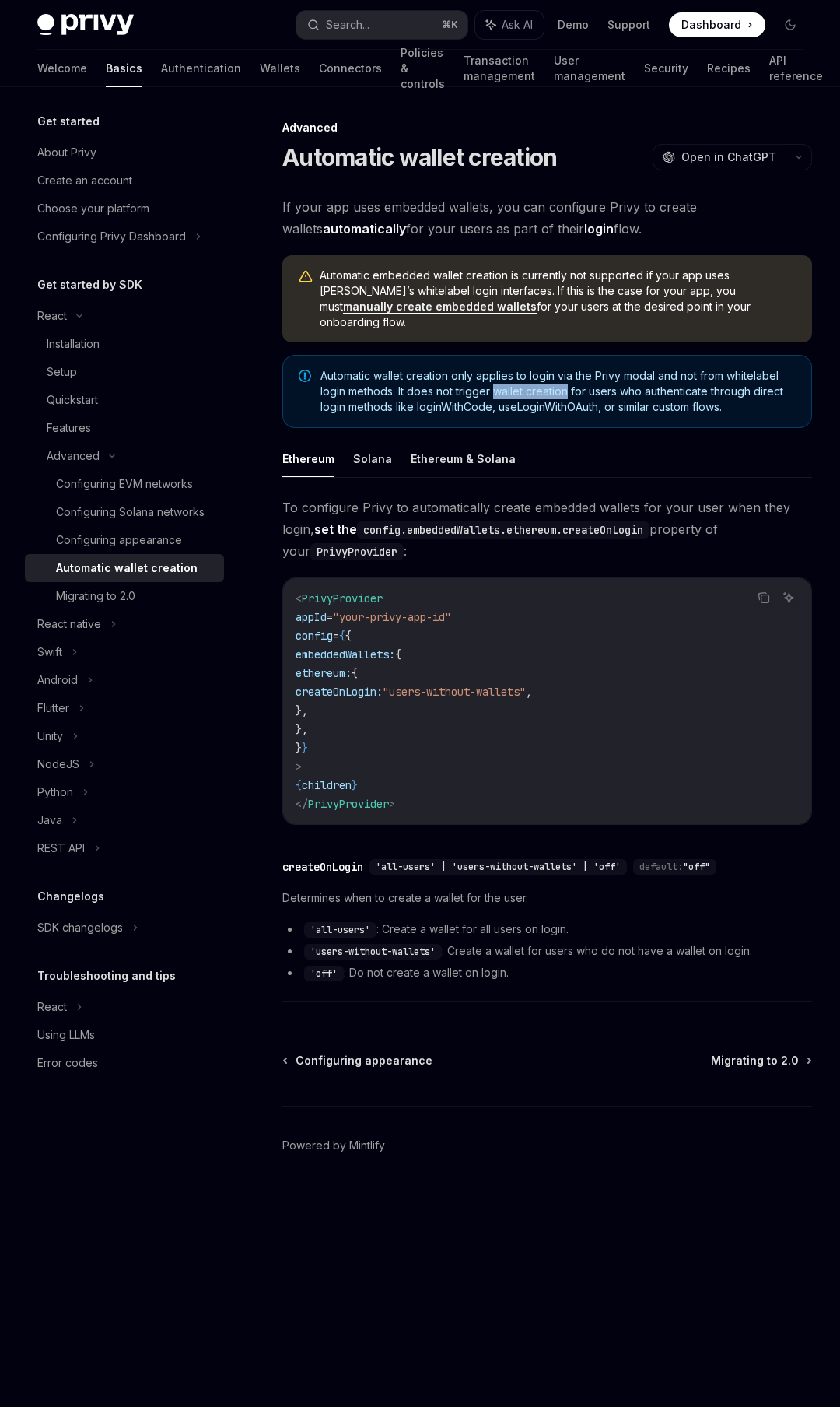
click at [520, 368] on span "Automatic wallet creation only applies to login via the Privy modal and not fro…" at bounding box center [558, 391] width 476 height 47
click at [626, 383] on span "Automatic wallet creation only applies to login via the Privy modal and not fro…" at bounding box center [558, 391] width 476 height 47
drag, startPoint x: 626, startPoint y: 383, endPoint x: 558, endPoint y: 375, distance: 68.5
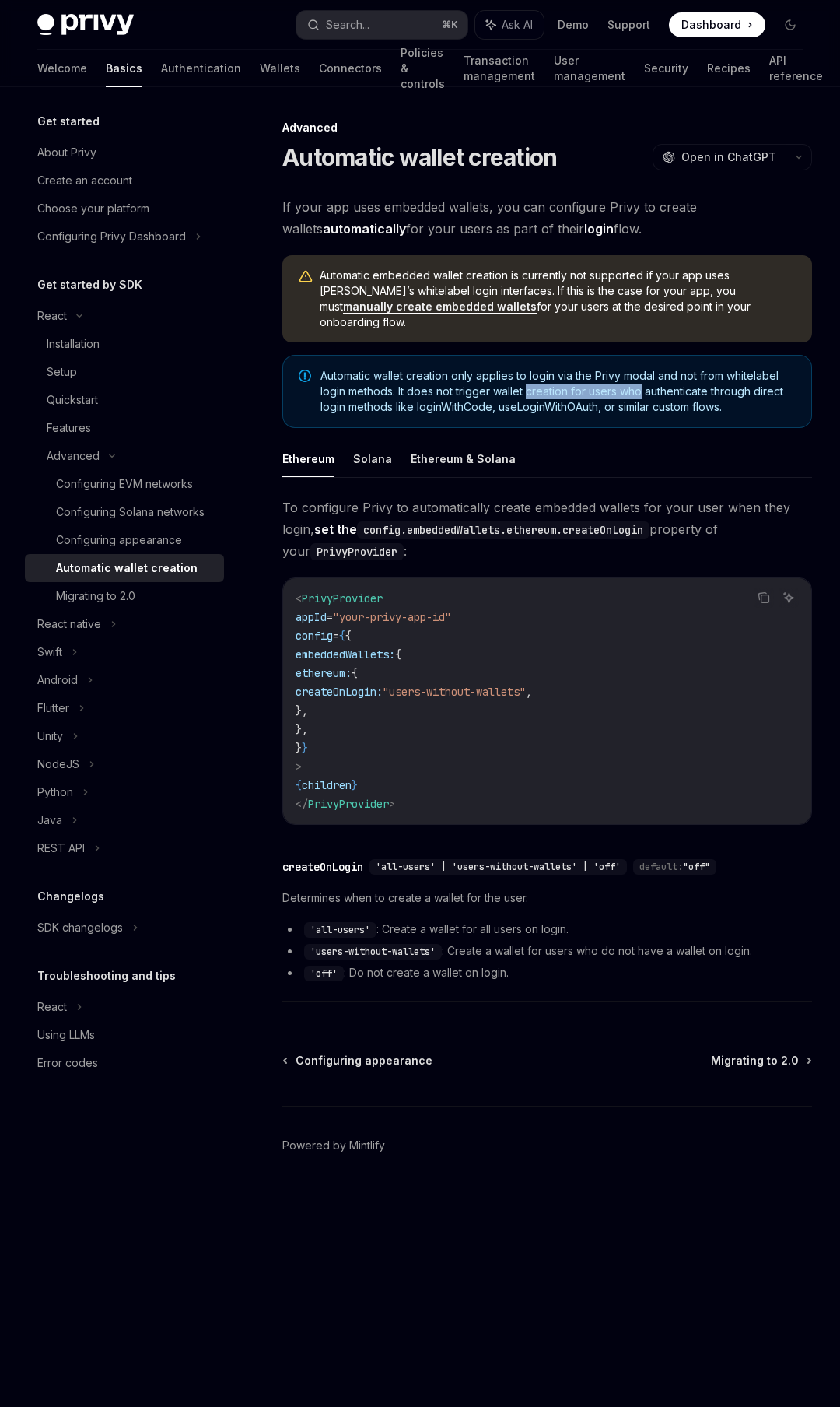
click at [558, 375] on span "Automatic wallet creation only applies to login via the Privy modal and not fro…" at bounding box center [558, 391] width 476 height 47
click at [373, 443] on button "Solana" at bounding box center [373, 459] width 39 height 37
type textarea "*"
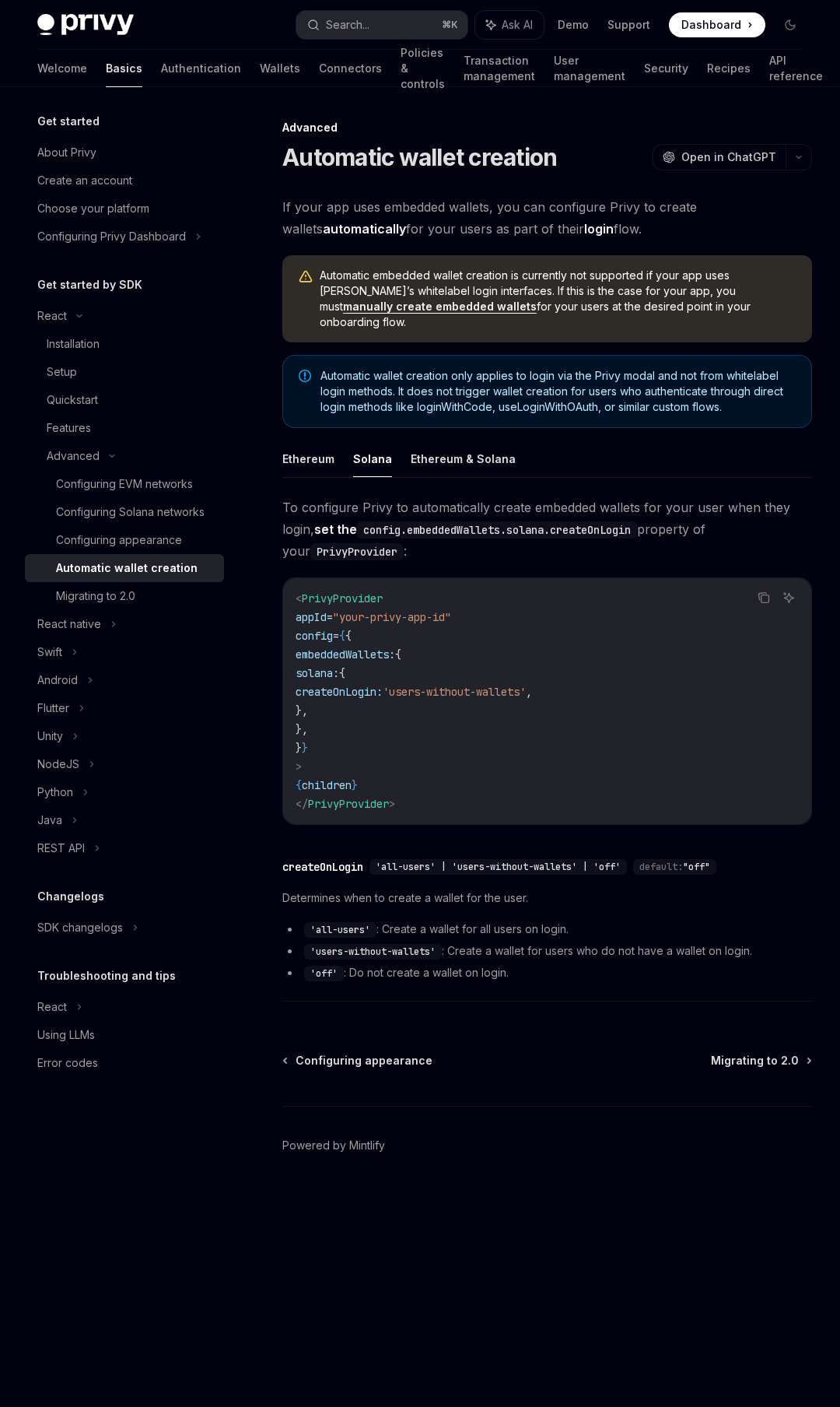
click at [482, 496] on span "To configure Privy to automatically create embedded wallets for your user when …" at bounding box center [547, 529] width 530 height 66
drag, startPoint x: 482, startPoint y: 486, endPoint x: 540, endPoint y: 495, distance: 58.7
click at [540, 496] on span "To configure Privy to automatically create embedded wallets for your user when …" at bounding box center [547, 529] width 530 height 66
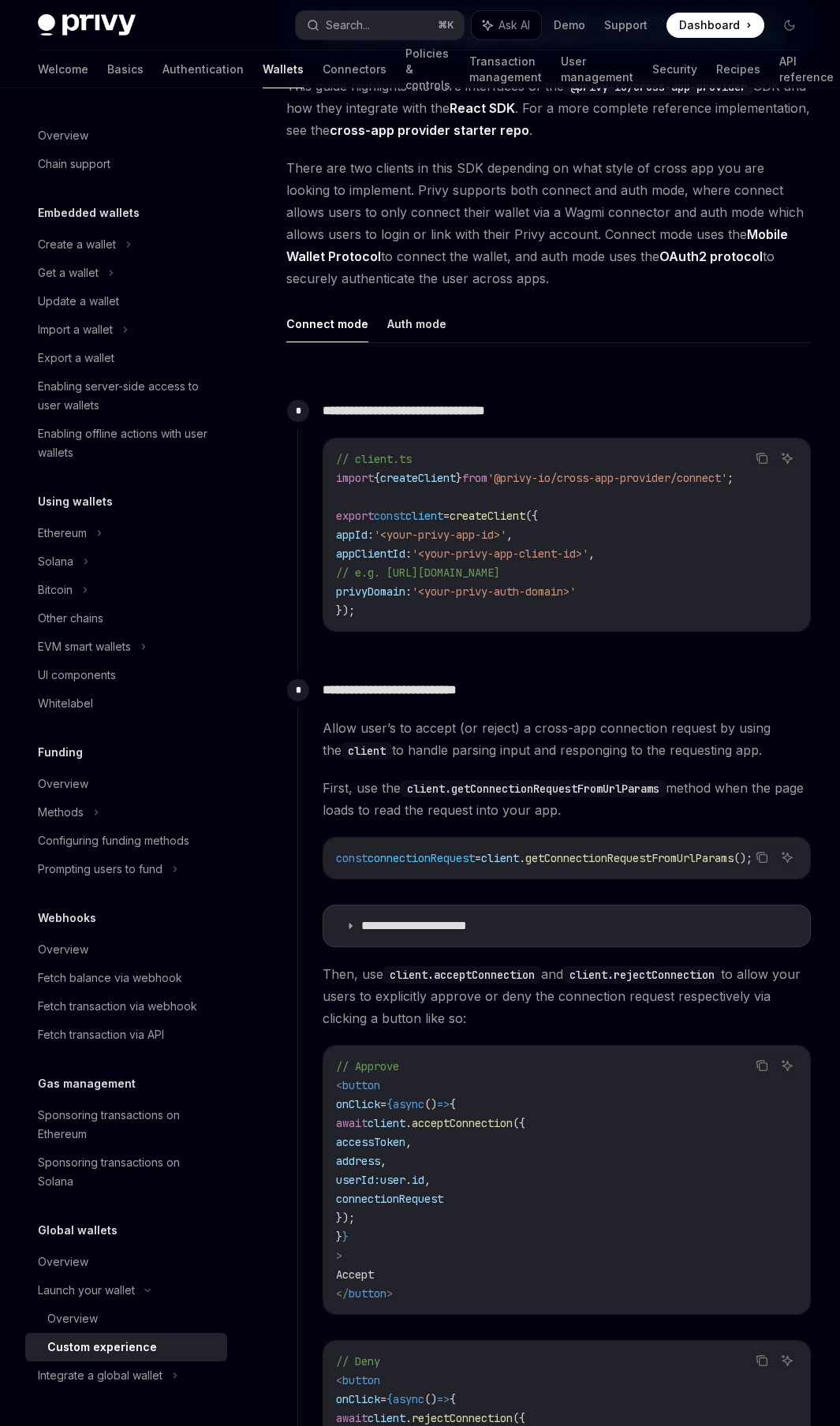
scroll to position [400, 0]
drag, startPoint x: 489, startPoint y: 881, endPoint x: 516, endPoint y: 883, distance: 27.1
click at [515, 877] on div "const connectionRequest = client . getConnectionRequestFromUrlParams ();" at bounding box center [567, 856] width 486 height 41
click at [530, 877] on div "const connectionRequest = client . getConnectionRequestFromUrlParams ();" at bounding box center [567, 856] width 486 height 41
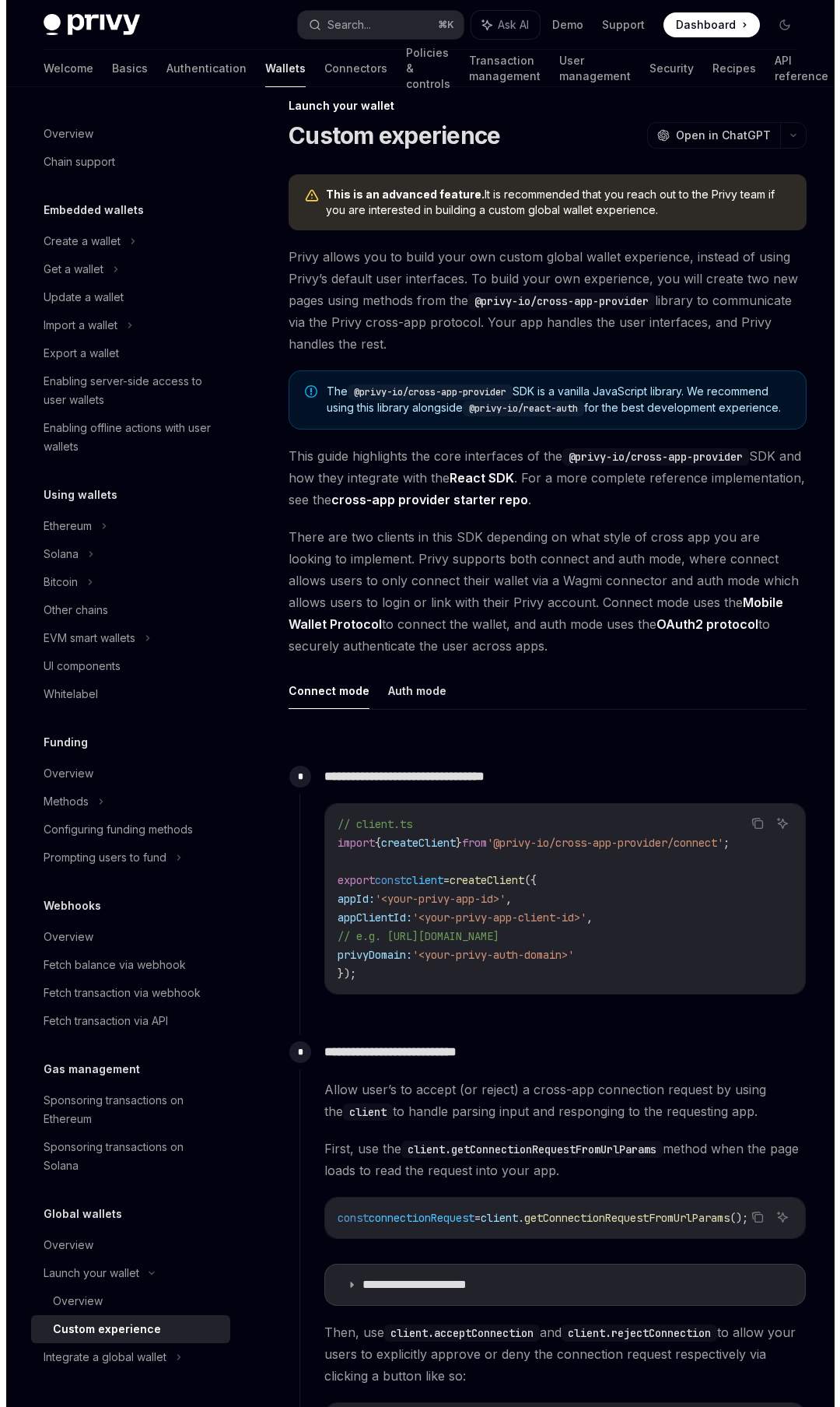
scroll to position [0, 0]
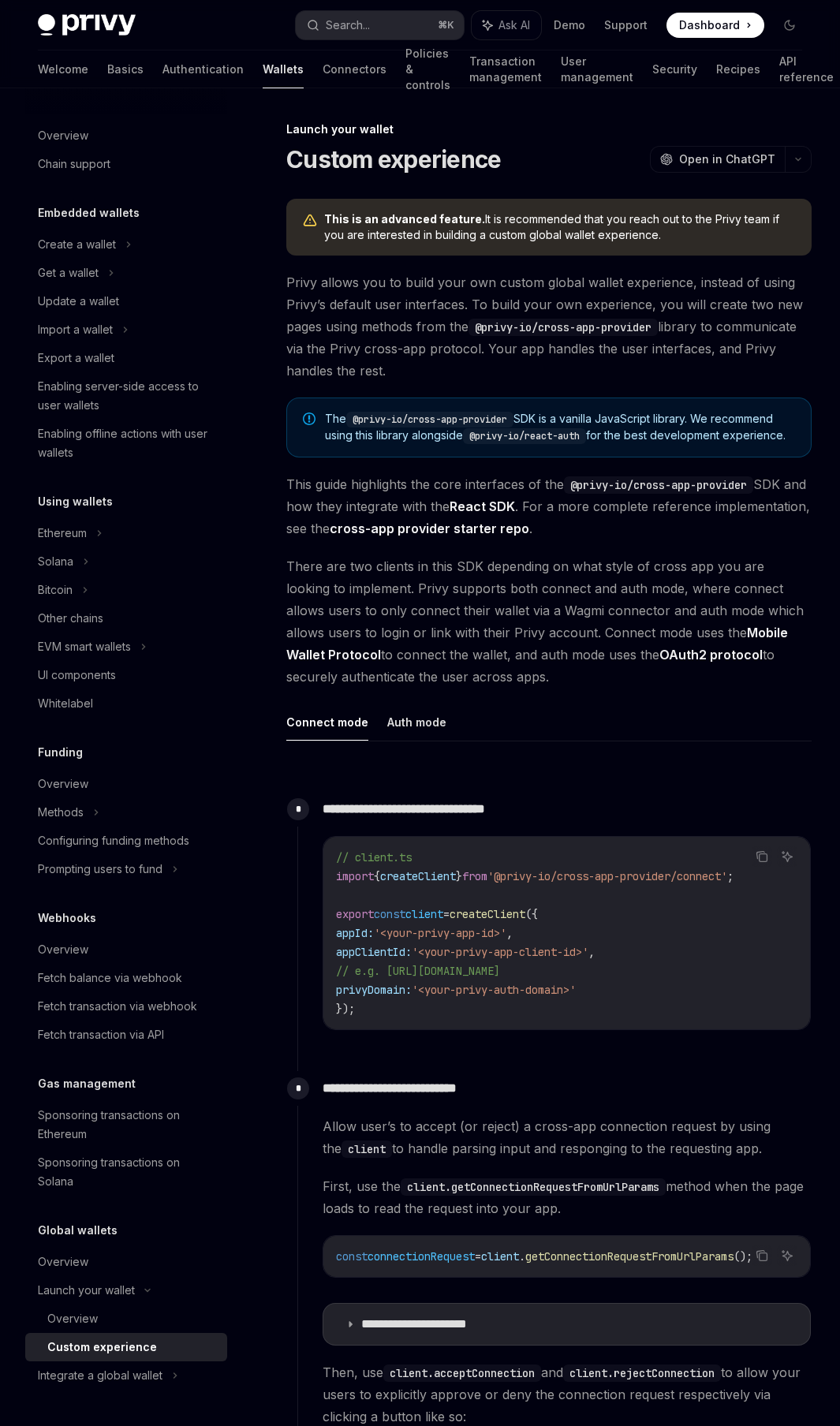
click at [74, 207] on h5 "Embedded wallets" at bounding box center [89, 212] width 102 height 19
click at [85, 172] on div "Chain support" at bounding box center [74, 164] width 72 height 19
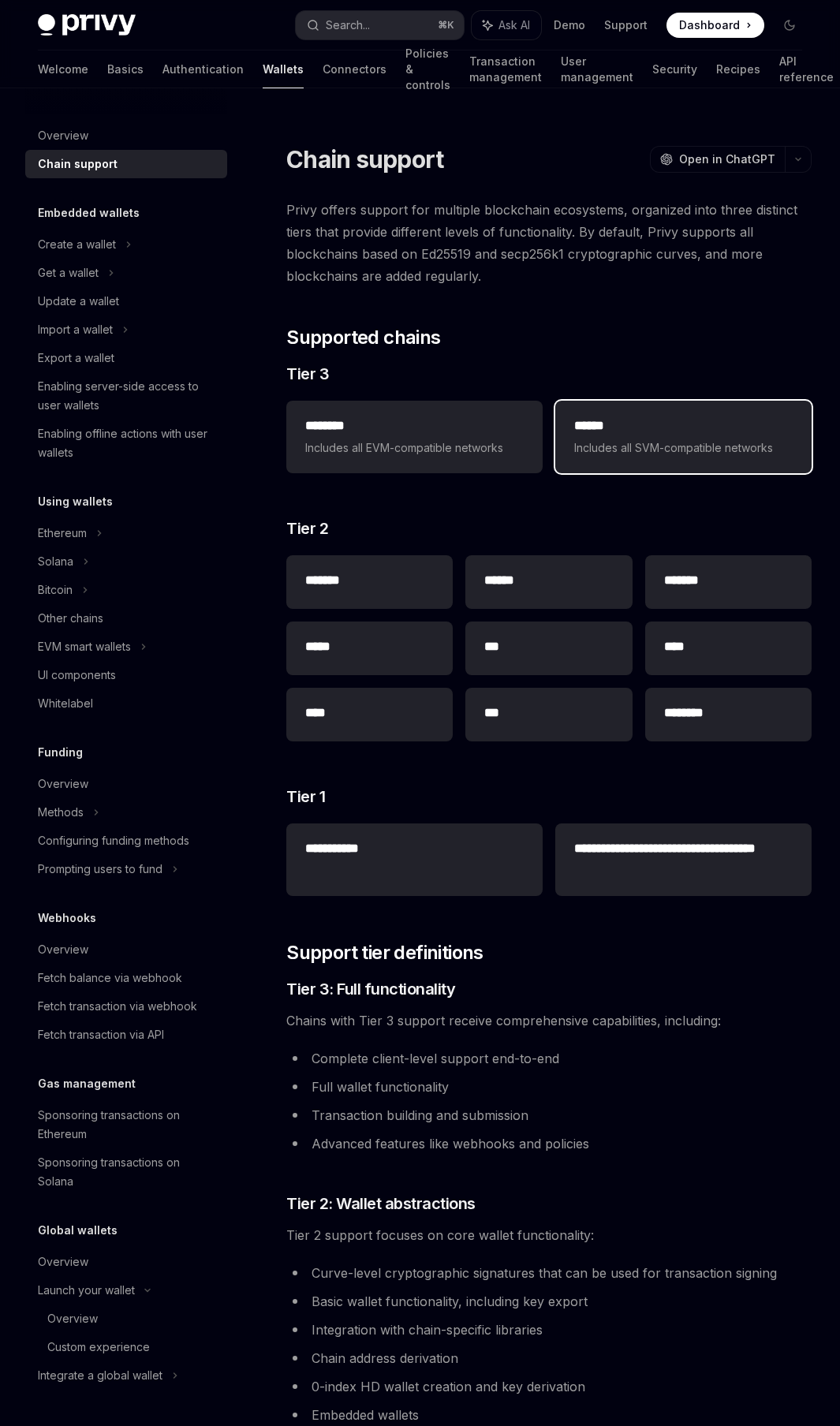
click at [685, 450] on span "Includes all SVM-compatible networks" at bounding box center [683, 447] width 218 height 19
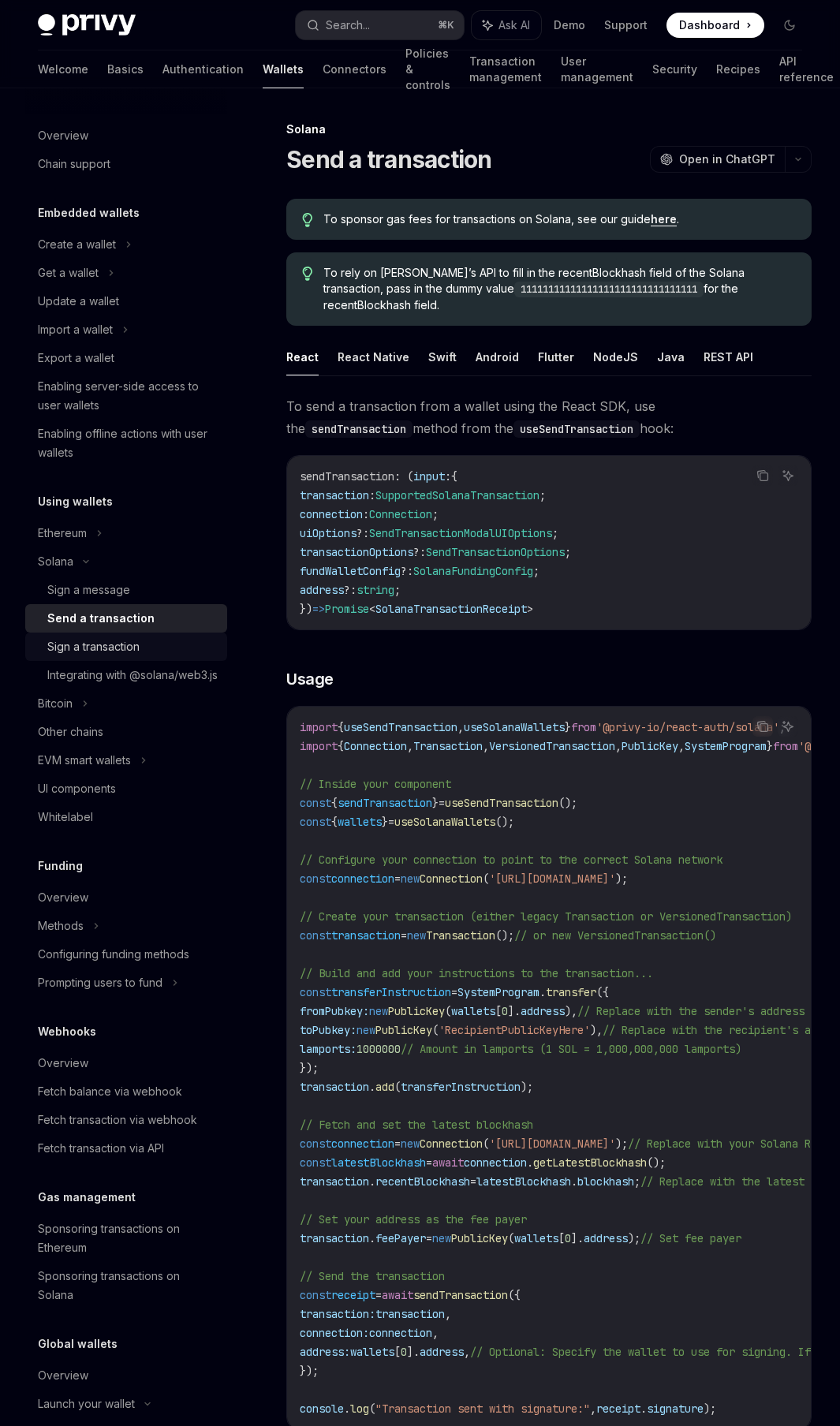
click at [73, 659] on link "Sign a transaction" at bounding box center [125, 647] width 202 height 28
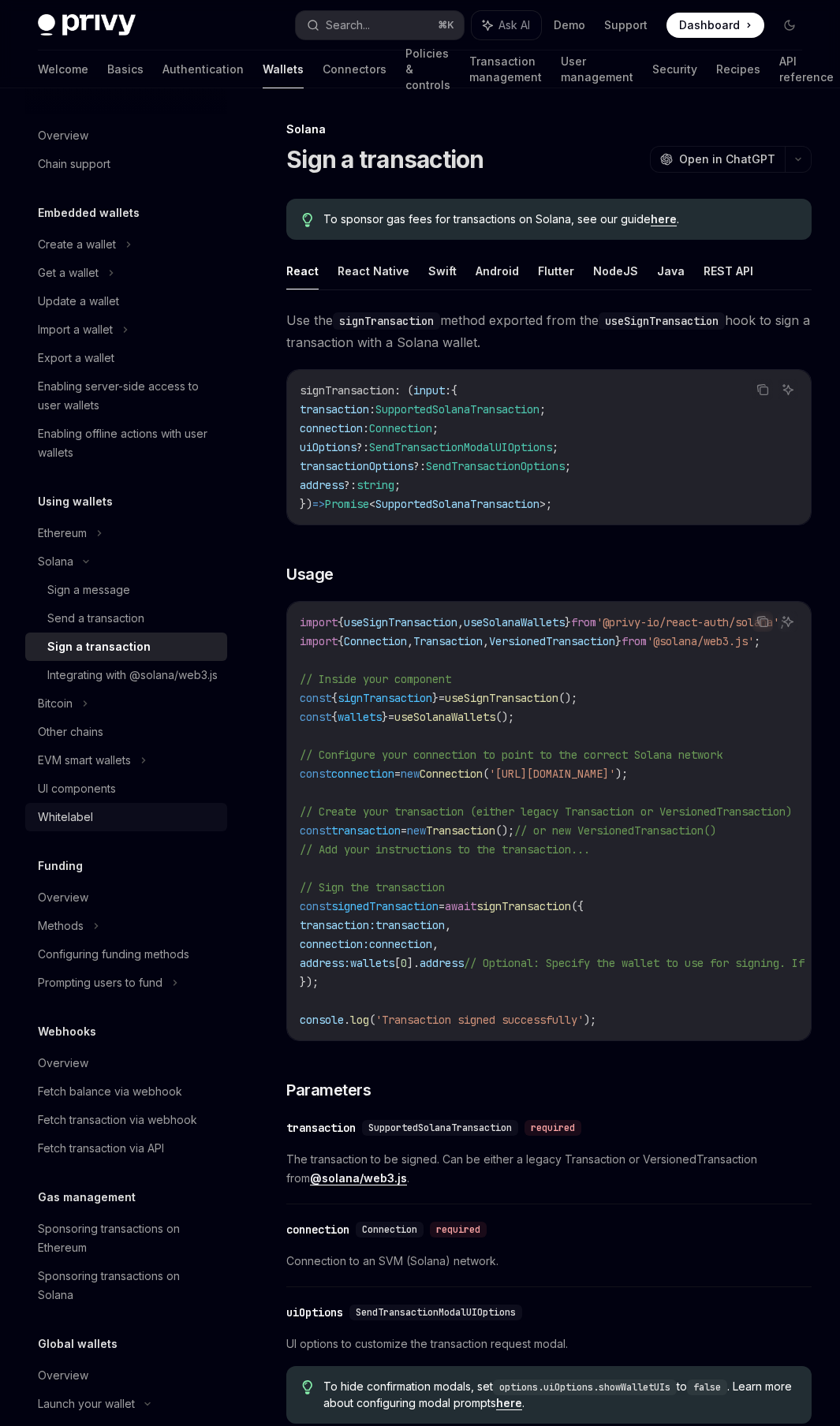
click at [103, 832] on link "Whitelabel" at bounding box center [125, 817] width 202 height 28
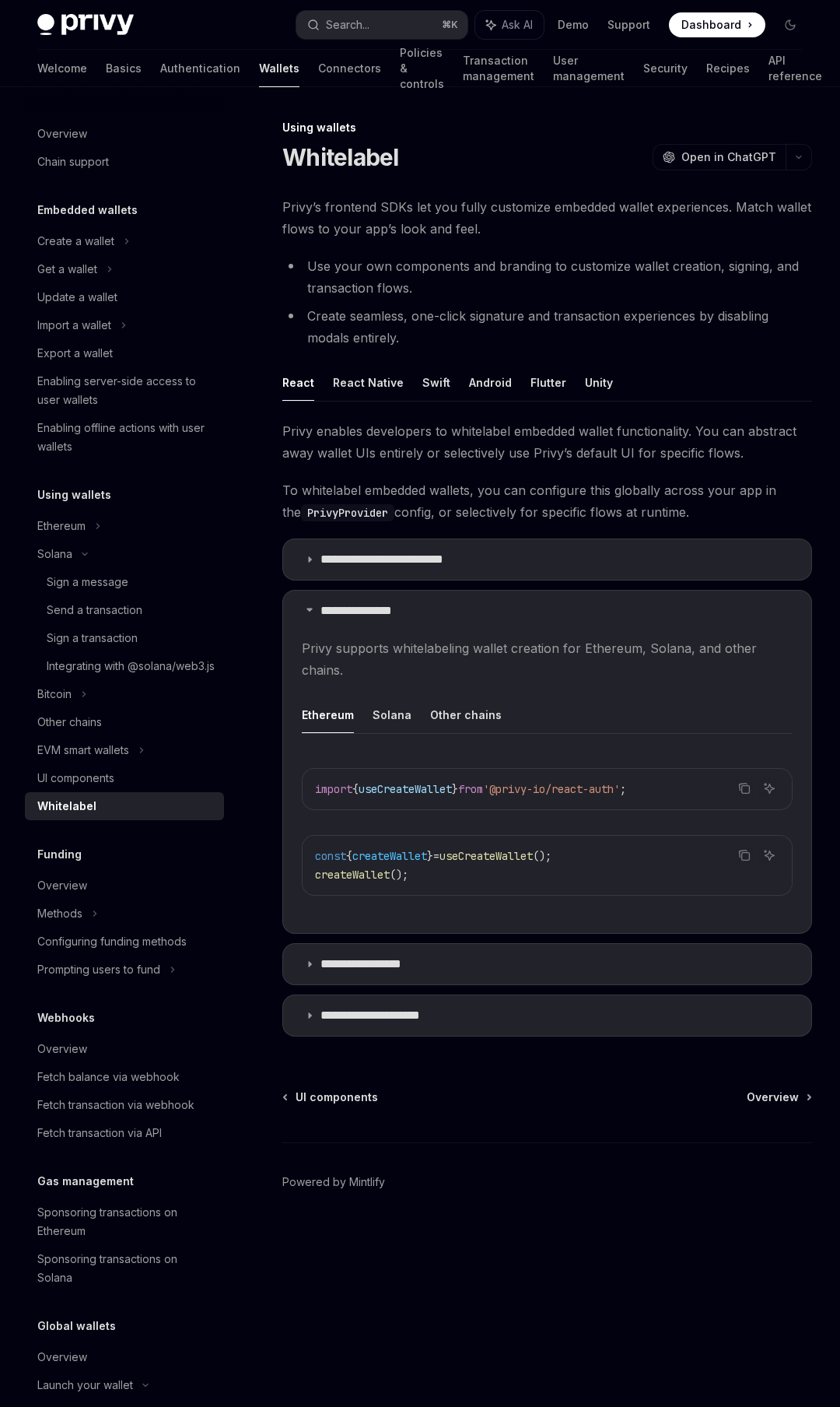
click at [373, 326] on li "Create seamless, one-click signature and transaction experiences by disabling m…" at bounding box center [547, 327] width 530 height 43
click at [391, 321] on li "Create seamless, one-click signature and transaction experiences by disabling m…" at bounding box center [547, 327] width 530 height 43
drag, startPoint x: 391, startPoint y: 321, endPoint x: 415, endPoint y: 320, distance: 24.0
click at [415, 320] on li "Create seamless, one-click signature and transaction experiences by disabling m…" at bounding box center [547, 327] width 530 height 43
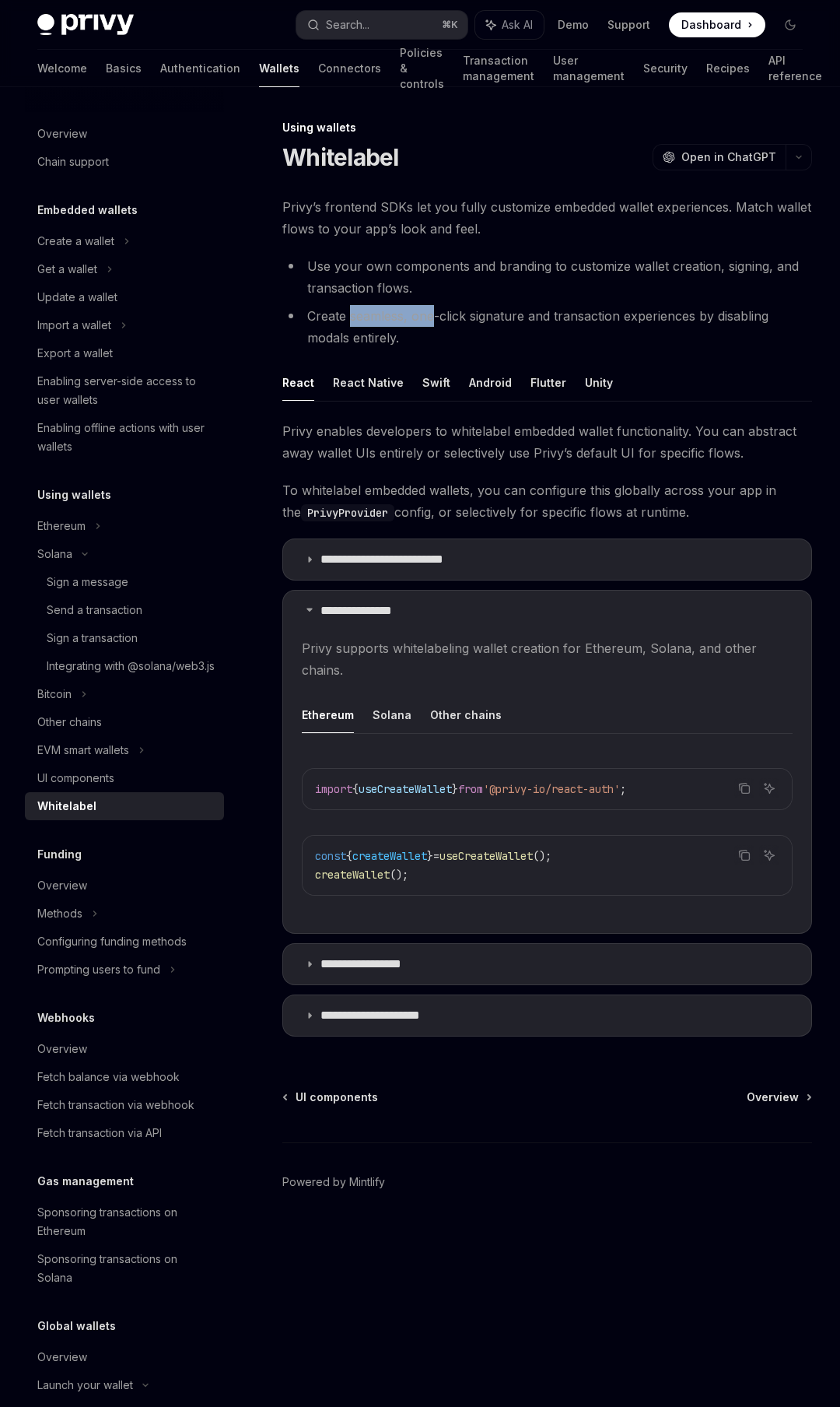
click at [415, 320] on li "Create seamless, one-click signature and transaction experiences by disabling m…" at bounding box center [547, 327] width 530 height 43
drag, startPoint x: 415, startPoint y: 320, endPoint x: 482, endPoint y: 319, distance: 67.0
click at [482, 319] on li "Create seamless, one-click signature and transaction experiences by disabling m…" at bounding box center [547, 327] width 530 height 43
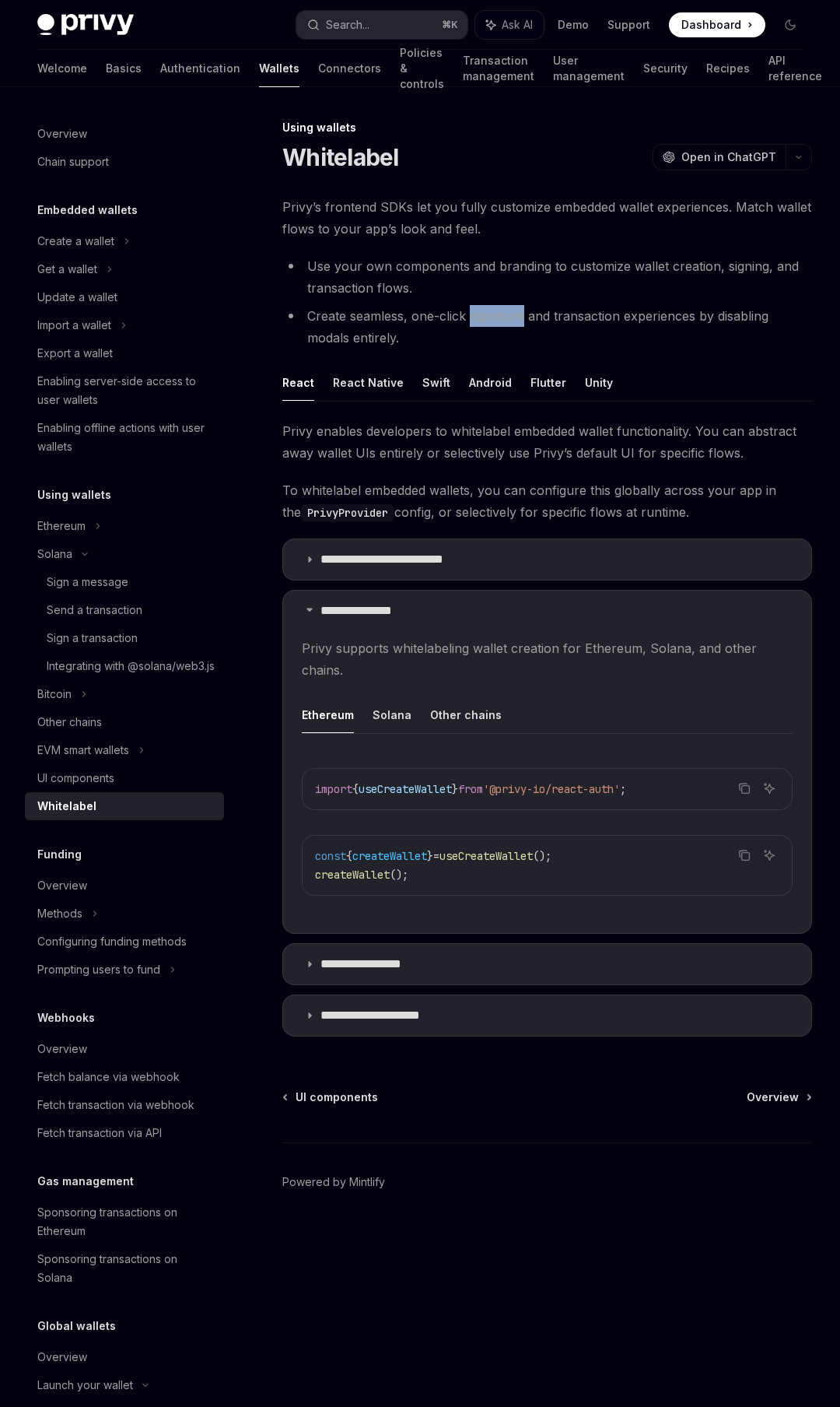
click at [481, 321] on li "Create seamless, one-click signature and transaction experiences by disabling m…" at bounding box center [547, 327] width 530 height 43
click at [479, 322] on li "Create seamless, one-click signature and transaction experiences by disabling m…" at bounding box center [547, 327] width 530 height 43
click at [372, 380] on button "React Native" at bounding box center [368, 382] width 70 height 37
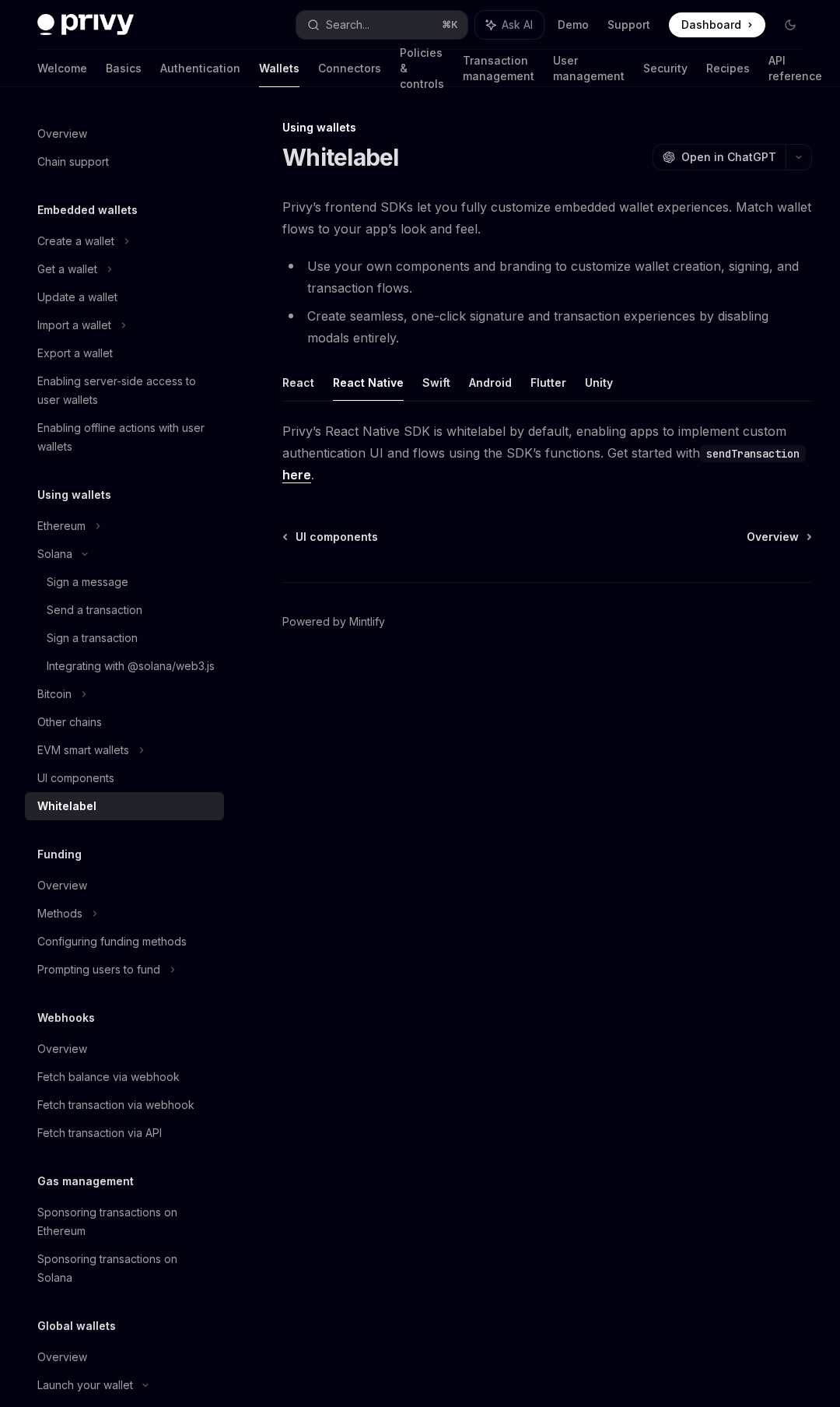
click at [374, 431] on span "Privy’s React Native SDK is whitelabel by default, enabling apps to implement c…" at bounding box center [547, 453] width 530 height 66
drag, startPoint x: 374, startPoint y: 431, endPoint x: 458, endPoint y: 423, distance: 84.4
click at [458, 423] on span "Privy’s React Native SDK is whitelabel by default, enabling apps to implement c…" at bounding box center [547, 453] width 530 height 66
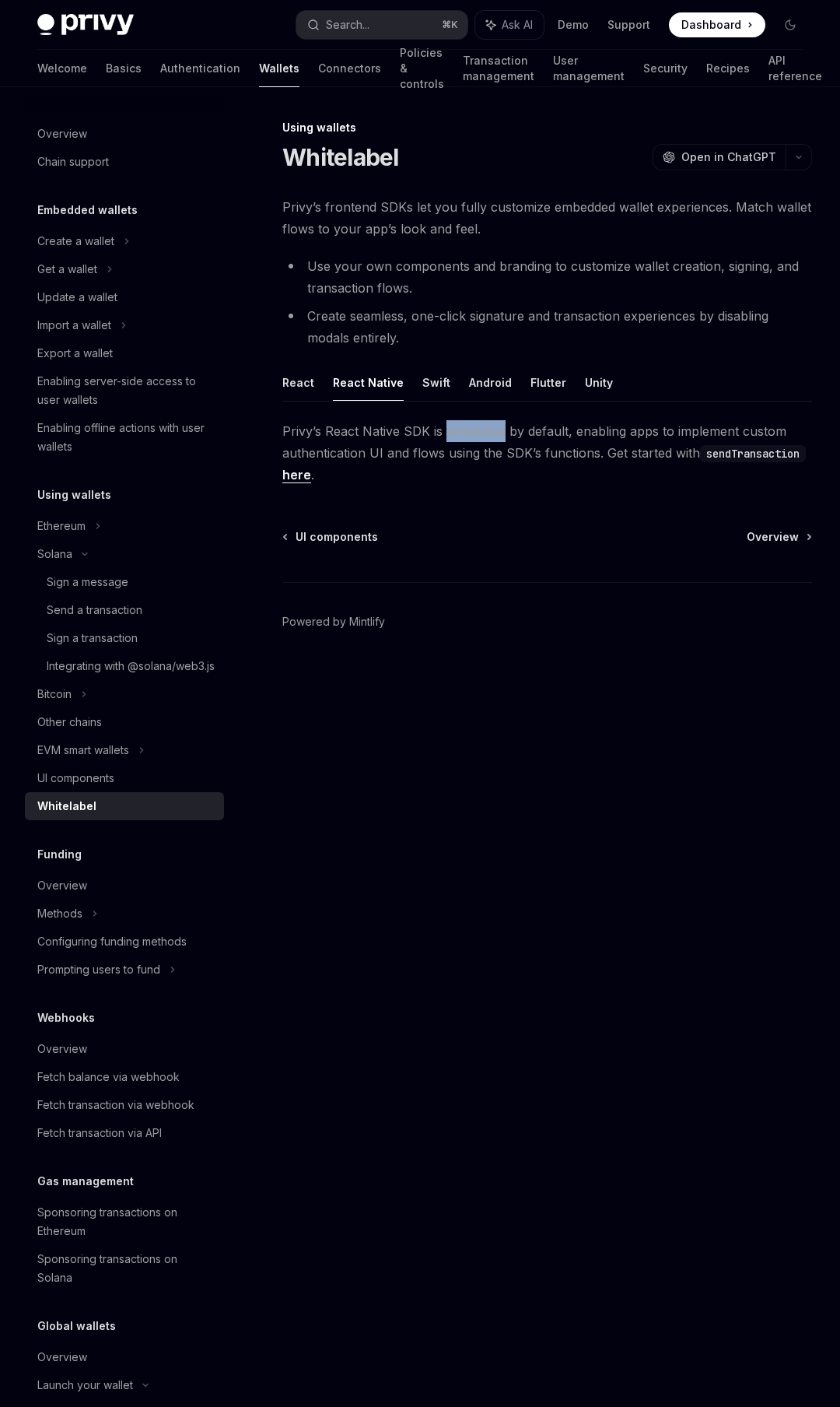
click at [458, 423] on span "Privy’s React Native SDK is whitelabel by default, enabling apps to implement c…" at bounding box center [547, 453] width 530 height 66
drag, startPoint x: 458, startPoint y: 423, endPoint x: 286, endPoint y: 424, distance: 172.0
click at [286, 424] on span "Privy’s React Native SDK is whitelabel by default, enabling apps to implement c…" at bounding box center [547, 453] width 530 height 66
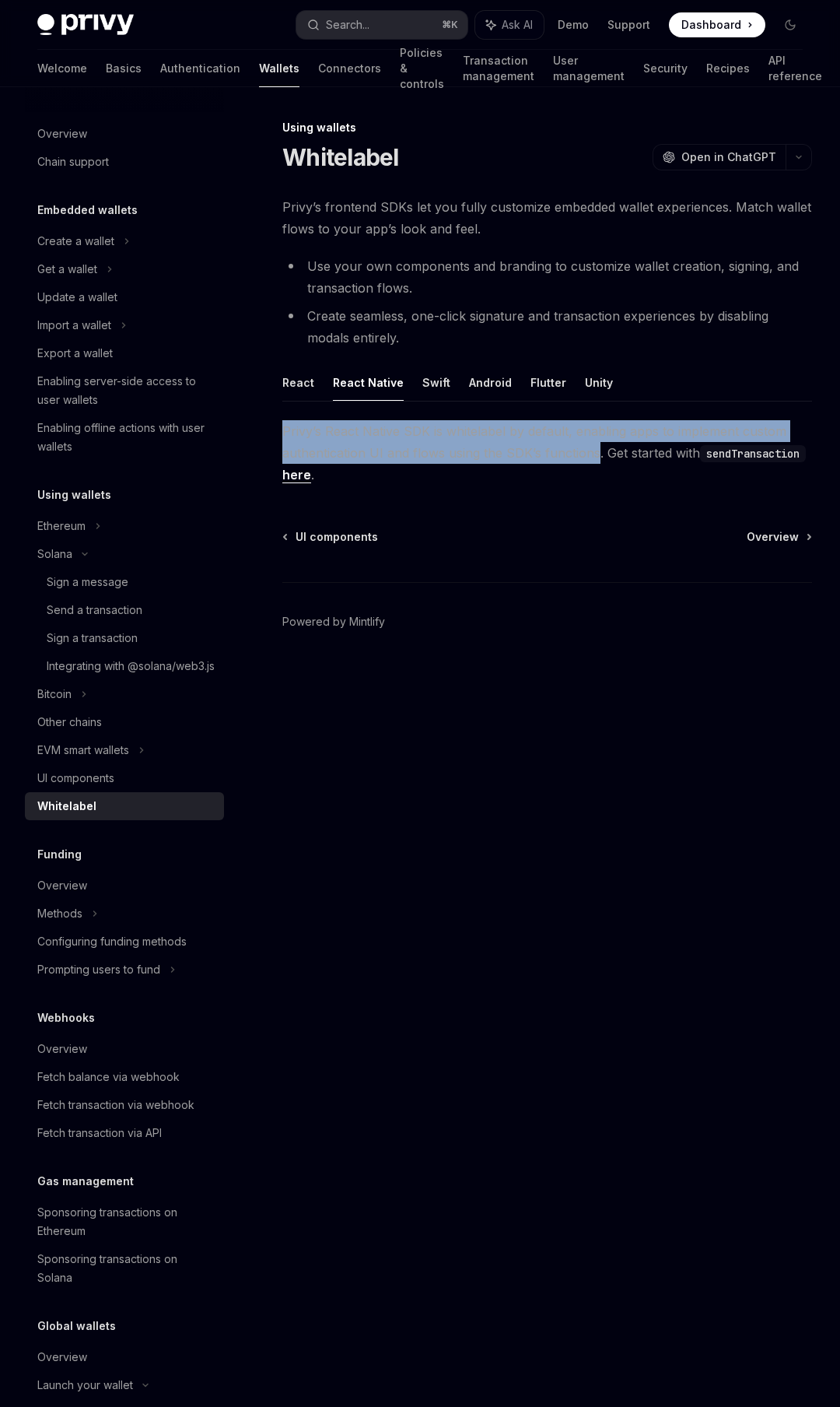
drag, startPoint x: 286, startPoint y: 424, endPoint x: 549, endPoint y: 449, distance: 264.2
click at [549, 449] on span "Privy’s React Native SDK is whitelabel by default, enabling apps to implement c…" at bounding box center [547, 453] width 530 height 66
click at [309, 384] on button "React" at bounding box center [298, 382] width 32 height 37
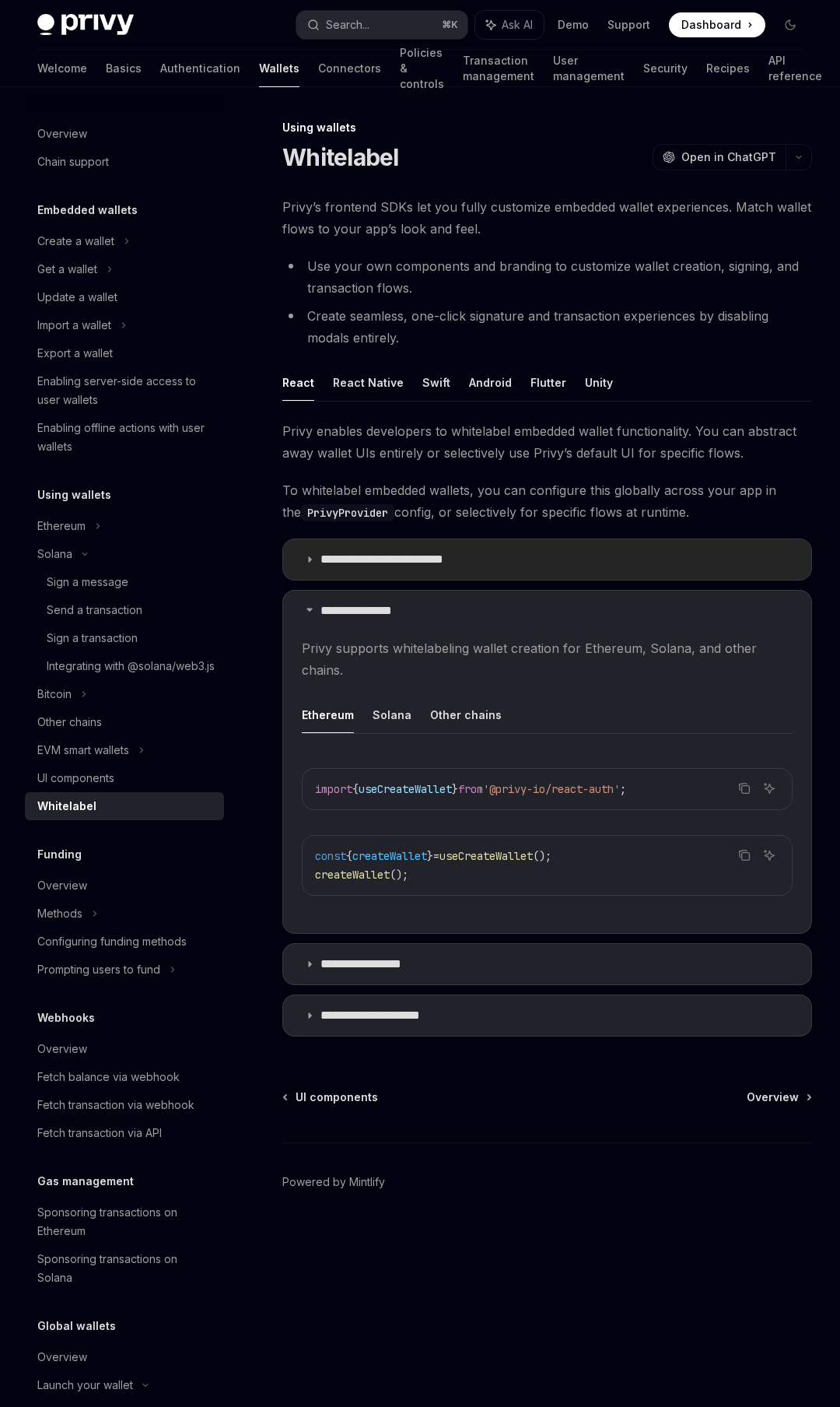
click at [304, 561] on summary "**********" at bounding box center [547, 559] width 528 height 40
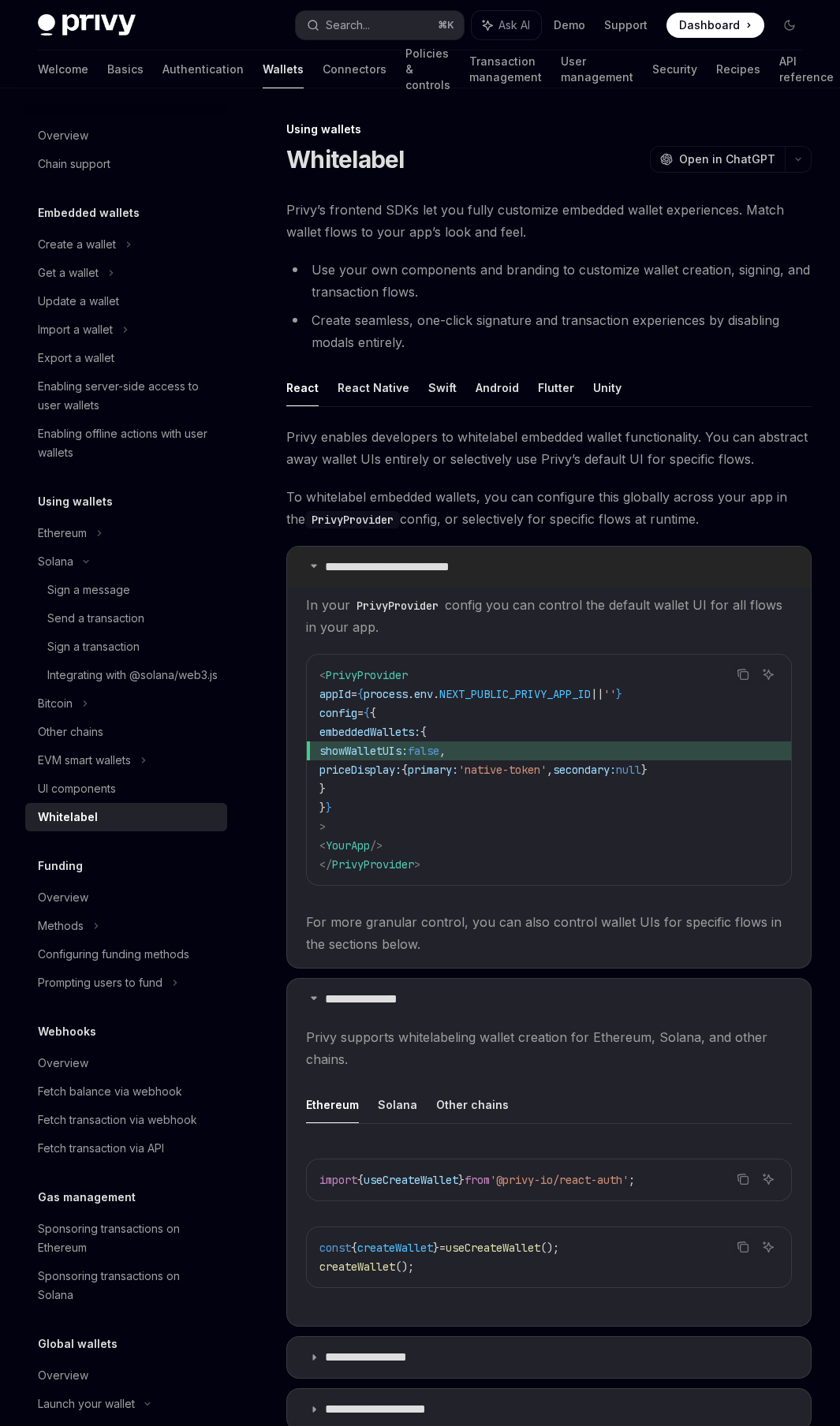
click at [308, 569] on summary "**********" at bounding box center [549, 567] width 524 height 41
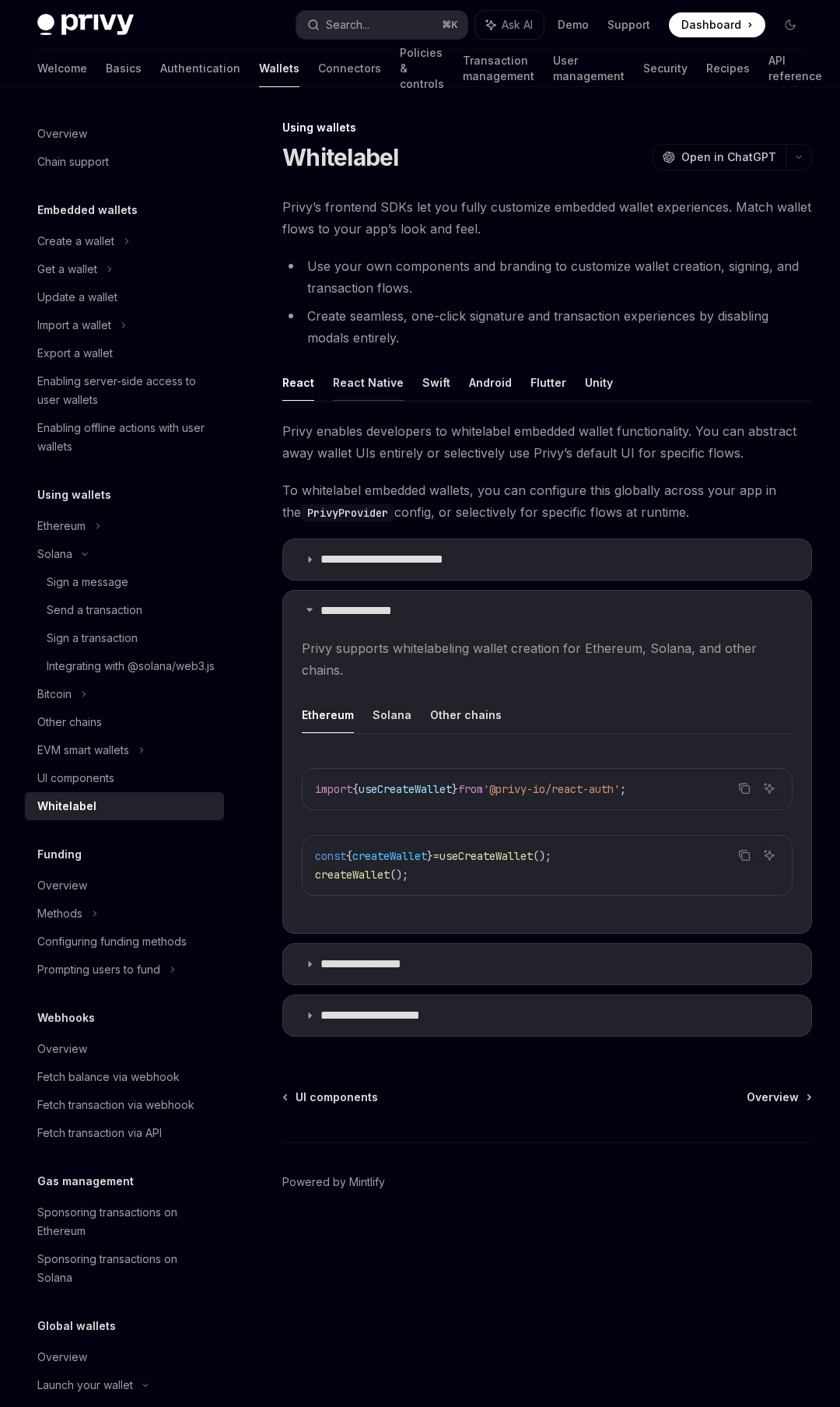
click at [353, 389] on button "React Native" at bounding box center [368, 382] width 70 height 37
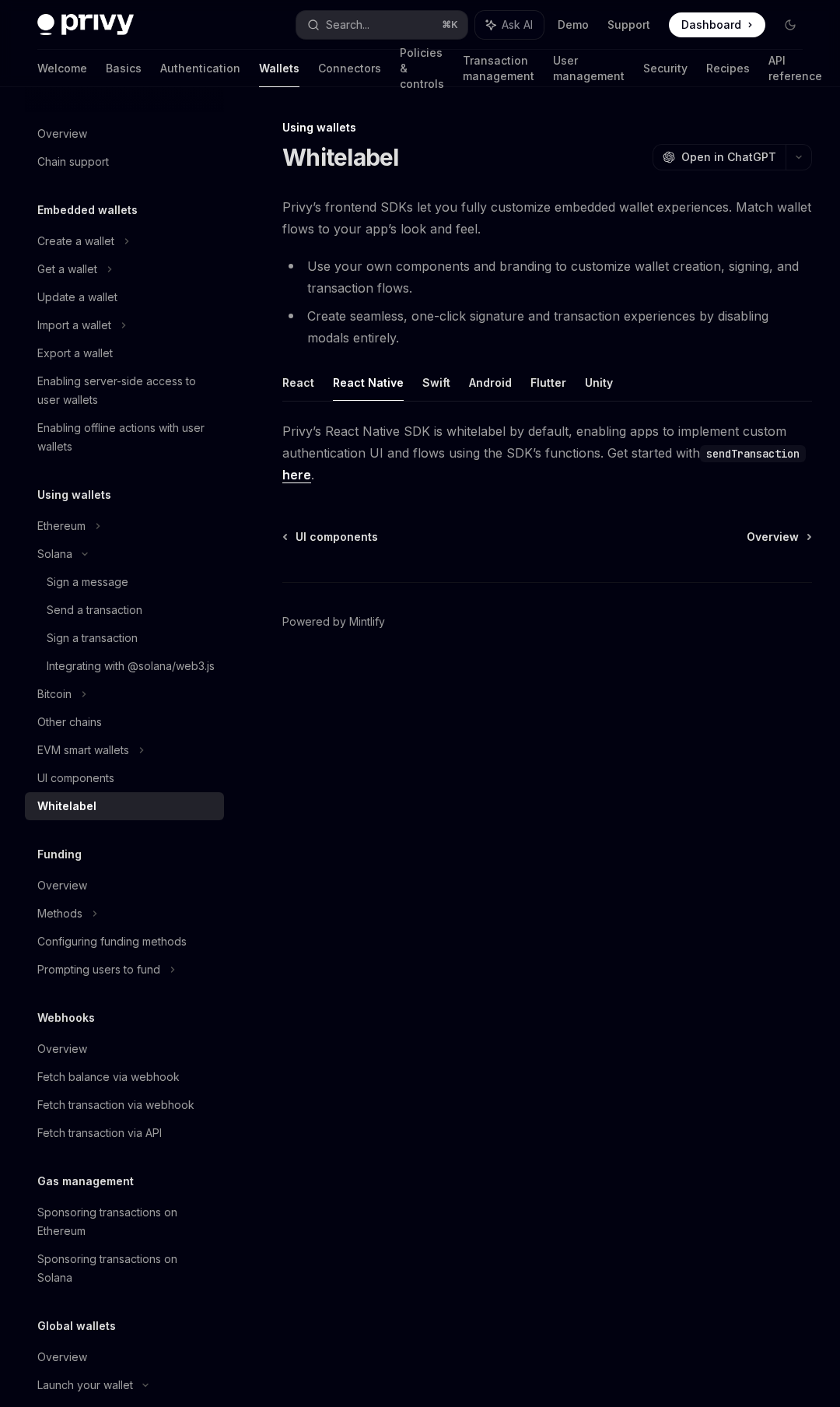
click at [308, 477] on link "here" at bounding box center [296, 475] width 29 height 16
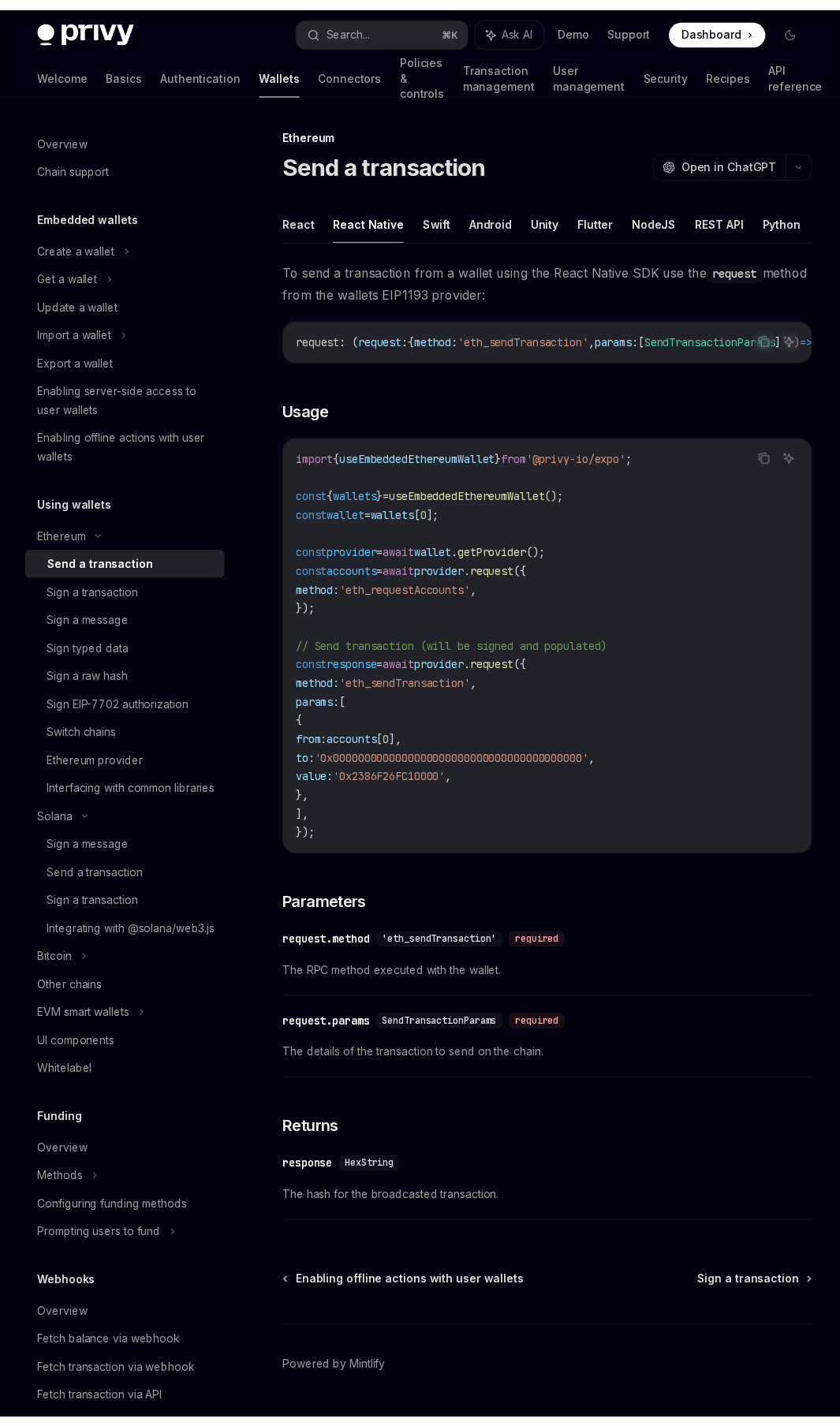
scroll to position [61, 0]
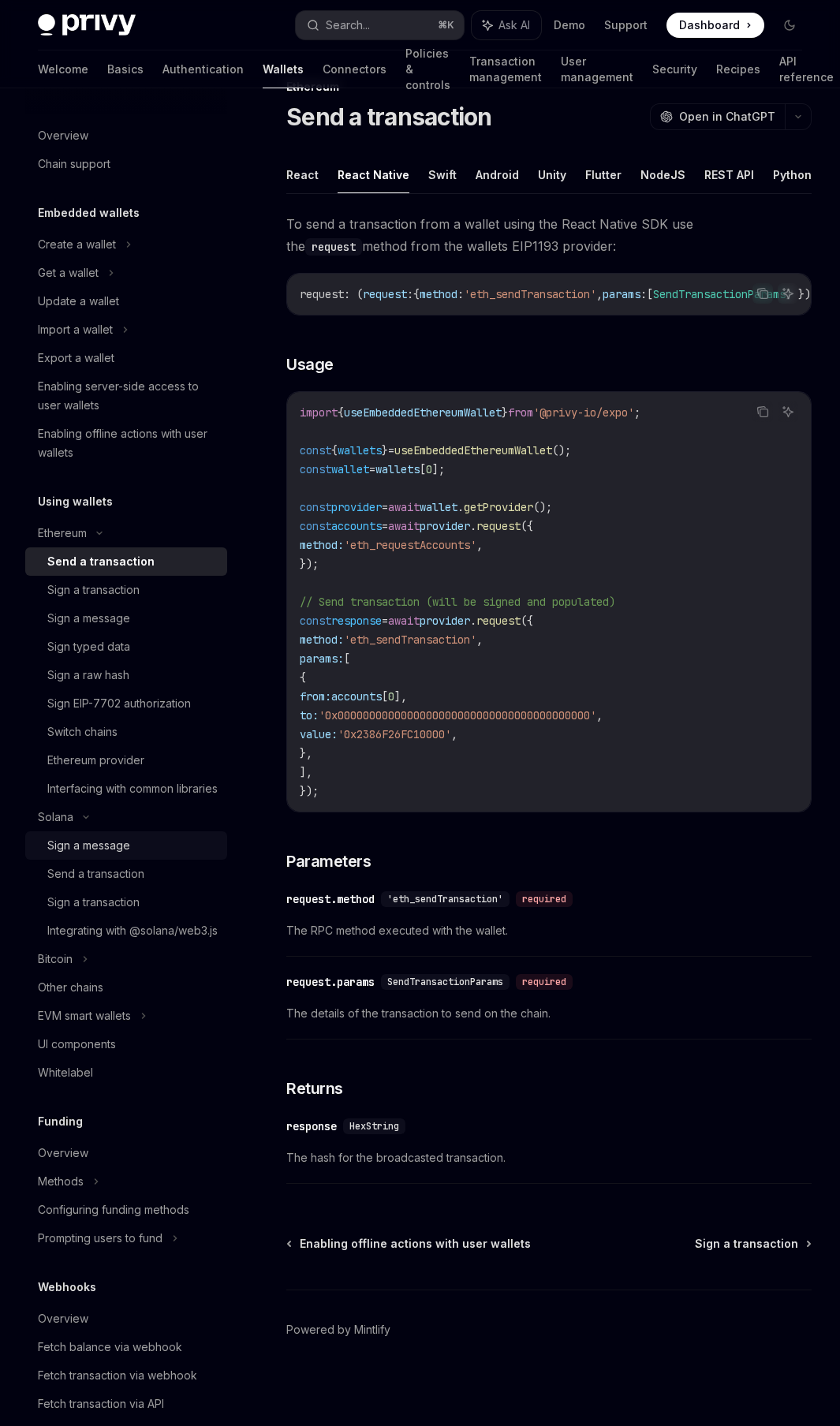
click at [91, 860] on link "Sign a message" at bounding box center [125, 846] width 202 height 28
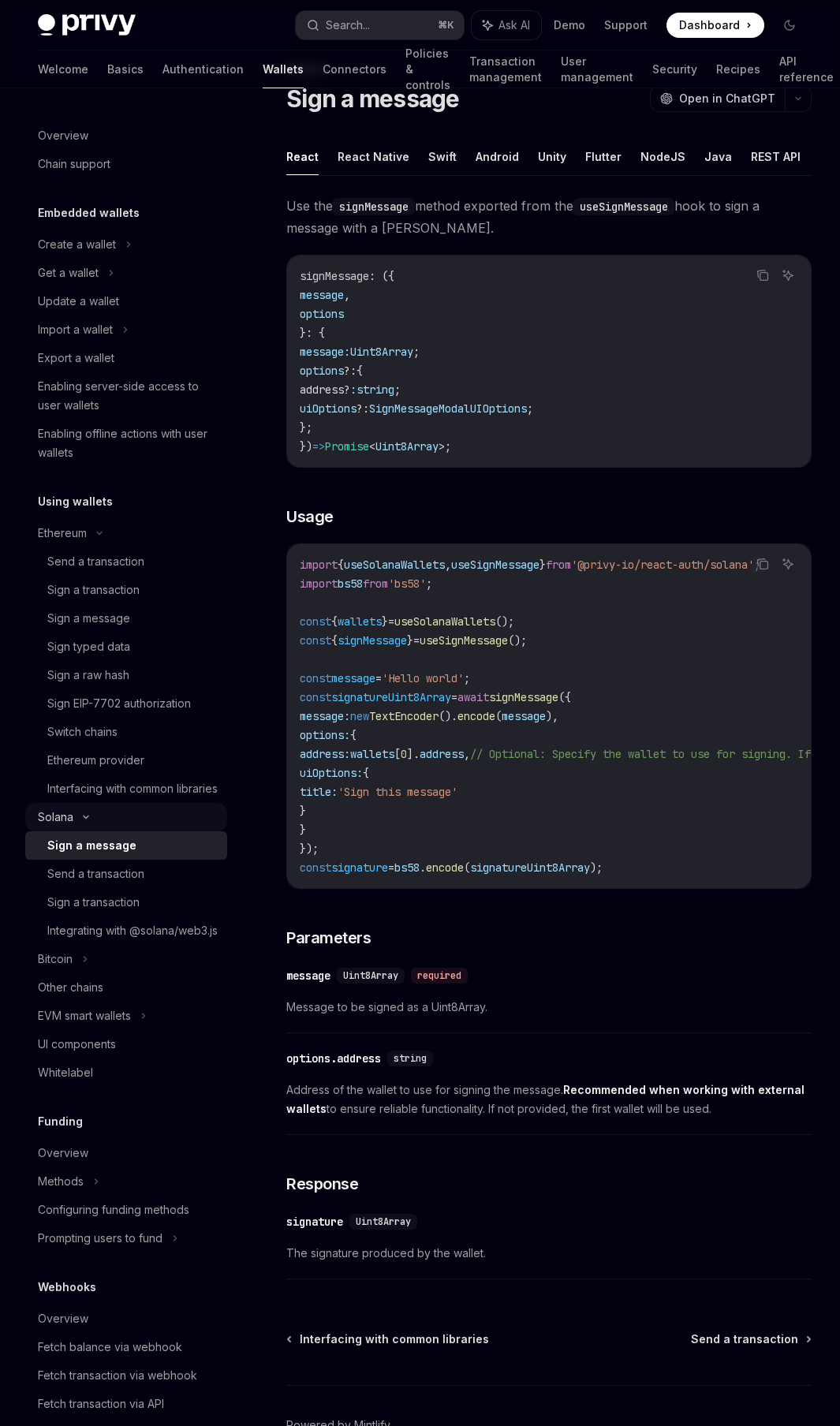
click at [66, 832] on div "Solana" at bounding box center [125, 817] width 202 height 28
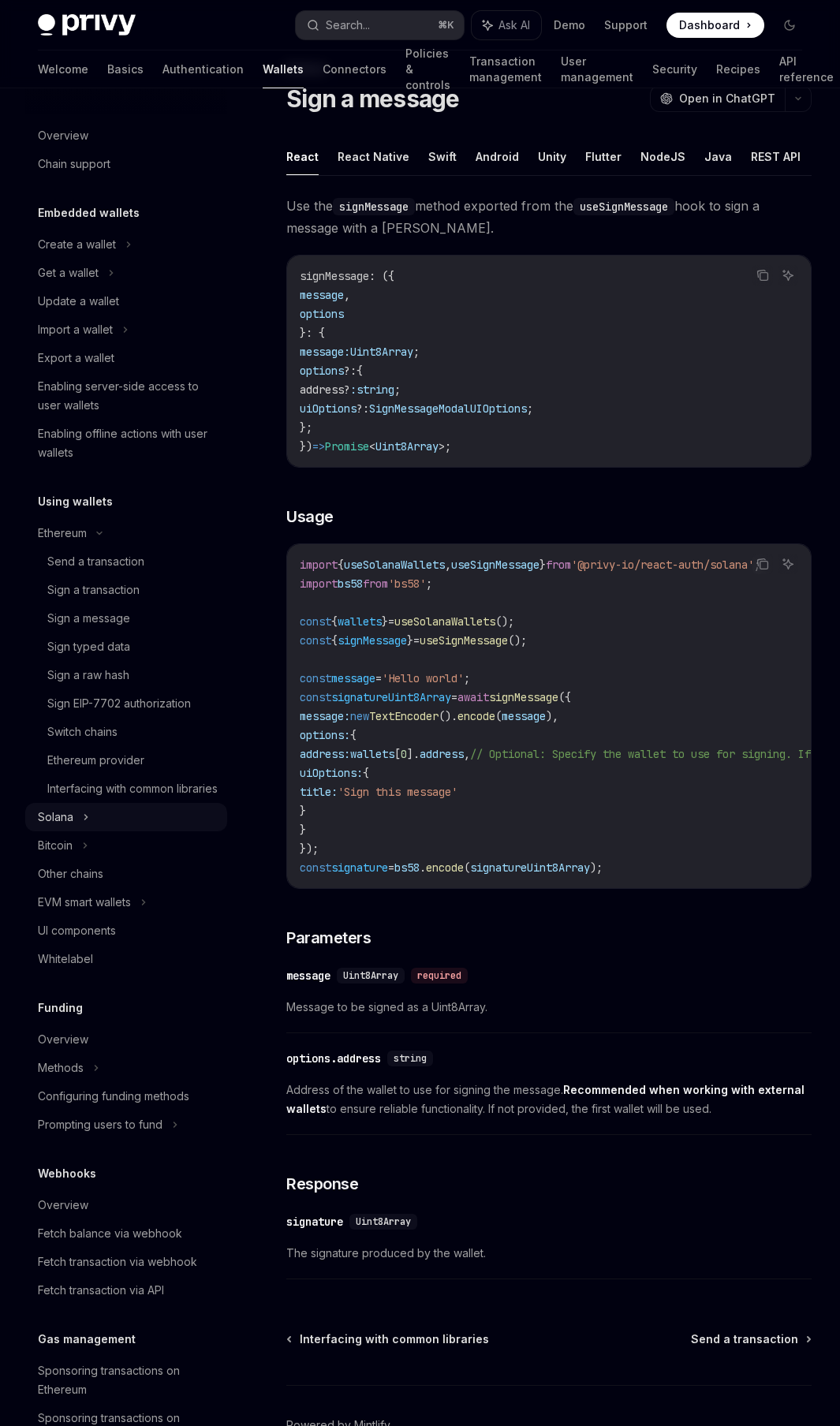
click at [66, 827] on div "Solana" at bounding box center [56, 817] width 36 height 19
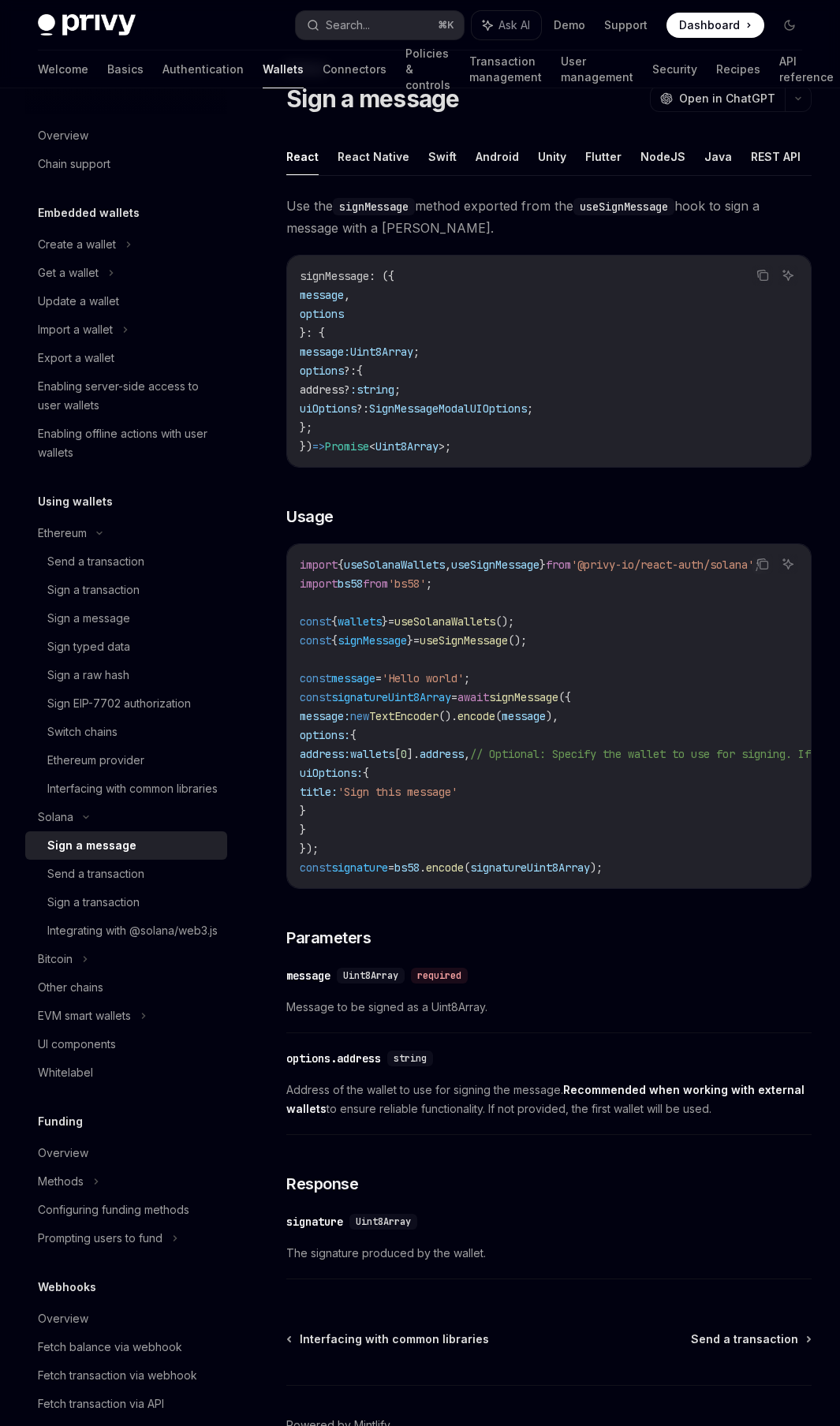
click at [71, 853] on link "Sign a message" at bounding box center [125, 846] width 202 height 28
click at [359, 152] on button "React Native" at bounding box center [374, 156] width 71 height 37
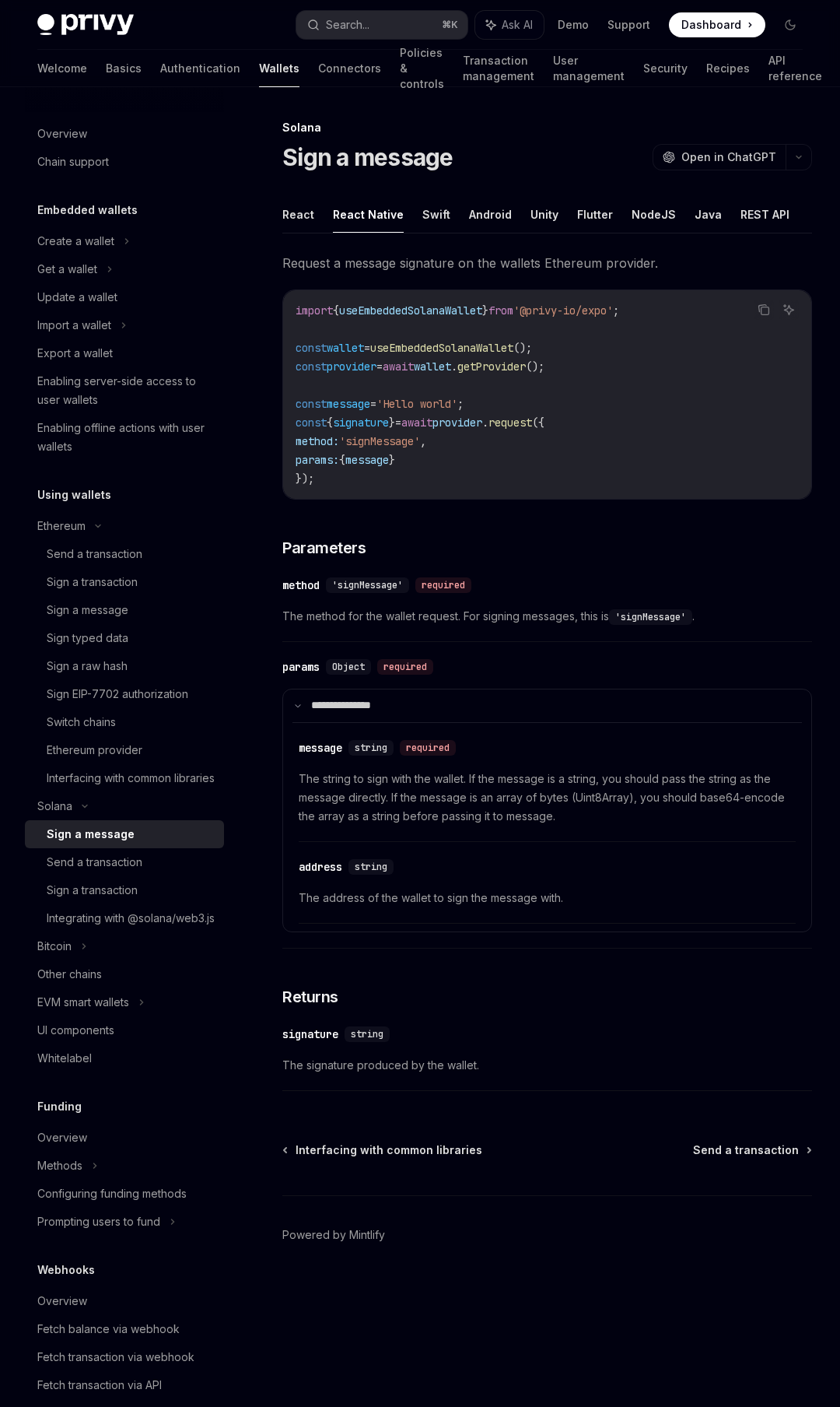
click at [391, 269] on span "Request a message signature on the wallets Ethereum provider." at bounding box center [547, 263] width 530 height 22
drag, startPoint x: 391, startPoint y: 269, endPoint x: 422, endPoint y: 261, distance: 32.0
click at [422, 261] on span "Request a message signature on the wallets Ethereum provider." at bounding box center [547, 263] width 530 height 22
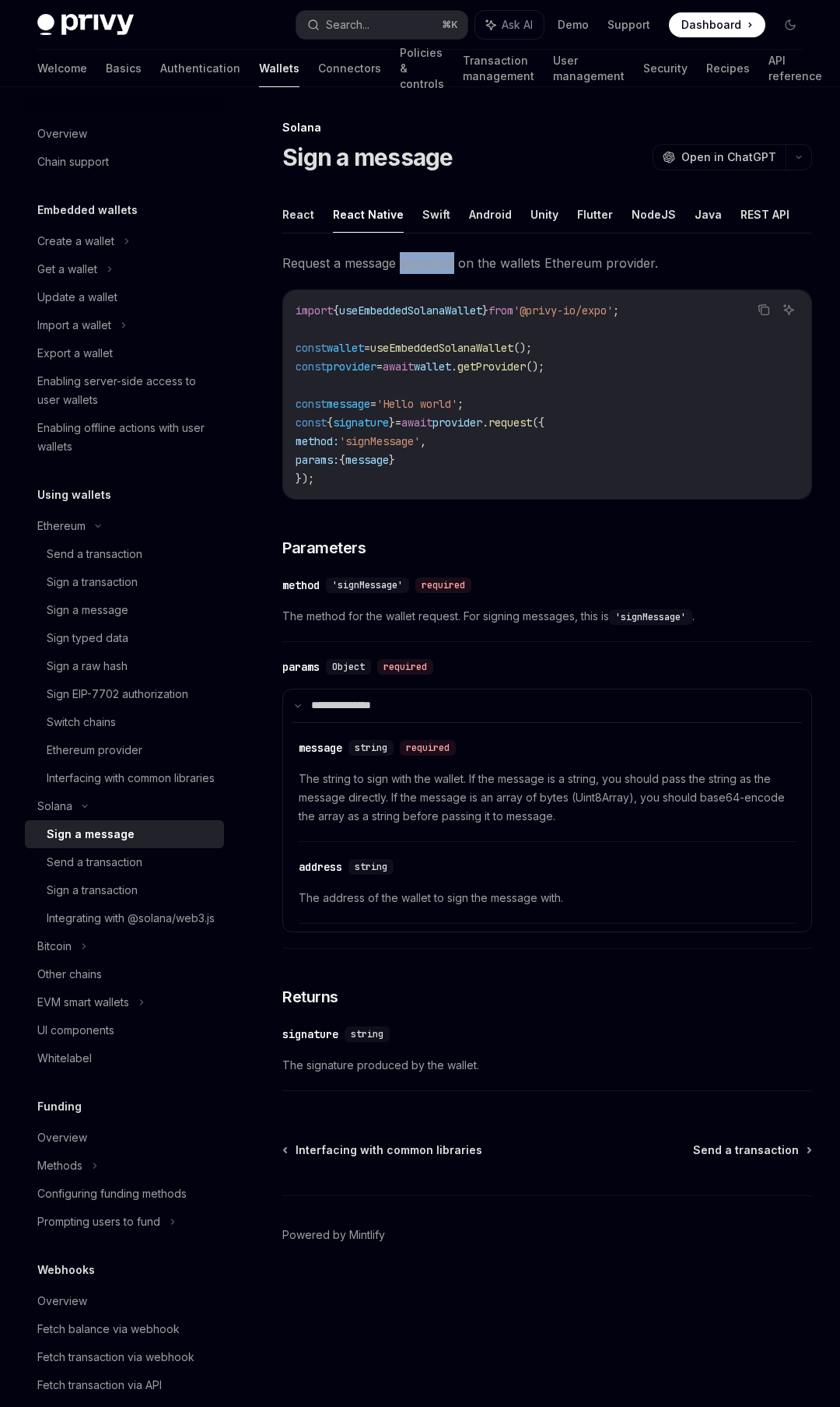
click at [446, 262] on span "Request a message signature on the wallets Ethereum provider." at bounding box center [547, 263] width 530 height 22
drag, startPoint x: 446, startPoint y: 262, endPoint x: 505, endPoint y: 266, distance: 59.1
click at [505, 266] on span "Request a message signature on the wallets Ethereum provider." at bounding box center [547, 263] width 530 height 22
click at [571, 263] on span "Request a message signature on the wallets Ethereum provider." at bounding box center [547, 263] width 530 height 22
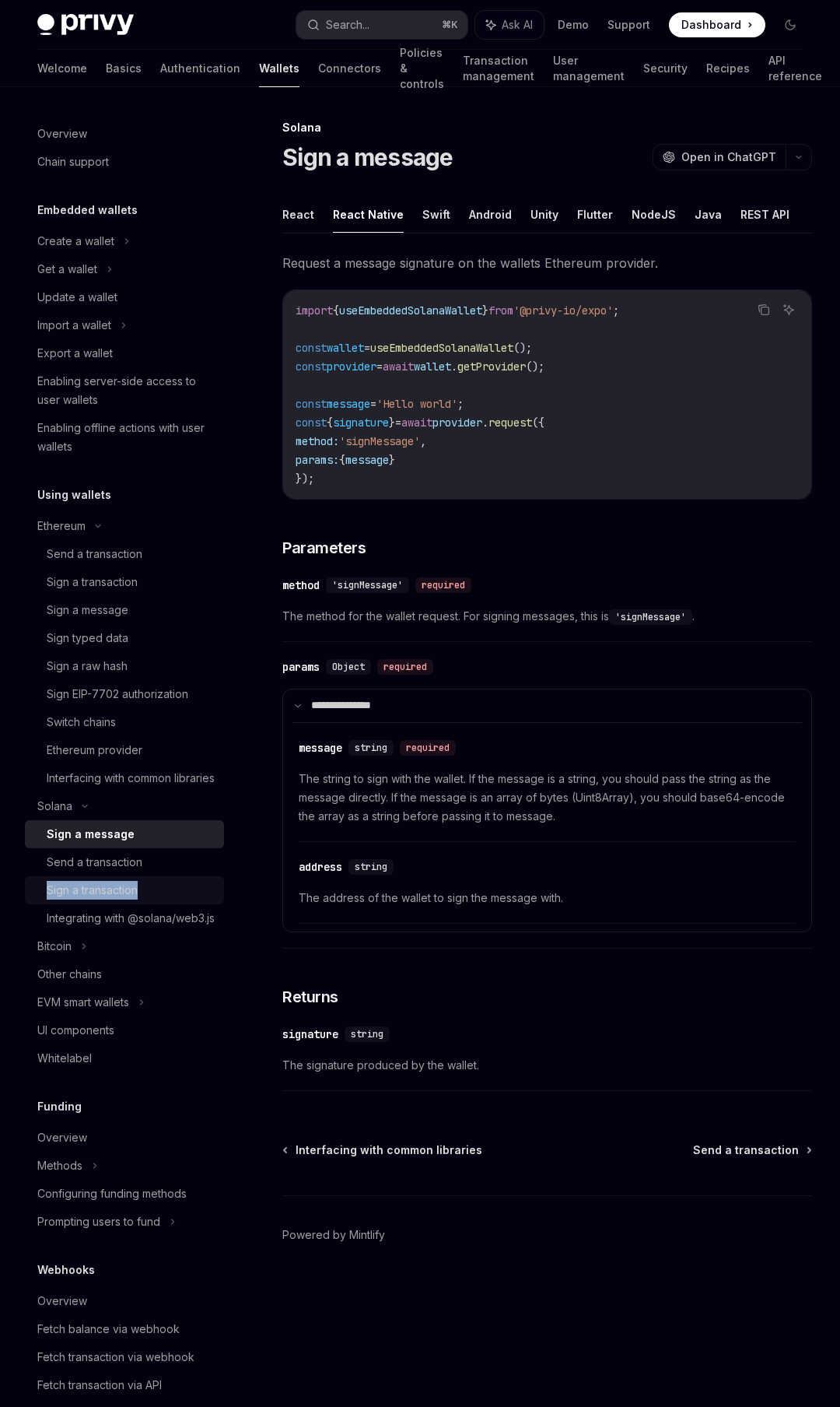
click at [115, 900] on div "Sign a transaction" at bounding box center [92, 890] width 91 height 19
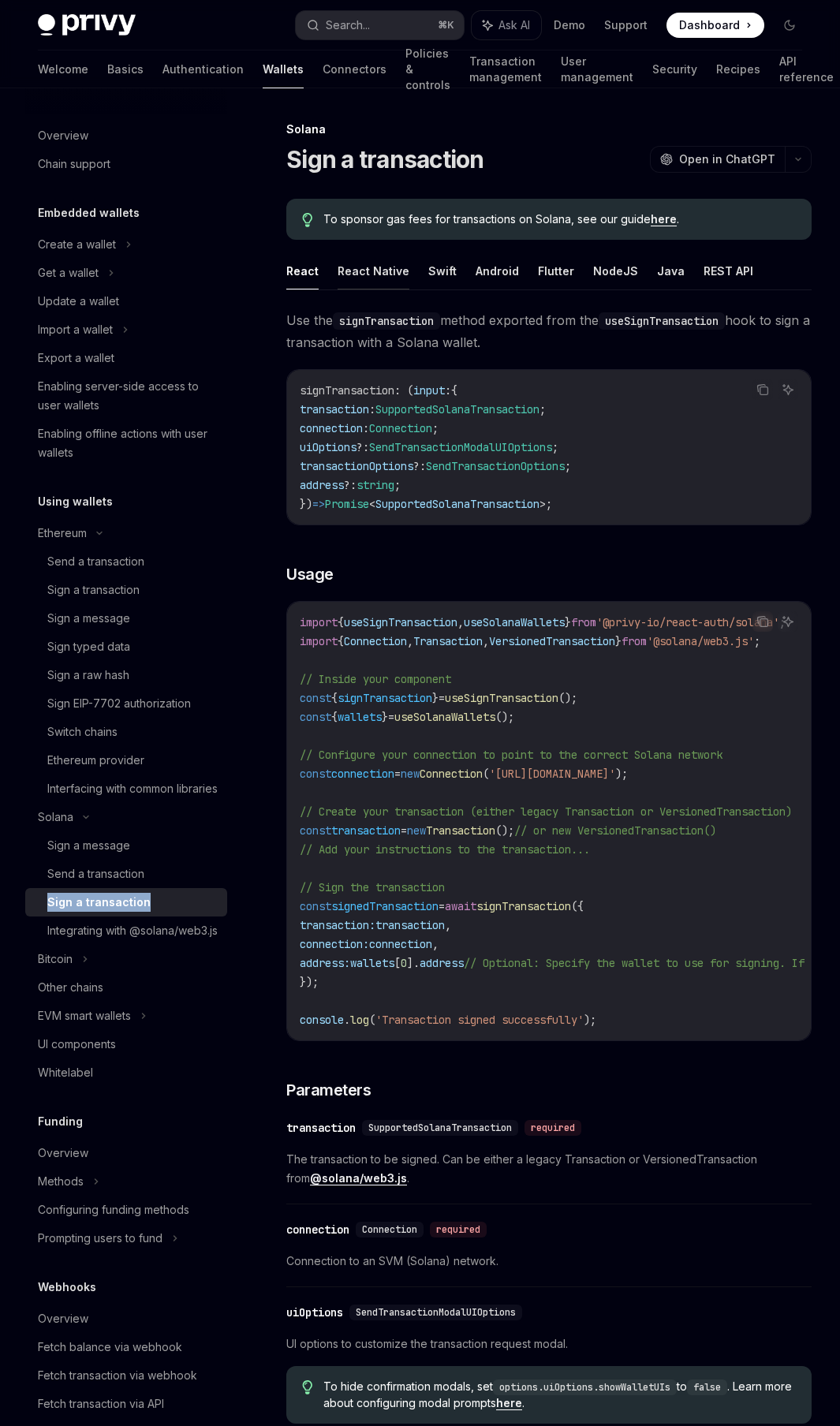
click at [372, 271] on button "React Native" at bounding box center [374, 271] width 71 height 37
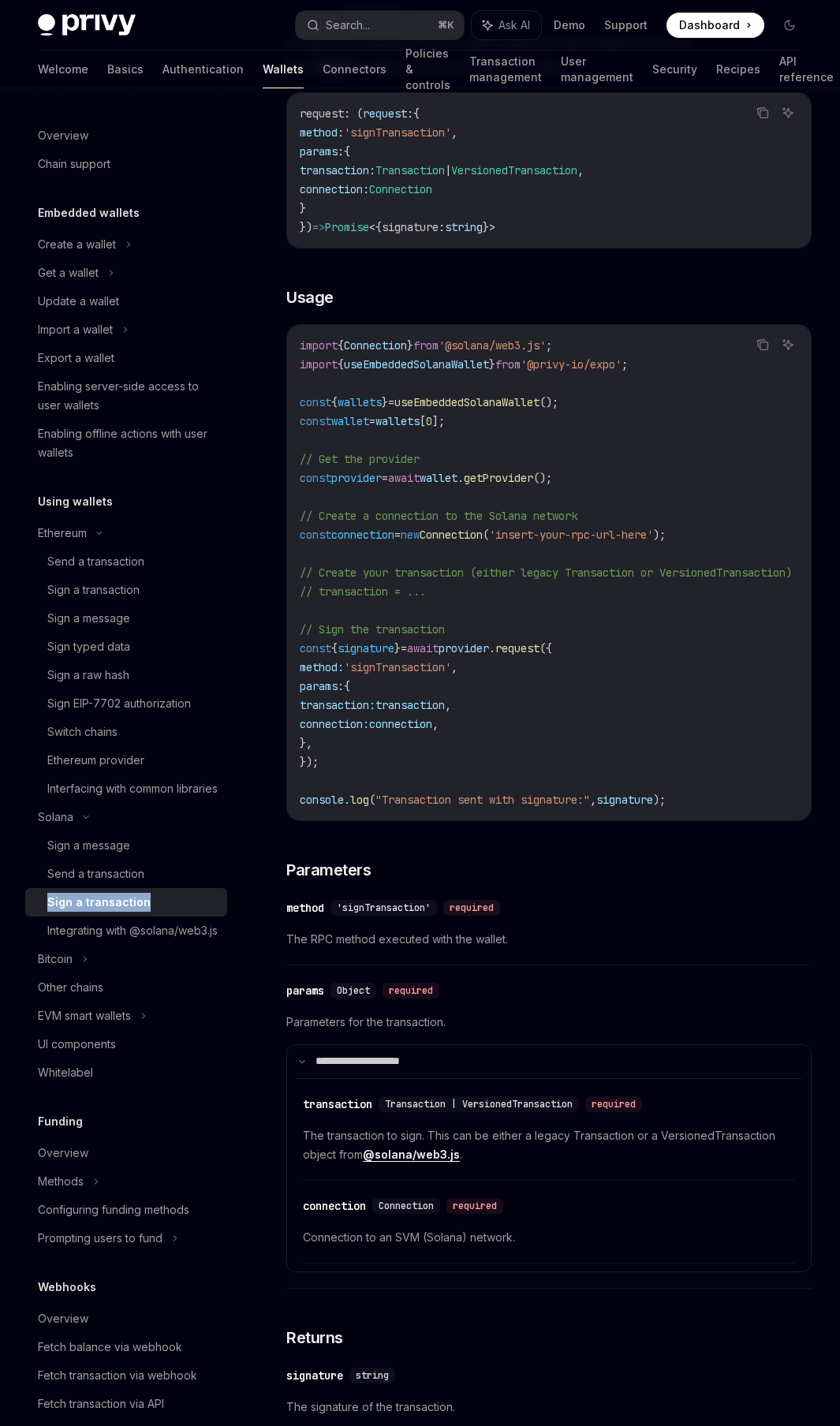
scroll to position [531, 0]
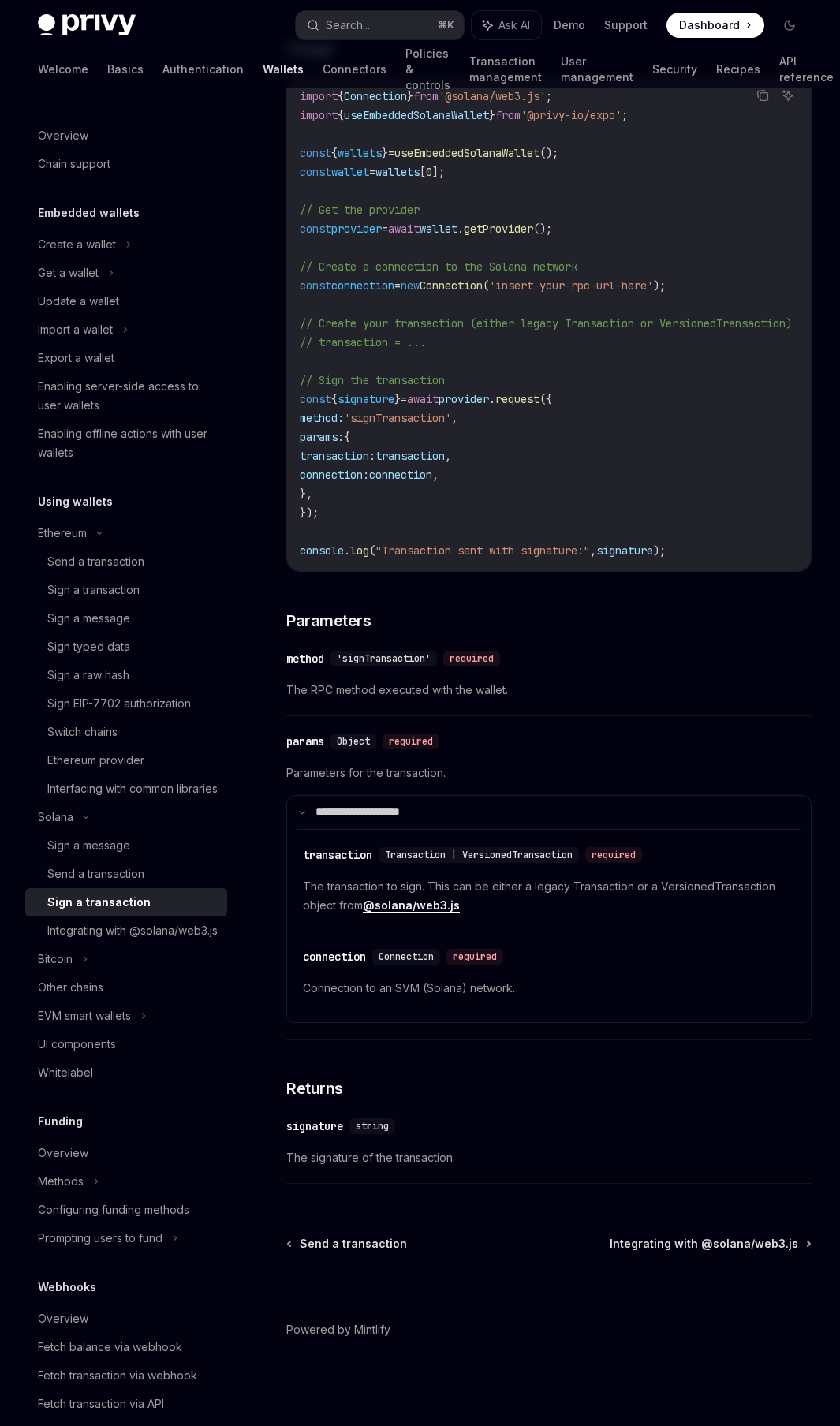
click at [466, 988] on span "Connection to an SVM (Solana) network." at bounding box center [549, 988] width 492 height 19
click at [445, 986] on span "Connection to an SVM (Solana) network." at bounding box center [549, 988] width 492 height 19
drag, startPoint x: 445, startPoint y: 986, endPoint x: 469, endPoint y: 984, distance: 24.1
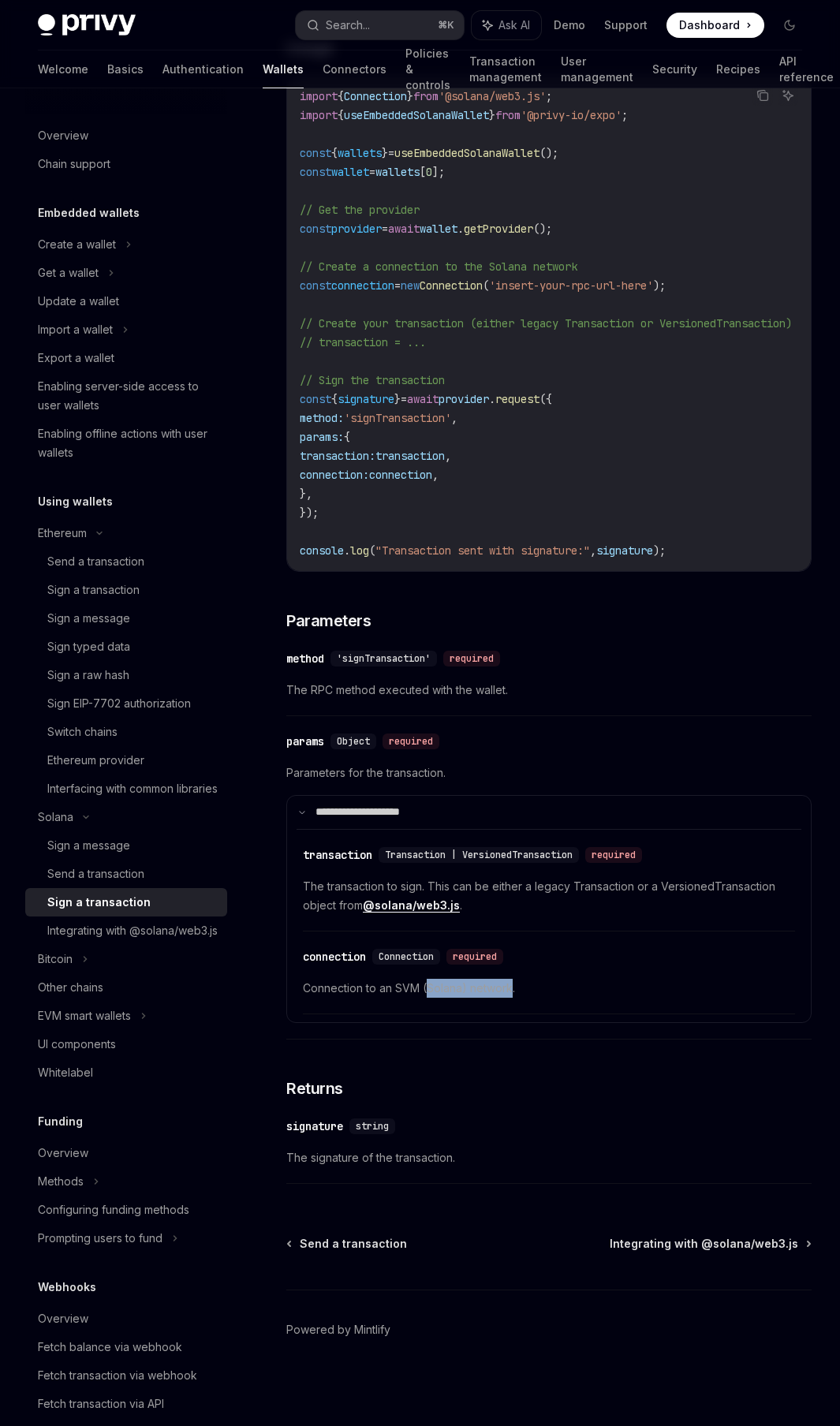
click at [469, 984] on span "Connection to an SVM (Solana) network." at bounding box center [549, 988] width 492 height 19
drag, startPoint x: 469, startPoint y: 984, endPoint x: 453, endPoint y: 984, distance: 16.0
click at [453, 984] on span "Connection to an SVM (Solana) network." at bounding box center [549, 988] width 492 height 19
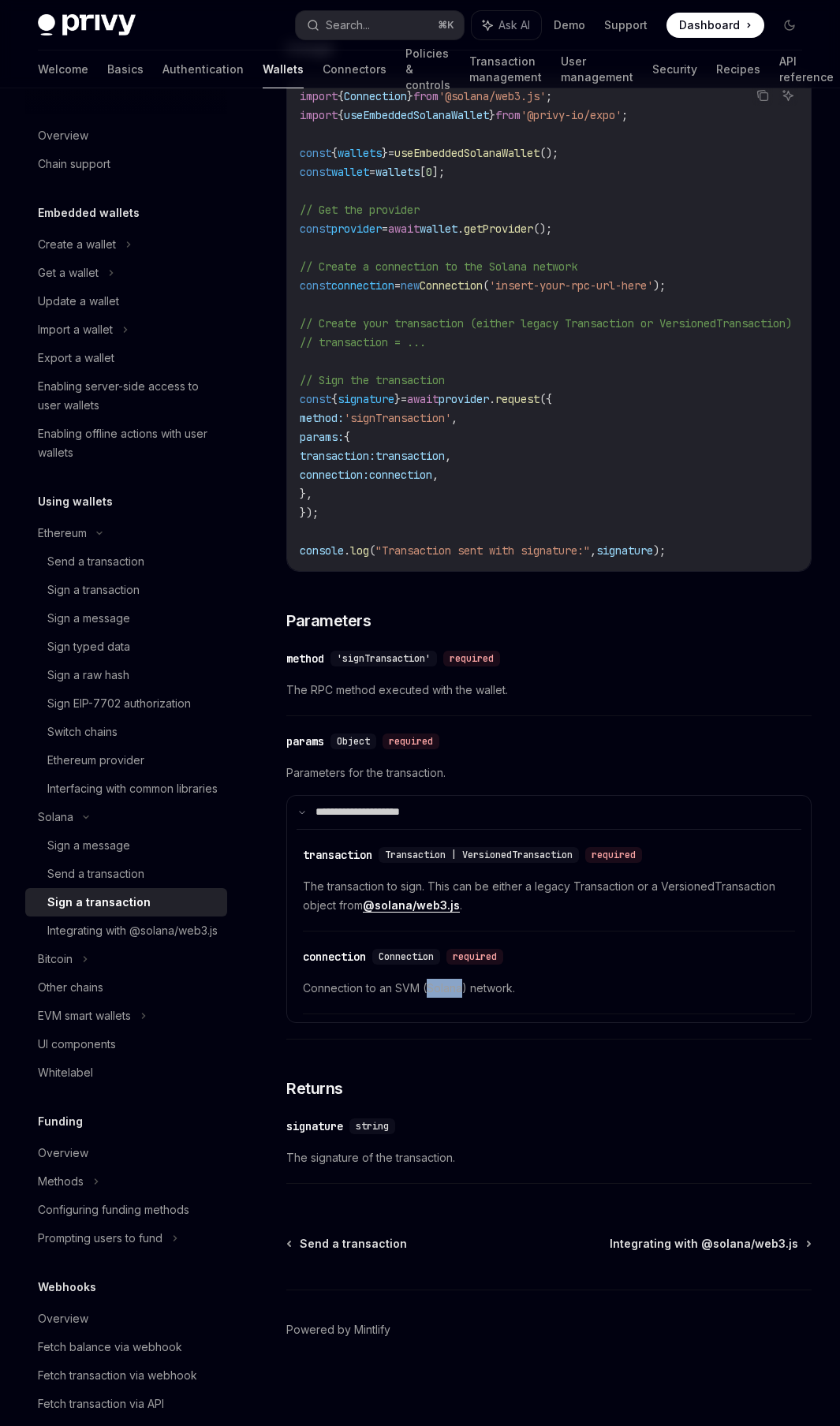
click at [453, 984] on span "Connection to an SVM (Solana) network." at bounding box center [549, 988] width 492 height 19
click at [73, 940] on div "Integrating with @solana/web3.js" at bounding box center [132, 930] width 170 height 19
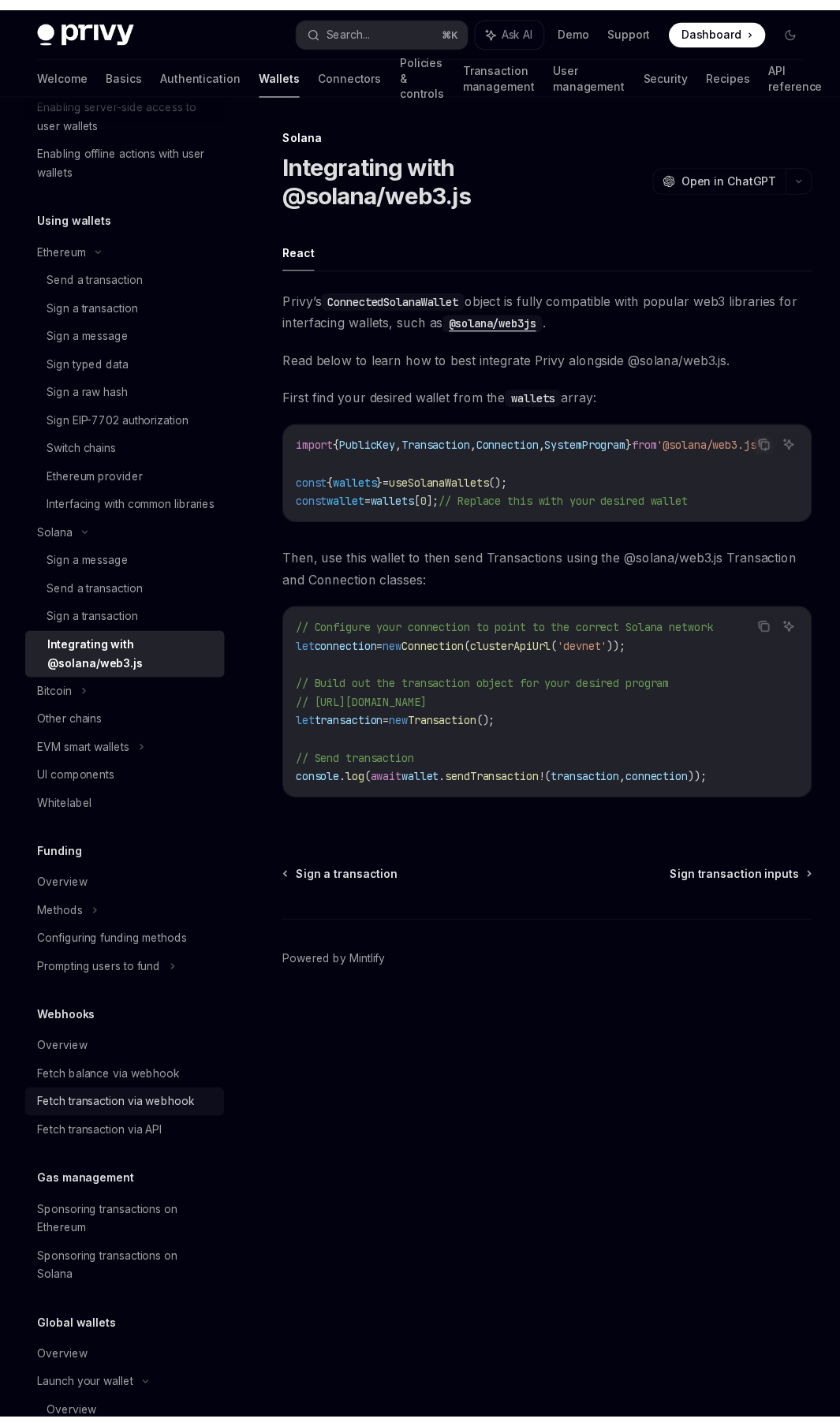
scroll to position [289, 0]
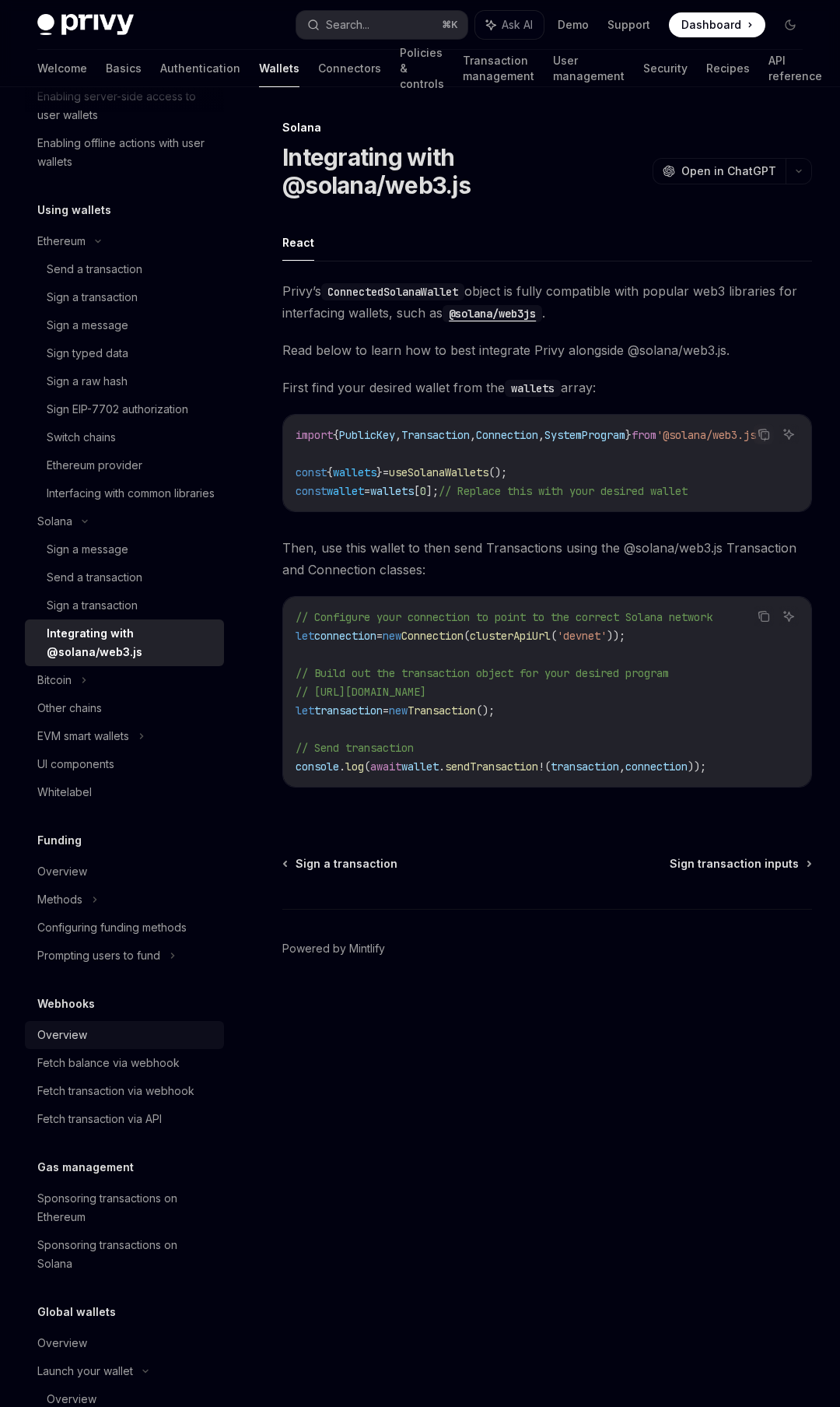
click at [88, 1044] on div "Overview" at bounding box center [126, 1034] width 178 height 19
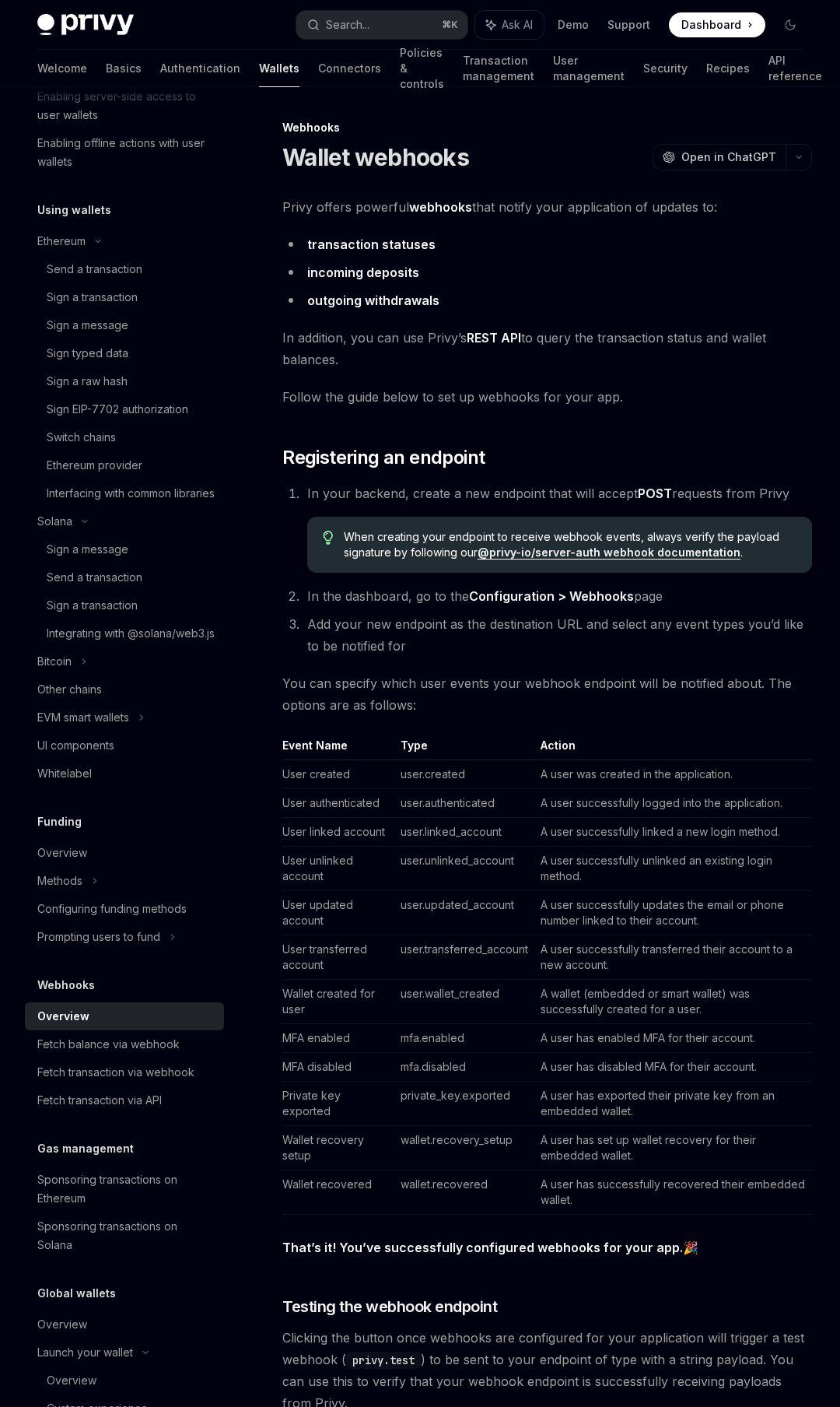
type textarea "*"
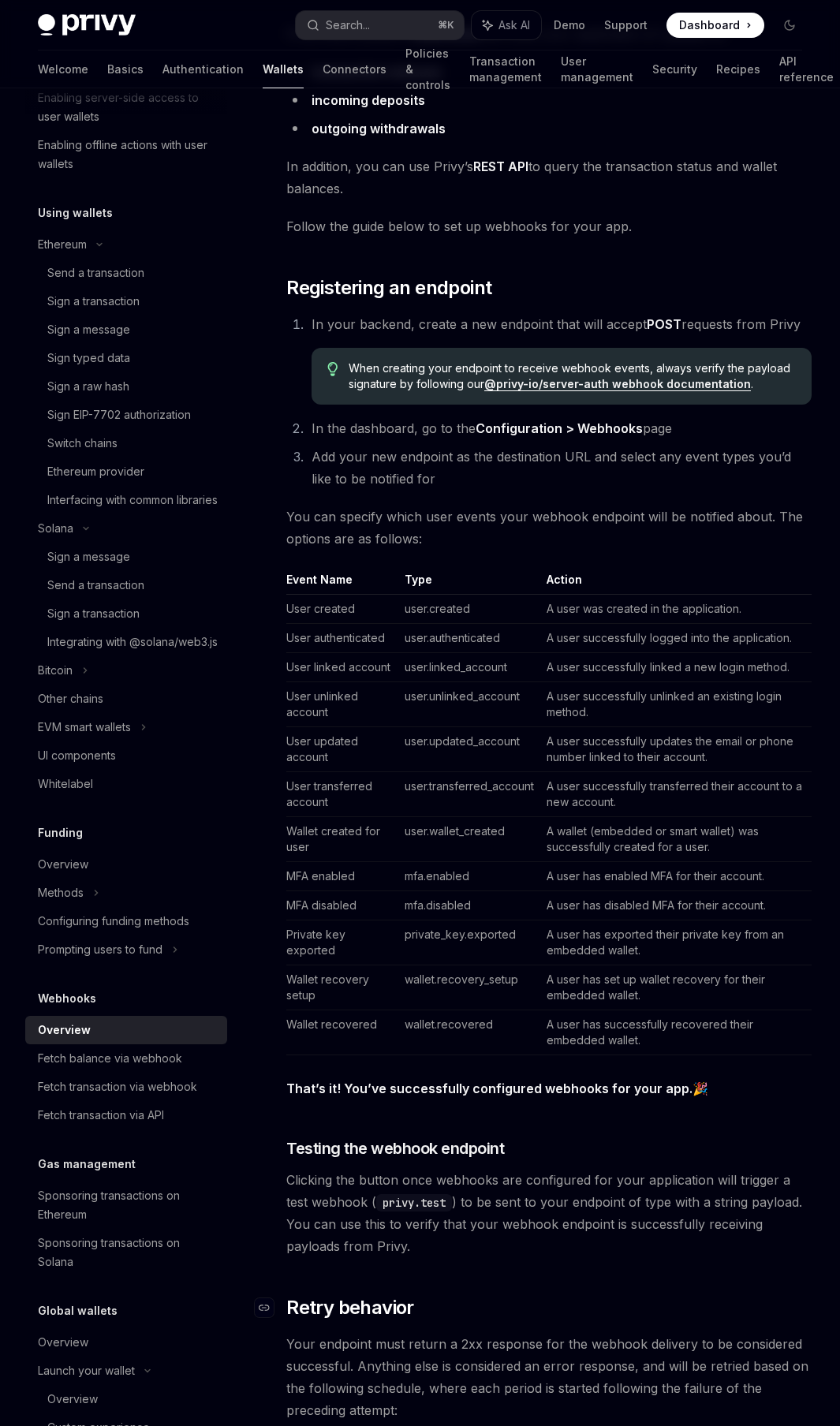
scroll to position [454, 0]
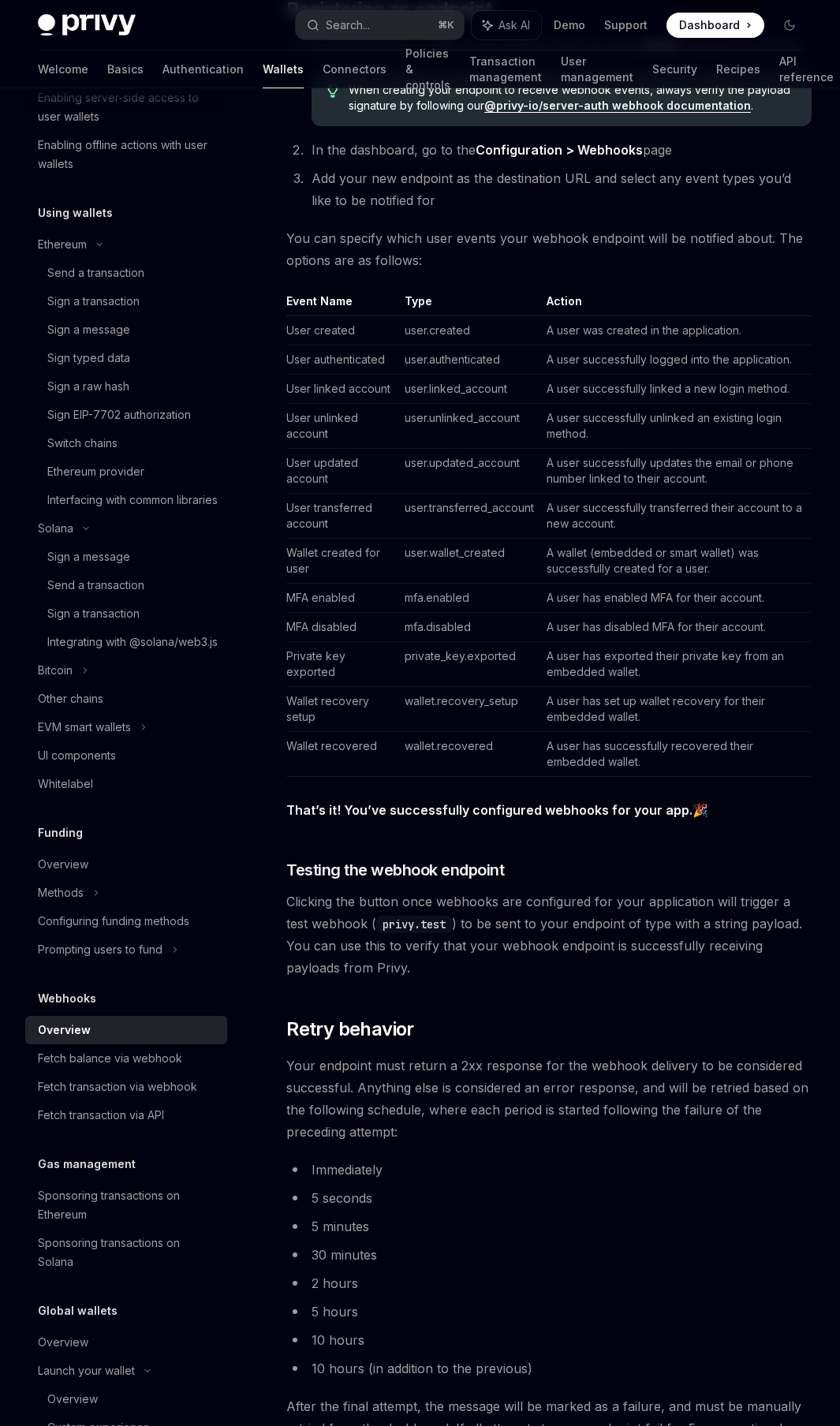
click at [578, 700] on td "A user has set up wallet recovery for their embedded wallet." at bounding box center [676, 710] width 271 height 45
click at [578, 699] on td "A user has set up wallet recovery for their embedded wallet." at bounding box center [676, 710] width 271 height 45
click at [578, 698] on td "A user has set up wallet recovery for their embedded wallet." at bounding box center [676, 710] width 271 height 45
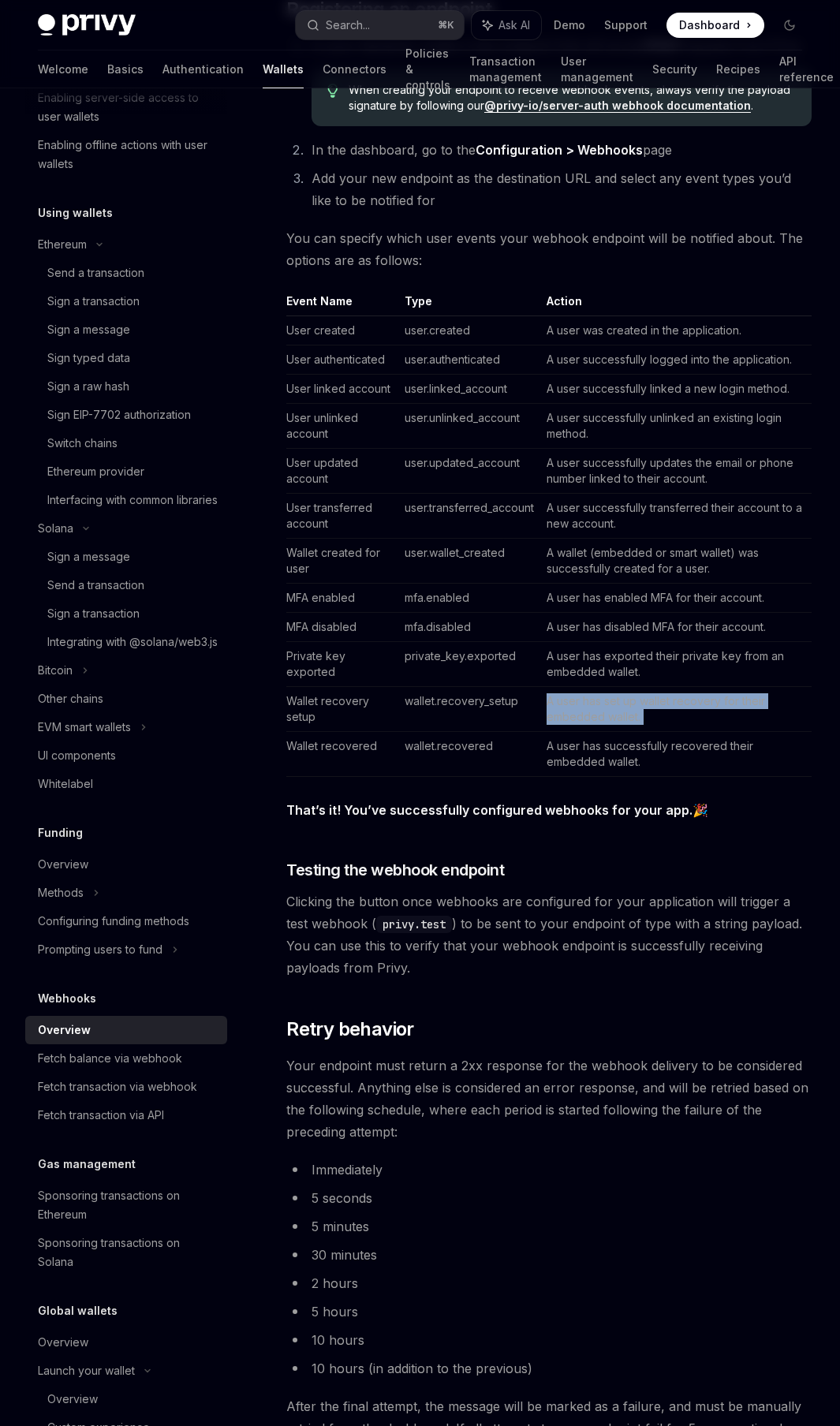
click at [581, 699] on td "A user has set up wallet recovery for their embedded wallet." at bounding box center [676, 710] width 271 height 45
click at [578, 701] on td "A user has set up wallet recovery for their embedded wallet." at bounding box center [676, 710] width 271 height 45
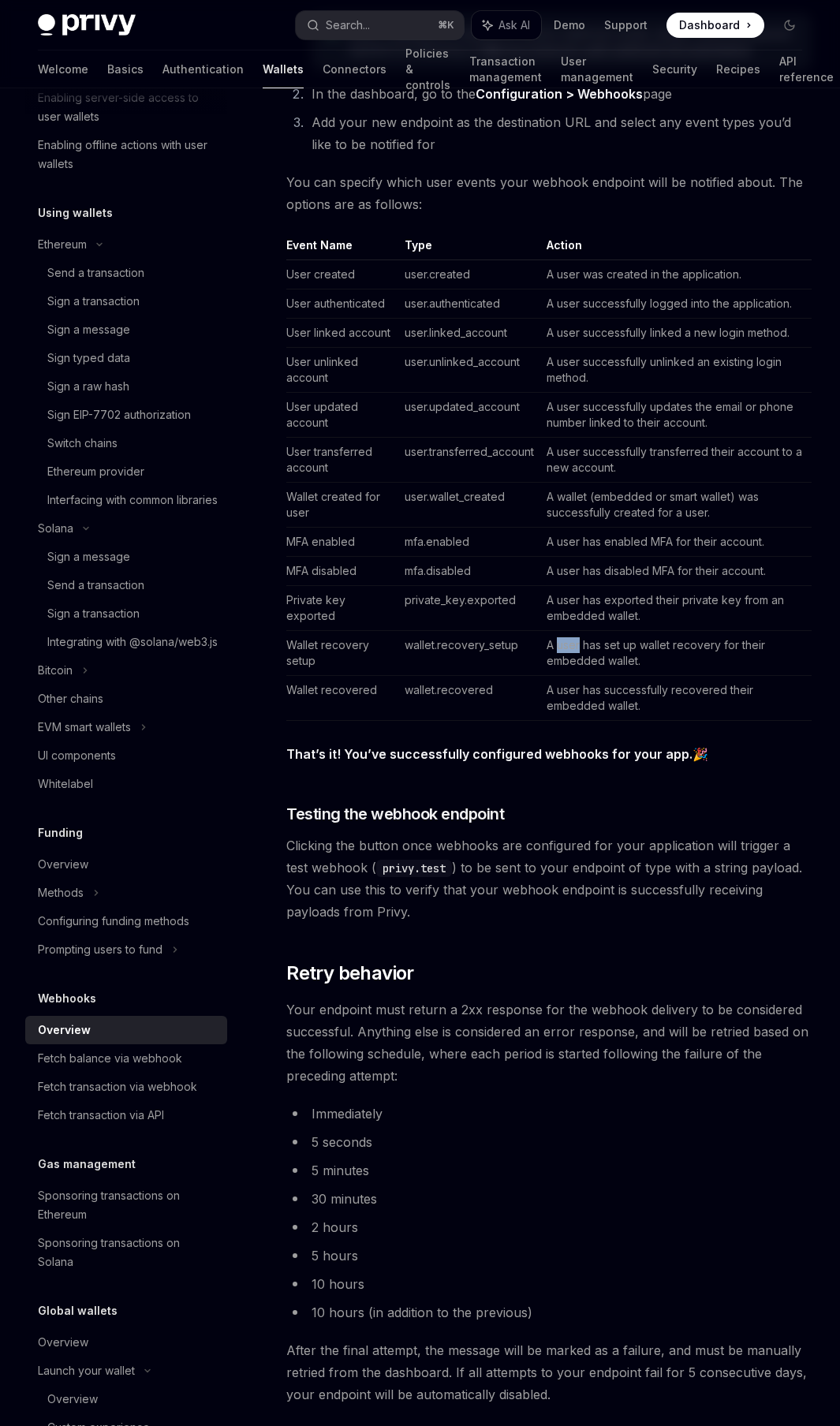
scroll to position [549, 0]
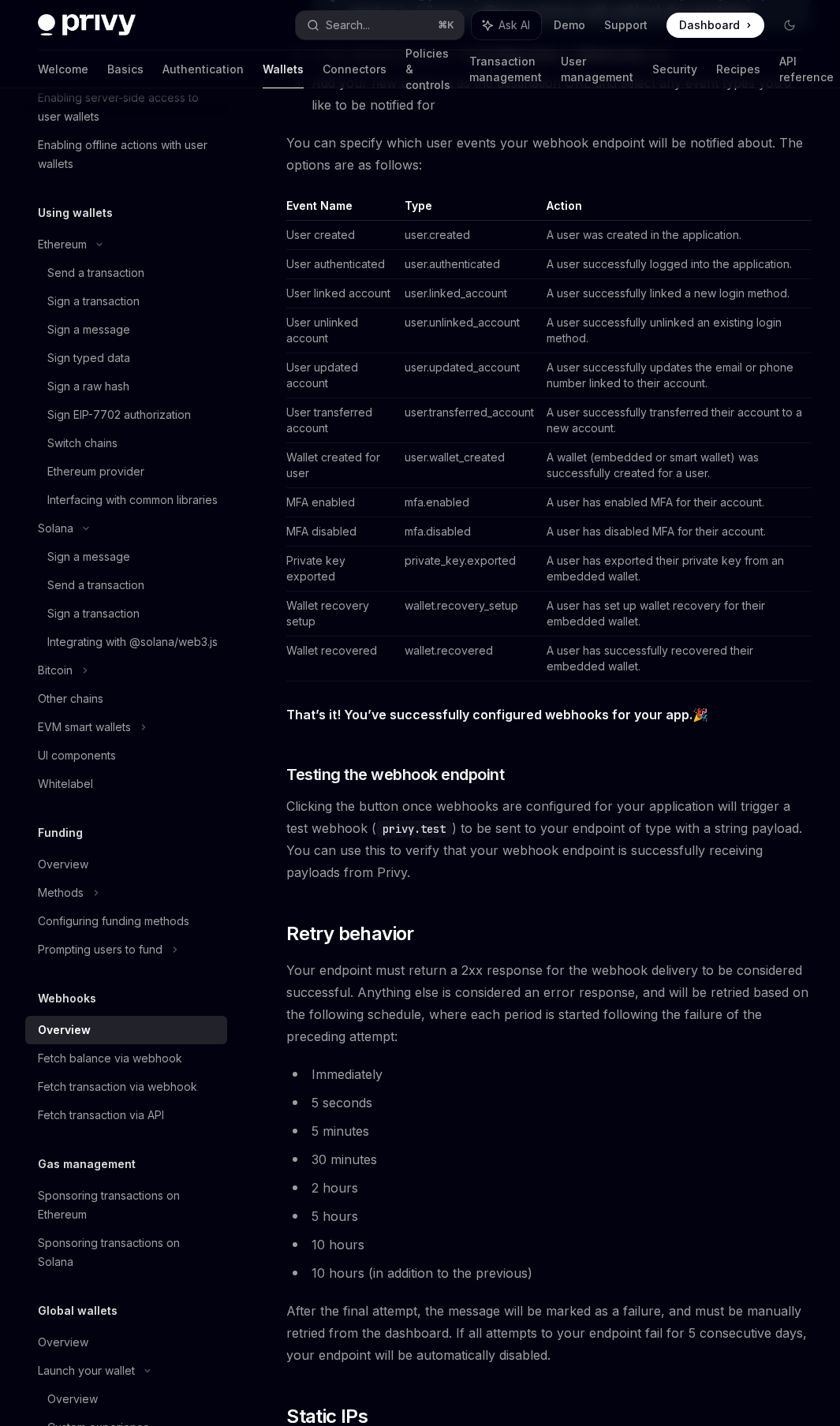
click at [576, 808] on span "Clicking the button once webhooks are configured for your application will trig…" at bounding box center [549, 839] width 525 height 88
click at [569, 810] on span "Clicking the button once webhooks are configured for your application will trig…" at bounding box center [549, 839] width 525 height 88
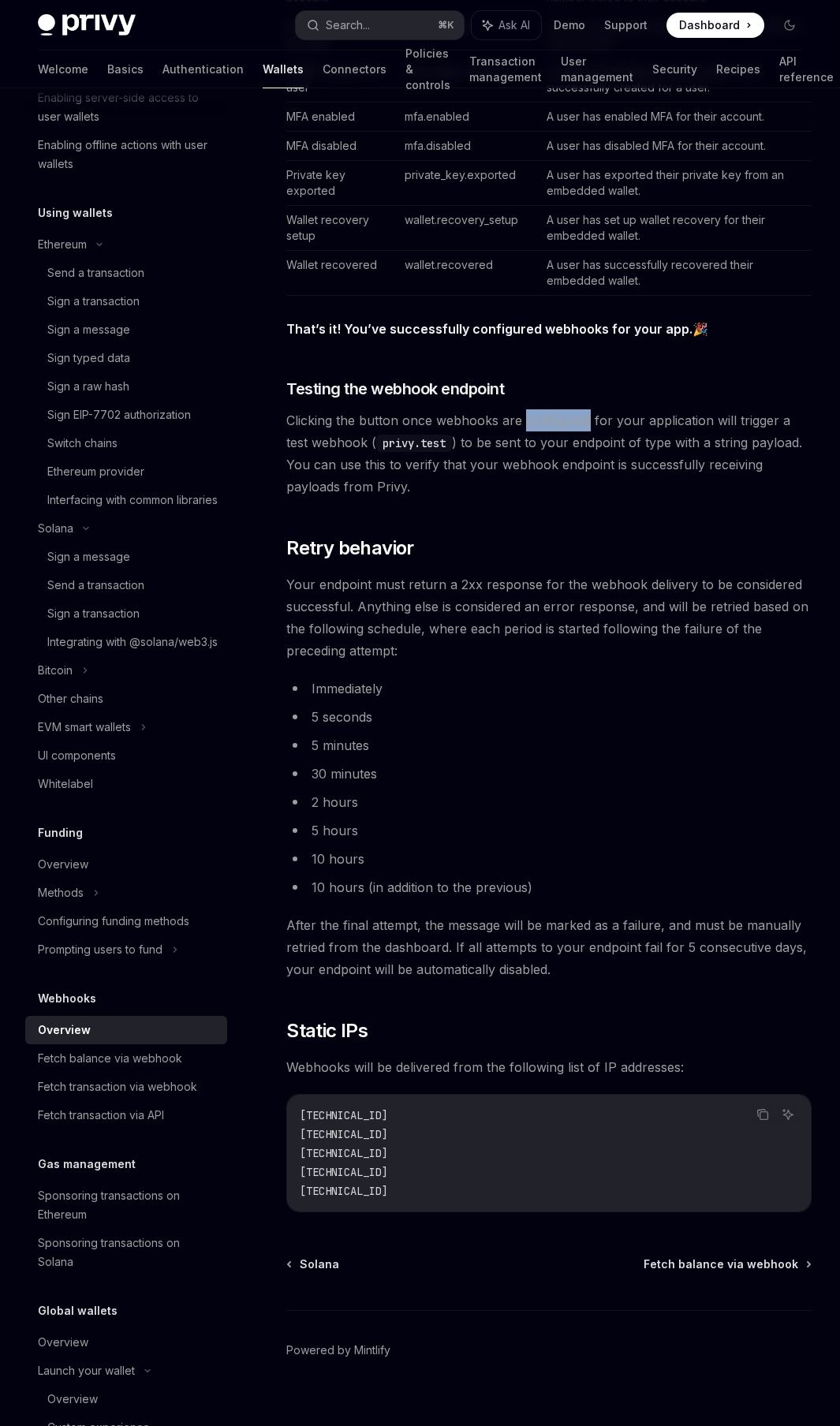
scroll to position [936, 0]
